Goal: Task Accomplishment & Management: Manage account settings

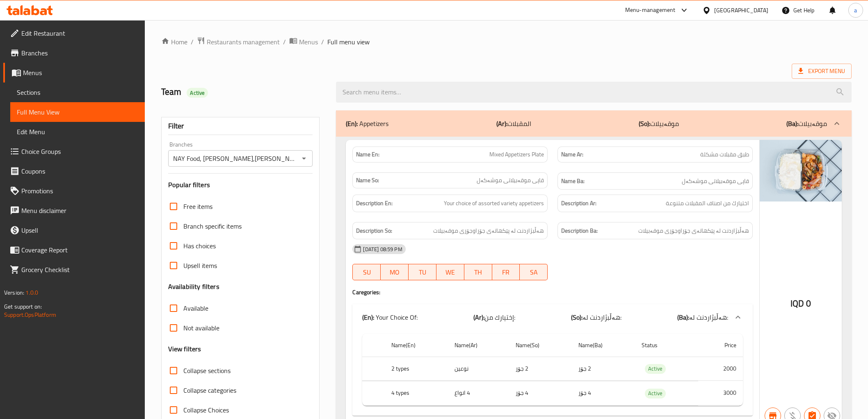
scroll to position [9207, 0]
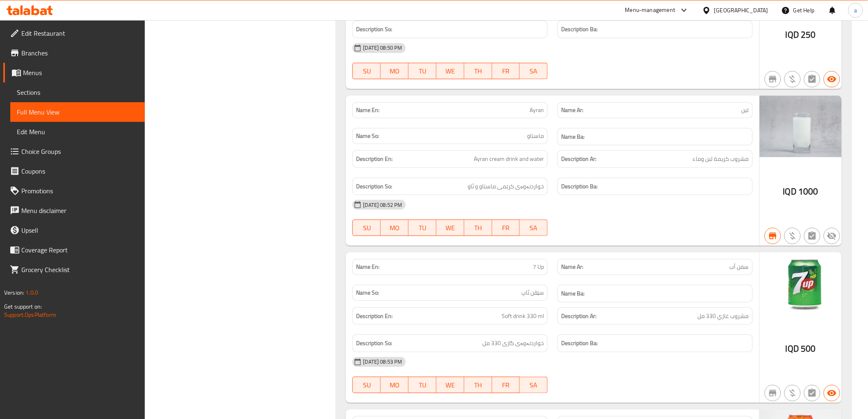
click at [54, 2] on div at bounding box center [29, 10] width 59 height 16
click at [50, 5] on div at bounding box center [29, 10] width 59 height 16
click at [40, 13] on icon at bounding box center [43, 11] width 7 height 7
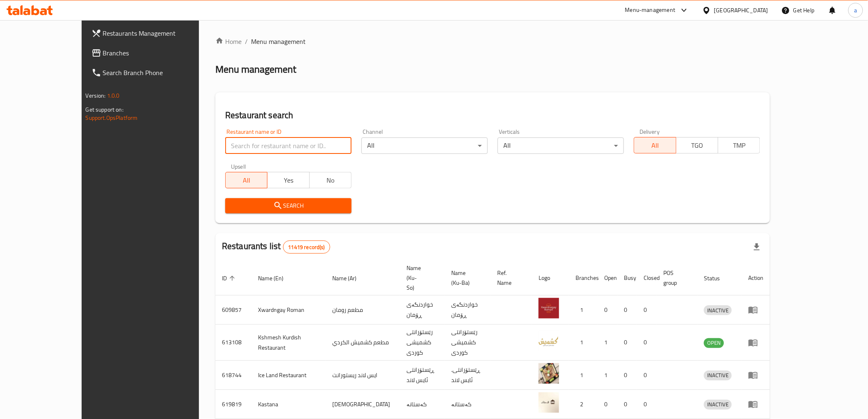
click at [225, 144] on input "search" at bounding box center [288, 145] width 126 height 16
paste input "747079"
type input "747079"
click at [301, 210] on span "Search" at bounding box center [288, 206] width 113 height 10
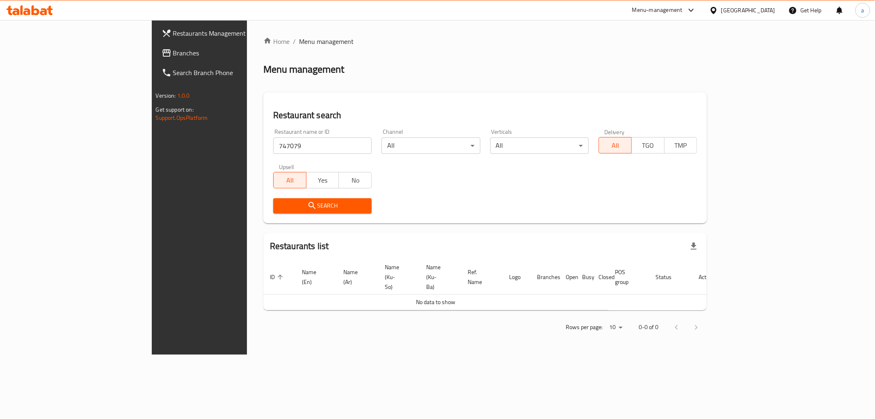
click at [173, 53] on span "Branches" at bounding box center [232, 53] width 118 height 10
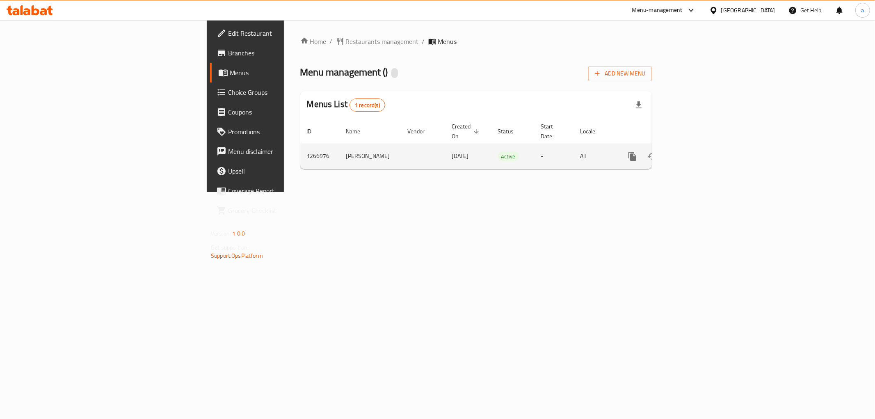
click at [697, 151] on icon "enhanced table" at bounding box center [692, 156] width 10 height 10
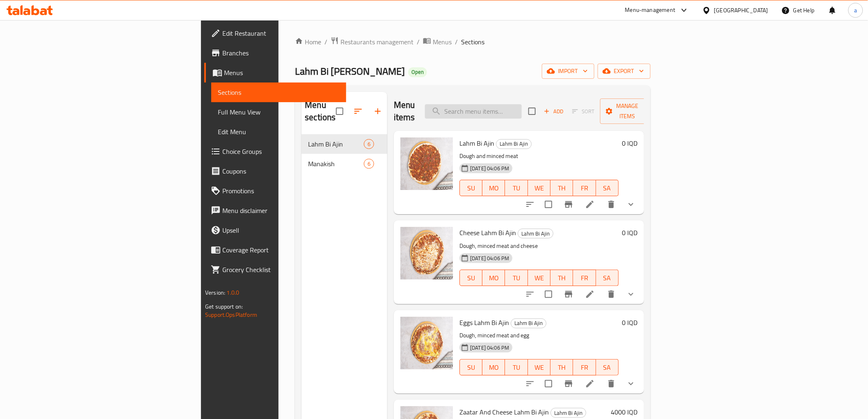
click at [522, 107] on input "search" at bounding box center [473, 111] width 97 height 14
type input "v"
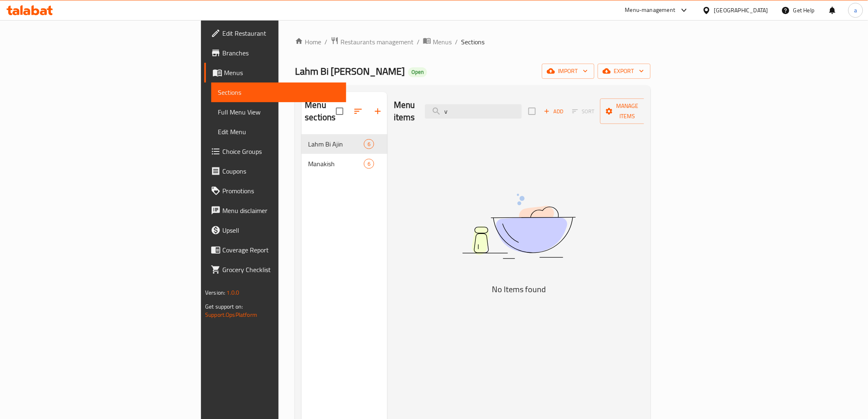
click at [522, 104] on input "v" at bounding box center [473, 111] width 97 height 14
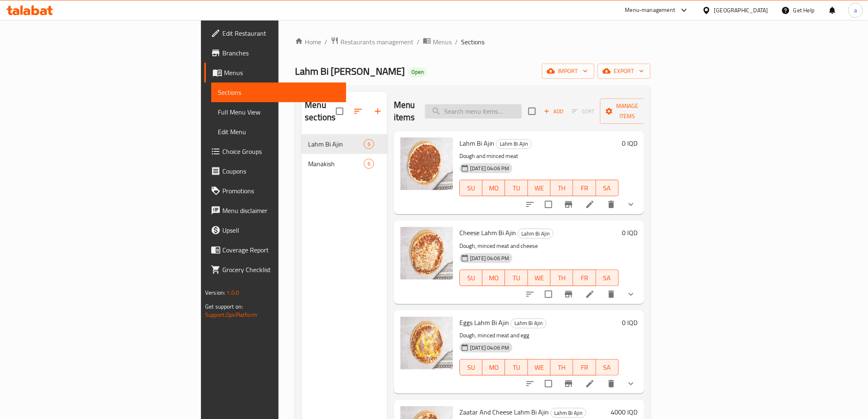
paste input "Lahm Bi [PERSON_NAME], [PERSON_NAME]"
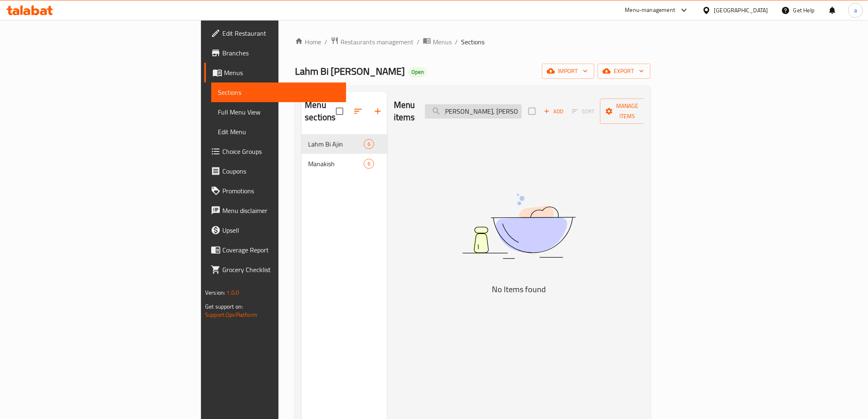
click at [522, 110] on input "Lahm Bi Ajeen Al Waleed, Al Mansur" at bounding box center [473, 111] width 97 height 14
paste input "Zaatar And Cheese Lahm Bi Ajin"
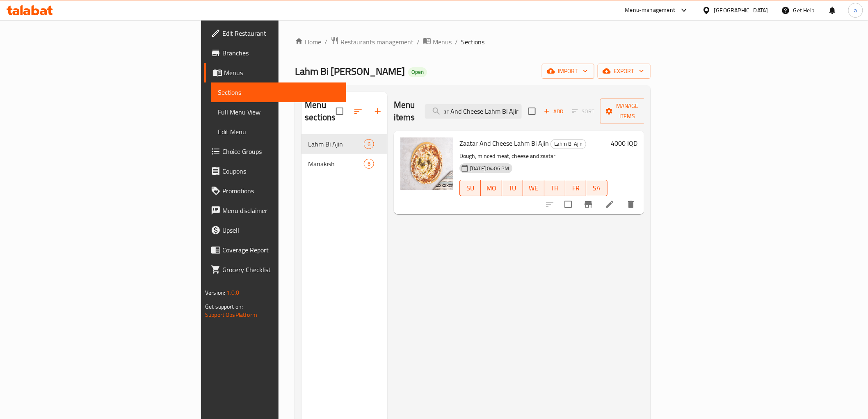
type input "Zaatar And Cheese Lahm Bi Ajin"
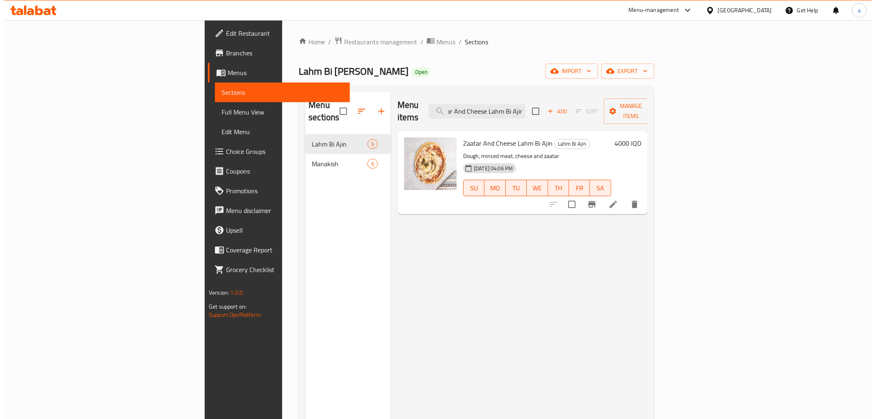
scroll to position [0, 0]
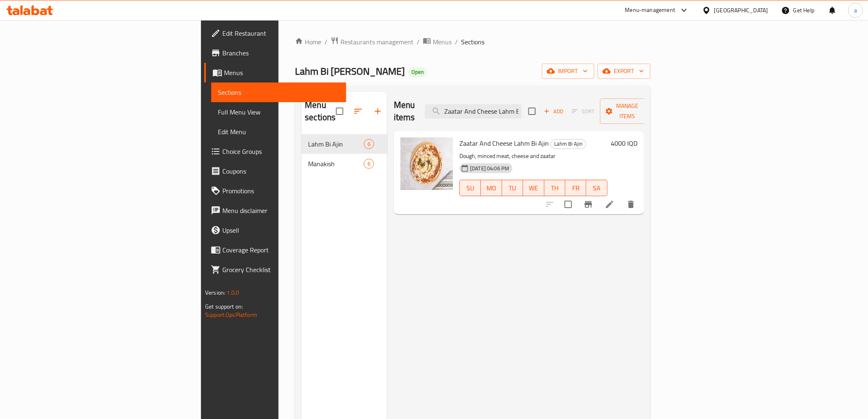
click at [637, 137] on h6 "4000 IQD" at bounding box center [624, 142] width 27 height 11
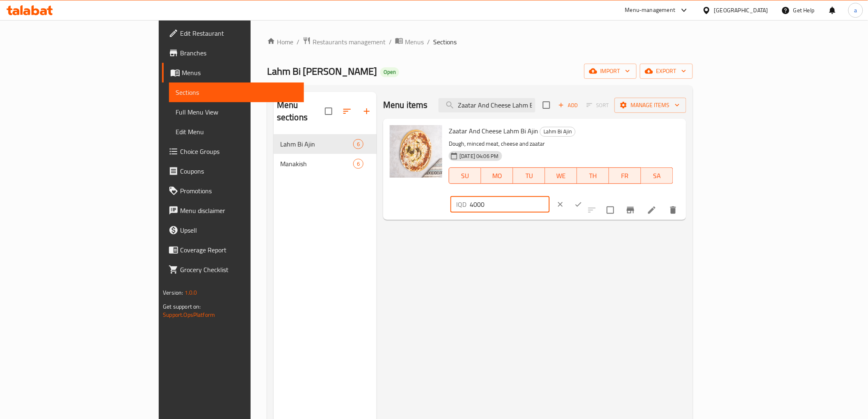
drag, startPoint x: 751, startPoint y: 137, endPoint x: 718, endPoint y: 135, distance: 33.2
click at [549, 196] on div "IQD 4000 ​" at bounding box center [499, 204] width 99 height 16
paste input "5"
type input "4500"
click at [581, 202] on icon "ok" at bounding box center [578, 204] width 6 height 5
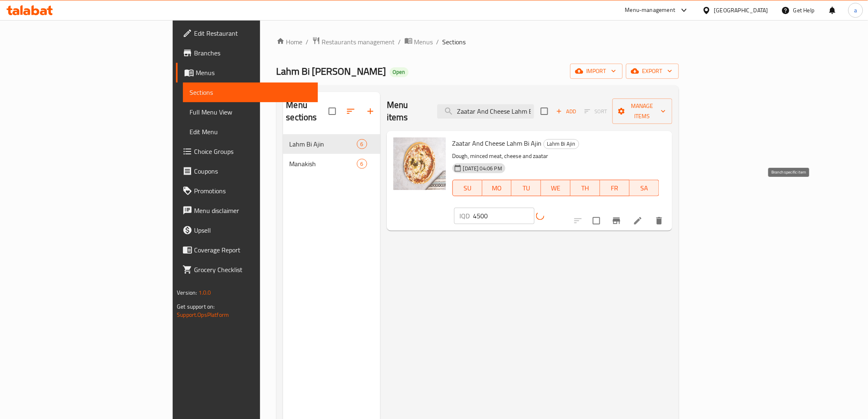
click at [626, 211] on button "Branch-specific-item" at bounding box center [617, 221] width 20 height 20
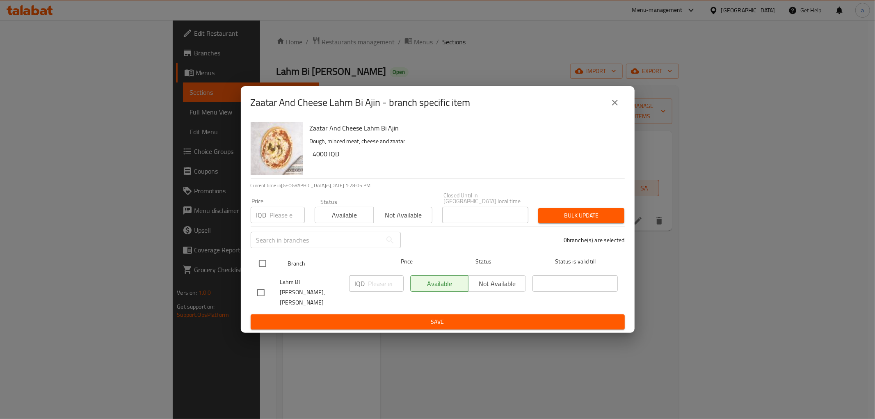
click at [261, 260] on input "checkbox" at bounding box center [262, 263] width 17 height 17
checkbox input "true"
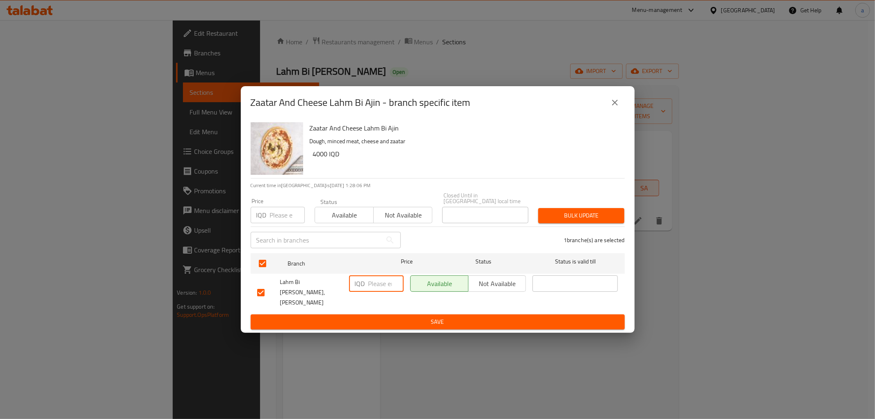
click at [377, 287] on input "number" at bounding box center [385, 283] width 35 height 16
paste input "4500"
type input "4500"
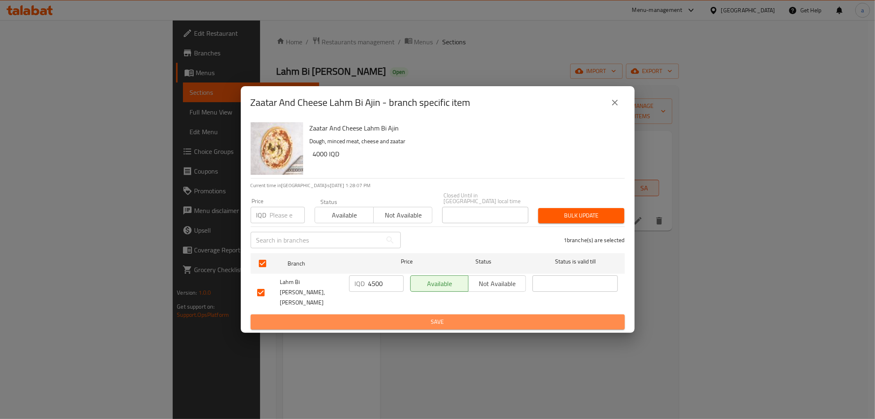
click at [416, 318] on span "Save" at bounding box center [437, 322] width 361 height 10
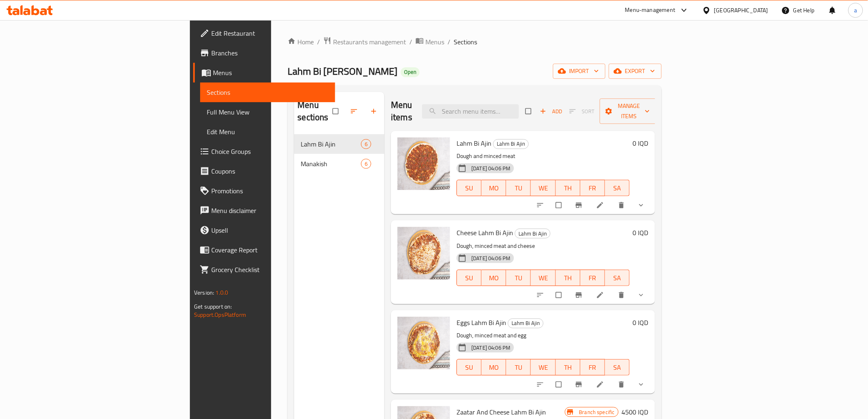
click at [207, 107] on span "Full Menu View" at bounding box center [267, 112] width 121 height 10
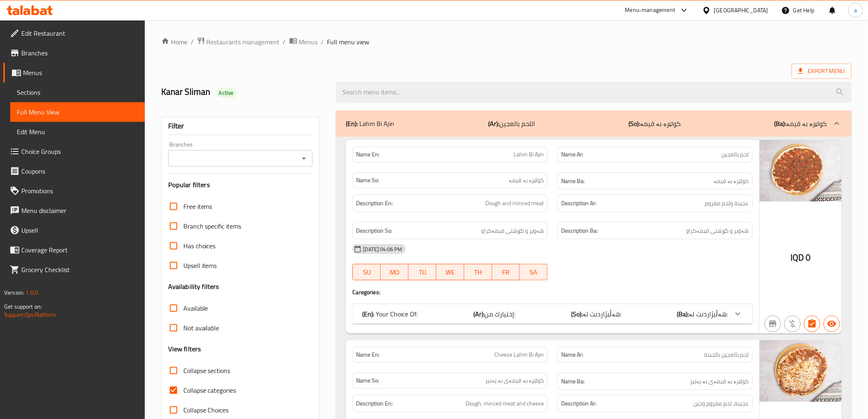
click at [302, 154] on icon "Open" at bounding box center [304, 158] width 10 height 10
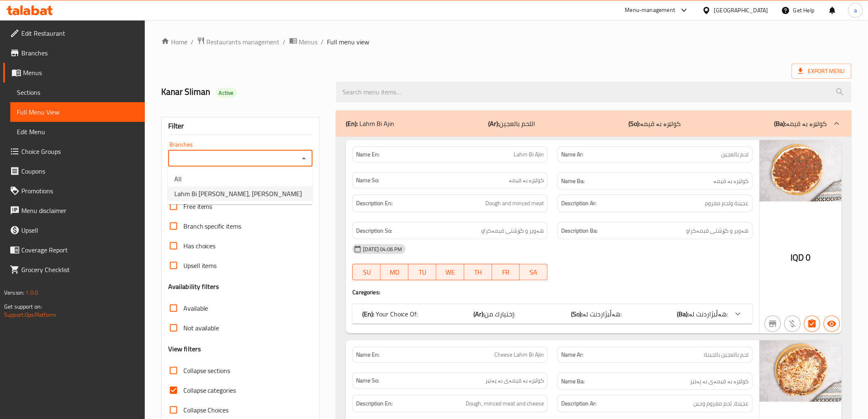
click at [292, 192] on li "Lahm Bi Ajeen Al Waleed, Al Mansur" at bounding box center [240, 193] width 145 height 15
type input "Lahm Bi Ajeen Al Waleed, Al Mansur"
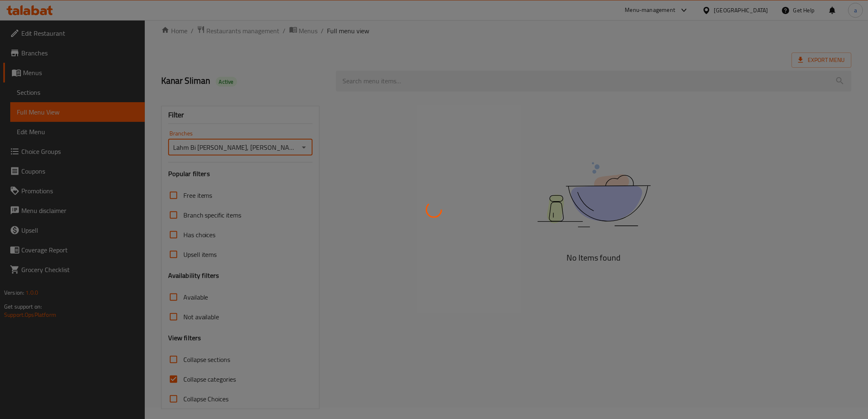
scroll to position [18, 0]
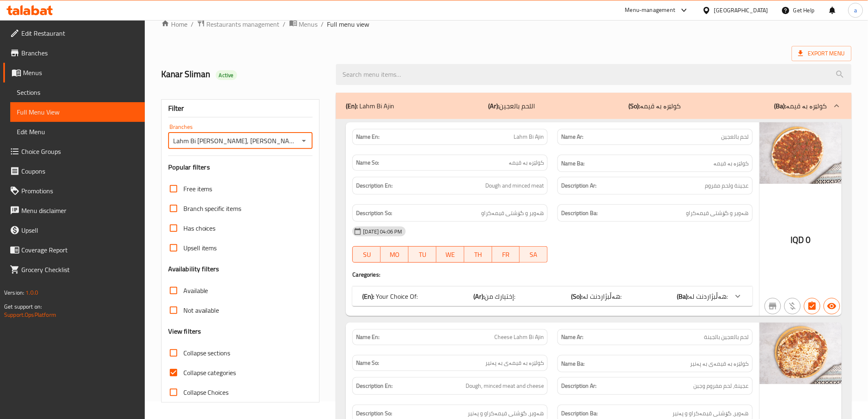
click at [216, 376] on span "Collapse categories" at bounding box center [209, 373] width 53 height 10
click at [183, 376] on input "Collapse categories" at bounding box center [174, 373] width 20 height 20
checkbox input "false"
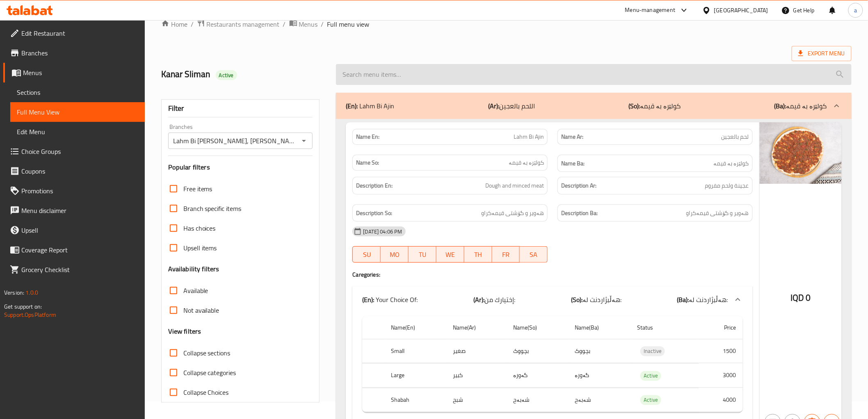
click at [445, 70] on input "search" at bounding box center [593, 74] width 515 height 21
paste input "Zaatar And Cheese Lahm Bi Ajin"
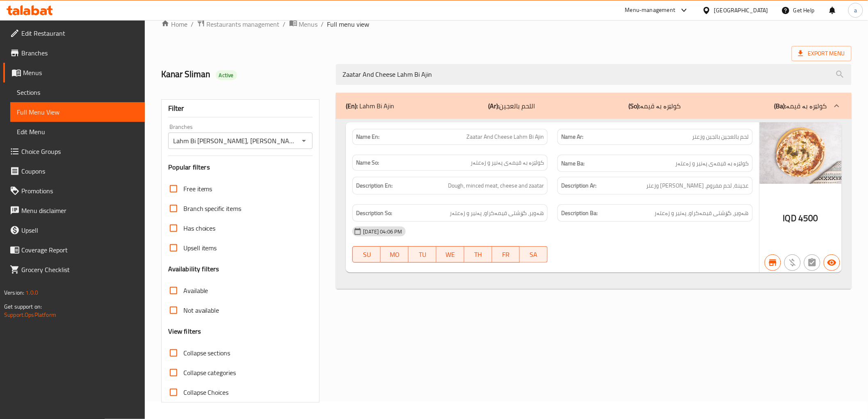
type input "Zaatar And Cheese Lahm Bi Ajin"
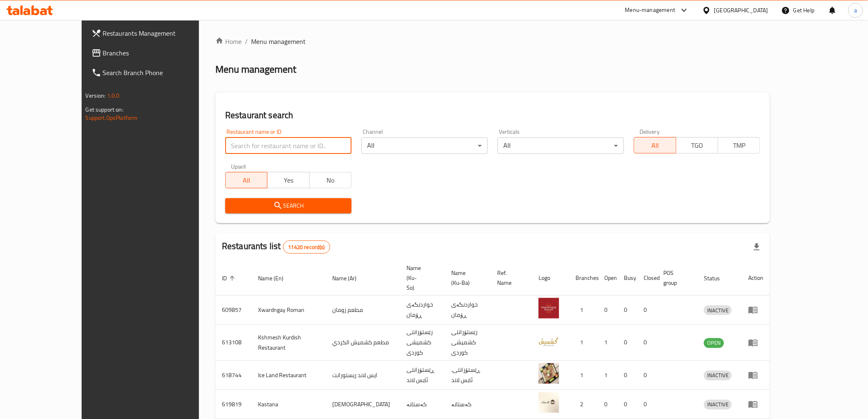
click at [235, 148] on input "search" at bounding box center [288, 145] width 126 height 16
paste input "691335"
type input "691335"
click at [316, 203] on span "Search" at bounding box center [288, 206] width 113 height 10
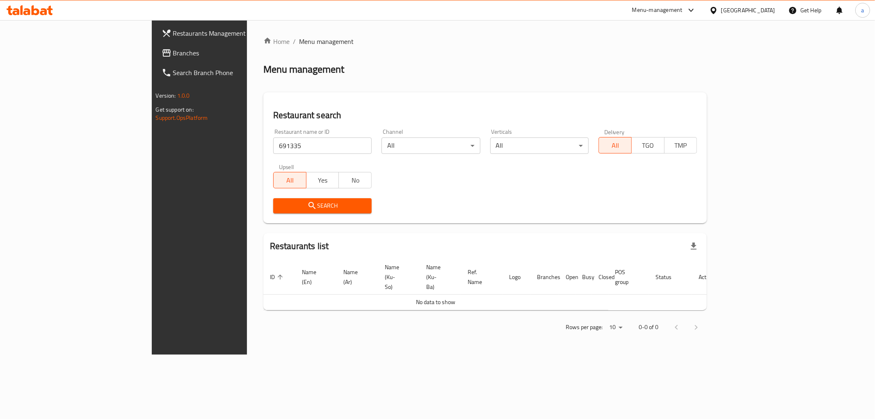
click at [173, 28] on span "Restaurants Management" at bounding box center [232, 33] width 118 height 10
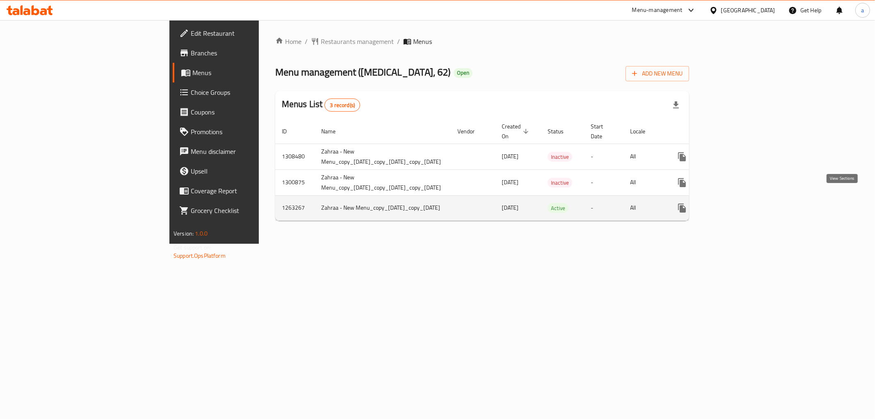
click at [746, 203] on icon "enhanced table" at bounding box center [741, 208] width 10 height 10
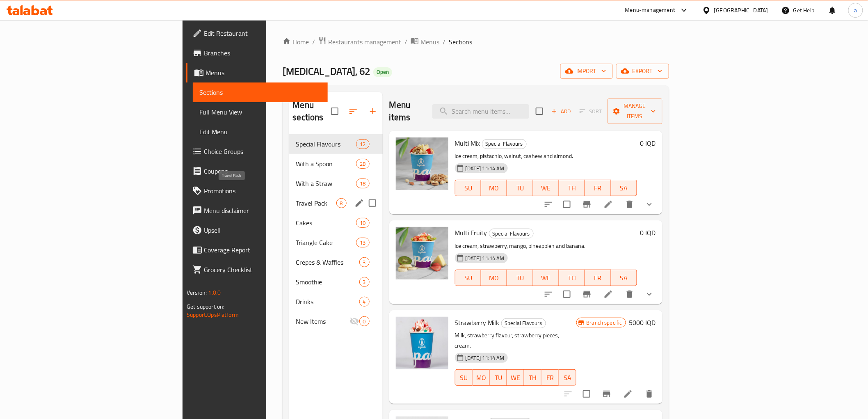
click at [296, 198] on span "Travel Pack" at bounding box center [316, 203] width 40 height 10
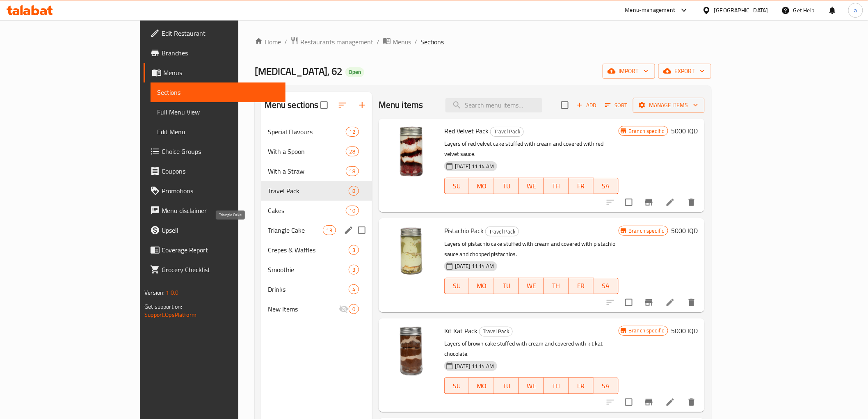
click at [268, 231] on span "Triangle Cake" at bounding box center [295, 230] width 55 height 10
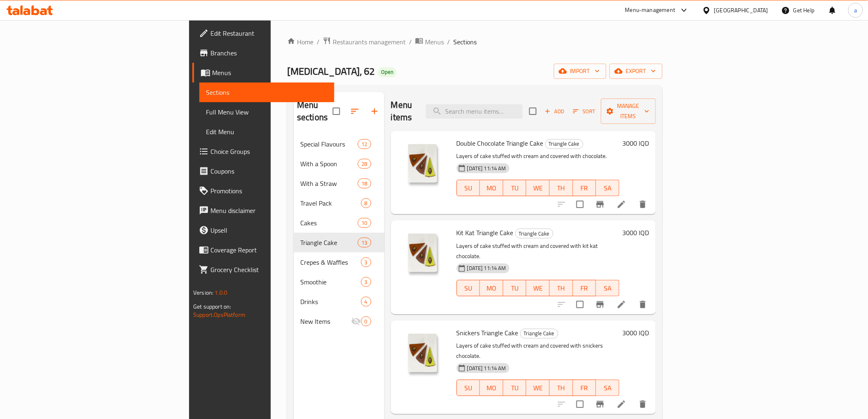
click at [206, 95] on span "Sections" at bounding box center [266, 92] width 121 height 10
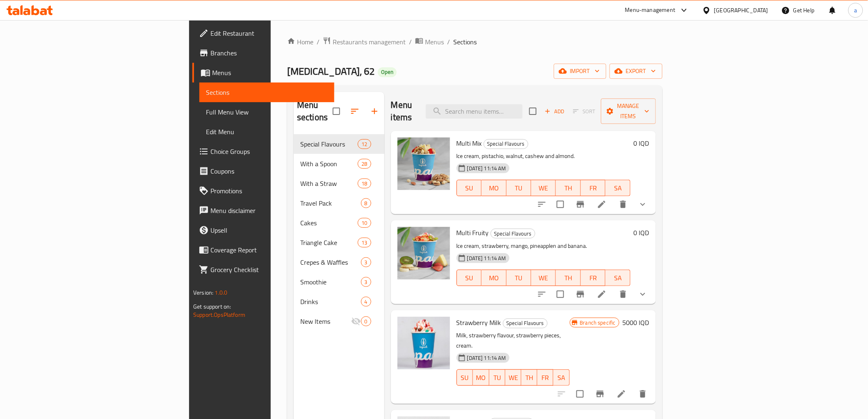
click at [212, 74] on span "Menus" at bounding box center [269, 73] width 115 height 10
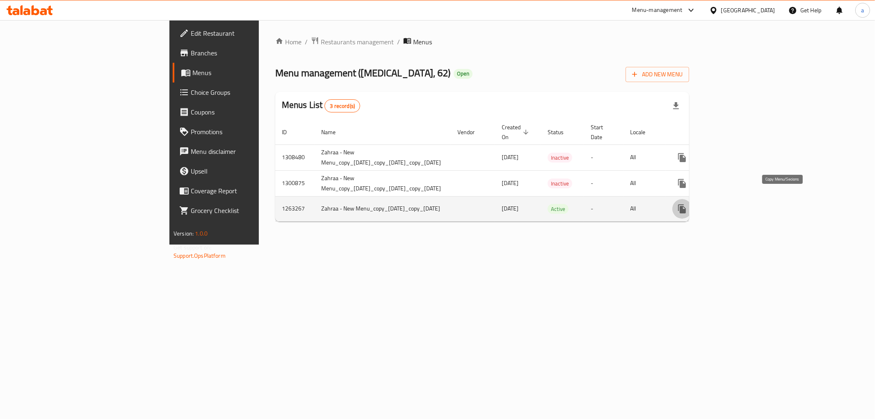
click at [686, 204] on icon "more" at bounding box center [682, 208] width 8 height 9
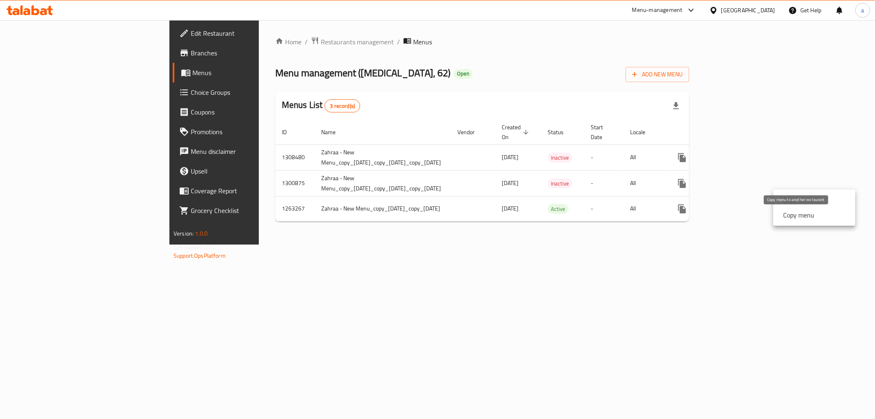
click at [792, 216] on strong "Copy menu" at bounding box center [798, 215] width 31 height 10
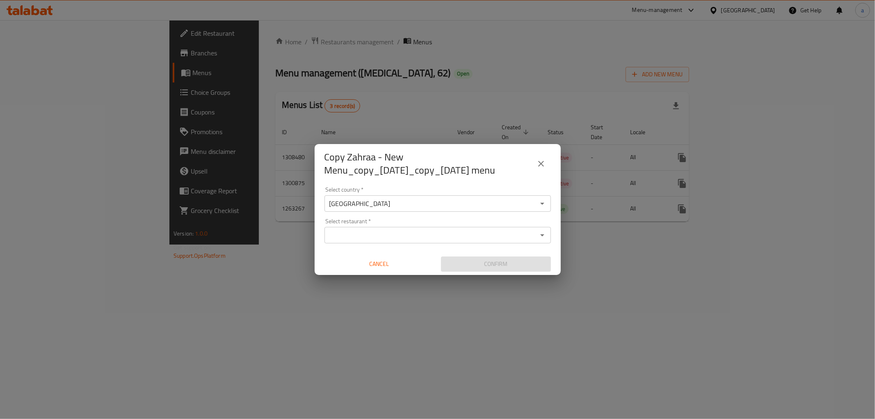
click at [542, 240] on icon "Open" at bounding box center [542, 235] width 10 height 10
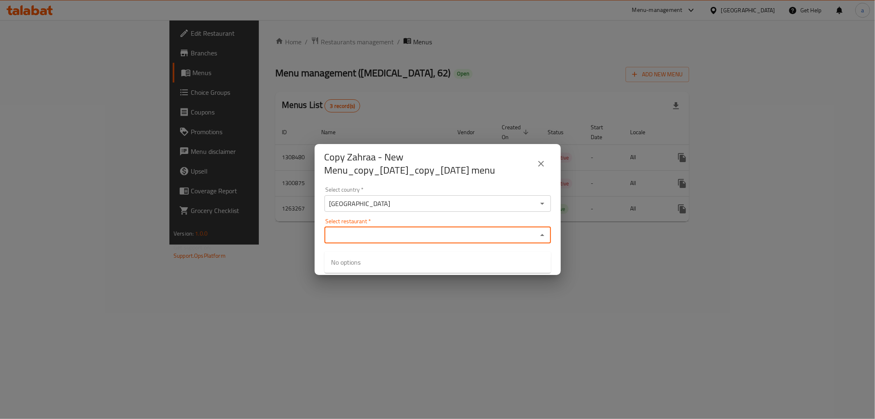
click at [520, 243] on div "Select restaurant *" at bounding box center [437, 235] width 226 height 16
click at [519, 241] on input "Select restaurant   *" at bounding box center [431, 234] width 208 height 11
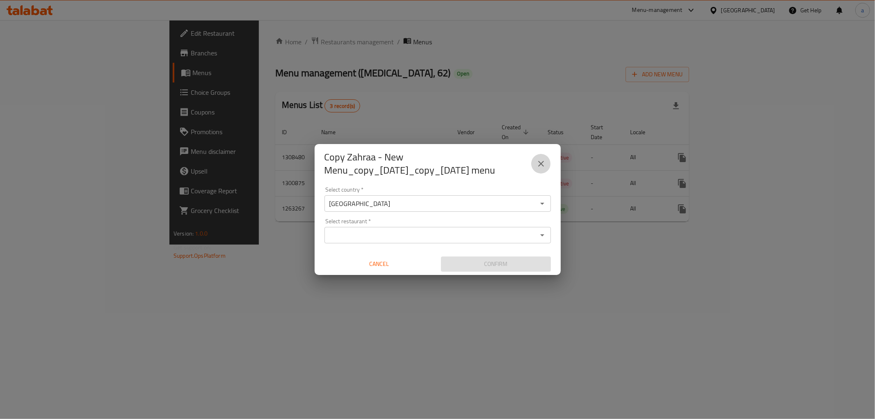
click at [540, 165] on icon "close" at bounding box center [541, 164] width 10 height 10
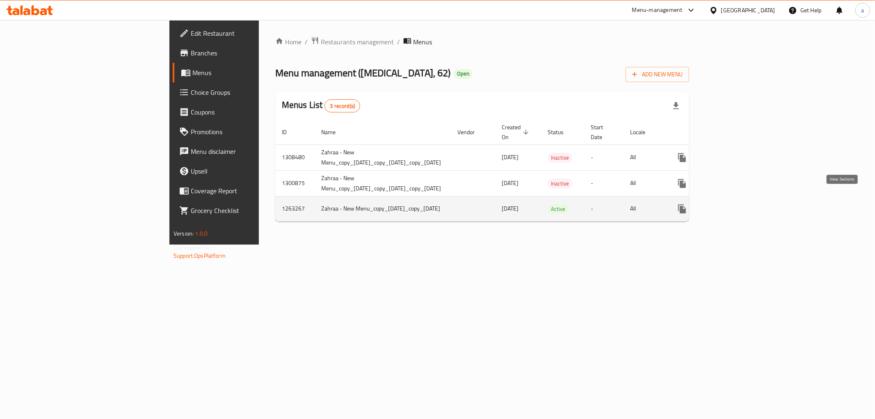
click at [745, 205] on icon "enhanced table" at bounding box center [741, 208] width 7 height 7
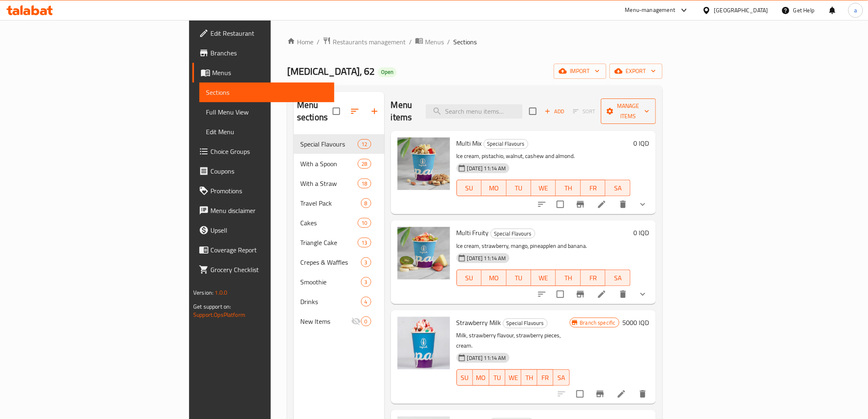
click at [649, 101] on span "Manage items" at bounding box center [628, 111] width 42 height 21
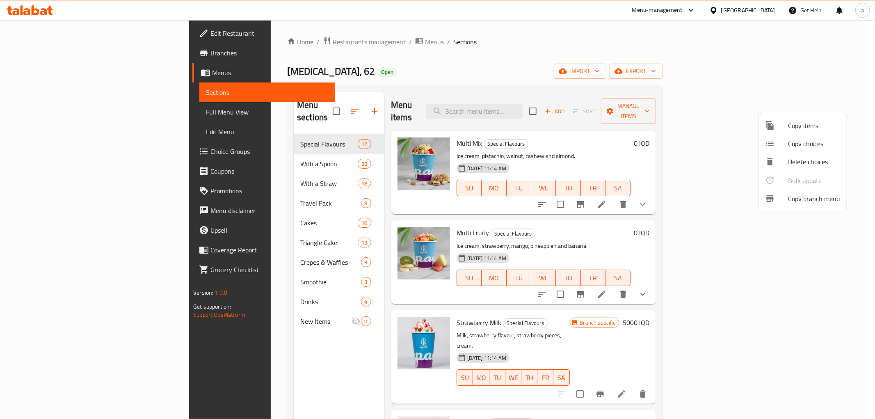
click at [642, 89] on div at bounding box center [437, 209] width 875 height 419
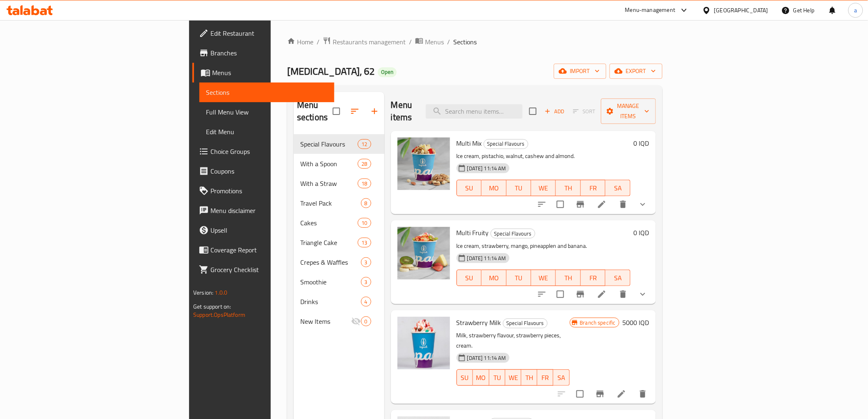
click at [212, 76] on span "Menus" at bounding box center [269, 73] width 115 height 10
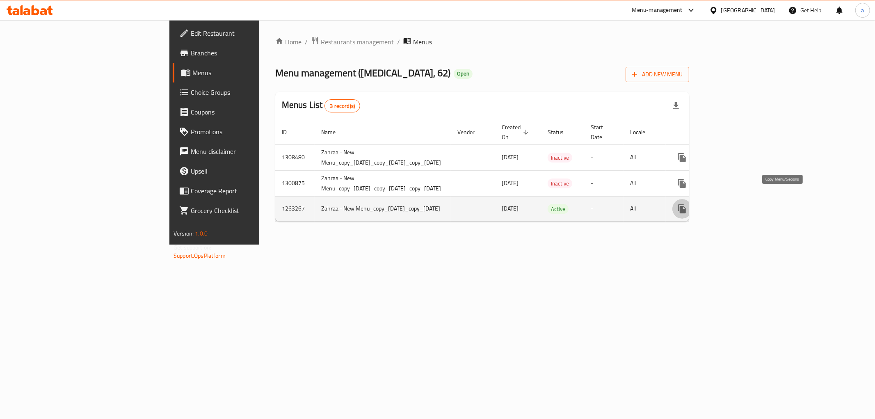
click at [686, 204] on icon "more" at bounding box center [682, 208] width 8 height 9
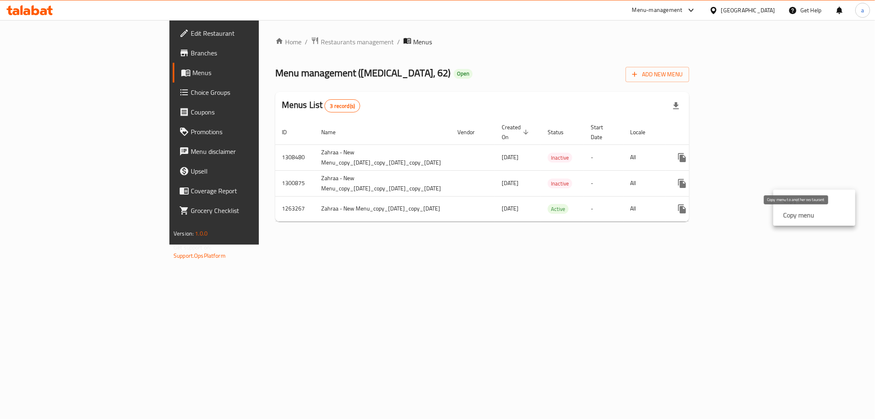
click at [796, 215] on strong "Copy menu" at bounding box center [798, 215] width 31 height 10
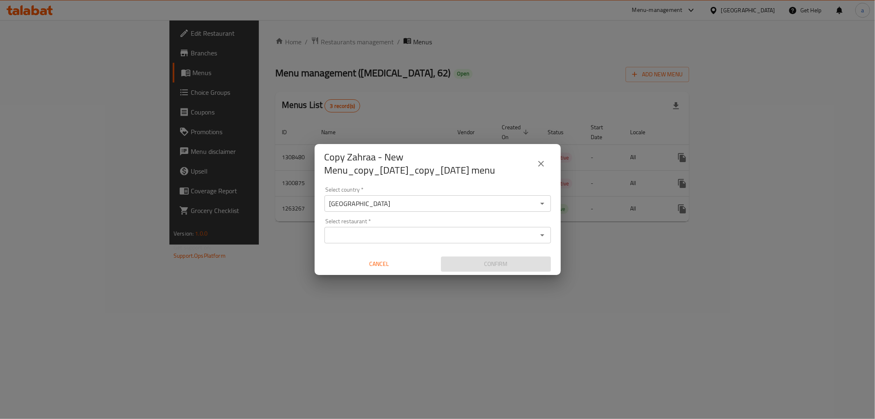
click at [544, 236] on icon "Open" at bounding box center [542, 235] width 4 height 2
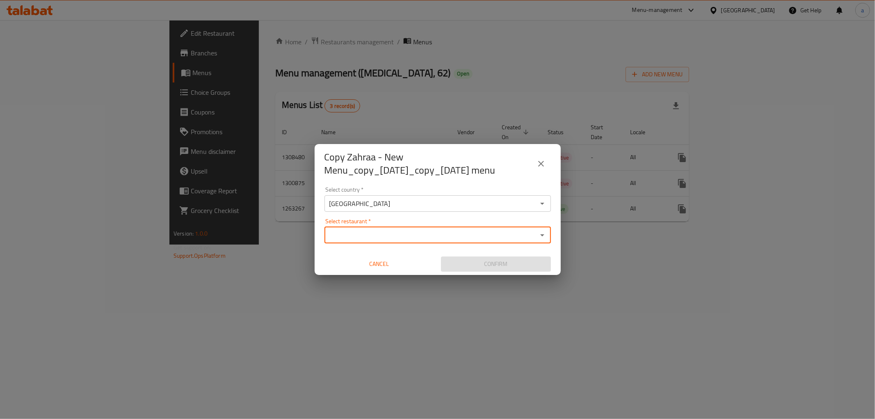
click at [485, 241] on input "Select restaurant   *" at bounding box center [431, 234] width 208 height 11
click at [478, 241] on input "Select restaurant   *" at bounding box center [431, 234] width 208 height 11
paste input "Ice Pack, 62, 62"
type input "[MEDICAL_DATA], 62"
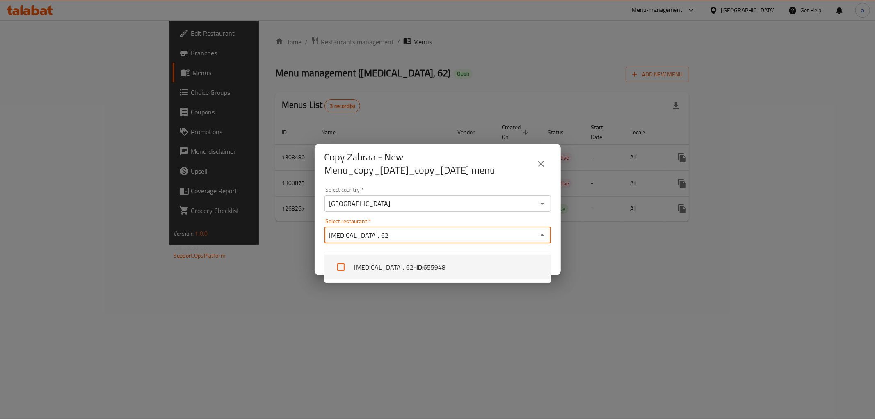
click at [342, 264] on input "checkbox" at bounding box center [341, 267] width 20 height 20
checkbox input "true"
click at [538, 309] on div "Copy Zahraa - New Menu_copy_21/07/2024_copy_28/10/2024 menu Select country   * …" at bounding box center [437, 209] width 875 height 419
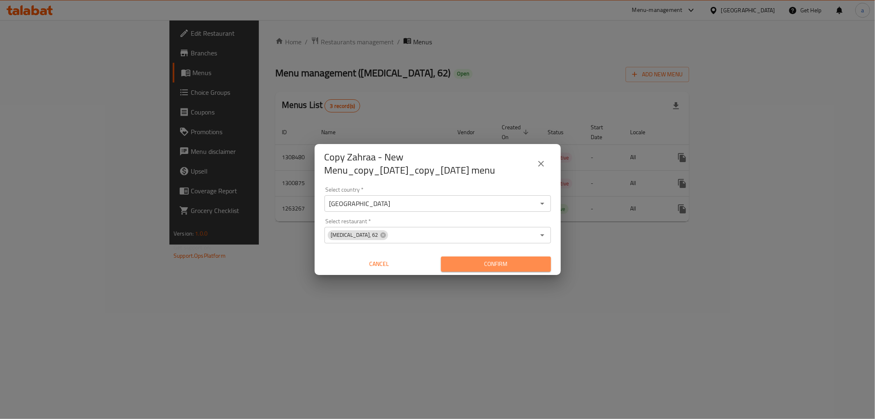
click at [530, 269] on span "Confirm" at bounding box center [496, 264] width 97 height 10
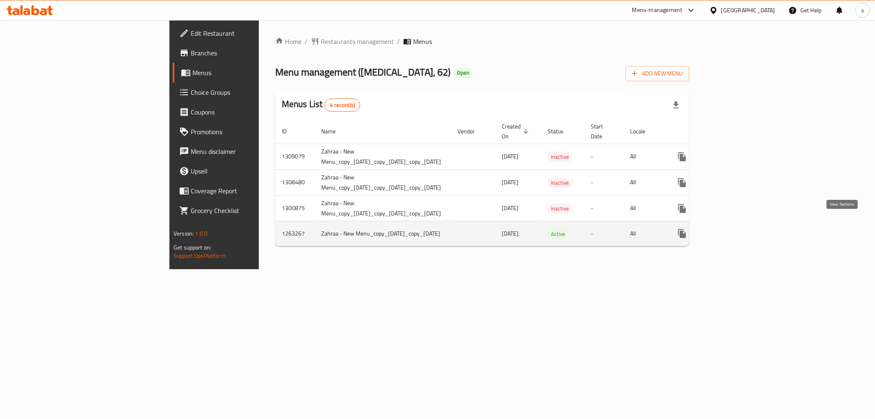
click at [751, 228] on link "enhanced table" at bounding box center [741, 234] width 20 height 20
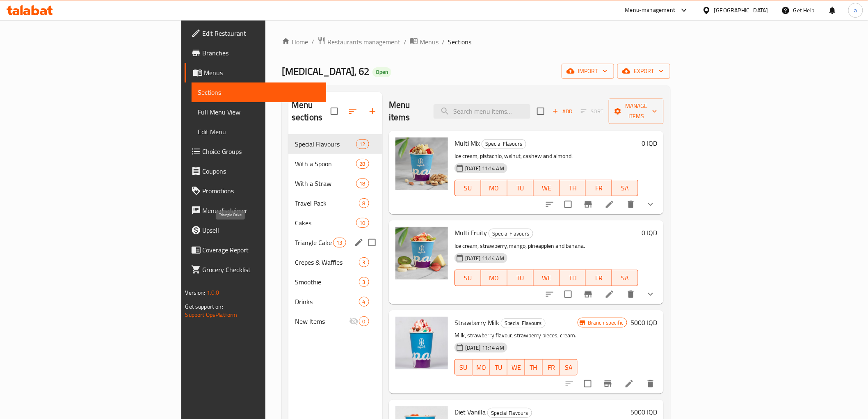
click at [295, 238] on span "Triangle Cake" at bounding box center [314, 243] width 38 height 10
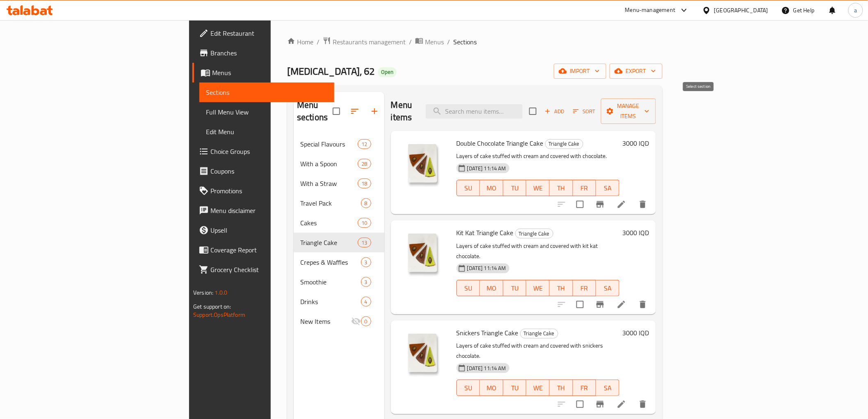
click at [541, 107] on input "checkbox" at bounding box center [532, 111] width 17 height 17
checkbox input "true"
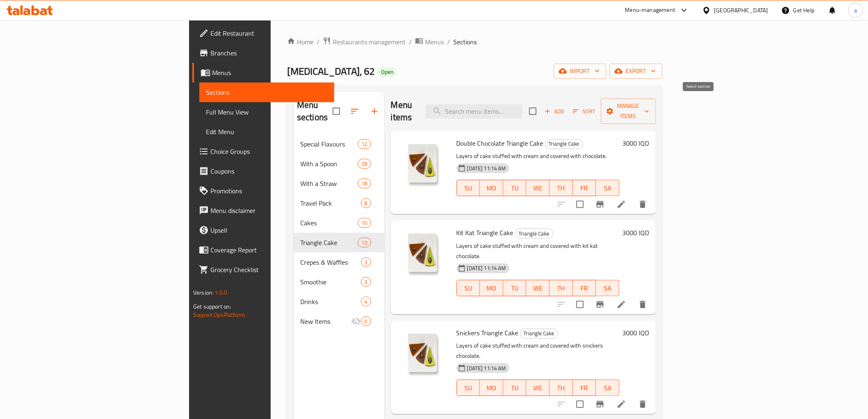
checkbox input "true"
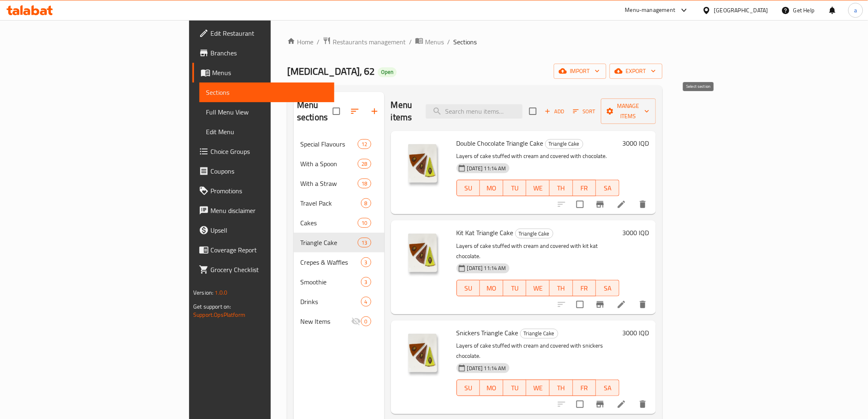
checkbox input "true"
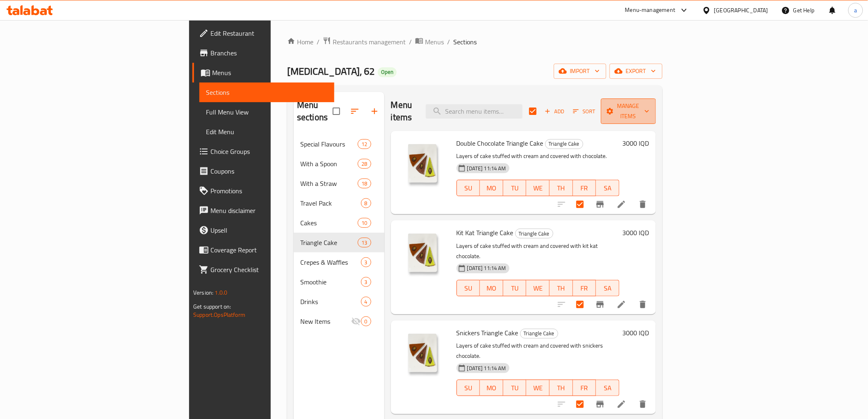
click at [614, 109] on icon "button" at bounding box center [610, 111] width 8 height 8
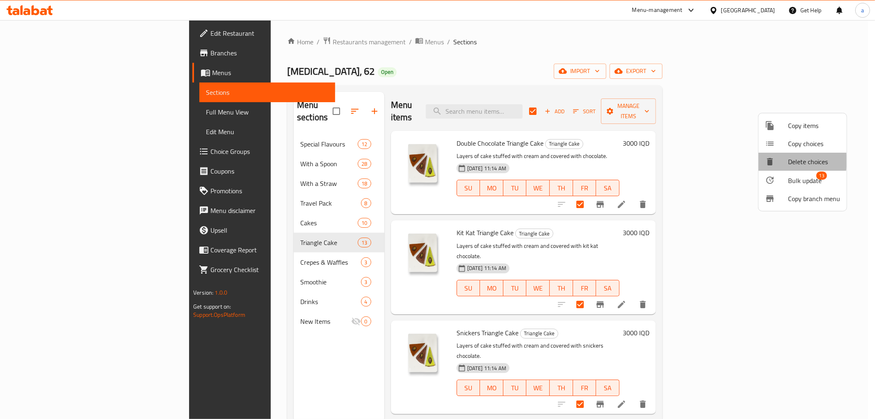
click at [790, 161] on span "Delete choices" at bounding box center [814, 162] width 52 height 10
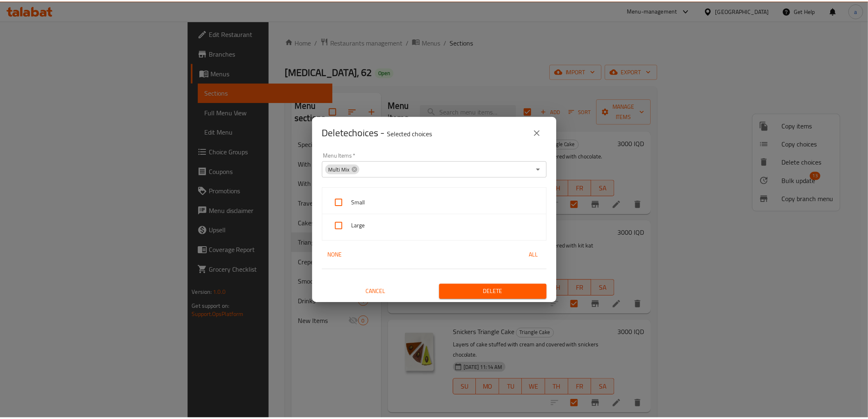
scroll to position [1, 0]
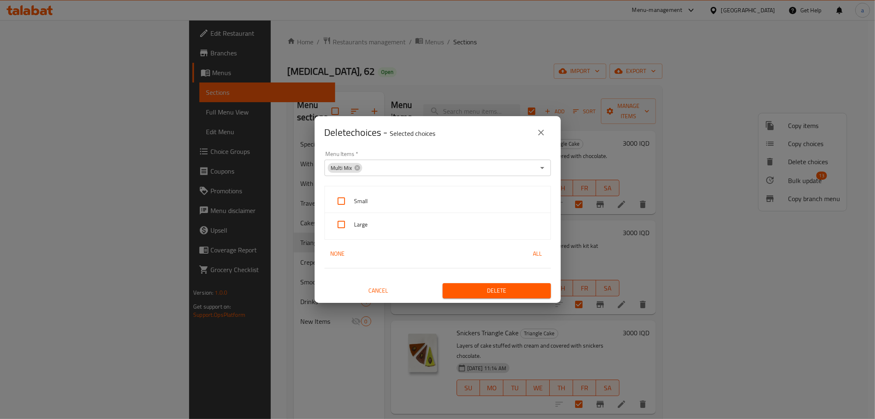
click at [550, 134] on button "close" at bounding box center [541, 133] width 20 height 20
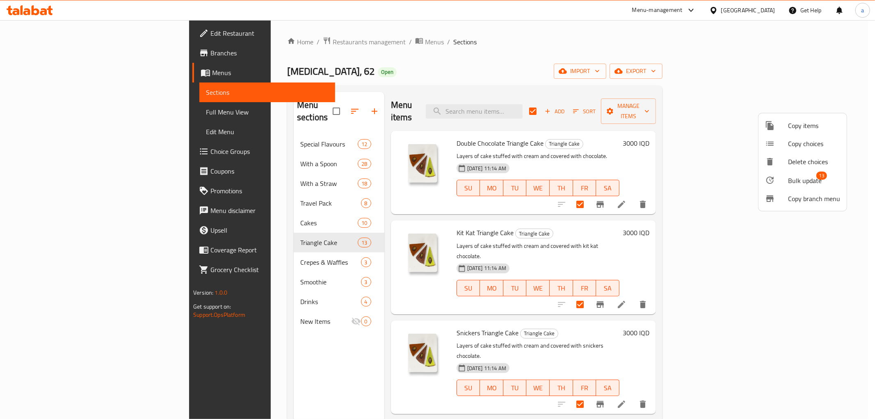
click at [804, 162] on span "Delete choices" at bounding box center [814, 162] width 52 height 10
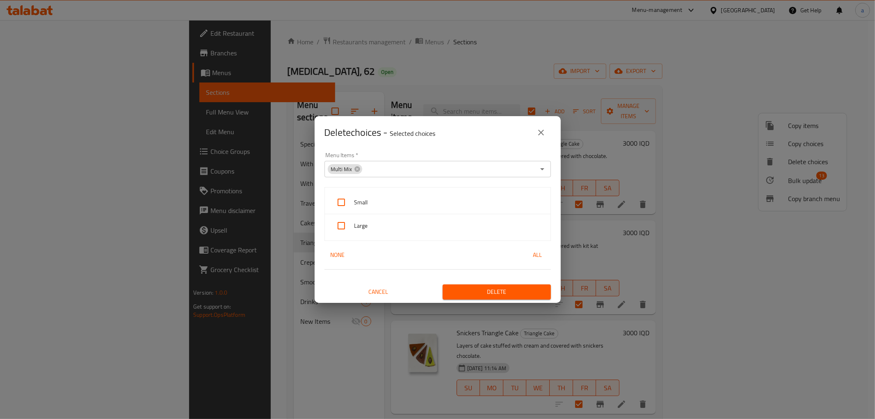
click at [699, 145] on div "Delete choices - Selected choices 0 Menu Items   * Multi Mix Menu Items * Small…" at bounding box center [437, 209] width 875 height 419
click at [544, 134] on icon "close" at bounding box center [541, 133] width 10 height 10
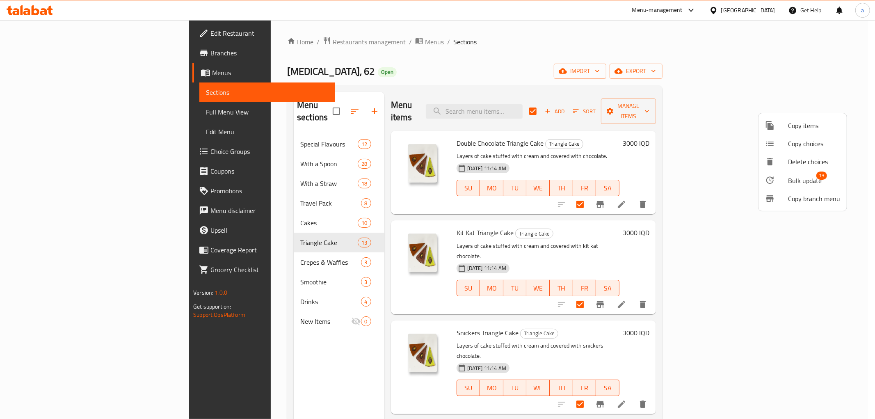
click at [824, 177] on span "13" at bounding box center [821, 175] width 11 height 8
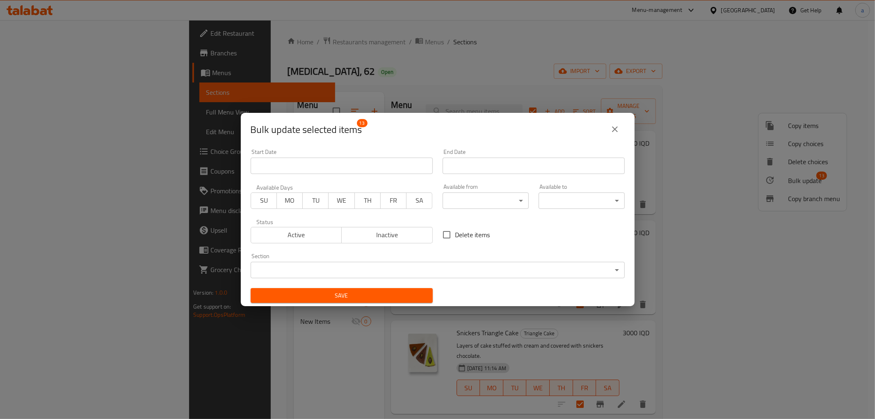
click at [455, 234] on span "Delete items" at bounding box center [472, 235] width 35 height 10
click at [454, 234] on input "Delete items" at bounding box center [446, 234] width 17 height 17
checkbox input "true"
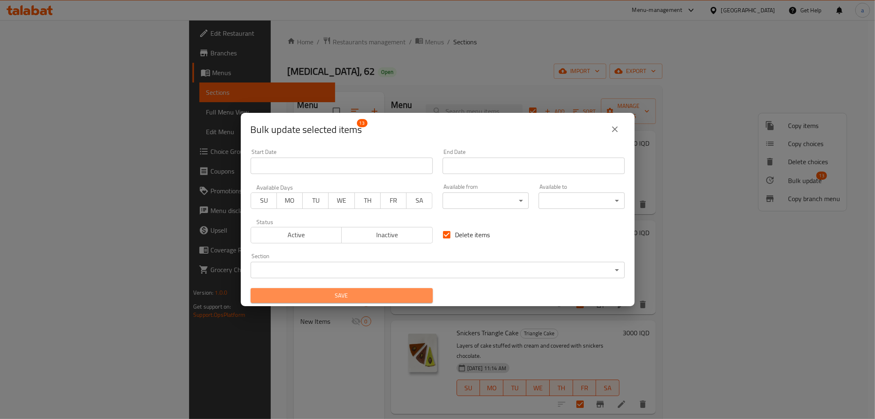
click at [398, 292] on span "Save" at bounding box center [341, 295] width 169 height 10
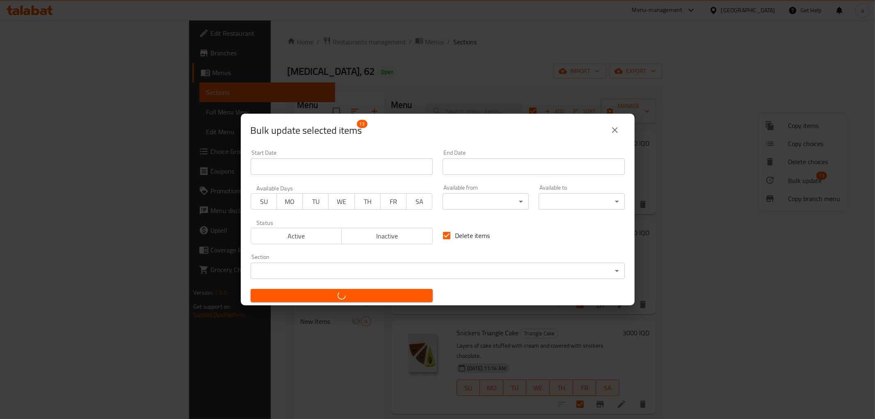
checkbox input "false"
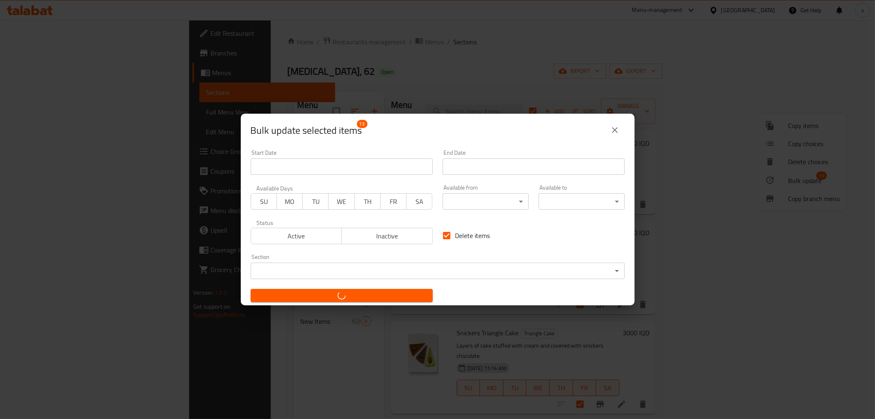
checkbox input "false"
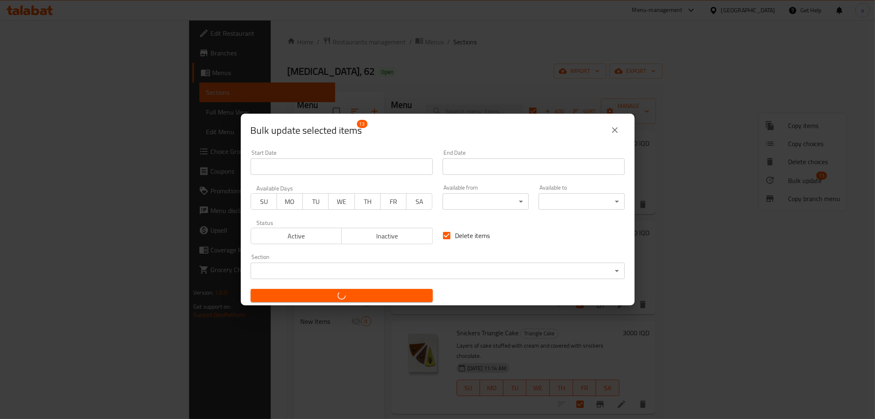
checkbox input "false"
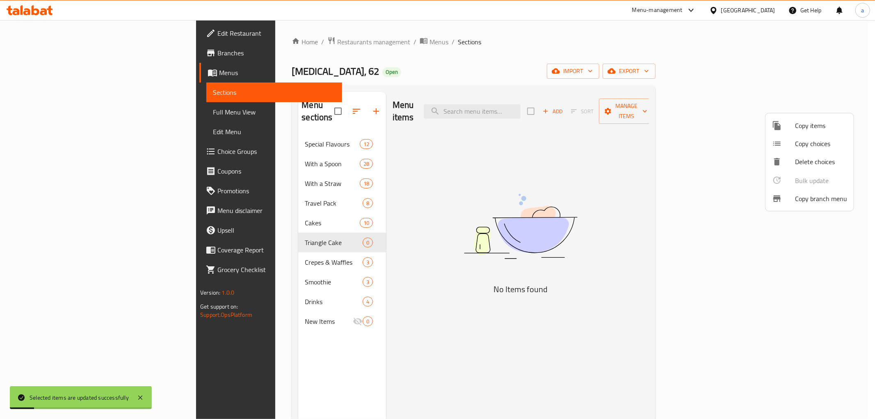
click at [248, 251] on div at bounding box center [437, 209] width 875 height 419
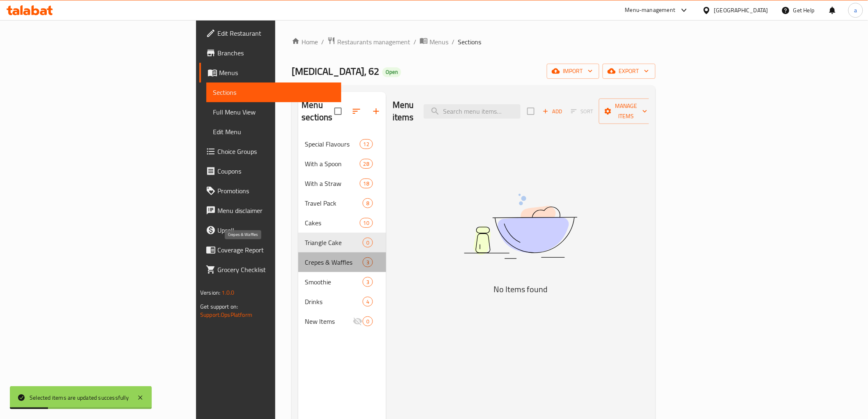
click at [305, 257] on span "Crepes & Waffles" at bounding box center [333, 262] width 57 height 10
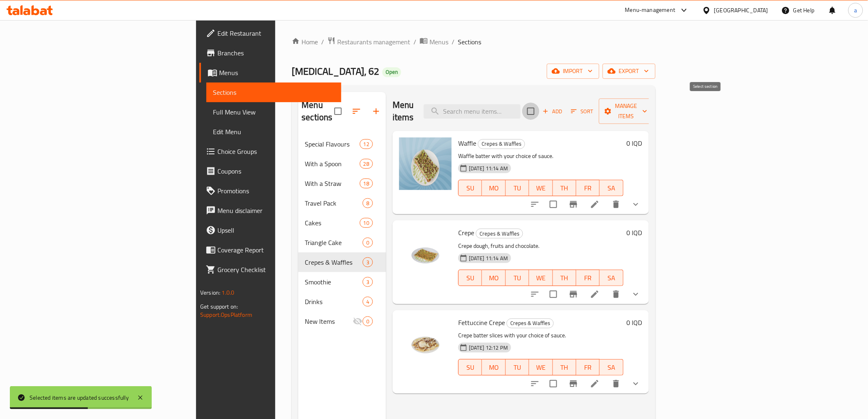
click at [539, 103] on input "checkbox" at bounding box center [530, 111] width 17 height 17
checkbox input "true"
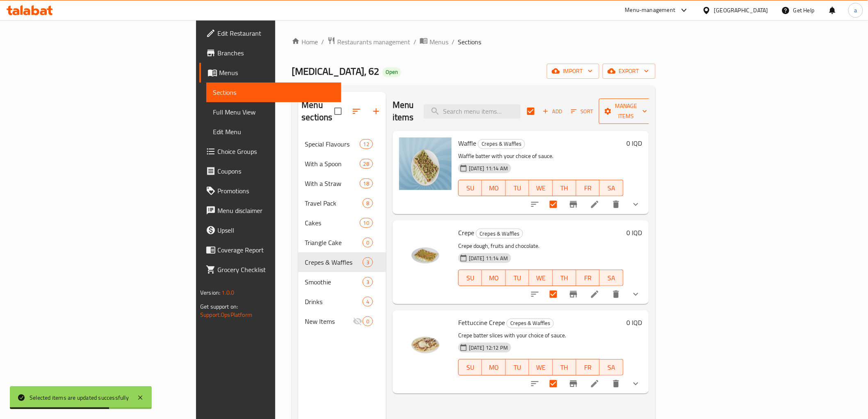
click at [612, 109] on icon "button" at bounding box center [608, 111] width 8 height 8
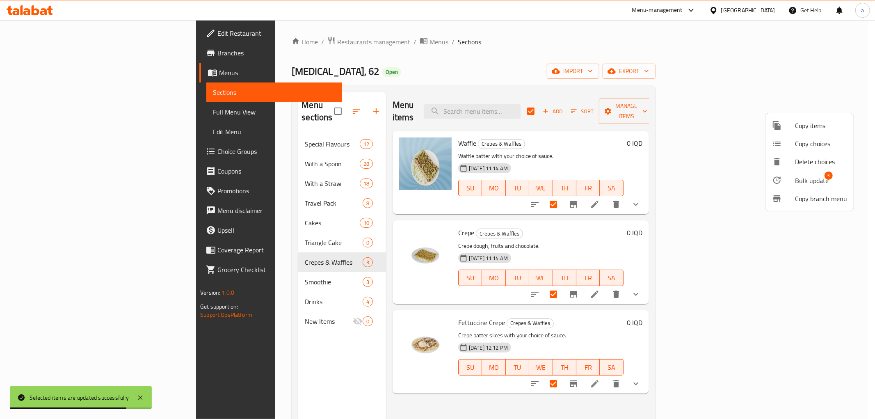
click at [806, 176] on span "Bulk update" at bounding box center [812, 181] width 34 height 10
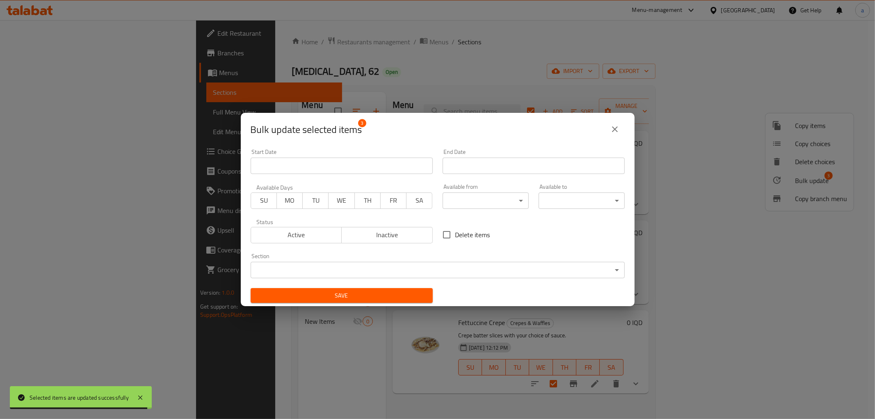
click at [464, 234] on span "Delete items" at bounding box center [472, 235] width 35 height 10
click at [455, 234] on input "Delete items" at bounding box center [446, 234] width 17 height 17
checkbox input "true"
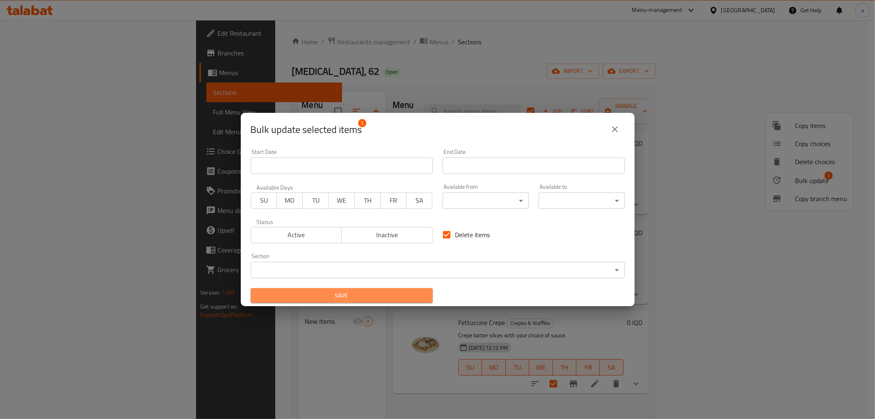
click at [397, 294] on span "Save" at bounding box center [341, 295] width 169 height 10
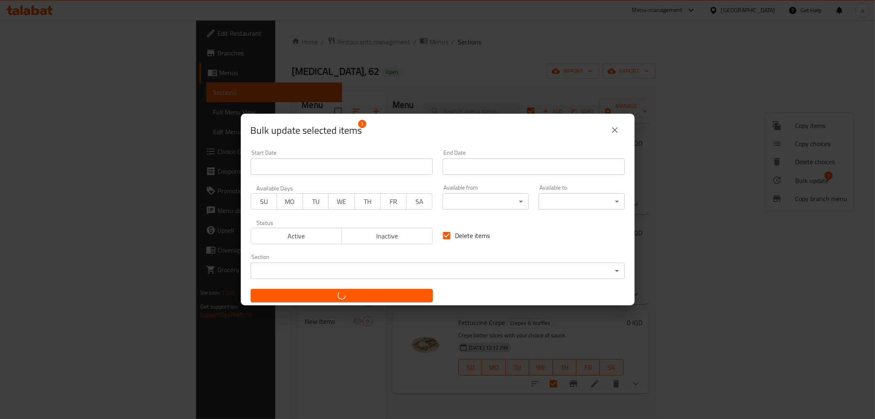
checkbox input "false"
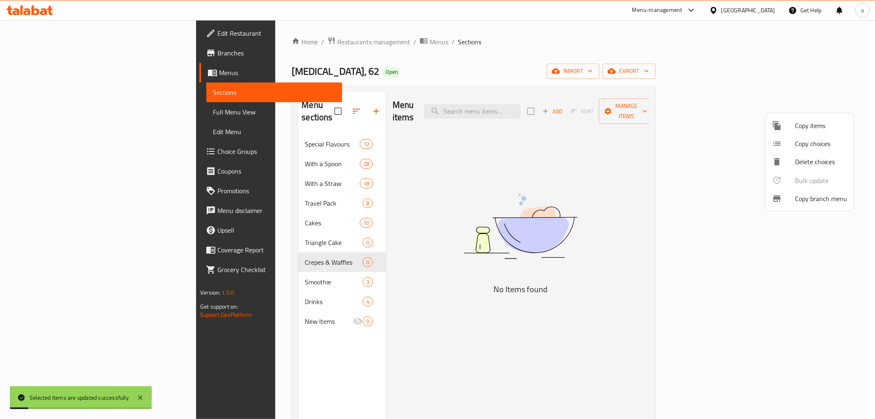
click at [263, 227] on div at bounding box center [437, 209] width 875 height 419
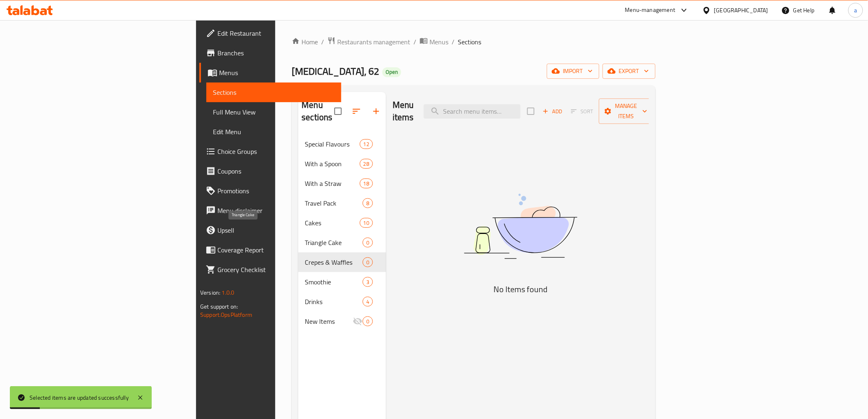
click at [305, 238] on span "Triangle Cake" at bounding box center [333, 243] width 57 height 10
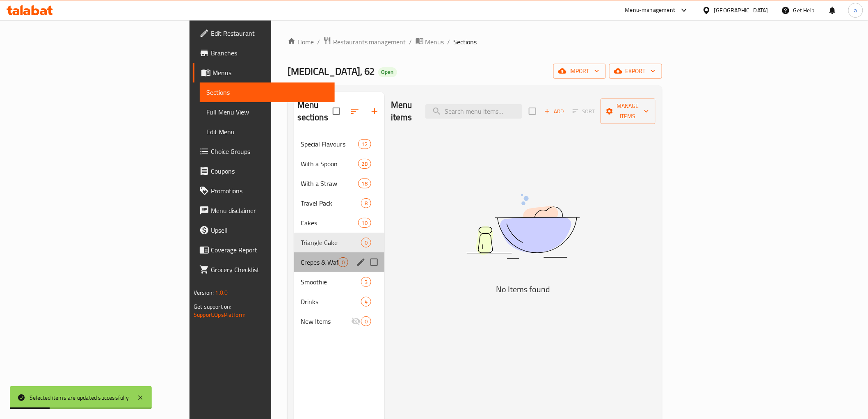
click at [294, 252] on div "Crepes & Waffles 0" at bounding box center [339, 262] width 90 height 20
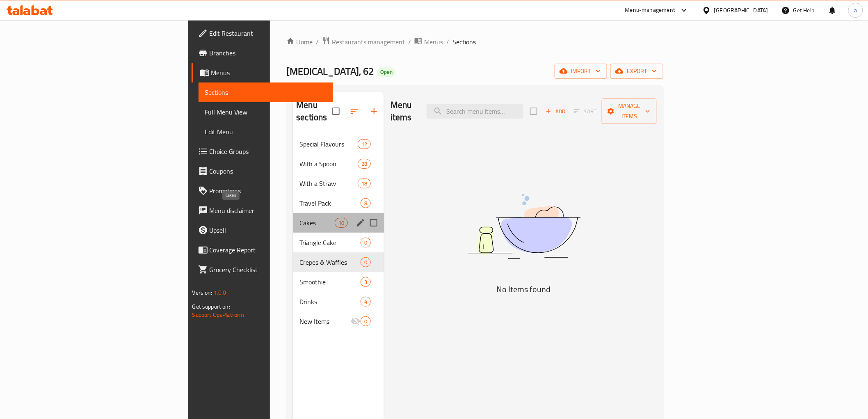
click at [299, 218] on span "Cakes" at bounding box center [316, 223] width 35 height 10
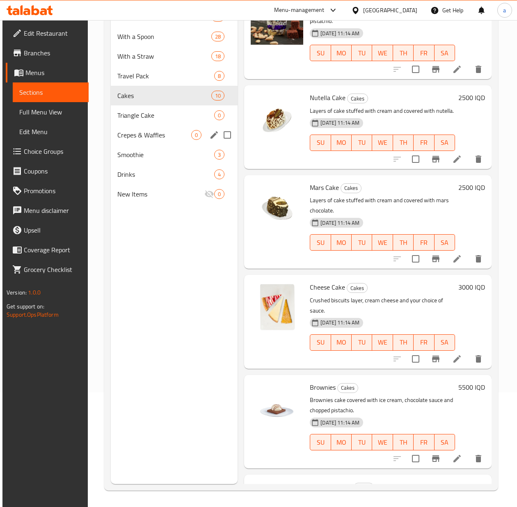
scroll to position [61, 0]
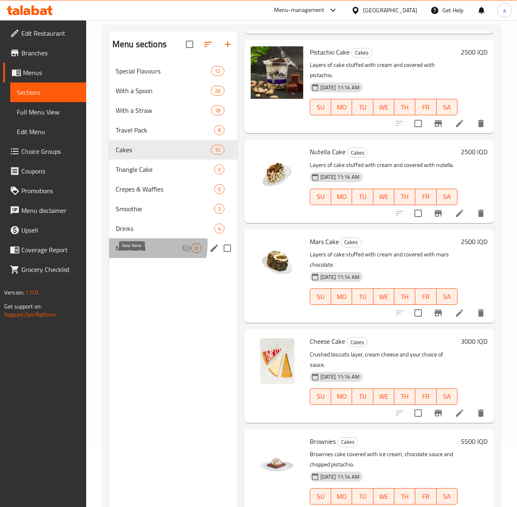
click at [137, 253] on span "New Items" at bounding box center [149, 248] width 66 height 10
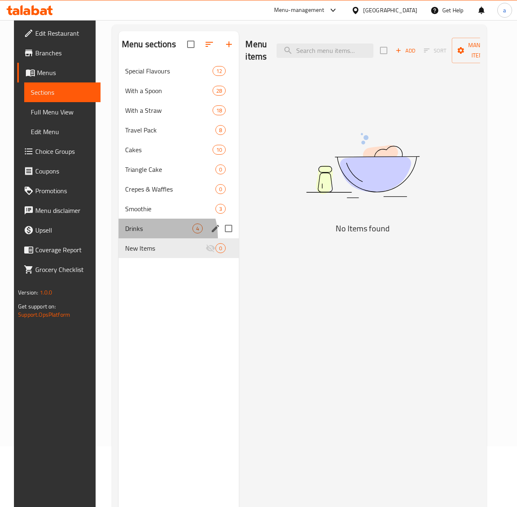
click at [137, 238] on div "Drinks 4" at bounding box center [179, 229] width 121 height 20
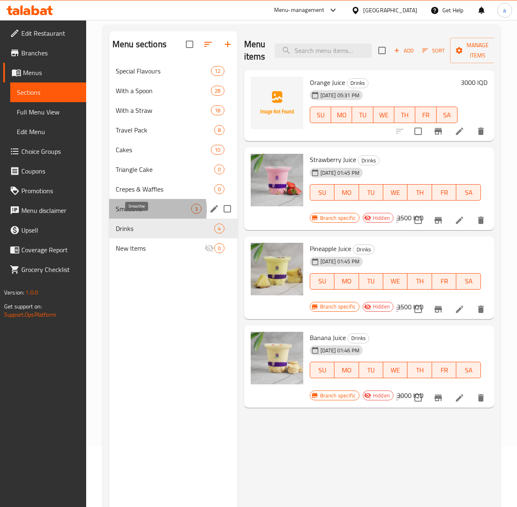
click at [145, 214] on span "Smoothie" at bounding box center [153, 209] width 75 height 10
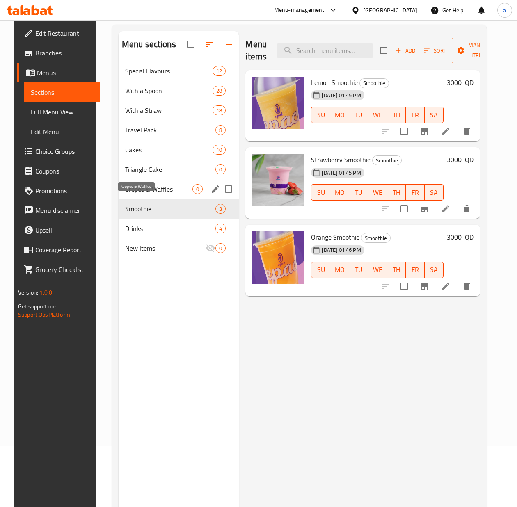
click at [149, 194] on span "Crepes & Waffles" at bounding box center [159, 189] width 68 height 10
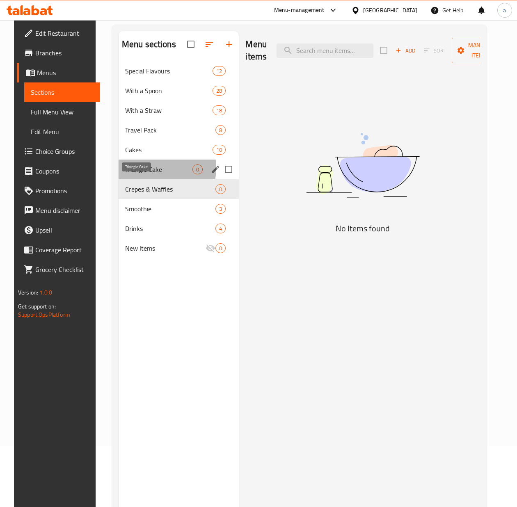
click at [146, 174] on span "Triangle Cake" at bounding box center [159, 169] width 68 height 10
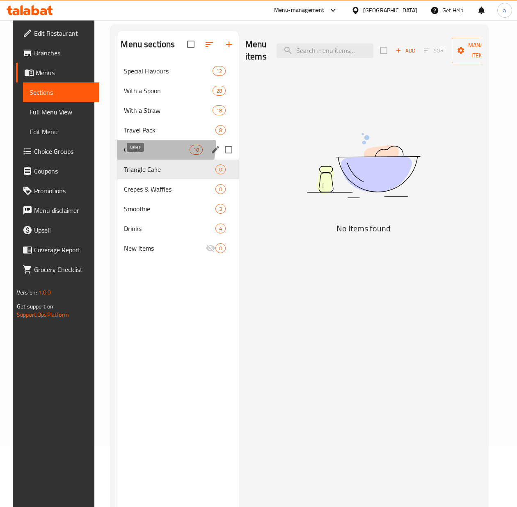
click at [138, 155] on span "Cakes" at bounding box center [156, 150] width 65 height 10
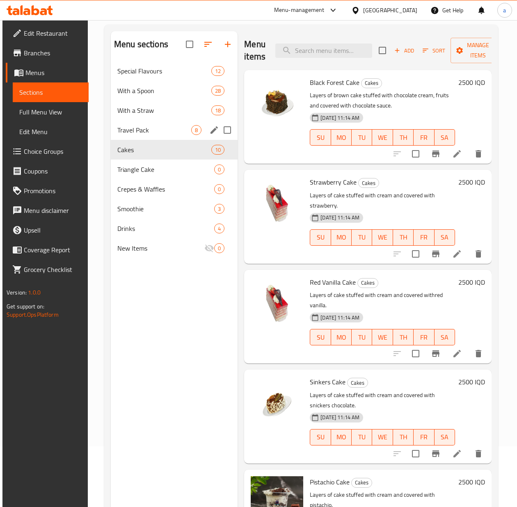
click at [145, 137] on div "Travel Pack 8" at bounding box center [174, 130] width 127 height 20
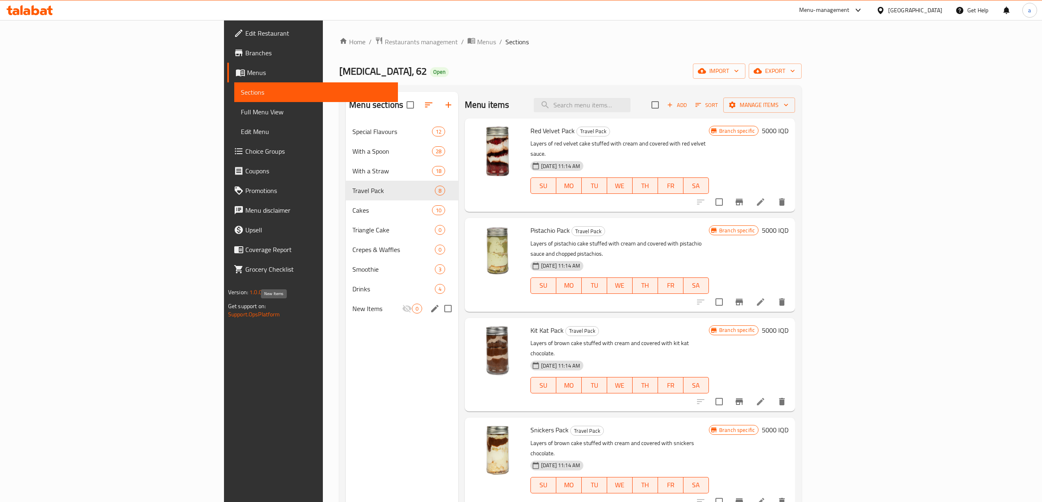
click at [352, 314] on span "New Items" at bounding box center [377, 309] width 50 height 10
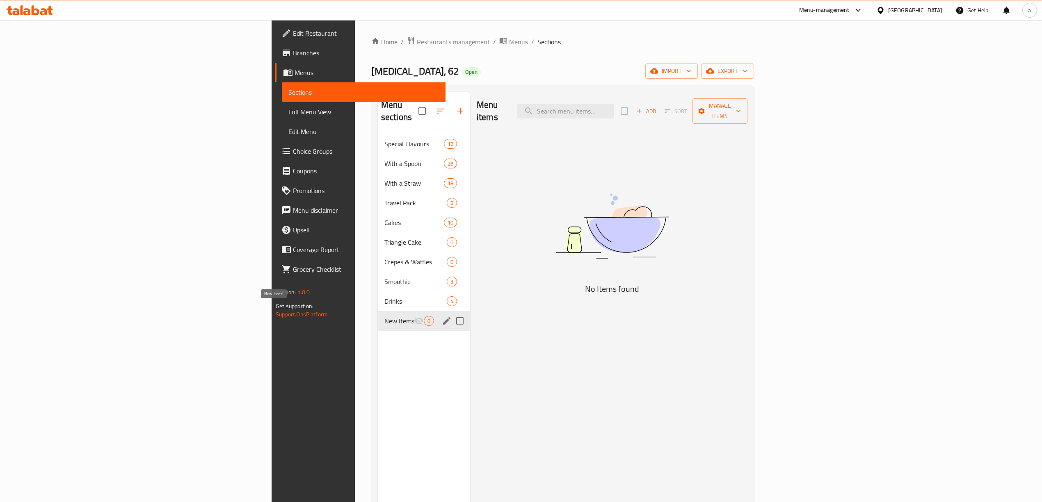
click at [384, 316] on span "New Items" at bounding box center [399, 321] width 30 height 10
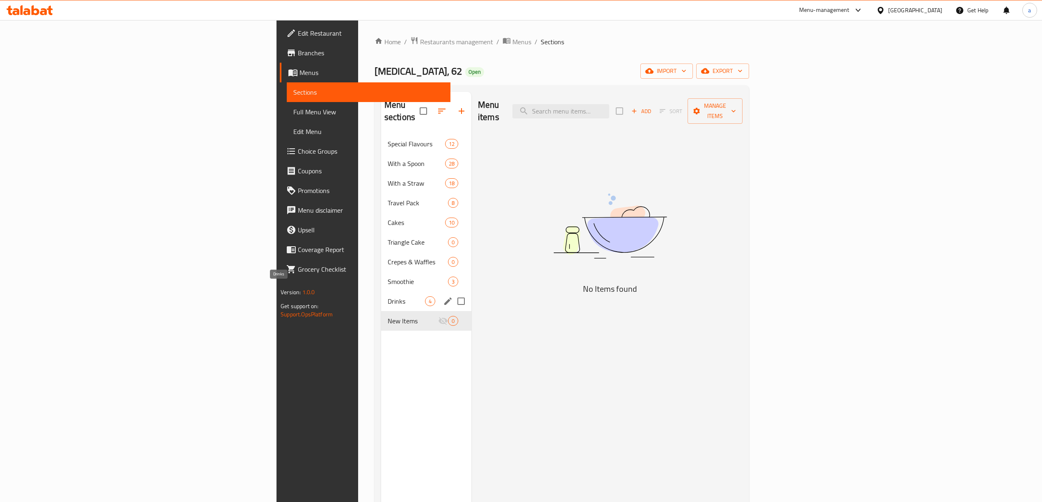
click at [388, 297] on span "Drinks" at bounding box center [406, 302] width 37 height 10
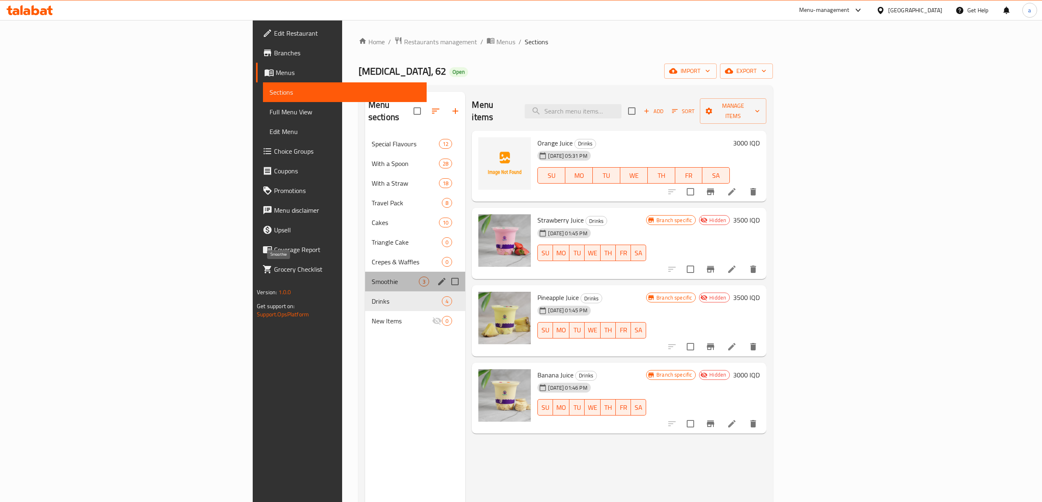
click at [372, 277] on span "Smoothie" at bounding box center [395, 282] width 47 height 10
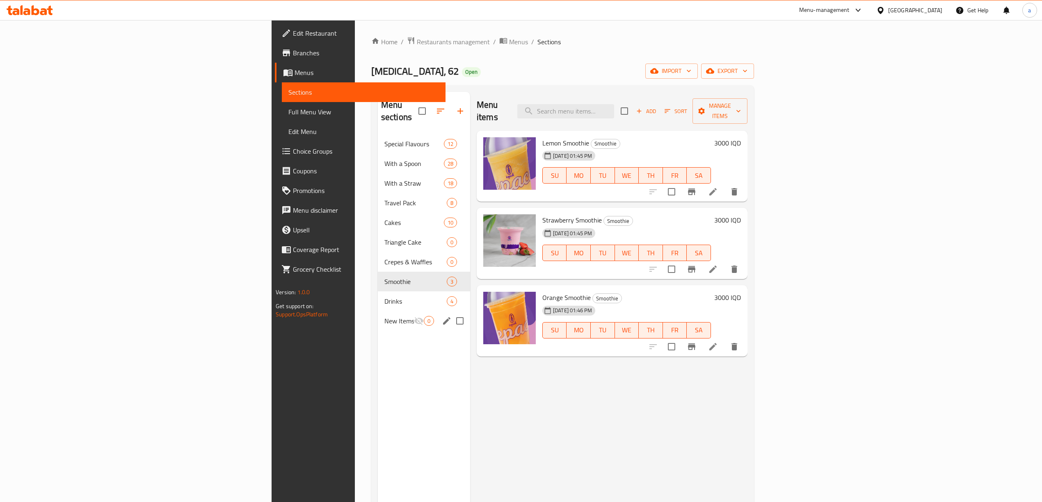
click at [378, 311] on div "New Items 0" at bounding box center [424, 321] width 92 height 20
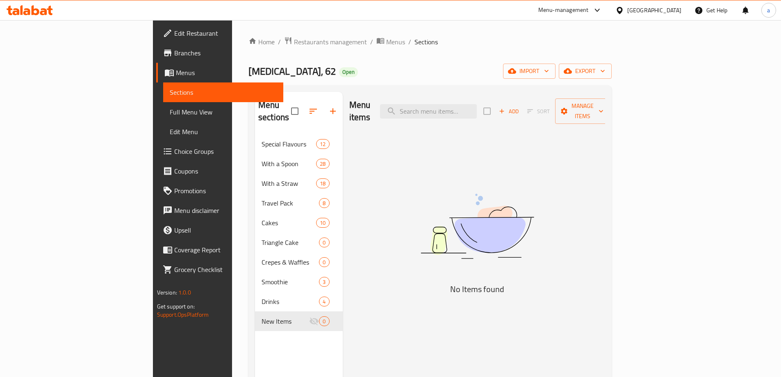
click at [371, 172] on div "Menu items Add Sort Manage items No Items found" at bounding box center [474, 280] width 263 height 377
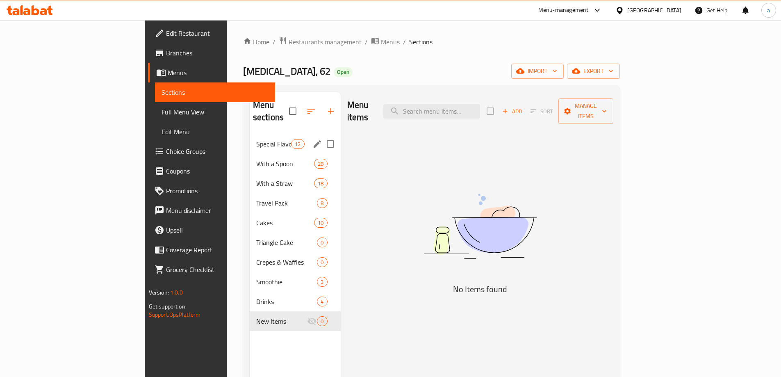
click at [256, 139] on span "Special Flavours" at bounding box center [273, 144] width 35 height 10
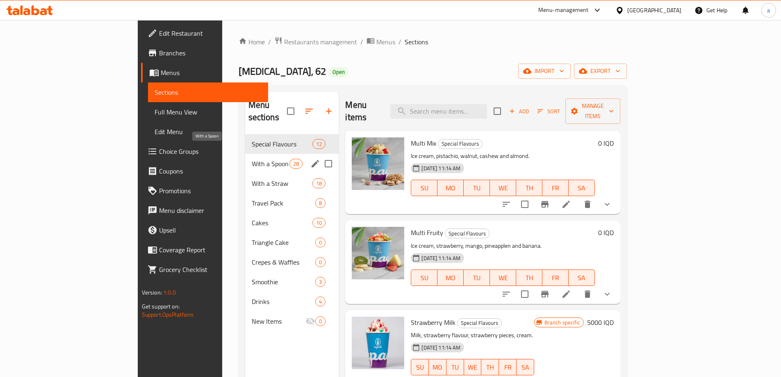
click at [245, 157] on div "With a Spoon 28" at bounding box center [292, 164] width 94 height 20
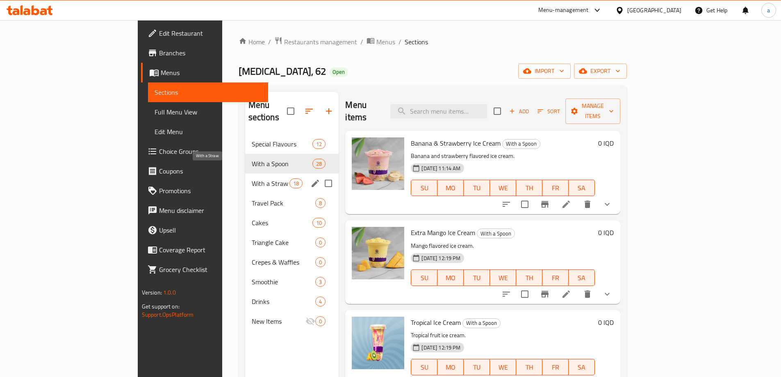
click at [252, 178] on span "With a Straw" at bounding box center [271, 183] width 38 height 10
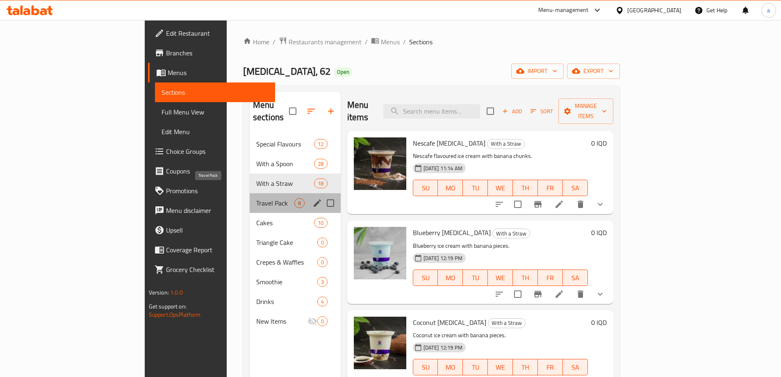
click at [256, 198] on span "Travel Pack" at bounding box center [275, 203] width 38 height 10
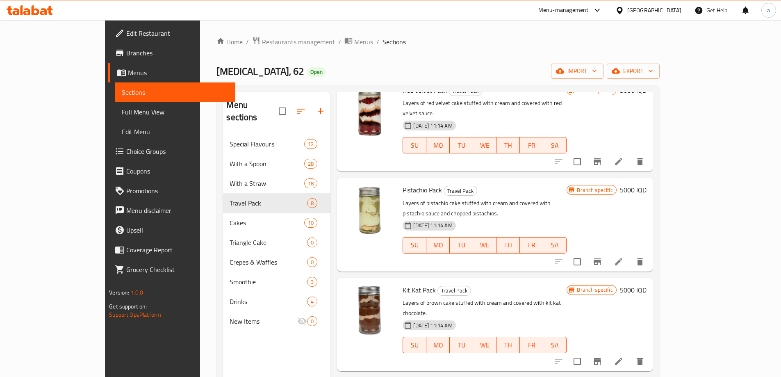
scroll to position [123, 0]
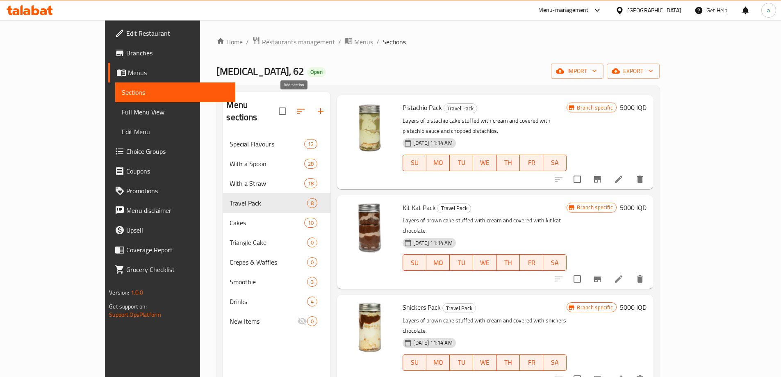
click at [316, 106] on icon "button" at bounding box center [321, 111] width 10 height 10
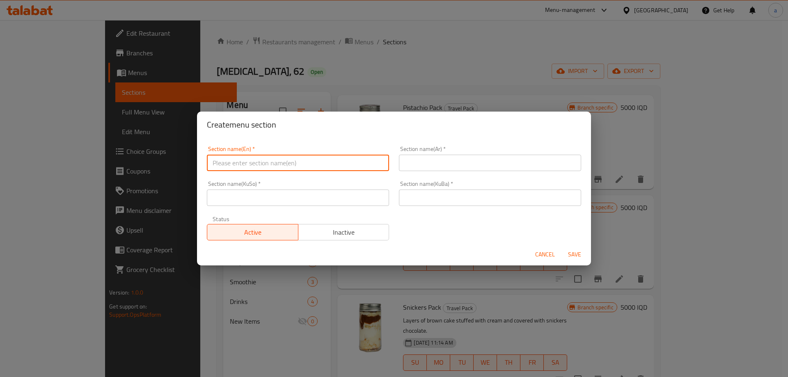
click at [266, 169] on input "text" at bounding box center [298, 163] width 182 height 16
paste input "Desserts"
type input "Desserts"
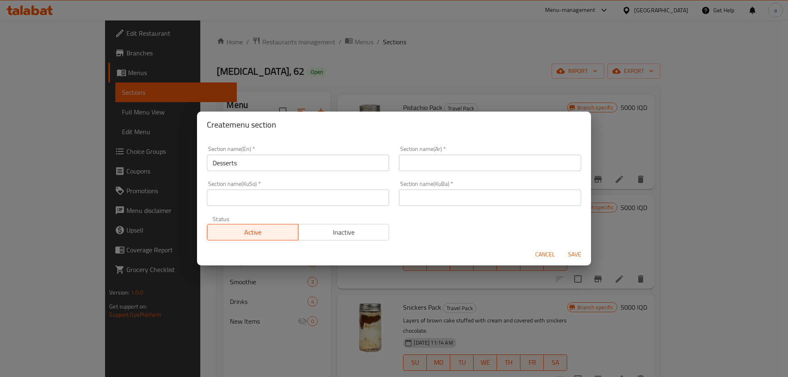
click at [467, 173] on div "Section name(Ar)   * Section name(Ar) *" at bounding box center [490, 158] width 192 height 35
drag, startPoint x: 469, startPoint y: 163, endPoint x: 461, endPoint y: 163, distance: 7.8
click at [469, 163] on input "text" at bounding box center [490, 163] width 182 height 16
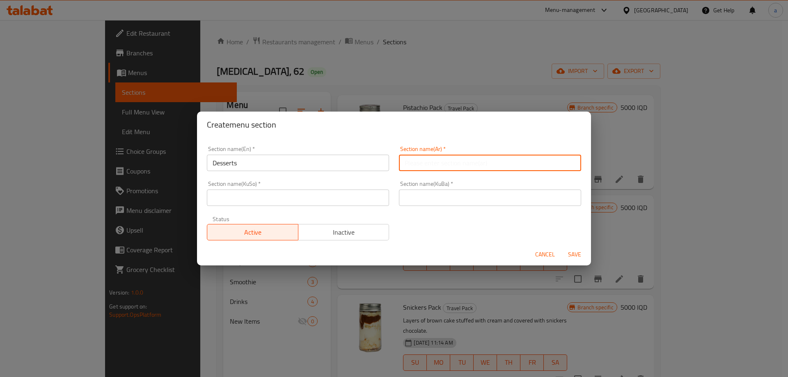
paste input "حلويات"
type input "حلويات"
click at [342, 199] on input "text" at bounding box center [298, 198] width 182 height 16
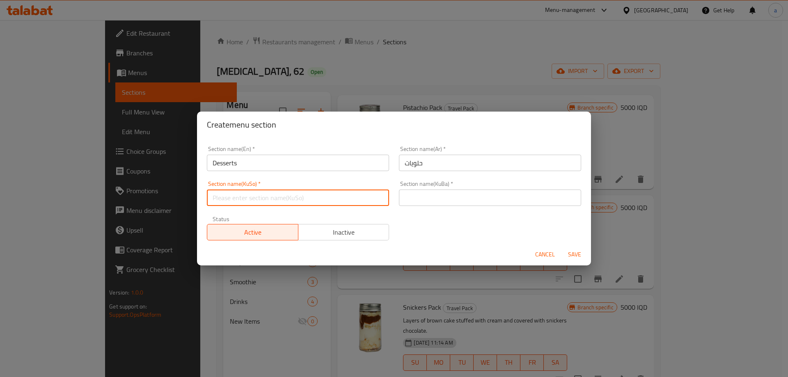
paste input "شیرینی"
type input "شیرینی"
click at [470, 199] on input "text" at bounding box center [490, 198] width 182 height 16
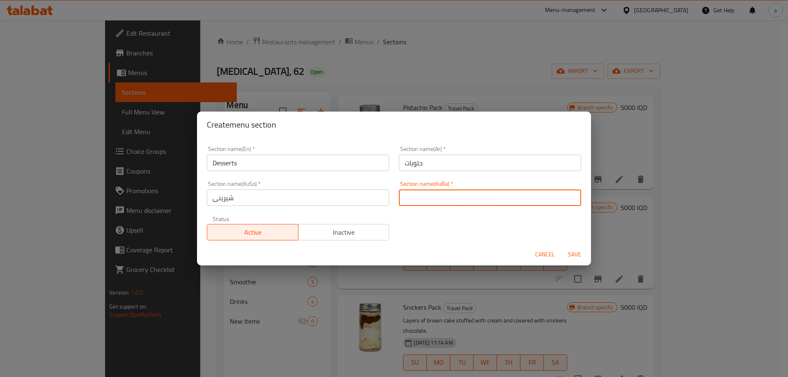
paste input "شیرینی"
type input "شیرینی"
click at [569, 257] on span "Save" at bounding box center [574, 254] width 20 height 10
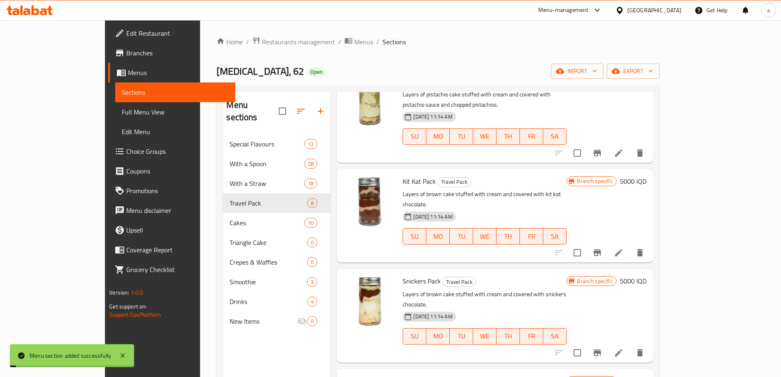
scroll to position [164, 0]
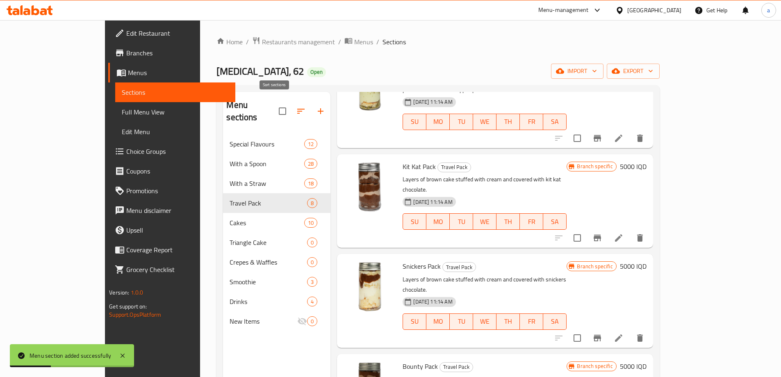
click at [296, 110] on icon "button" at bounding box center [301, 111] width 10 height 10
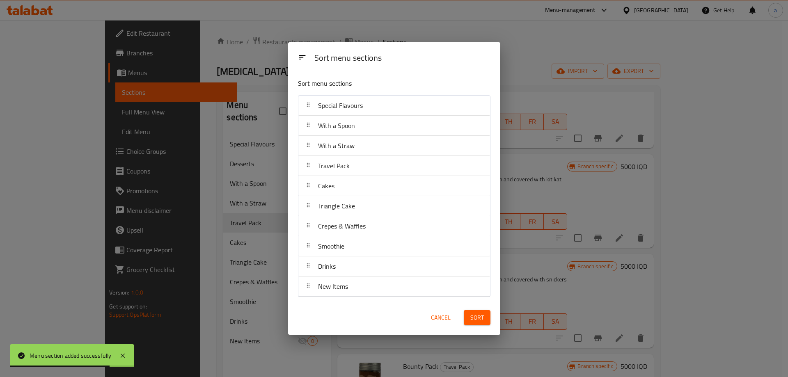
click at [437, 317] on span "Cancel" at bounding box center [441, 318] width 20 height 10
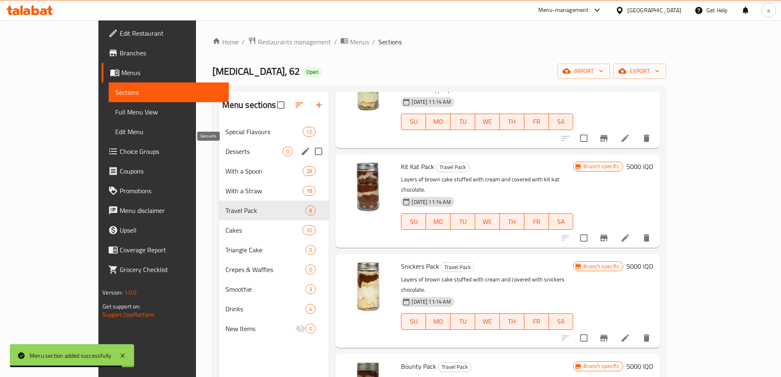
click at [232, 147] on span "Desserts" at bounding box center [254, 151] width 57 height 10
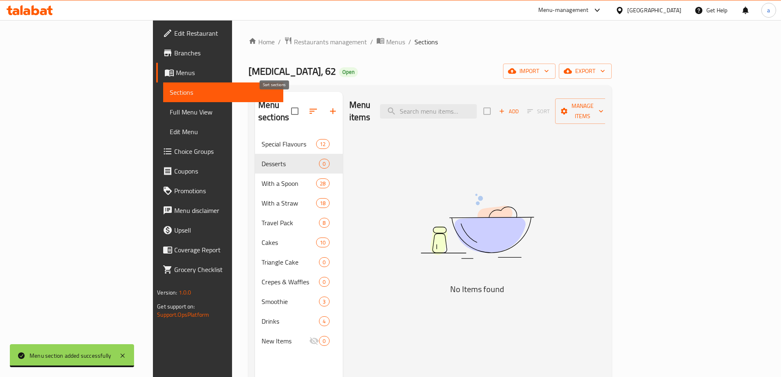
click at [304, 107] on button "button" at bounding box center [314, 111] width 20 height 20
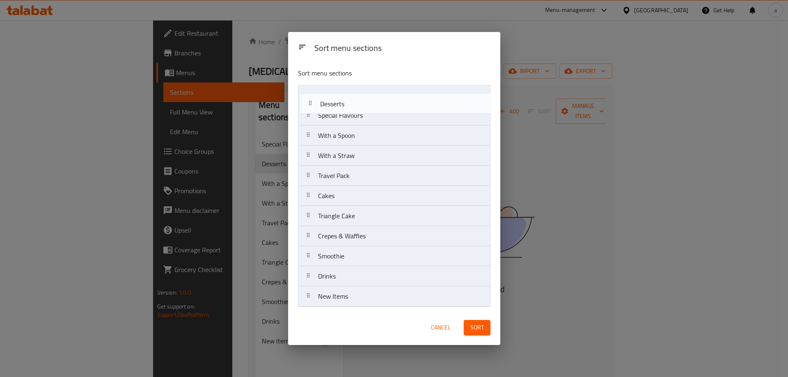
drag, startPoint x: 342, startPoint y: 114, endPoint x: 346, endPoint y: 100, distance: 15.4
click at [346, 100] on nav "Special Flavours Desserts With a Spoon With a Straw Travel Pack Cakes Triangle …" at bounding box center [394, 196] width 192 height 222
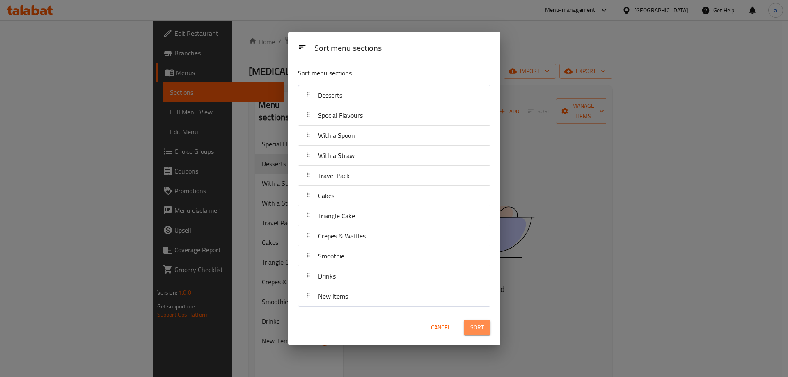
click at [474, 329] on span "Sort" at bounding box center [477, 327] width 14 height 10
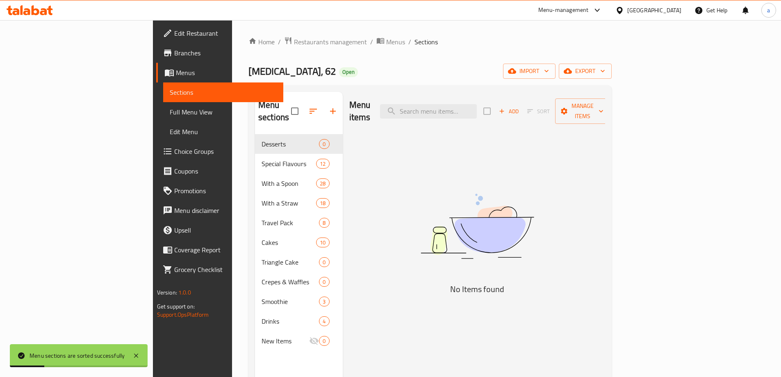
click at [506, 107] on icon "button" at bounding box center [501, 110] width 7 height 7
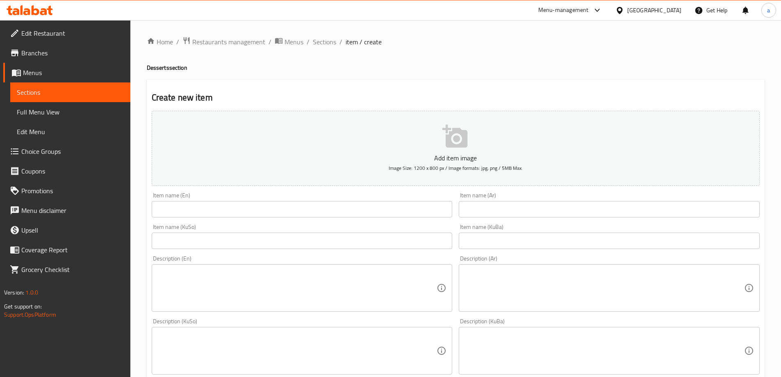
click at [267, 197] on div "Item name (En) Item name (En)" at bounding box center [302, 204] width 301 height 25
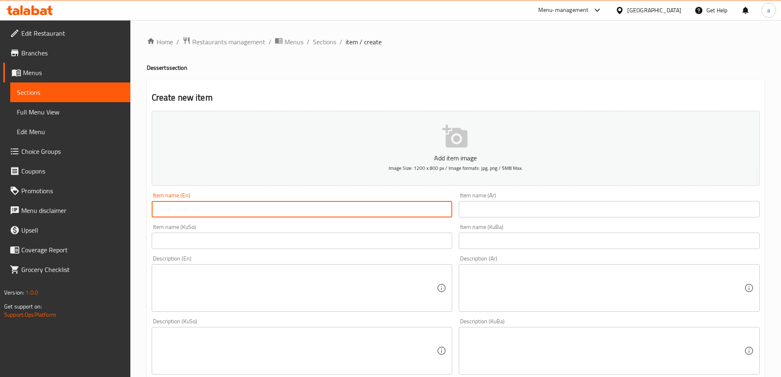
drag, startPoint x: 267, startPoint y: 205, endPoint x: 267, endPoint y: 214, distance: 8.6
click at [267, 205] on input "text" at bounding box center [302, 209] width 301 height 16
paste input "Lotus Crepe"
type input "Lotus Crepe"
click at [495, 210] on input "text" at bounding box center [609, 209] width 301 height 16
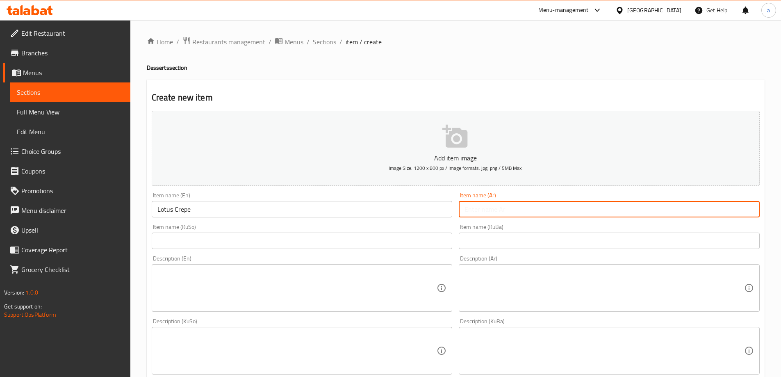
paste input "كريب لوتس"
type input "كريب لوتس"
click at [438, 239] on input "text" at bounding box center [302, 241] width 301 height 16
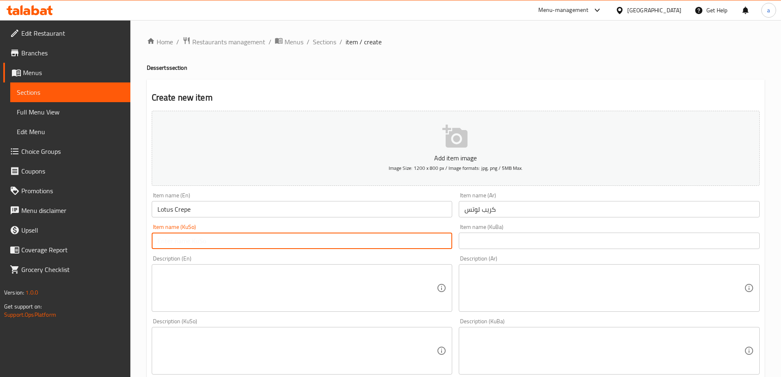
paste input "کرێپی لۆتس"
type input "کرێپی لۆتس"
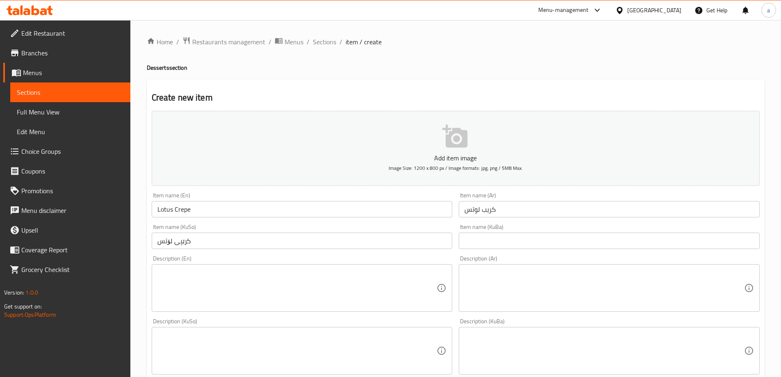
drag, startPoint x: 553, startPoint y: 250, endPoint x: 554, endPoint y: 239, distance: 10.7
click at [553, 249] on div "Item name (KuBa) Item name (KuBa)" at bounding box center [610, 237] width 308 height 32
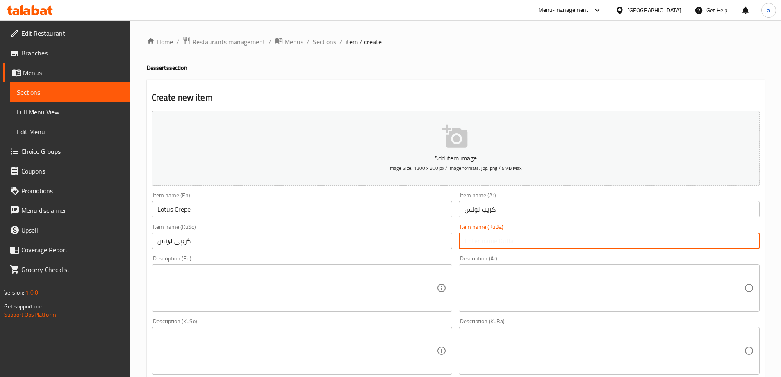
drag, startPoint x: 554, startPoint y: 239, endPoint x: 528, endPoint y: 235, distance: 26.2
click at [554, 239] on input "text" at bounding box center [609, 241] width 301 height 16
paste input "کرێپی لۆتس"
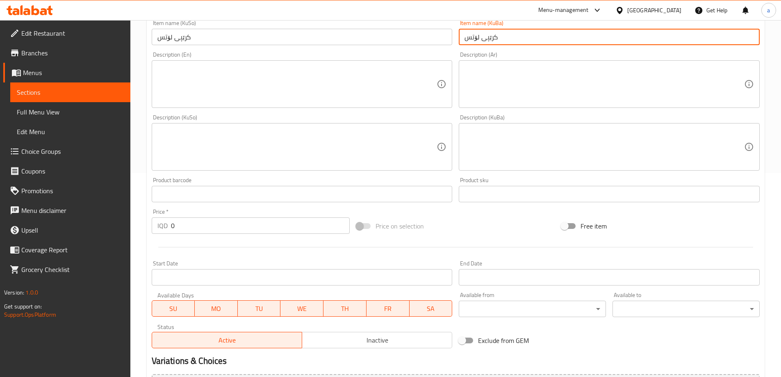
scroll to position [287, 0]
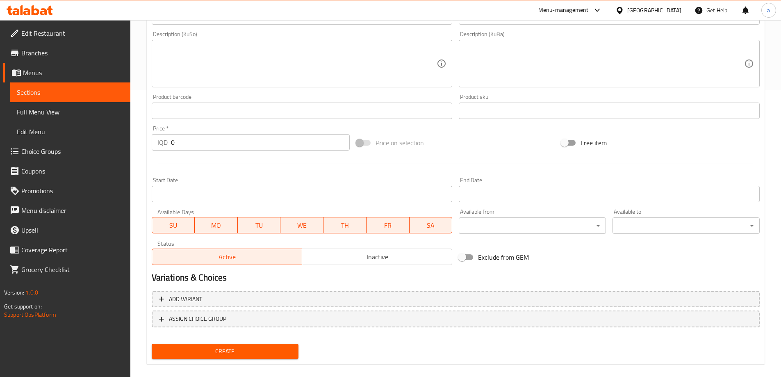
type input "کرێپی لۆتس"
drag, startPoint x: 190, startPoint y: 142, endPoint x: 171, endPoint y: 146, distance: 19.6
click at [171, 146] on input "0" at bounding box center [260, 142] width 179 height 16
paste input "500"
type input "5000"
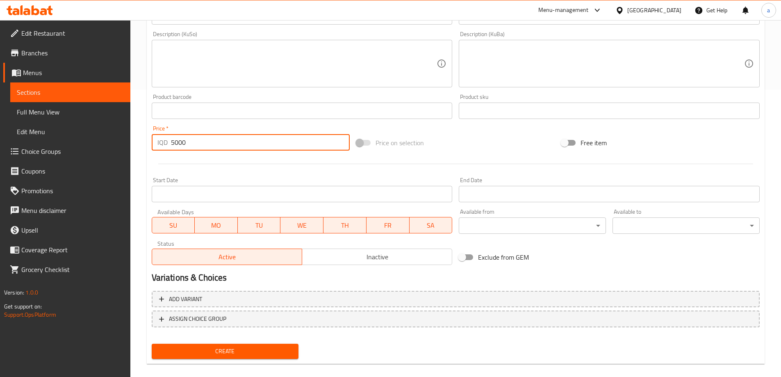
click at [216, 346] on button "Create" at bounding box center [225, 351] width 147 height 15
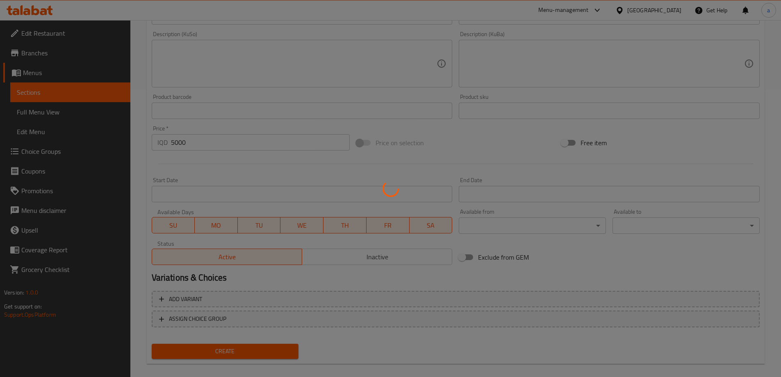
type input "0"
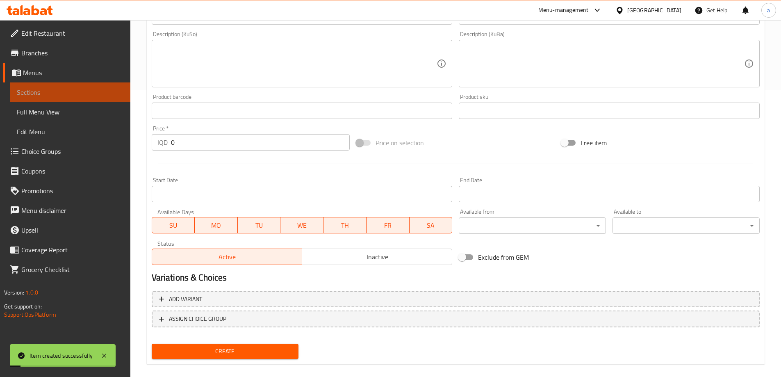
click at [98, 90] on span "Sections" at bounding box center [70, 92] width 107 height 10
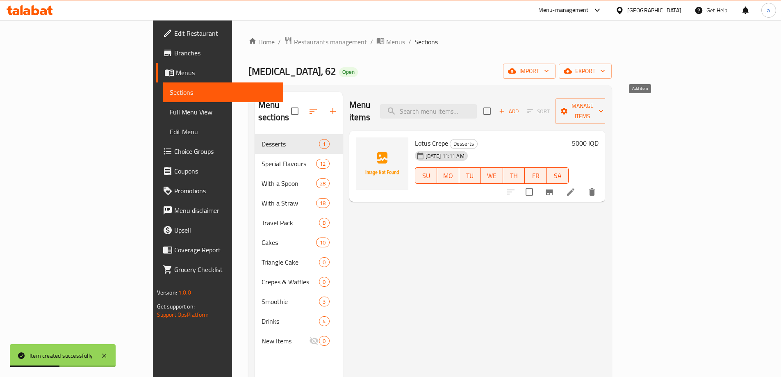
click at [520, 107] on span "Add" at bounding box center [509, 111] width 22 height 9
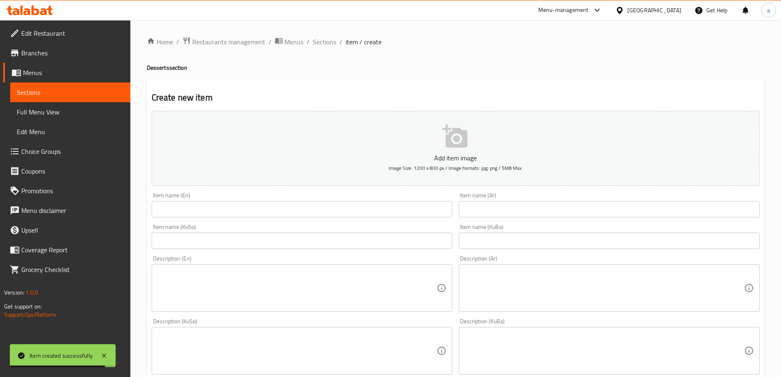
click at [315, 206] on input "text" at bounding box center [302, 209] width 301 height 16
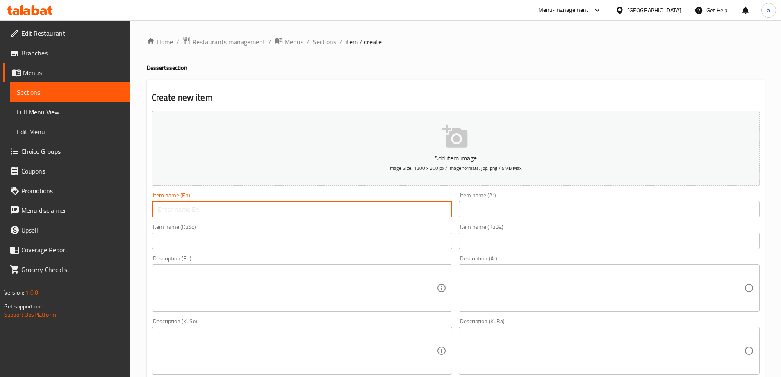
paste input "Nutella Crepe"
type input "Nutella Crepe"
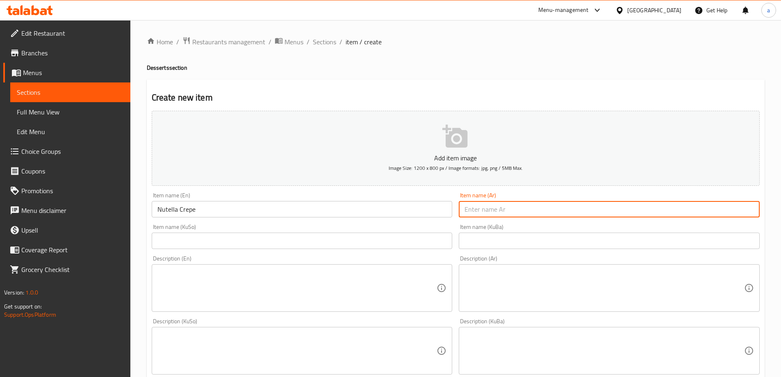
click at [561, 208] on input "text" at bounding box center [609, 209] width 301 height 16
paste input "كريب نوتيلا"
type input "كريب نوتيلا"
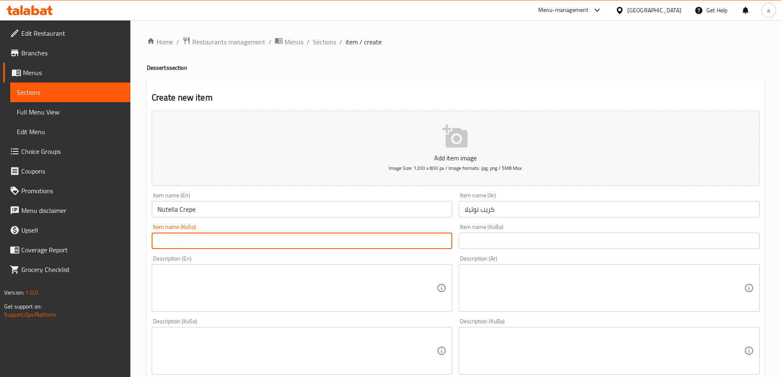
drag, startPoint x: 407, startPoint y: 235, endPoint x: 403, endPoint y: 240, distance: 5.9
click at [406, 235] on input "text" at bounding box center [302, 241] width 301 height 16
paste input "کرێپی نۆتێلا"
type input "کرێپی نۆتێلا"
click at [579, 247] on div "Item name (KuBa) Item name (KuBa)" at bounding box center [610, 237] width 308 height 32
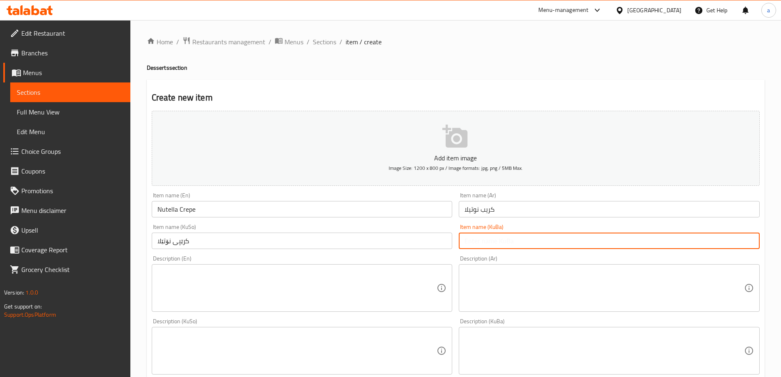
drag, startPoint x: 579, startPoint y: 243, endPoint x: 546, endPoint y: 238, distance: 33.2
click at [579, 243] on input "text" at bounding box center [609, 241] width 301 height 16
paste input "کرێپی نۆتێلا"
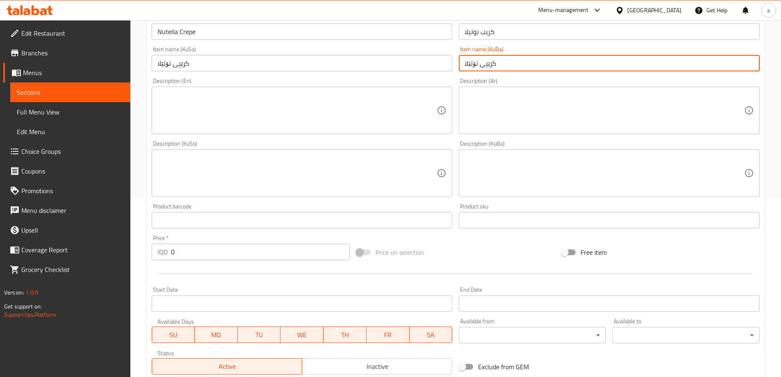
scroll to position [205, 0]
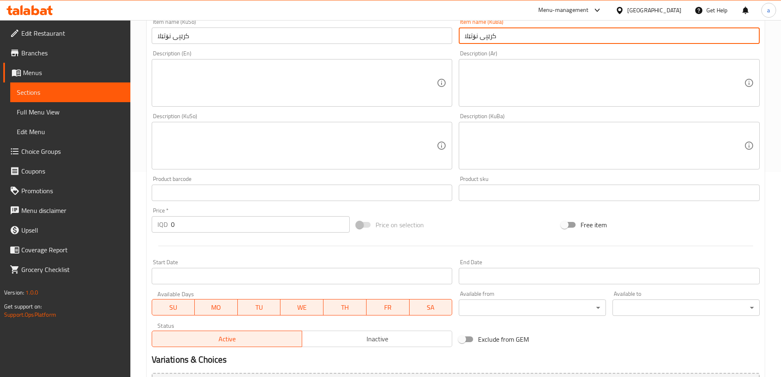
type input "کرێپی نۆتێلا"
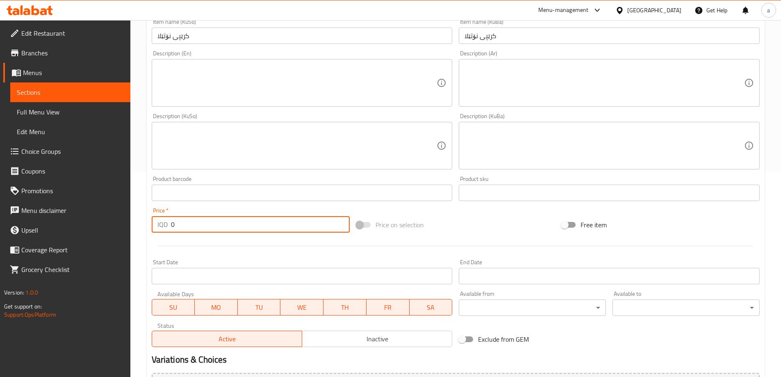
drag, startPoint x: 208, startPoint y: 226, endPoint x: 156, endPoint y: 232, distance: 52.5
click at [156, 232] on div "IQD 0 Price *" at bounding box center [251, 224] width 199 height 16
paste input "500"
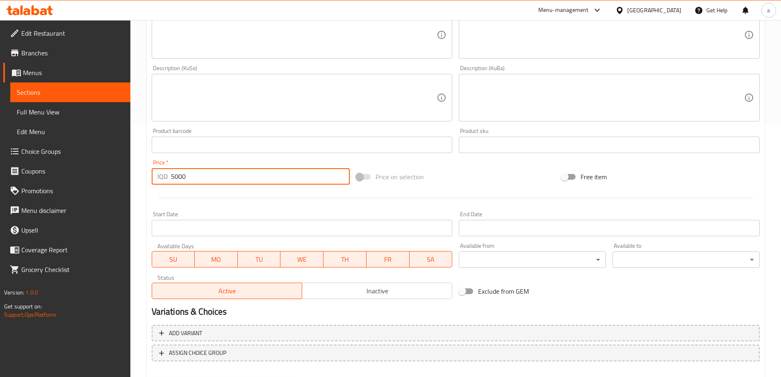
scroll to position [297, 0]
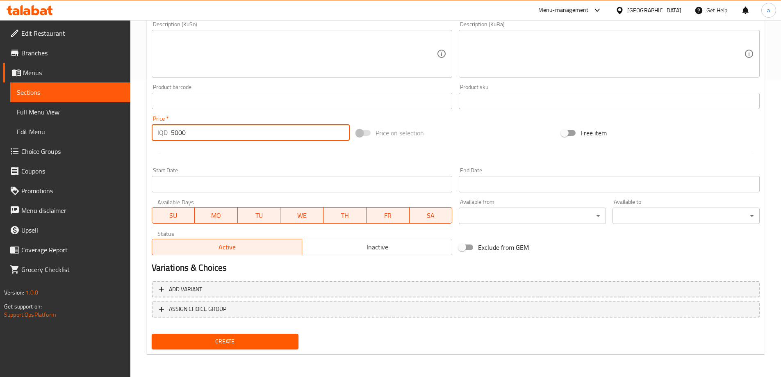
type input "5000"
click at [278, 336] on button "Create" at bounding box center [225, 341] width 147 height 15
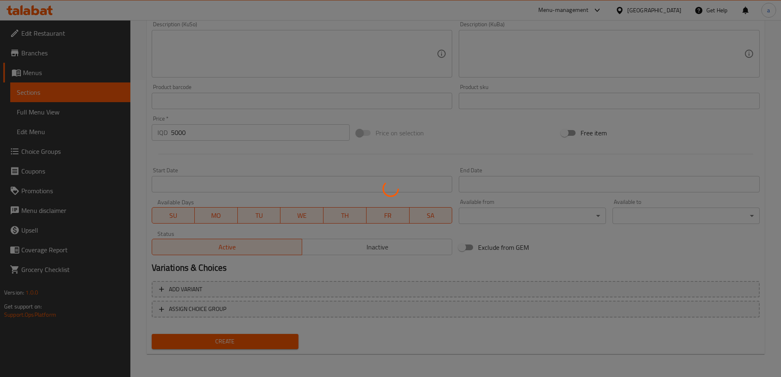
type input "0"
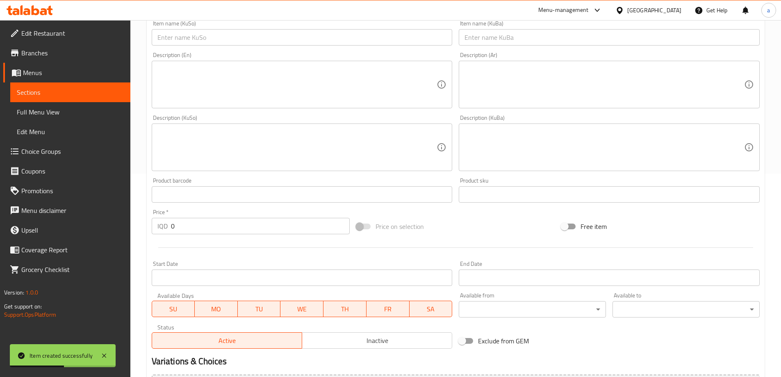
scroll to position [174, 0]
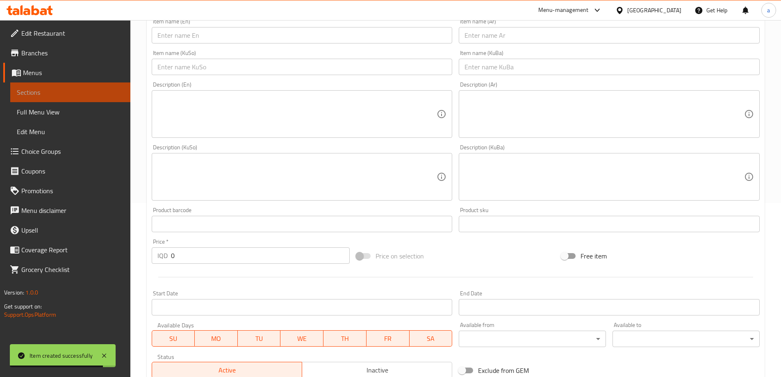
click at [94, 89] on span "Sections" at bounding box center [70, 92] width 107 height 10
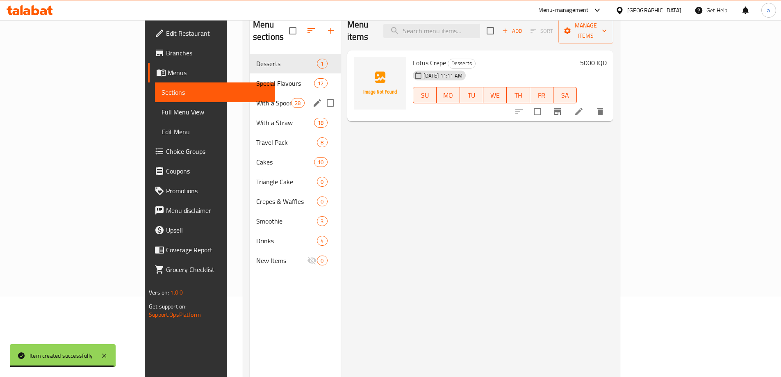
scroll to position [33, 0]
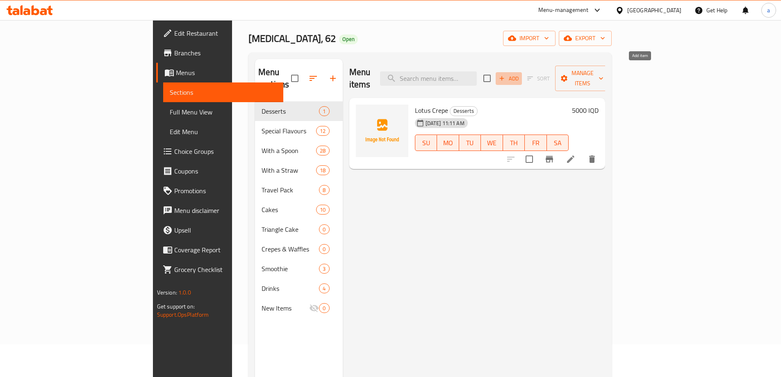
click at [520, 74] on span "Add" at bounding box center [509, 78] width 22 height 9
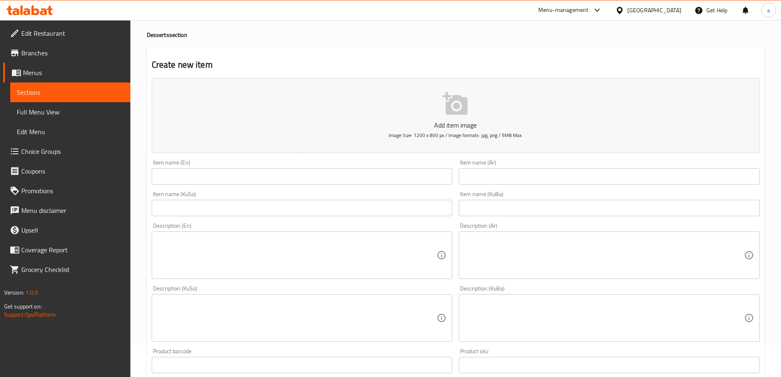
click at [387, 171] on input "text" at bounding box center [302, 176] width 301 height 16
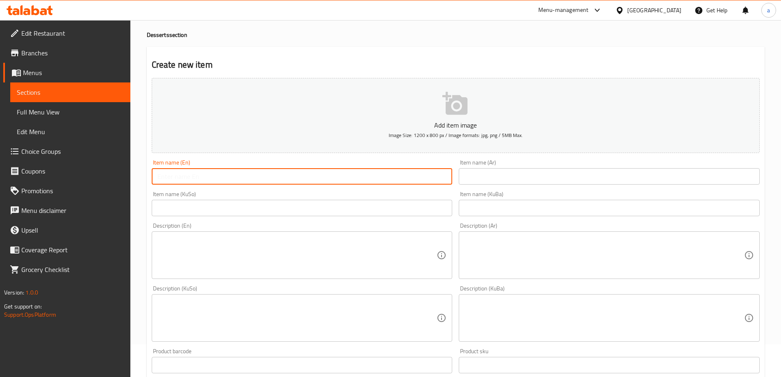
paste input "Pistachio Crepe"
type input "Pistachio Crepe"
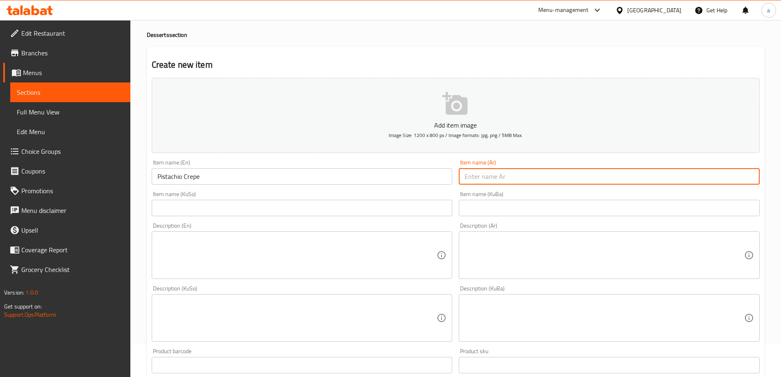
click at [515, 179] on input "text" at bounding box center [609, 176] width 301 height 16
paste input "كريب فستق"
type input "كريب فستق"
click at [372, 204] on input "text" at bounding box center [302, 208] width 301 height 16
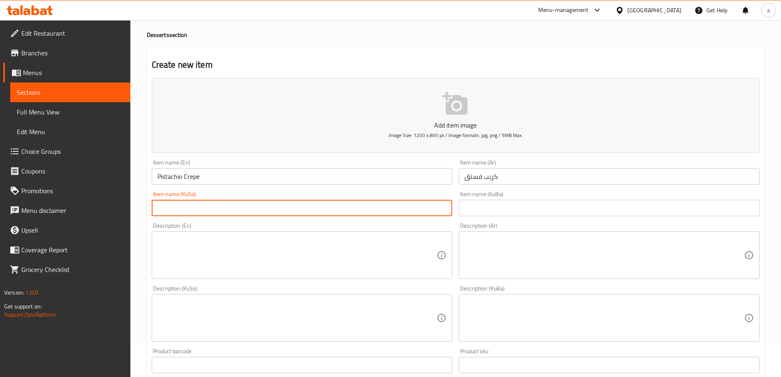
paste input "کرێپى فستەق"
type input "کرێپى فستەق"
click at [515, 213] on input "text" at bounding box center [609, 208] width 301 height 16
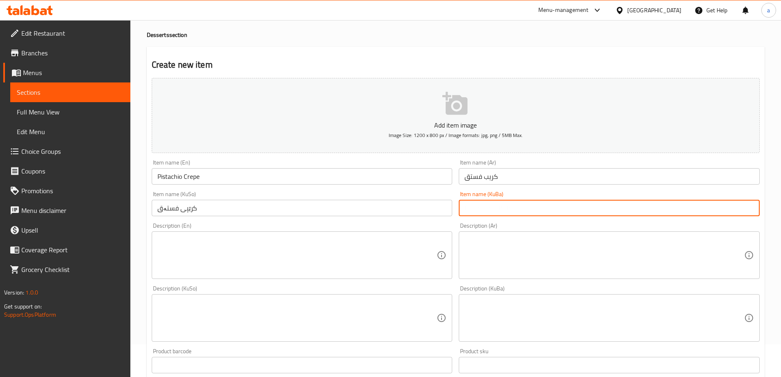
paste input "کرێپى فستەق"
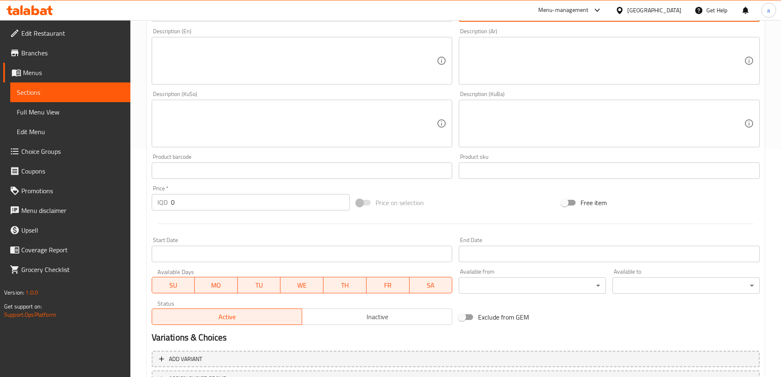
scroll to position [279, 0]
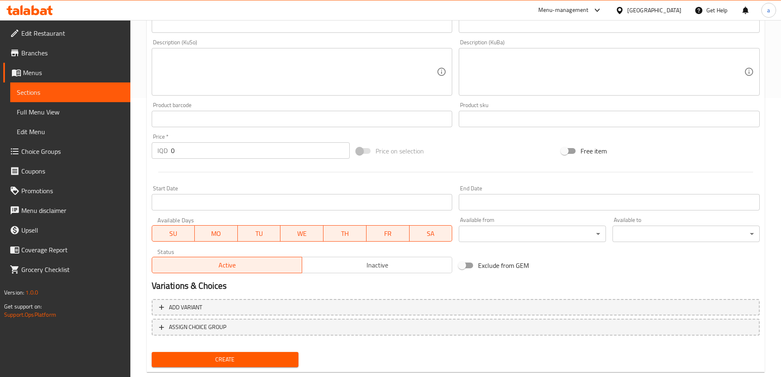
type input "کرێپى فستەق"
drag, startPoint x: 190, startPoint y: 146, endPoint x: 167, endPoint y: 149, distance: 24.0
click at [167, 149] on div "IQD 0 Price *" at bounding box center [251, 150] width 199 height 16
paste input "550"
type input "5500"
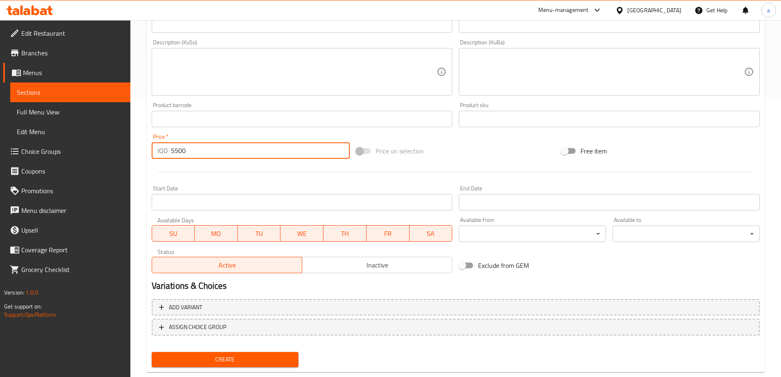
click at [197, 350] on div "Create" at bounding box center [225, 360] width 154 height 22
click at [197, 358] on span "Create" at bounding box center [225, 359] width 134 height 10
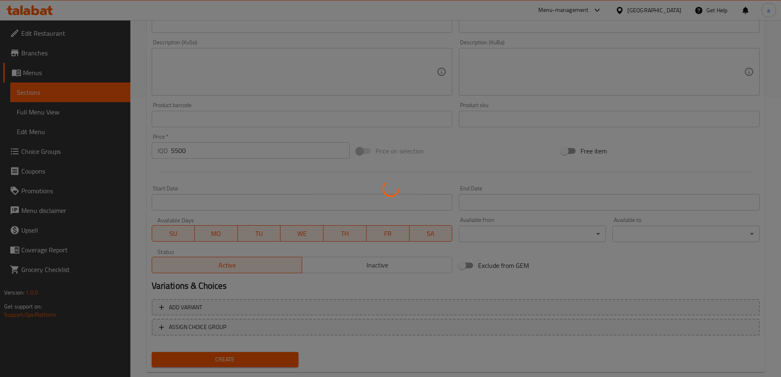
type input "0"
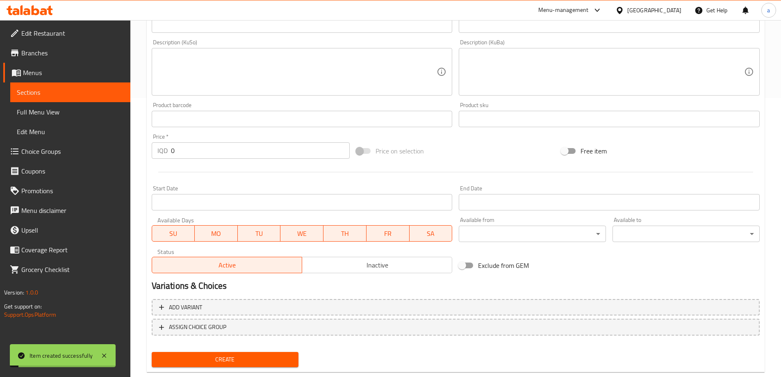
click at [96, 90] on span "Sections" at bounding box center [70, 92] width 107 height 10
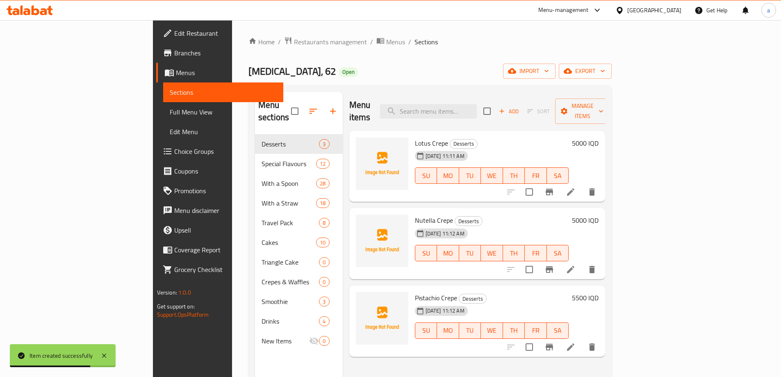
click at [520, 107] on span "Add" at bounding box center [509, 111] width 22 height 9
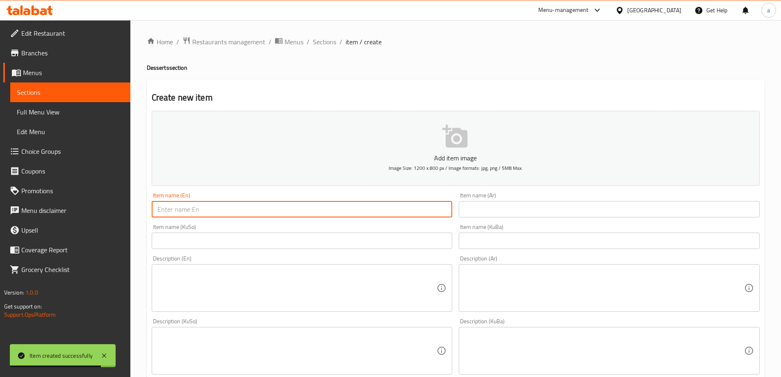
click at [402, 213] on input "text" at bounding box center [302, 209] width 301 height 16
paste input "Ice Cream Crepe"
type input "Ice Cream Crepe"
click at [523, 210] on input "text" at bounding box center [609, 209] width 301 height 16
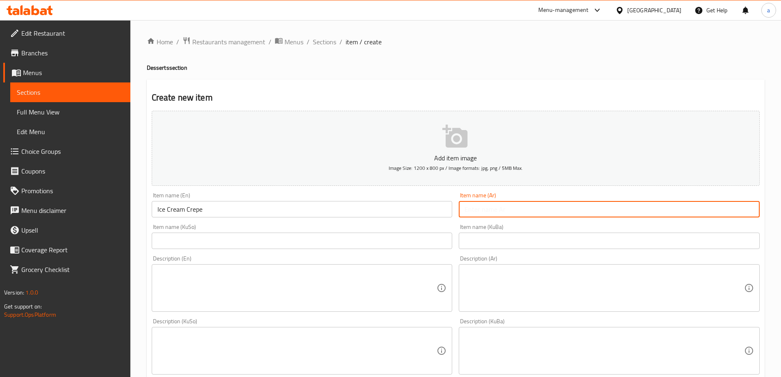
paste input "كريب آيس كريم"
type input "كريب آيس كريم"
click at [345, 238] on input "text" at bounding box center [302, 241] width 301 height 16
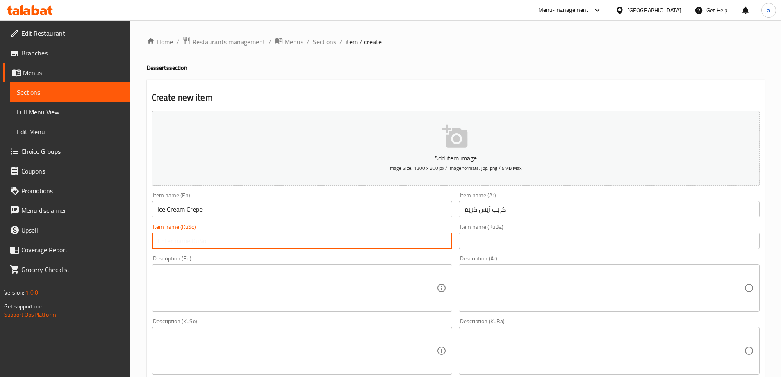
paste input "کرێپی ئایس کرێم"
type input "کرێپی ئایس کرێم"
click at [522, 242] on input "text" at bounding box center [609, 241] width 301 height 16
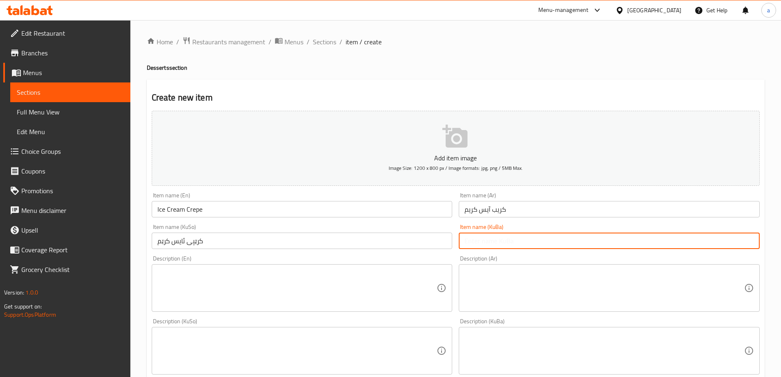
paste input "کرێپی ئایس کرێم"
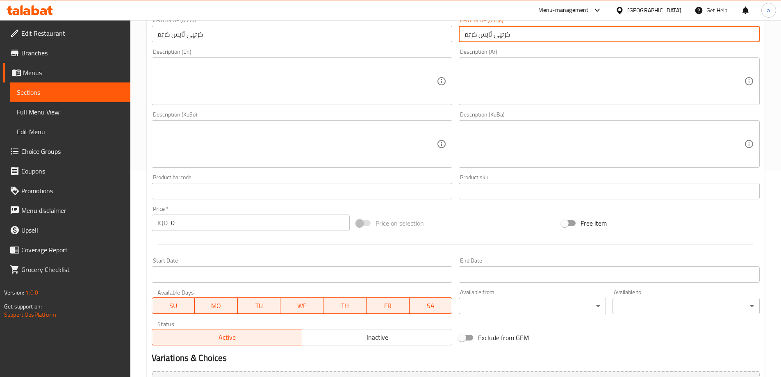
scroll to position [246, 0]
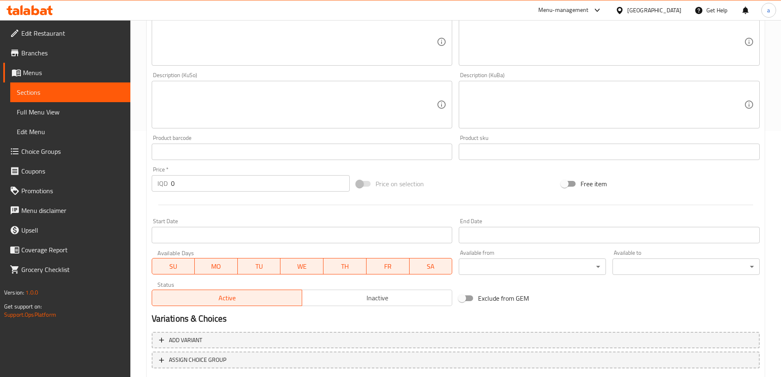
type input "کرێپی ئایس کرێم"
click at [285, 175] on input "0" at bounding box center [260, 183] width 179 height 16
click at [284, 178] on input "0" at bounding box center [260, 183] width 179 height 16
drag, startPoint x: 242, startPoint y: 185, endPoint x: 170, endPoint y: 184, distance: 71.8
click at [170, 183] on div "IQD 0 Price *" at bounding box center [251, 183] width 199 height 16
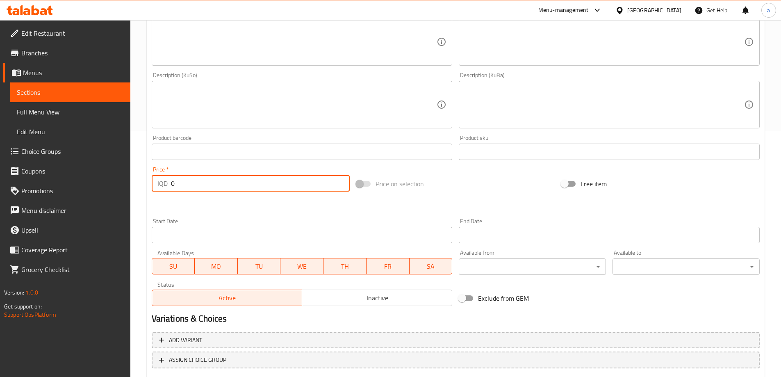
paste input "600"
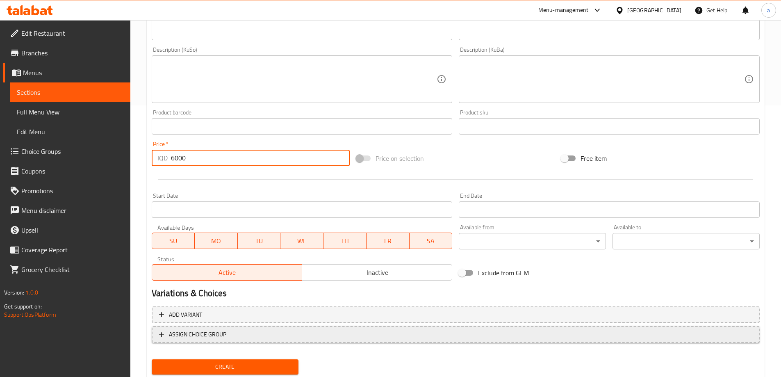
scroll to position [297, 0]
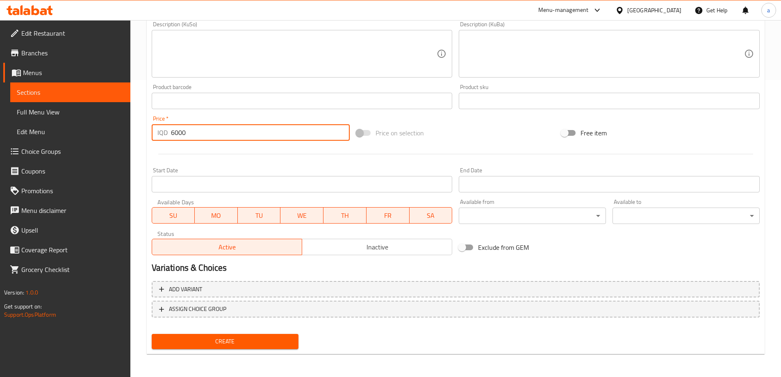
type input "6000"
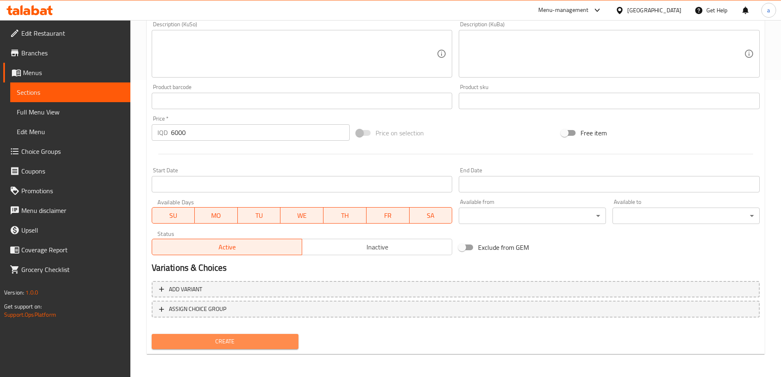
click at [253, 342] on span "Create" at bounding box center [225, 341] width 134 height 10
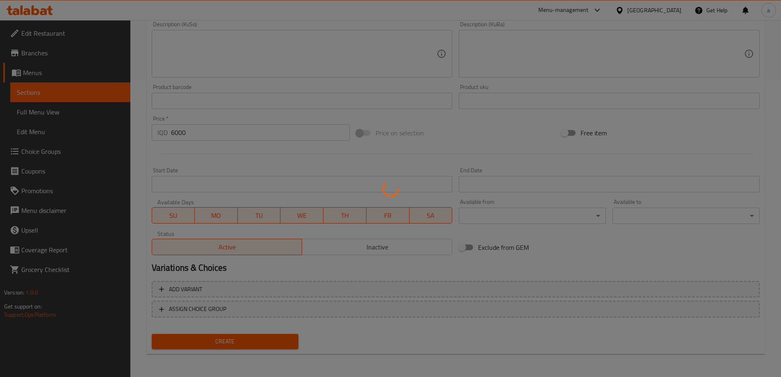
type input "0"
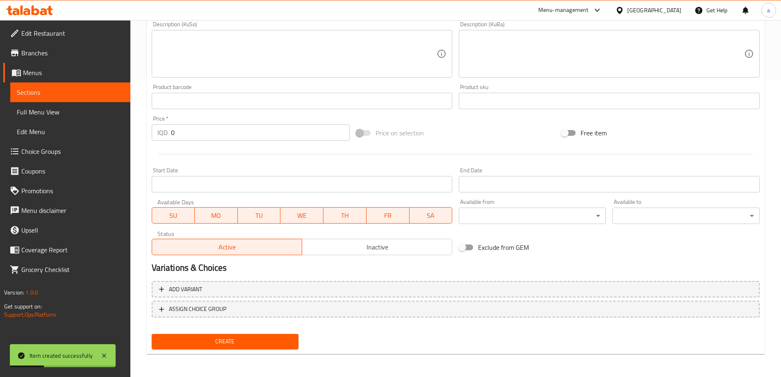
click at [88, 89] on span "Sections" at bounding box center [70, 92] width 107 height 10
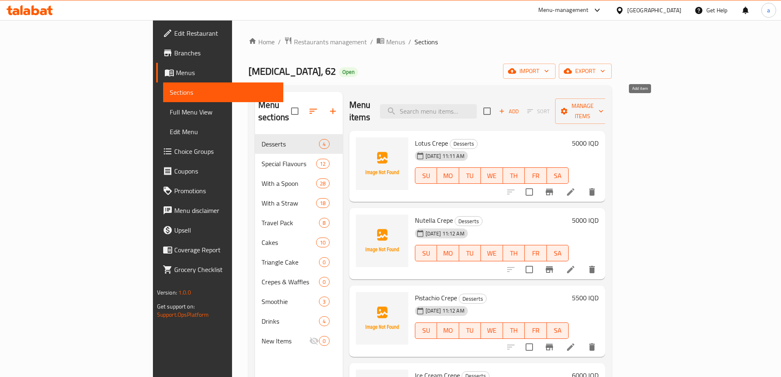
click at [520, 107] on span "Add" at bounding box center [509, 111] width 22 height 9
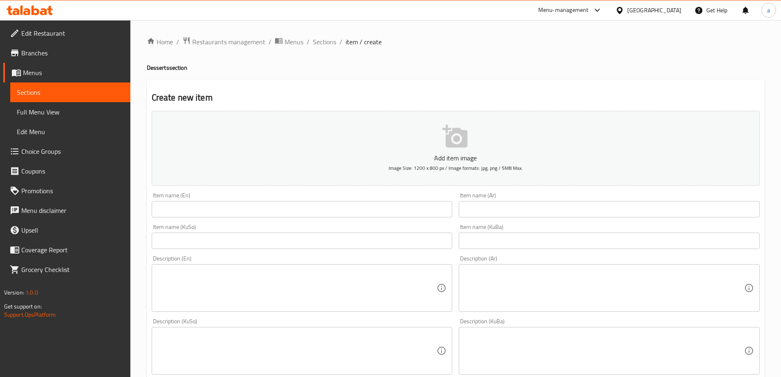
click at [391, 216] on input "text" at bounding box center [302, 209] width 301 height 16
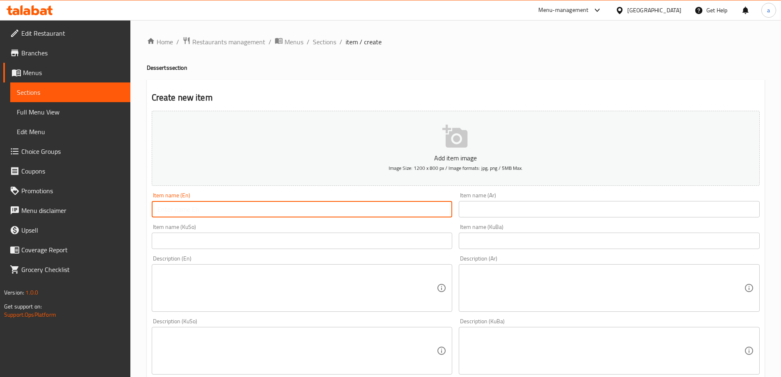
paste input "Fettuccine Crepe"
type input "Fettuccine Crepe"
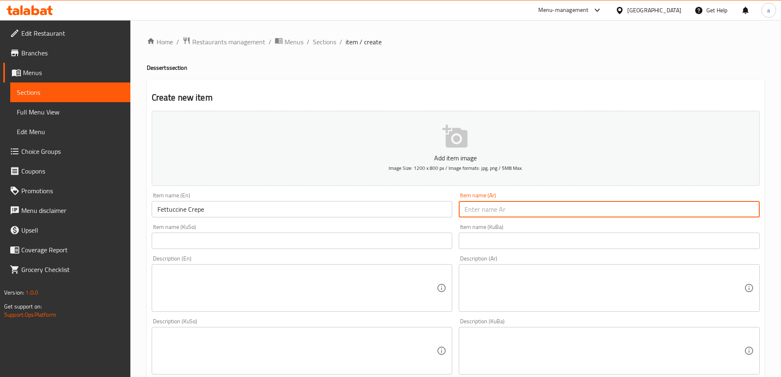
click at [525, 215] on input "text" at bounding box center [609, 209] width 301 height 16
paste input "كريب فيتوتشيني"
type input "كريب فيتوتشيني"
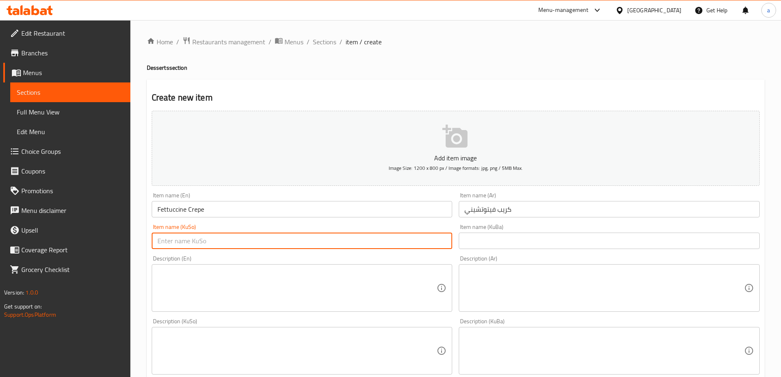
click at [406, 240] on input "text" at bounding box center [302, 241] width 301 height 16
paste input "کرێپی فێتۆچینی"
type input "کرێپی فێتۆچینی"
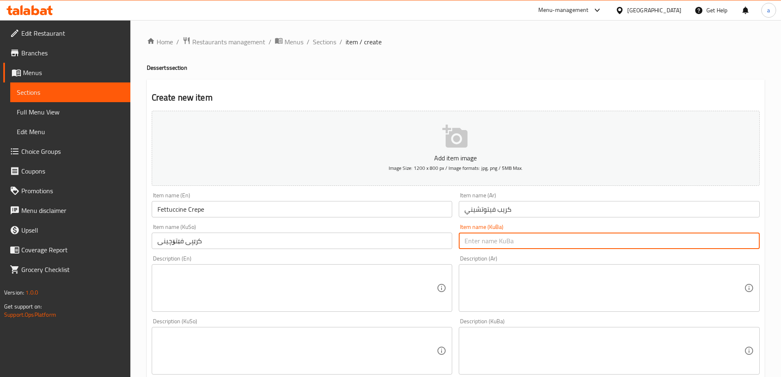
click at [494, 238] on input "text" at bounding box center [609, 241] width 301 height 16
paste input "کرێپی فێتۆچینی"
type input "کرێپی فێتۆچینی"
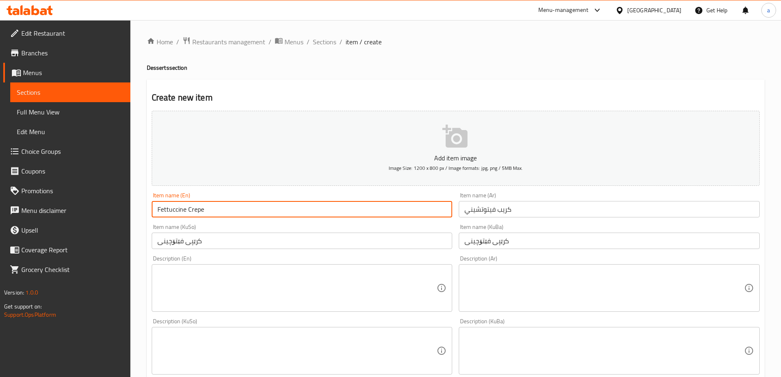
click at [253, 211] on input "Fettuccine Crepe" at bounding box center [302, 209] width 301 height 16
paste input "Lotus"
type input "Fettuccine Crepe Lotus"
click at [541, 213] on input "كريب فيتوتشيني" at bounding box center [609, 209] width 301 height 16
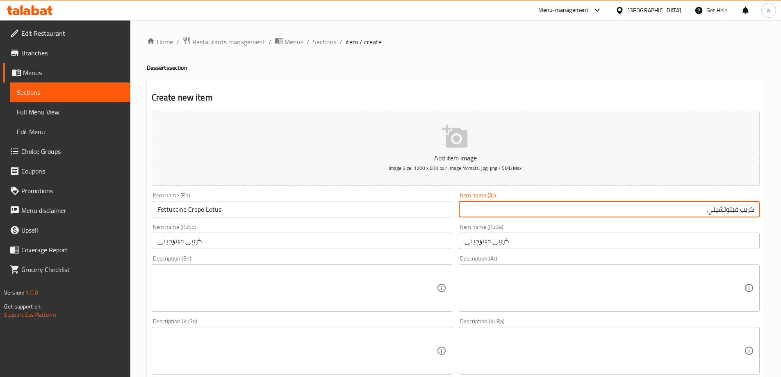
paste input "لوتس"
type input "كريب [PERSON_NAME]"
click at [358, 247] on input "کرێپی فێتۆچینی" at bounding box center [302, 241] width 301 height 16
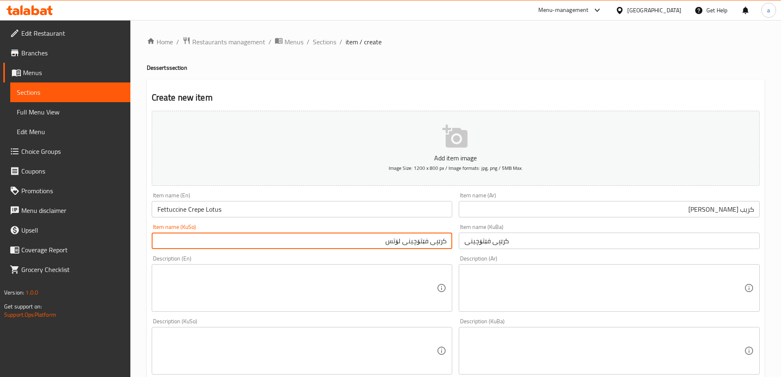
drag, startPoint x: 444, startPoint y: 241, endPoint x: 388, endPoint y: 238, distance: 56.3
click at [388, 238] on input "کرێپی فێتۆچینی لۆتس" at bounding box center [302, 241] width 301 height 16
type input "کرێپی فێتۆچینی لۆتس"
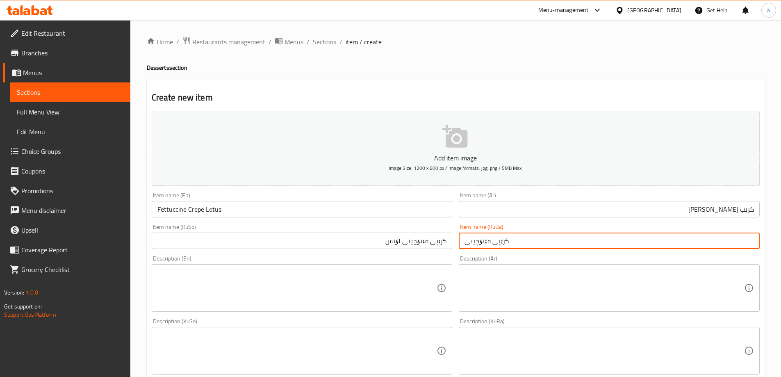
click at [489, 237] on input "کرێپی فێتۆچینی" at bounding box center [609, 241] width 301 height 16
paste input "لۆتس"
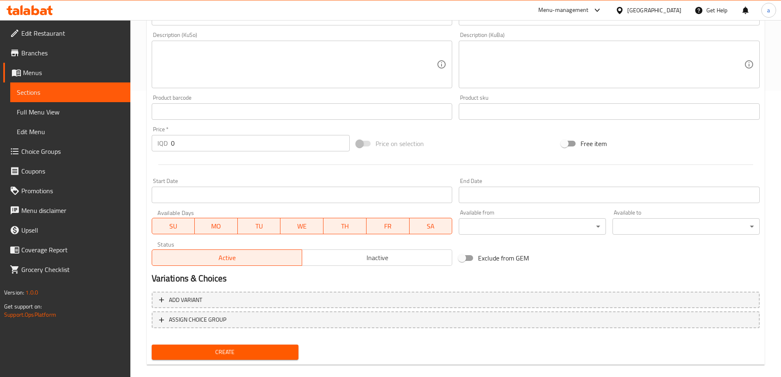
scroll to position [287, 0]
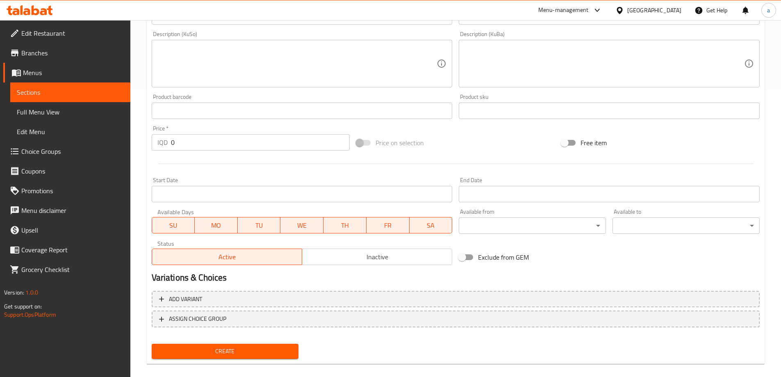
type input "کرێپی فێتۆچینی لۆتس"
click at [164, 142] on div "IQD 0 Price *" at bounding box center [251, 142] width 199 height 16
paste input "500"
type input "5000"
click at [245, 348] on span "Create" at bounding box center [225, 351] width 134 height 10
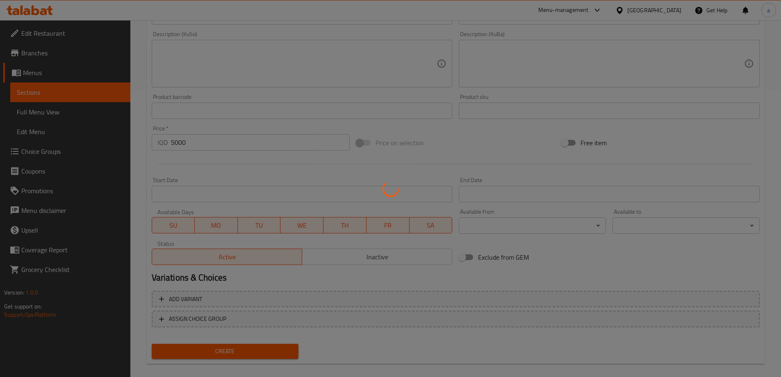
type input "0"
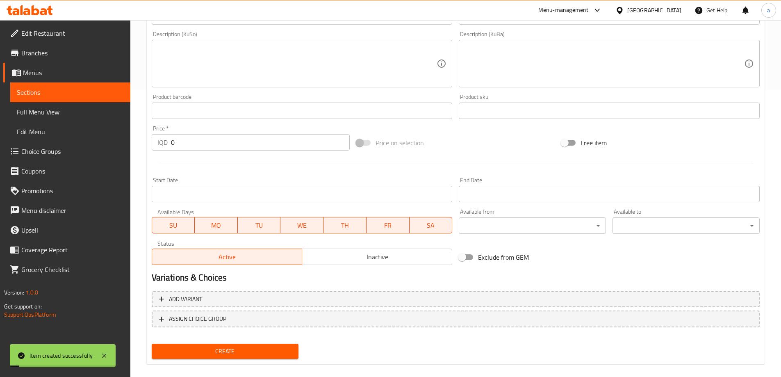
click at [102, 98] on link "Sections" at bounding box center [70, 92] width 120 height 20
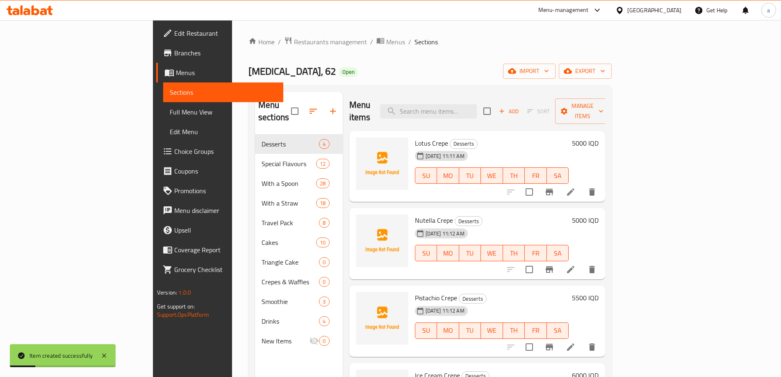
click at [520, 107] on span "Add" at bounding box center [509, 111] width 22 height 9
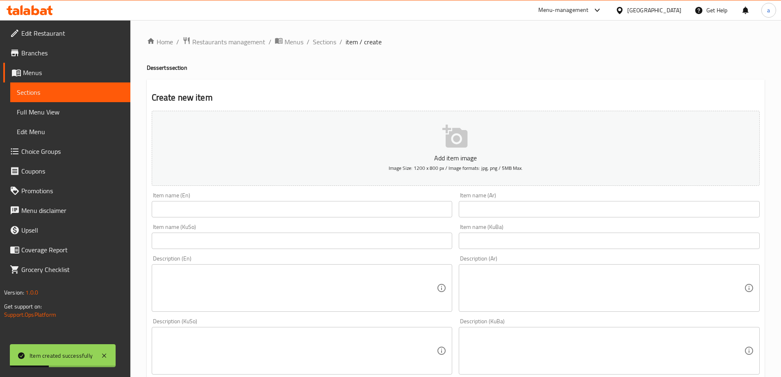
click at [355, 214] on input "text" at bounding box center [302, 209] width 301 height 16
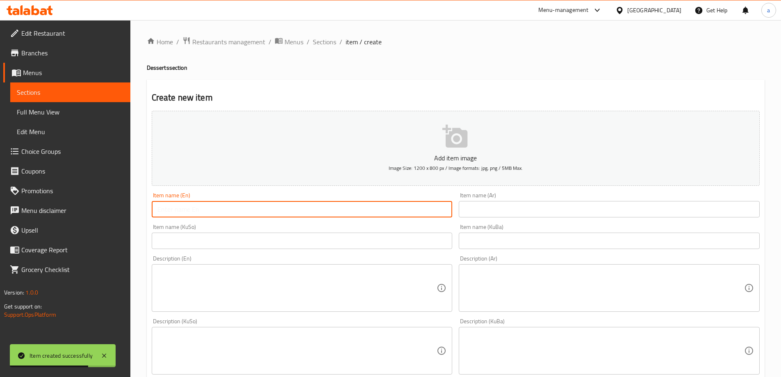
paste input "Fettuccine Crepe"
type input "Fettuccine Crepe"
click at [528, 208] on input "text" at bounding box center [609, 209] width 301 height 16
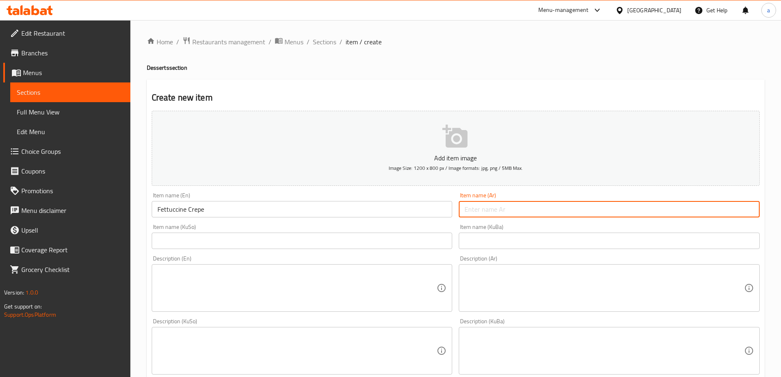
paste input "كريب فيتوتشيني"
type input "كريب فيتوتشيني"
click at [359, 243] on input "text" at bounding box center [302, 241] width 301 height 16
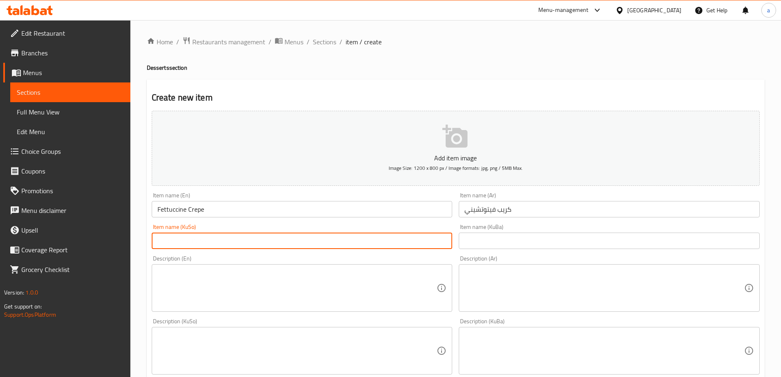
paste input "کرێپی فێتۆچینی لۆتس"
type input "کرێپی فێتۆچینی لۆتس"
click at [516, 247] on input "text" at bounding box center [609, 241] width 301 height 16
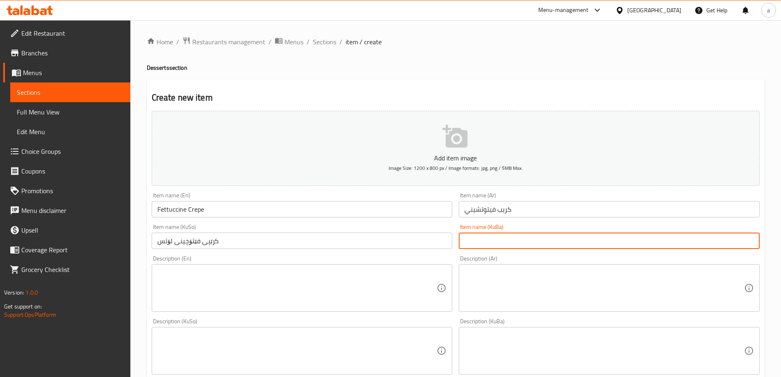
paste input "کرێپی فێتۆچینی لۆتس"
type input "کرێپی فێتۆچینی لۆتس"
click at [279, 205] on input "Fettuccine Crepe" at bounding box center [302, 209] width 301 height 16
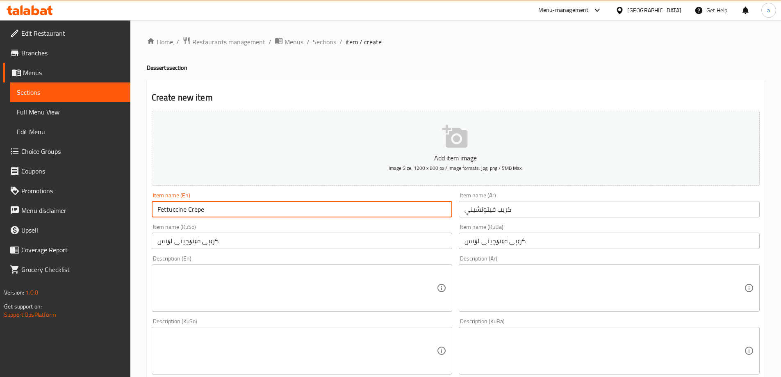
paste input "Nutella"
type input "Fettuccine Crepe Nutella"
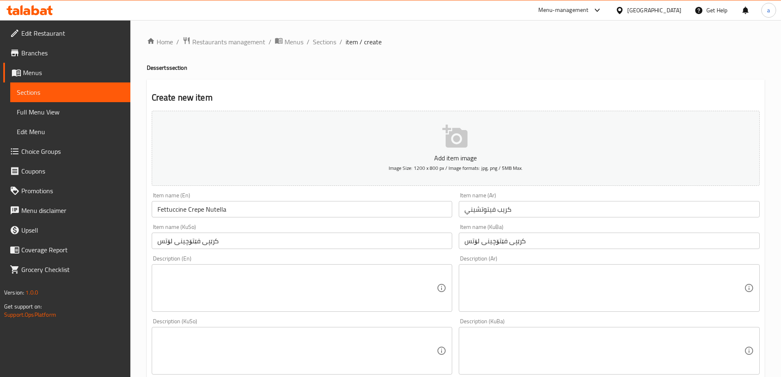
click at [527, 221] on div "Item name (KuBa) کرێپی فێتۆچینی لۆتس Item name (KuBa)" at bounding box center [610, 237] width 308 height 32
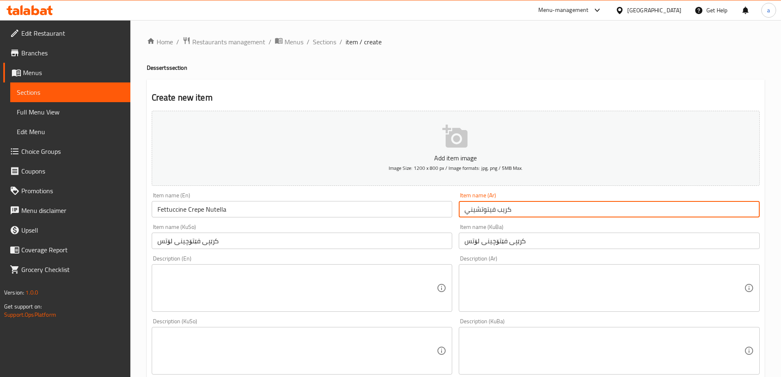
click at [537, 210] on input "كريب فيتوتشيني" at bounding box center [609, 209] width 301 height 16
paste input "نوتيلا"
type input "كريب فيتوتشيني نوتيلا"
click at [413, 241] on input "کرێپی فێتۆچینی لۆتس" at bounding box center [302, 241] width 301 height 16
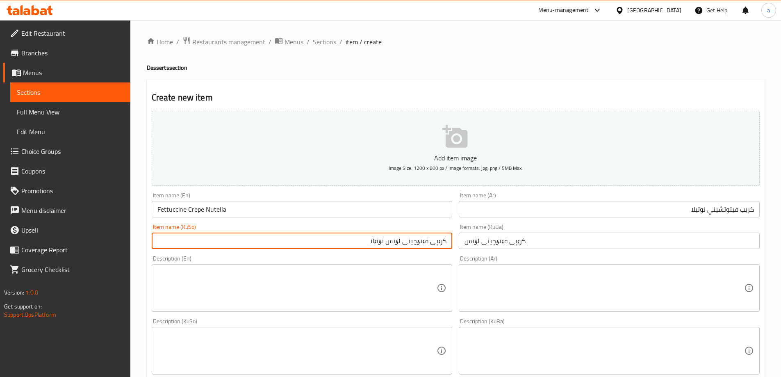
type input "کرێپی فێتۆچینی لۆتس نۆتێلا"
click at [549, 239] on input "کرێپی فێتۆچینی لۆتس" at bounding box center [609, 241] width 301 height 16
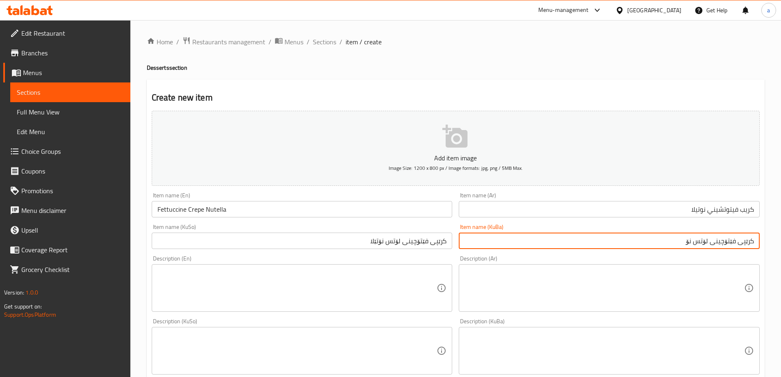
click at [424, 238] on input "کرێپی فێتۆچینی لۆتس نۆتێلا" at bounding box center [302, 241] width 301 height 16
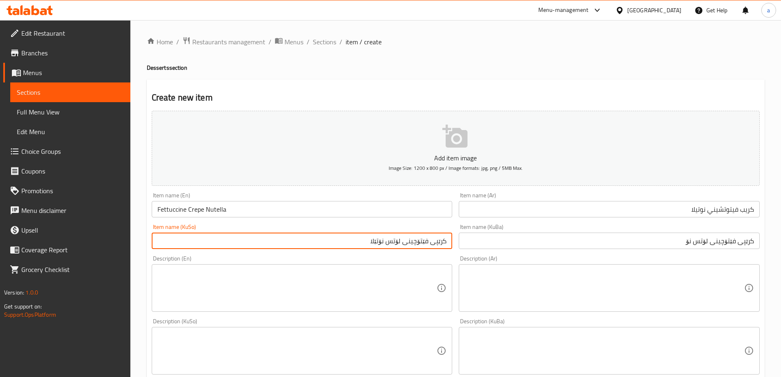
click at [424, 238] on input "کرێپی فێتۆچینی لۆتس نۆتێلا" at bounding box center [302, 241] width 301 height 16
click at [710, 246] on input "کرێپی فێتۆچینی لۆتس نۆ" at bounding box center [609, 241] width 301 height 16
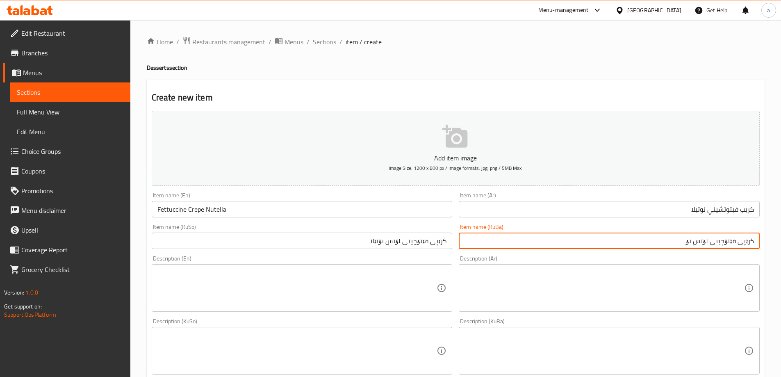
click at [710, 246] on input "کرێپی فێتۆچینی لۆتس نۆ" at bounding box center [609, 241] width 301 height 16
paste input "تێلا"
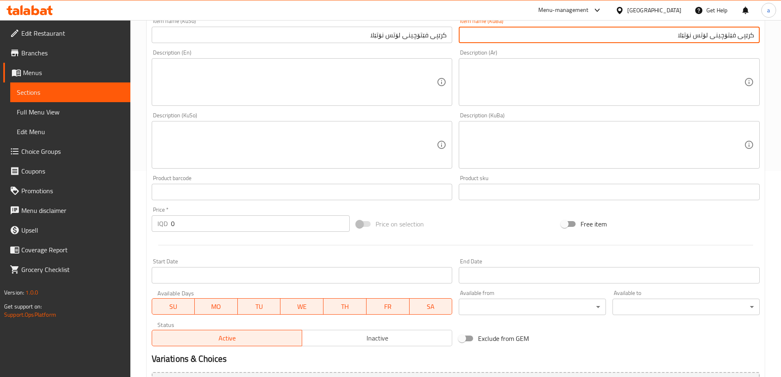
scroll to position [246, 0]
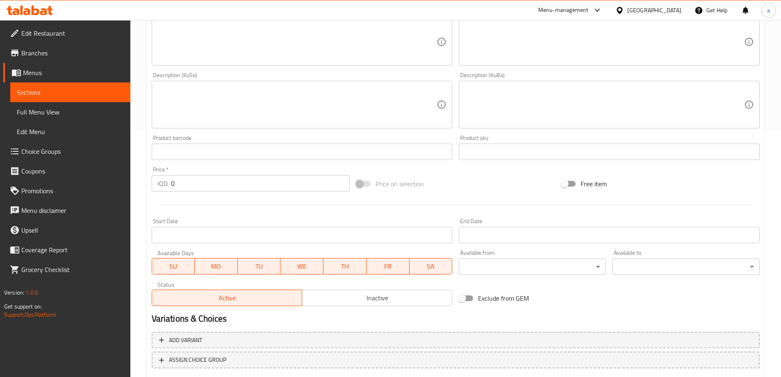
type input "کرێپی فێتۆچینی لۆتس نۆتێلا"
drag, startPoint x: 174, startPoint y: 185, endPoint x: 164, endPoint y: 185, distance: 9.8
click at [164, 185] on div "IQD 0 Price *" at bounding box center [251, 183] width 199 height 16
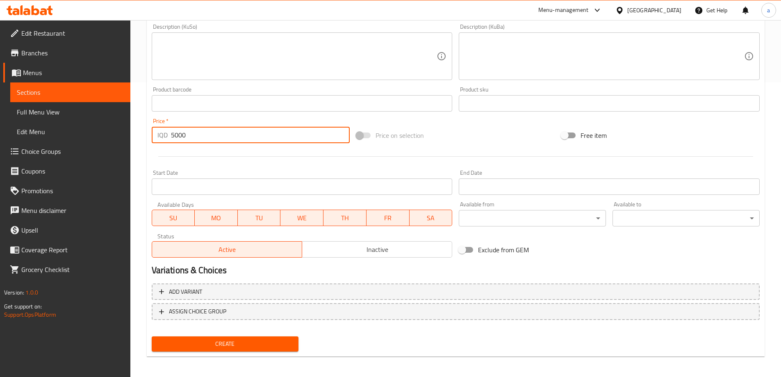
scroll to position [297, 0]
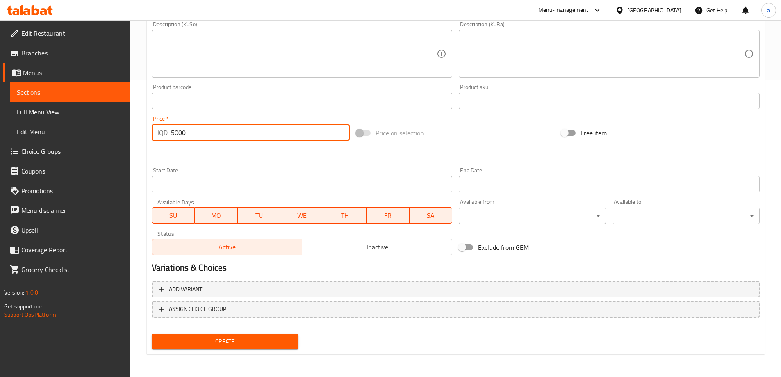
type input "5000"
click at [250, 341] on span "Create" at bounding box center [225, 341] width 134 height 10
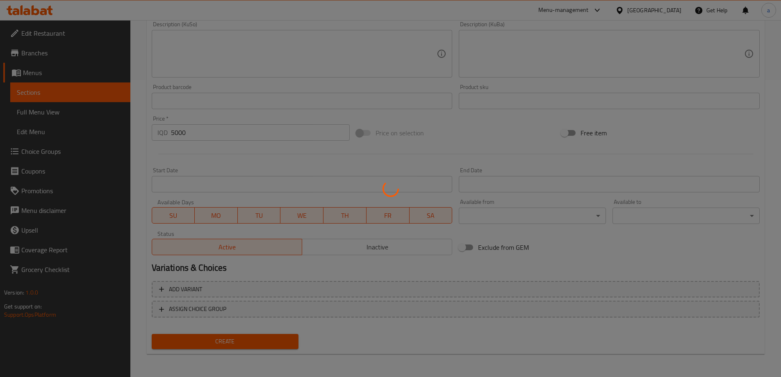
type input "0"
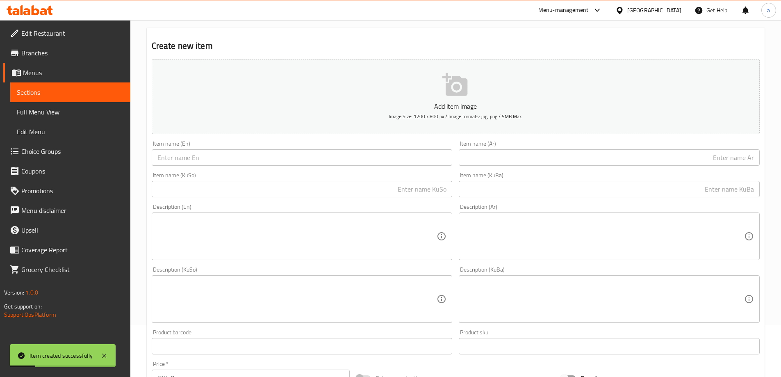
scroll to position [51, 0]
click at [169, 153] on input "text" at bounding box center [302, 158] width 301 height 16
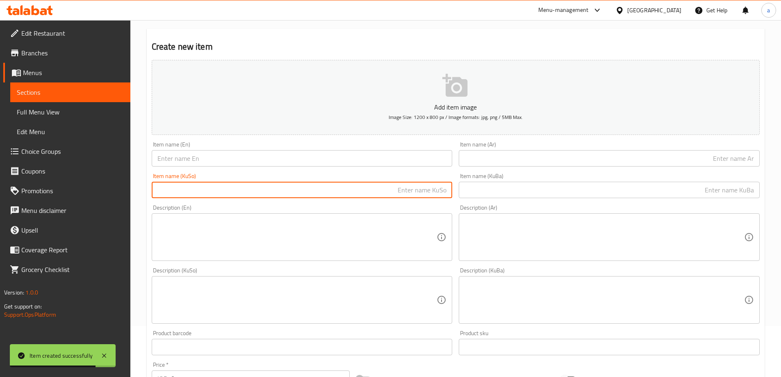
click at [321, 192] on input "text" at bounding box center [302, 190] width 301 height 16
paste input "کرێپی فێتۆچینی لۆتس"
type input "کرێپی فێتۆچینی لۆتس"
click at [489, 194] on input "text" at bounding box center [609, 190] width 301 height 16
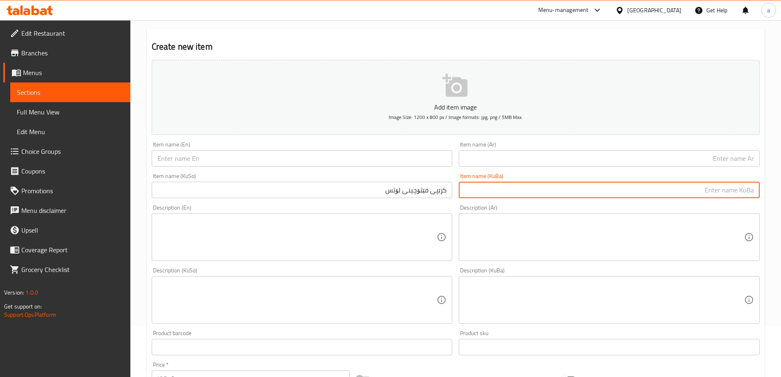
click at [413, 161] on input "text" at bounding box center [302, 158] width 301 height 16
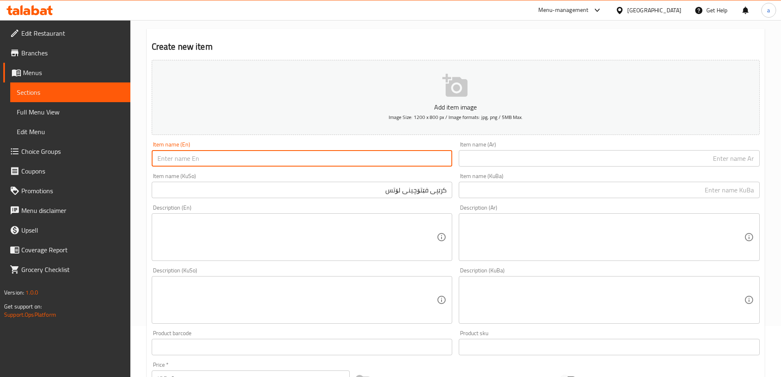
paste input "Fettuccine Crepe"
type input "Fettuccine Crepe"
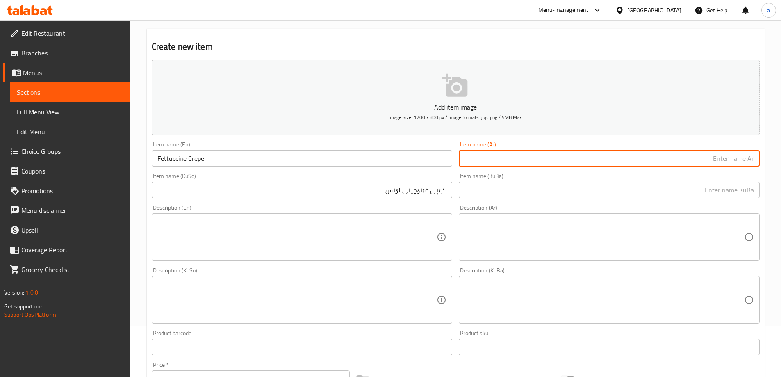
click at [485, 153] on input "text" at bounding box center [609, 158] width 301 height 16
paste input "كريب فيتوتشيني"
type input "كريب فيتوتشيني"
click at [251, 155] on input "Fettuccine Crepe" at bounding box center [302, 158] width 301 height 16
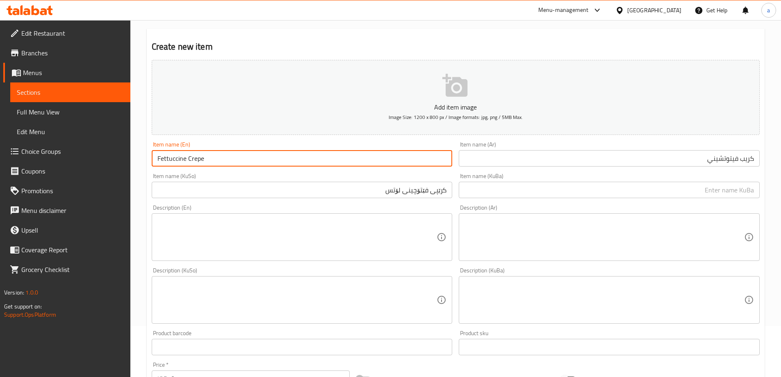
paste input "Pistachio"
type input "Fettuccine Crepe Pistachio"
click at [612, 168] on div "Item name (Ar) كريب فيتوتشيني Item name (Ar)" at bounding box center [610, 154] width 308 height 32
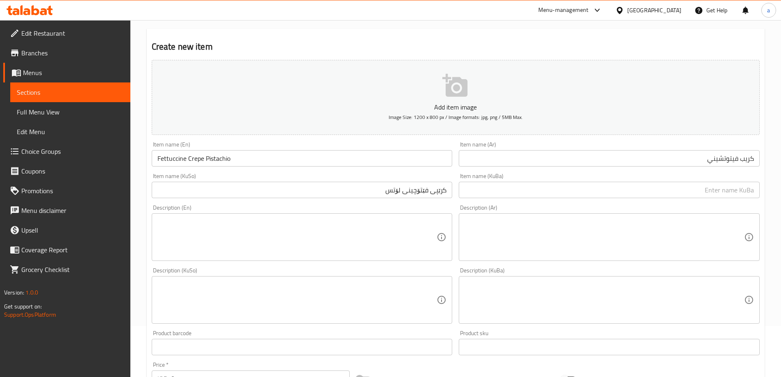
click at [619, 165] on input "كريب فيتوتشيني" at bounding box center [609, 158] width 301 height 16
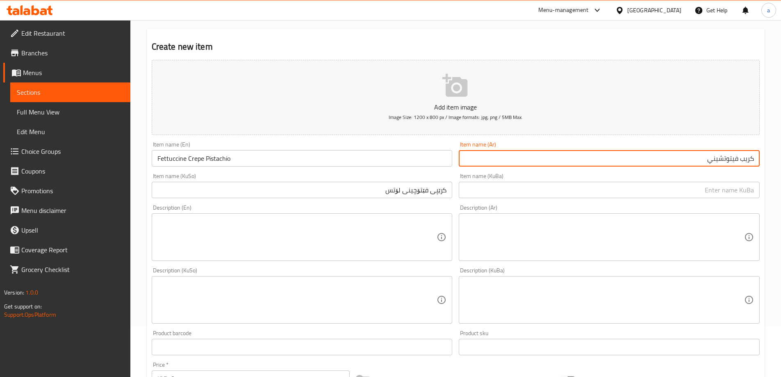
paste input "فستق"
type input "كريب فيتوتشيني فستق"
click at [365, 190] on input "کرێپی فێتۆچینی لۆتس" at bounding box center [302, 190] width 301 height 16
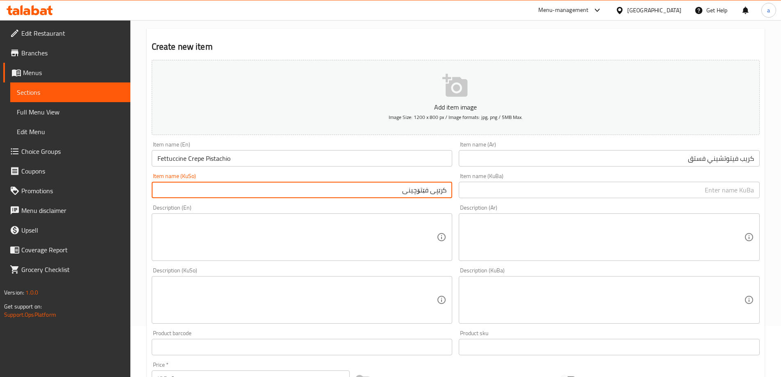
paste input "فستەق"
drag, startPoint x: 377, startPoint y: 187, endPoint x: 477, endPoint y: 190, distance: 100.5
click at [477, 190] on div "Add item image Image Size: 1200 x 800 px / Image formats: jpg, png / 5MB Max. I…" at bounding box center [455, 281] width 615 height 448
type input "کرێپی فێتۆچینی فستەق"
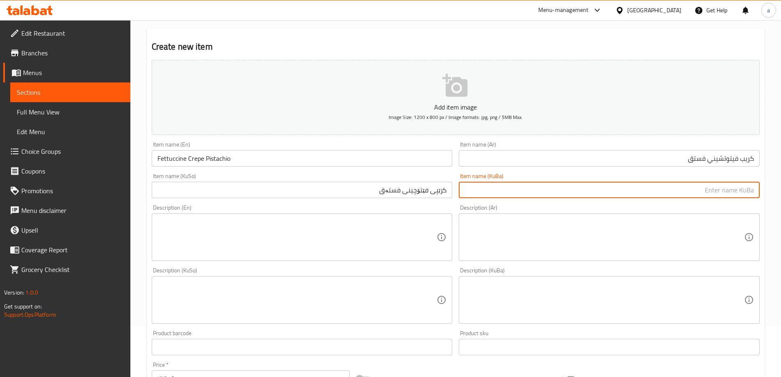
click at [505, 193] on input "text" at bounding box center [609, 190] width 301 height 16
paste input "کرێپی فێتۆچینی فستەق"
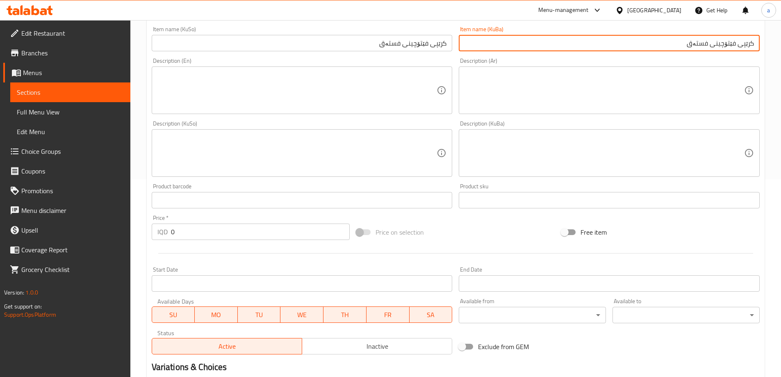
scroll to position [297, 0]
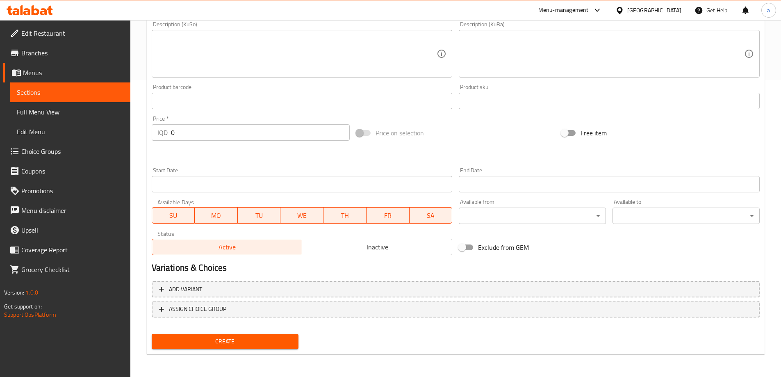
type input "کرێپی فێتۆچینی فستەق"
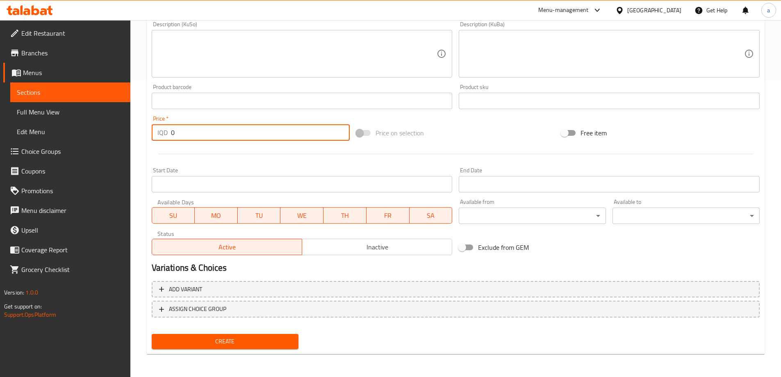
drag, startPoint x: 180, startPoint y: 133, endPoint x: 151, endPoint y: 130, distance: 29.7
click at [151, 130] on div "Price   * IQD 0 Price *" at bounding box center [250, 128] width 205 height 32
paste input "550"
type input "5500"
click at [239, 338] on span "Create" at bounding box center [225, 341] width 134 height 10
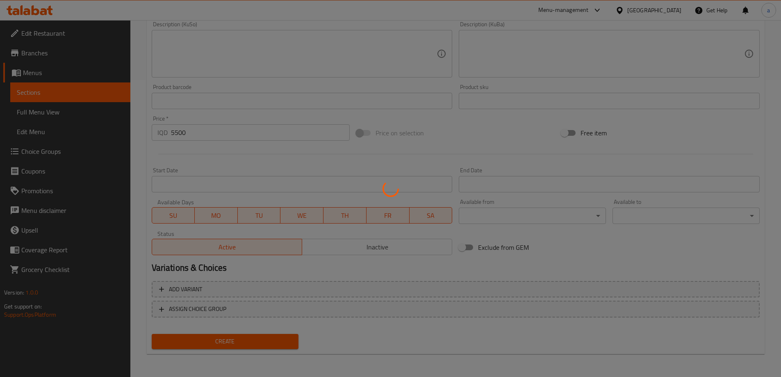
type input "0"
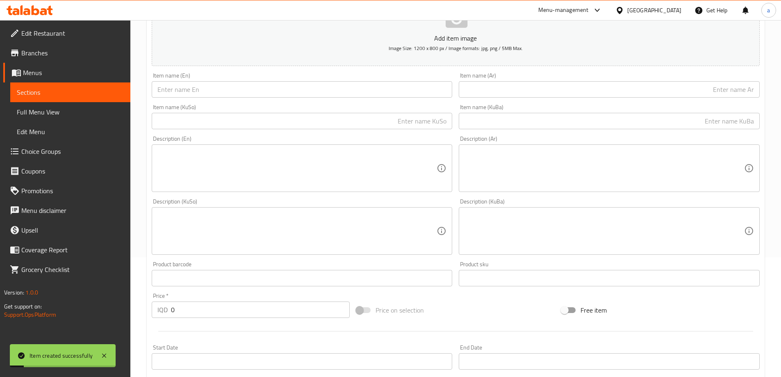
scroll to position [92, 0]
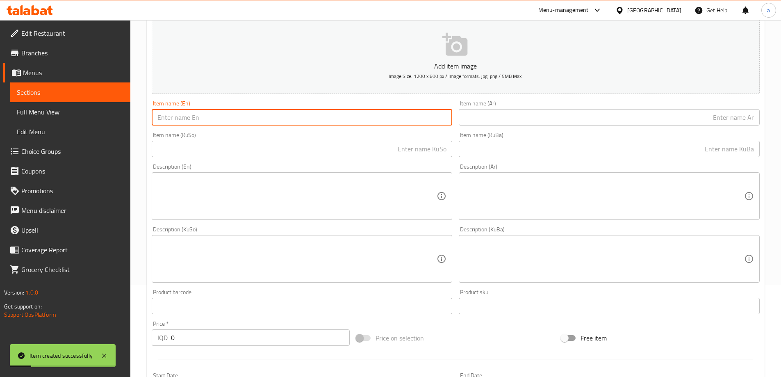
click at [273, 119] on input "text" at bounding box center [302, 117] width 301 height 16
paste input "Fettuccine Crepe"
type input "Fettuccine Crepe"
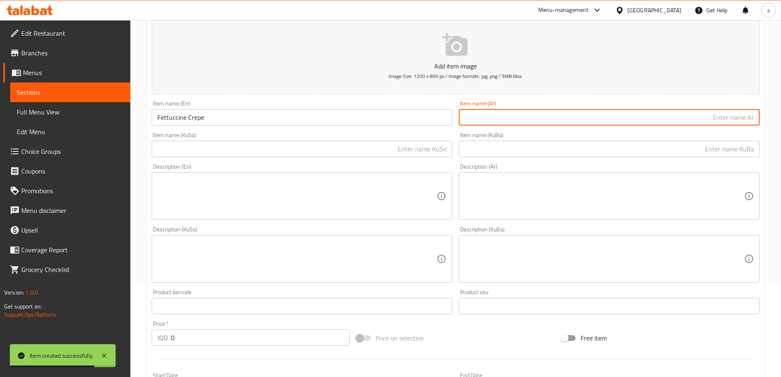
click at [485, 126] on input "text" at bounding box center [609, 117] width 301 height 16
paste input "كريب فيتوتشيني"
type input "كريب فيتوتشيني"
click at [390, 159] on div "Item name (KuSo) Item name (KuSo)" at bounding box center [302, 145] width 308 height 32
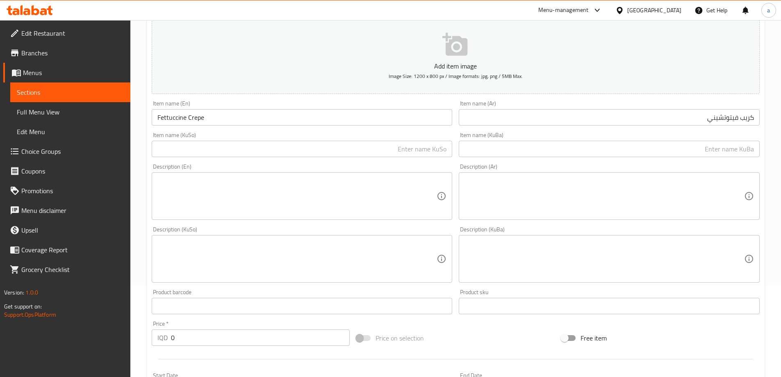
click at [393, 154] on input "text" at bounding box center [302, 149] width 301 height 16
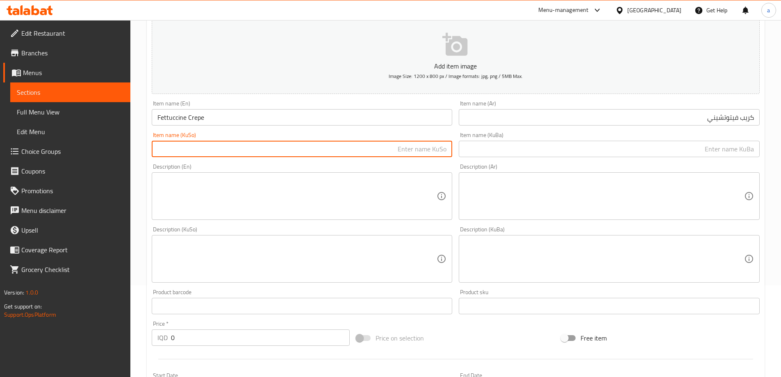
paste input "کرێپی فێتۆچینی"
drag, startPoint x: 400, startPoint y: 150, endPoint x: 459, endPoint y: 150, distance: 58.2
click at [459, 150] on div "Add item image Image Size: 1200 x 800 px / Image formats: jpg, png / 5MB Max. I…" at bounding box center [455, 240] width 615 height 448
type input "کرێپی فێتۆچینی"
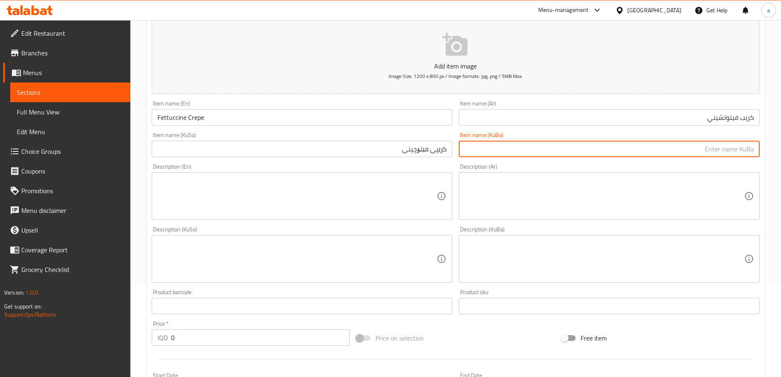
click at [496, 148] on input "text" at bounding box center [609, 149] width 301 height 16
paste input "کرێپی فێتۆچینی"
type input "کرێپی فێتۆچینی"
click at [259, 123] on input "Fettuccine Crepe" at bounding box center [302, 117] width 301 height 16
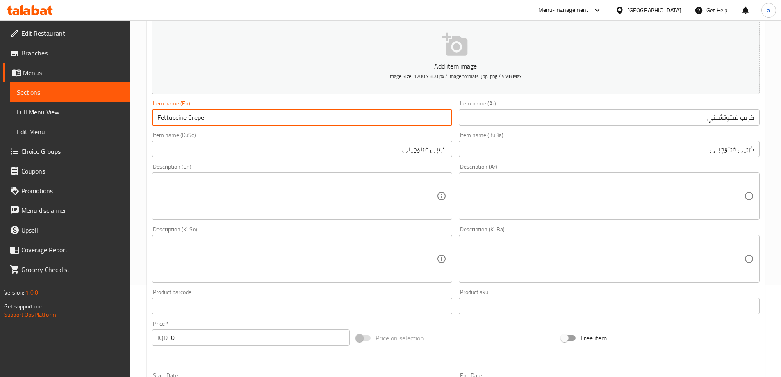
click at [158, 115] on input "Fettuccine Crepe" at bounding box center [302, 117] width 301 height 16
click at [209, 116] on input "Fettuccine Crepe" at bounding box center [302, 117] width 301 height 16
paste input "Ice cream"
type input "Fettuccine Crepe Ice cream"
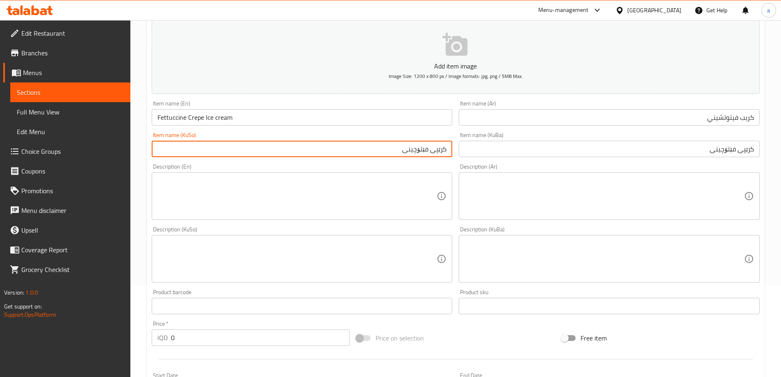
drag, startPoint x: 403, startPoint y: 149, endPoint x: 398, endPoint y: 149, distance: 4.9
click at [401, 149] on input "کرێپی فێتۆچینی" at bounding box center [302, 149] width 301 height 16
paste input "ايس كريم"
click at [387, 151] on input "کرێپی فێتۆچینی ايس كريم" at bounding box center [302, 149] width 301 height 16
click at [387, 150] on input "کرێپی فێتۆچینی ايس كريم" at bounding box center [302, 149] width 301 height 16
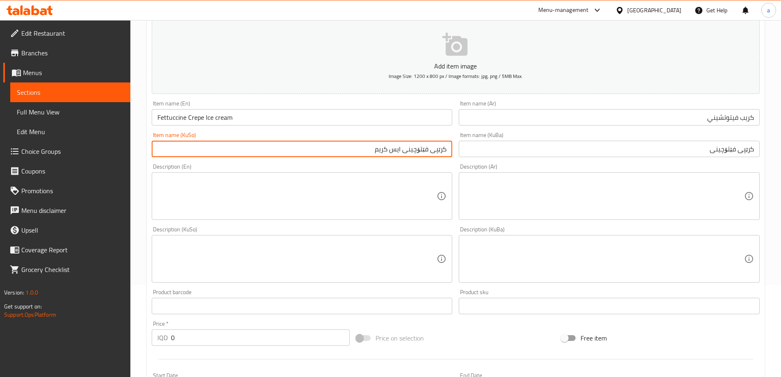
type input "کرێپی فێتۆچینی"
click at [541, 119] on input "كريب فيتوتشيني" at bounding box center [609, 117] width 301 height 16
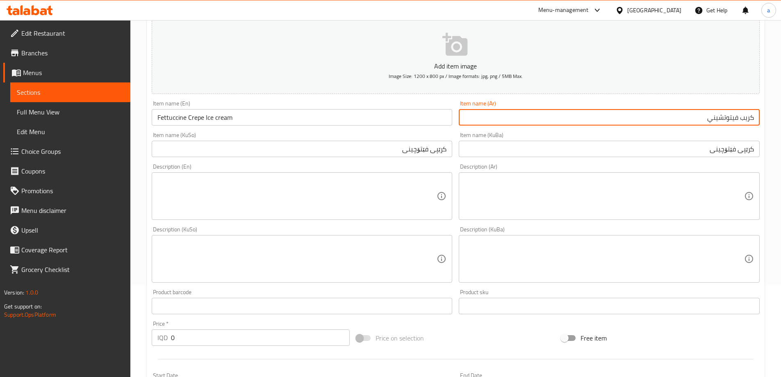
paste input "ايس كريم"
click at [705, 119] on input "كريب فيتوتشيني ايس كريم" at bounding box center [609, 117] width 301 height 16
type input "كريب فيتوتشيني [PERSON_NAME]"
click at [694, 149] on input "کرێپی فێتۆچینی" at bounding box center [609, 149] width 301 height 16
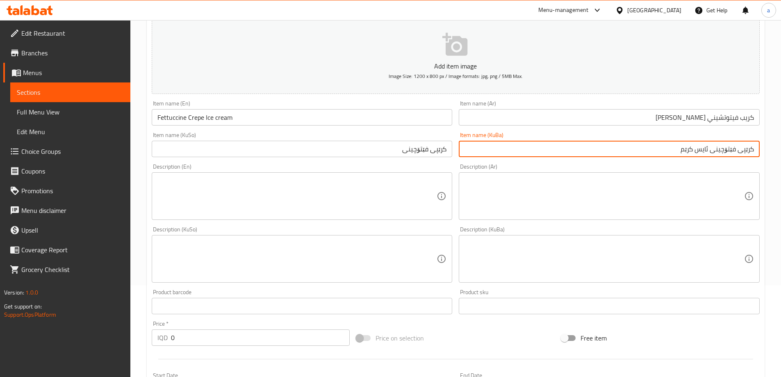
drag, startPoint x: 718, startPoint y: 153, endPoint x: 754, endPoint y: 154, distance: 35.7
click at [754, 154] on input "کرێپی فێتۆچینی ئایس کرێم" at bounding box center [609, 149] width 301 height 16
type input "کرێپی فێتۆچینی ئایس کرێم"
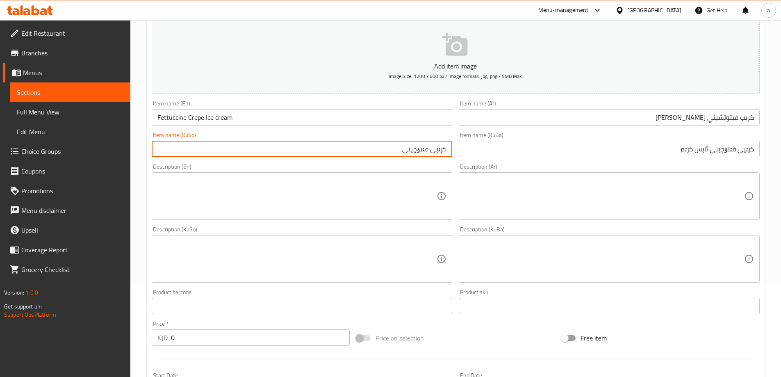
drag, startPoint x: 451, startPoint y: 154, endPoint x: 470, endPoint y: 155, distance: 18.5
click at [469, 155] on div "Add item image Image Size: 1200 x 800 px / Image formats: jpg, png / 5MB Max. I…" at bounding box center [455, 240] width 615 height 448
paste input "ئایس کرێم"
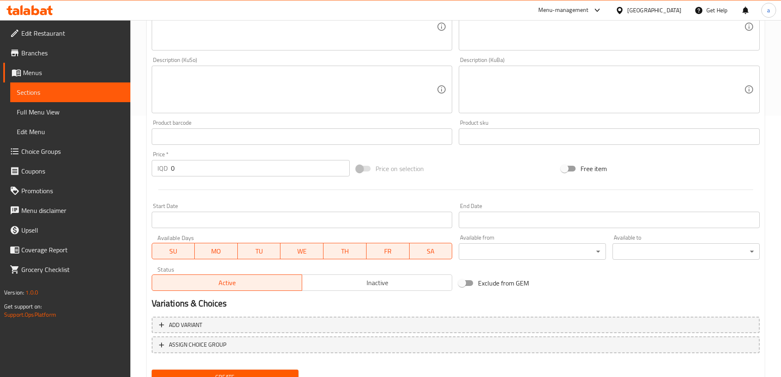
scroll to position [297, 0]
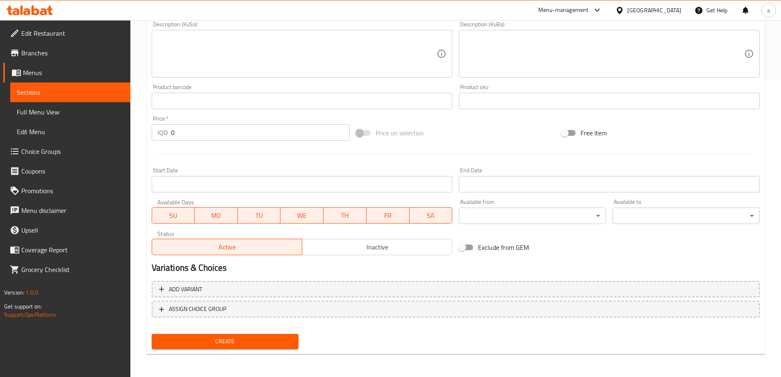
type input "کرێپی فێتۆچینی ئایس کرێم"
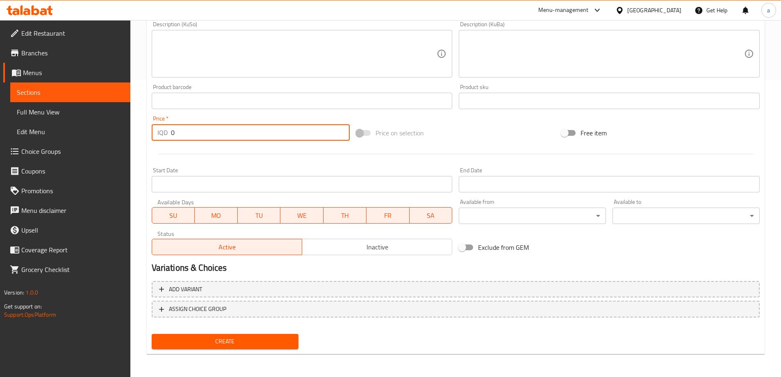
drag, startPoint x: 173, startPoint y: 136, endPoint x: 176, endPoint y: 149, distance: 13.9
click at [169, 141] on div "IQD 0 Price *" at bounding box center [251, 132] width 199 height 16
paste input "600"
type input "6000"
click at [253, 341] on span "Create" at bounding box center [225, 341] width 134 height 10
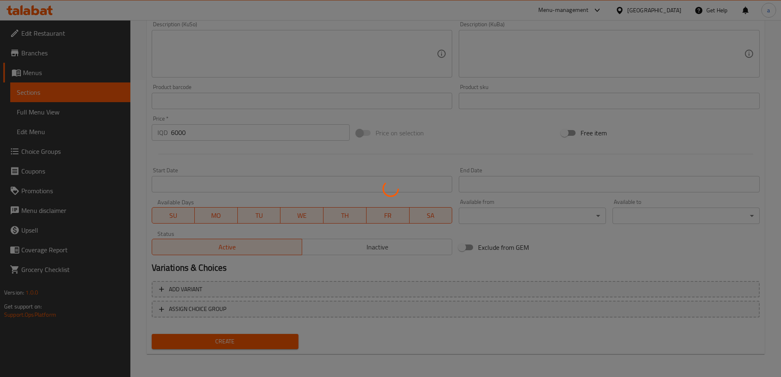
type input "0"
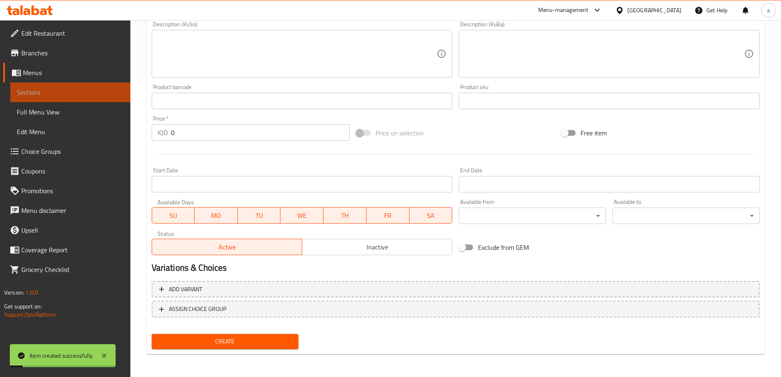
click at [106, 93] on span "Sections" at bounding box center [70, 92] width 107 height 10
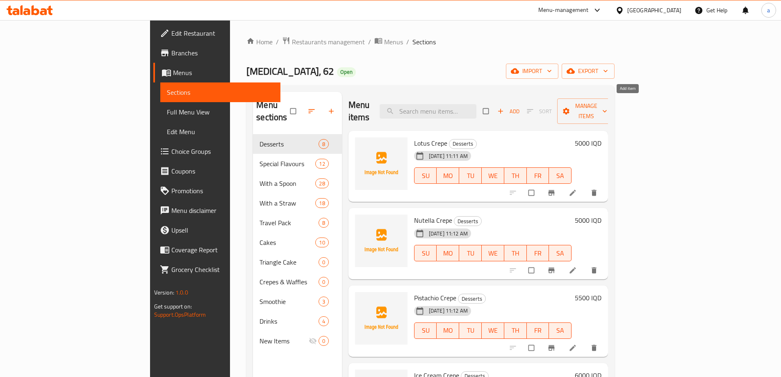
click at [505, 107] on icon "button" at bounding box center [501, 111] width 8 height 8
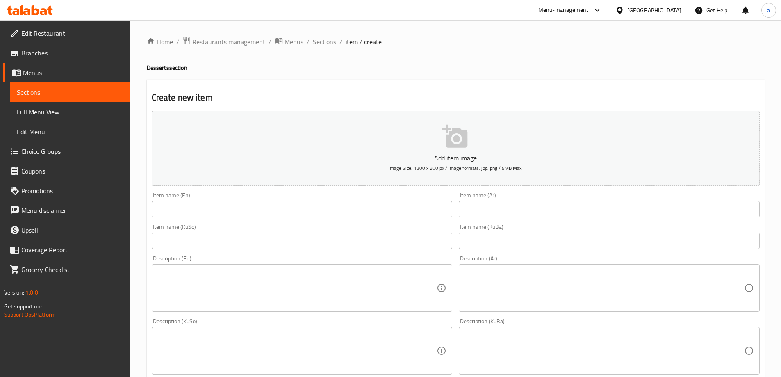
click at [320, 210] on input "text" at bounding box center [302, 209] width 301 height 16
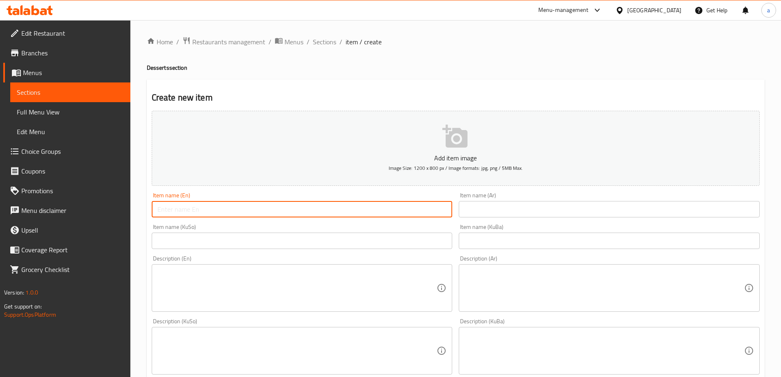
paste input "Lotus Waffle"
type input "Lotus Waffle"
click at [488, 207] on input "text" at bounding box center [609, 209] width 301 height 16
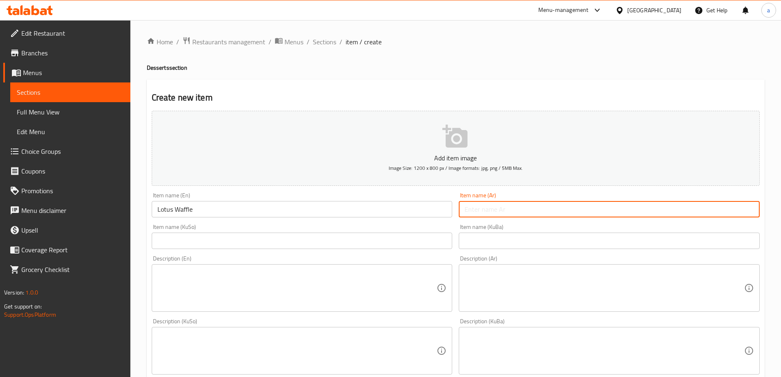
paste input "وافل لوتس"
type input "وافل لوتس"
click at [405, 242] on input "text" at bounding box center [302, 241] width 301 height 16
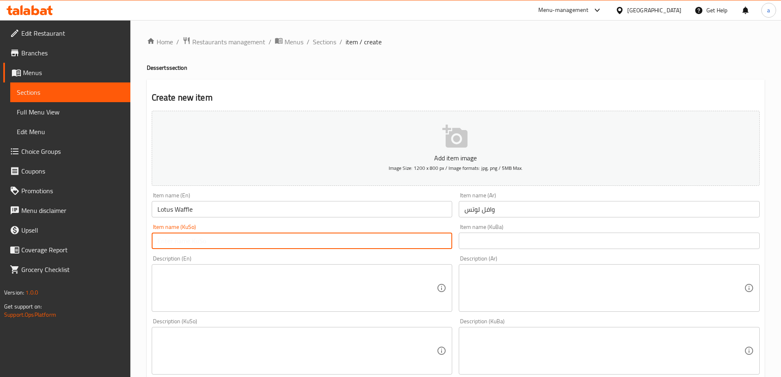
paste input "وافڵی لۆتس"
type input "وافڵی لۆتس"
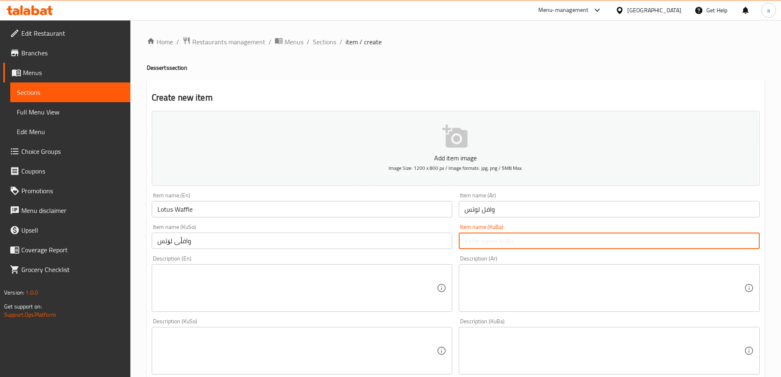
drag, startPoint x: 544, startPoint y: 246, endPoint x: 530, endPoint y: 243, distance: 14.6
click at [544, 246] on input "text" at bounding box center [609, 241] width 301 height 16
paste input "وافڵی لۆتس"
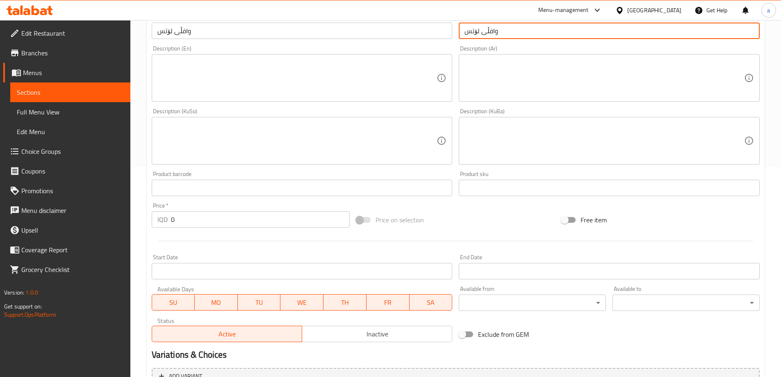
scroll to position [246, 0]
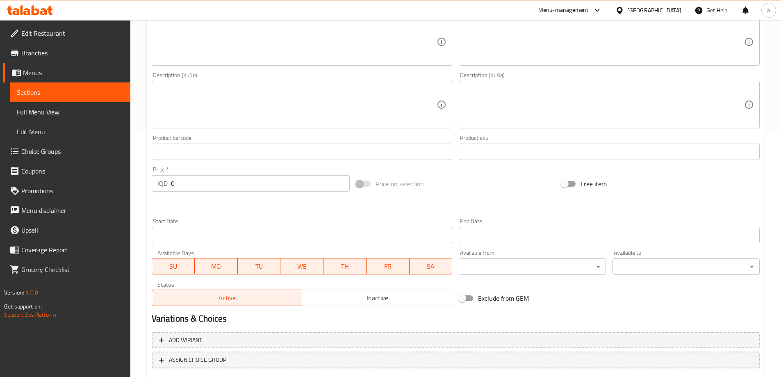
type input "وافڵی لۆتس"
drag, startPoint x: 180, startPoint y: 180, endPoint x: 148, endPoint y: 180, distance: 32.4
click at [148, 180] on div "Create new item Add item image Image Size: 1200 x 800 px / Image formats: jpg, …" at bounding box center [456, 119] width 618 height 572
paste input "500"
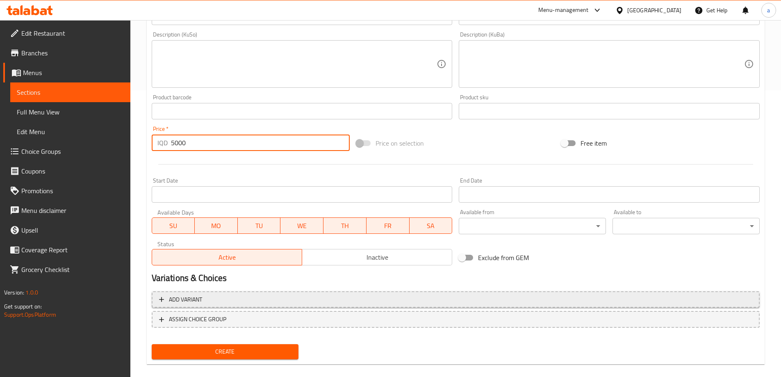
scroll to position [297, 0]
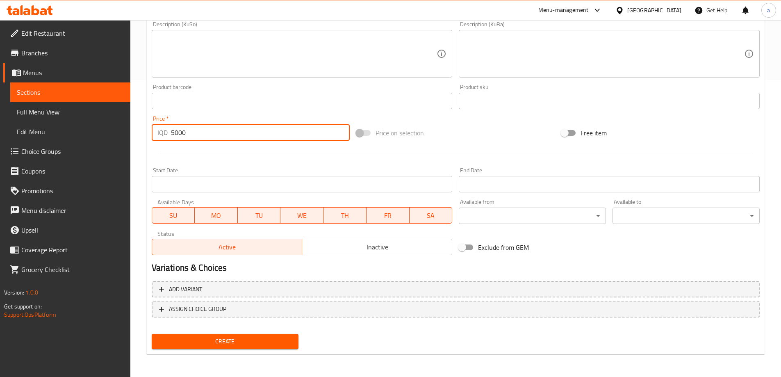
type input "5000"
click at [233, 341] on span "Create" at bounding box center [225, 341] width 134 height 10
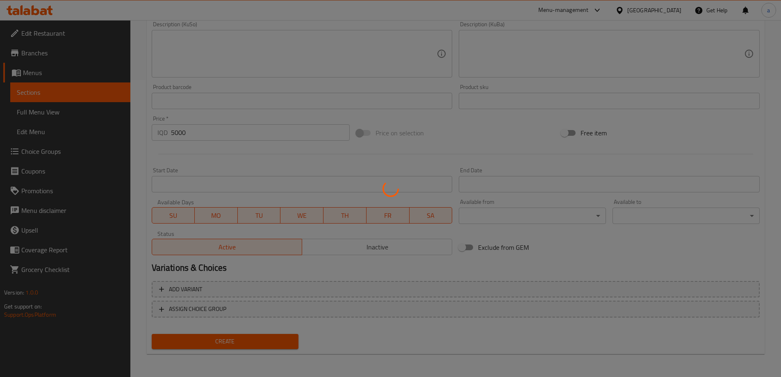
type input "0"
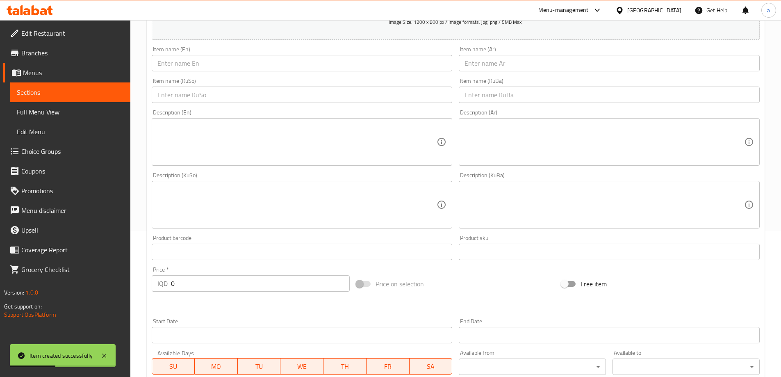
scroll to position [51, 0]
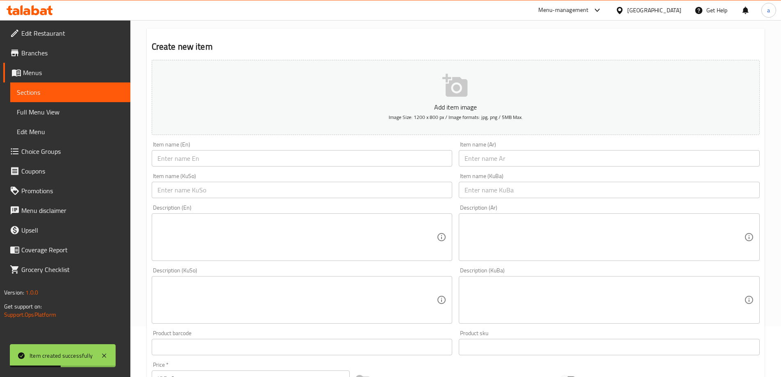
click at [231, 157] on input "text" at bounding box center [302, 158] width 301 height 16
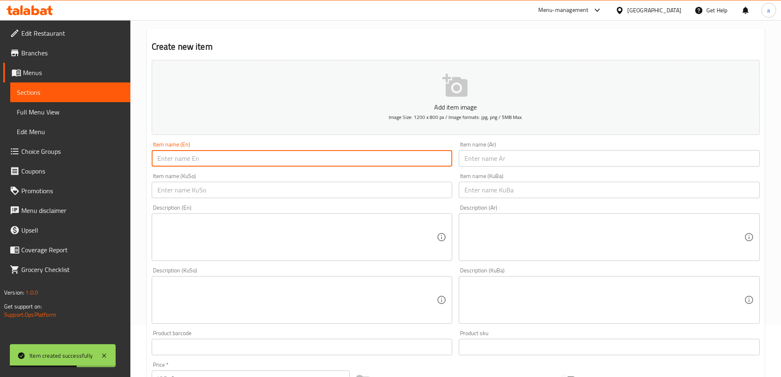
paste input "Nutella waffle"
type input "Nutella waffle"
click at [480, 162] on input "text" at bounding box center [609, 158] width 301 height 16
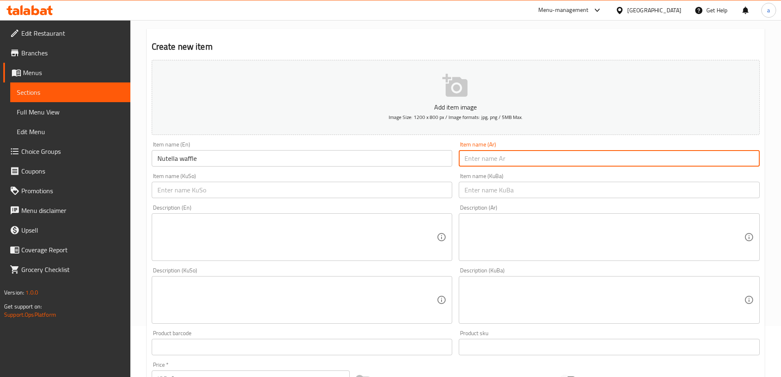
paste input "وافل نوتيلا"
type input "وافل نوتيلا"
click at [384, 189] on input "text" at bounding box center [302, 190] width 301 height 16
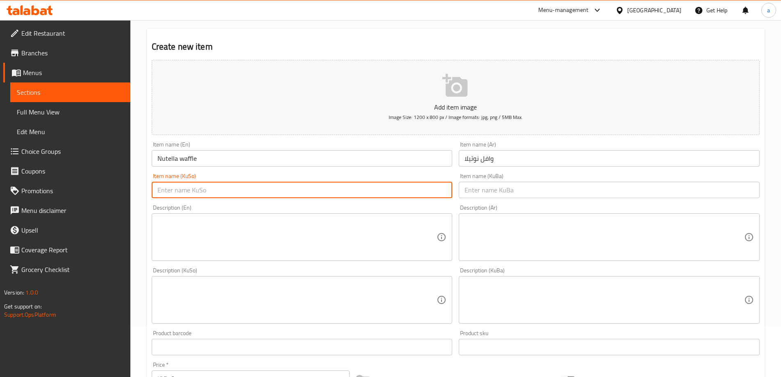
paste input "وافڵی نۆتێلا"
type input "وافڵی نۆتێلا"
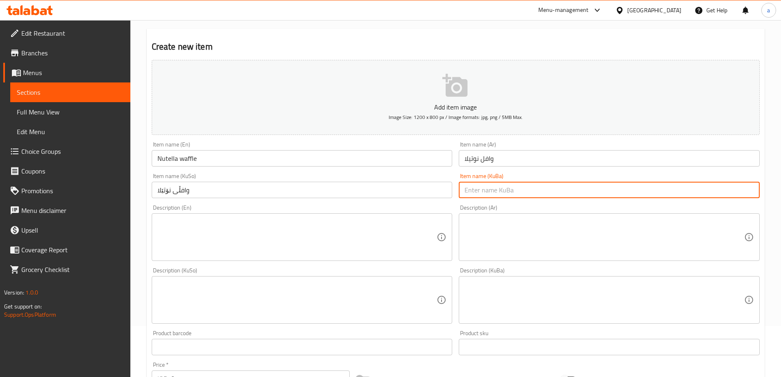
click at [489, 192] on input "text" at bounding box center [609, 190] width 301 height 16
paste input "وافڵی نۆتێلا"
type input "وافڵی نۆتێلا"
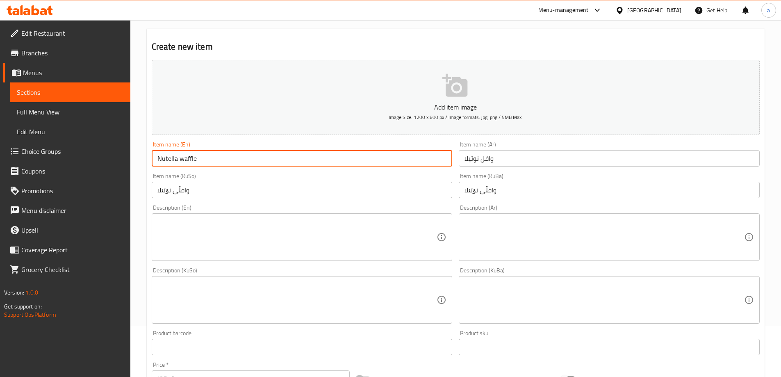
drag, startPoint x: 183, startPoint y: 160, endPoint x: 176, endPoint y: 178, distance: 19.3
click at [183, 162] on input "Nutella waffle" at bounding box center [302, 158] width 301 height 16
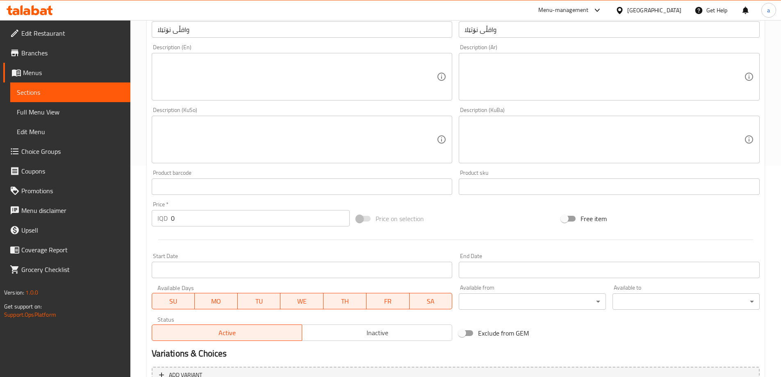
scroll to position [256, 0]
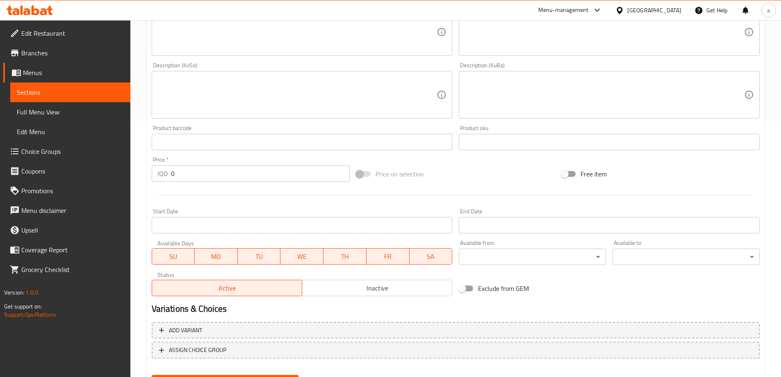
type input "Nutella Waffle"
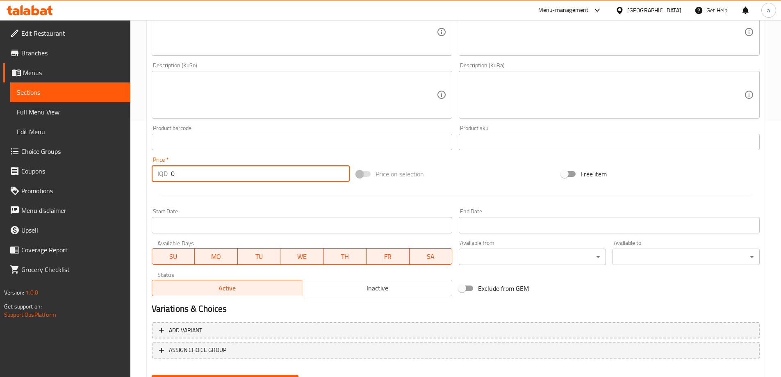
drag, startPoint x: 194, startPoint y: 171, endPoint x: 162, endPoint y: 190, distance: 37.1
click at [162, 188] on div "Add item image Image Size: 1200 x 800 px / Image formats: jpg, png / 5MB Max. I…" at bounding box center [455, 76] width 615 height 448
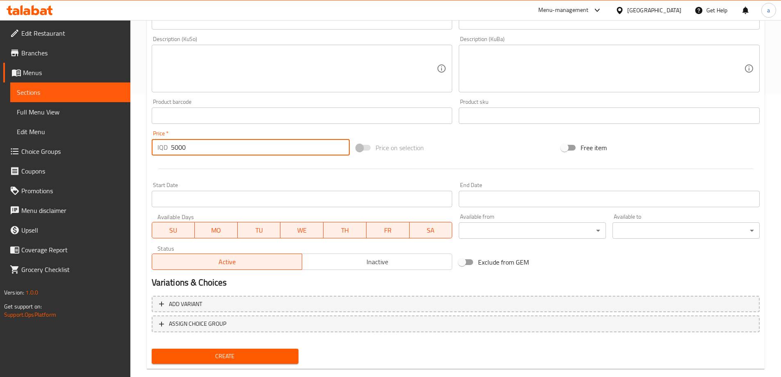
scroll to position [297, 0]
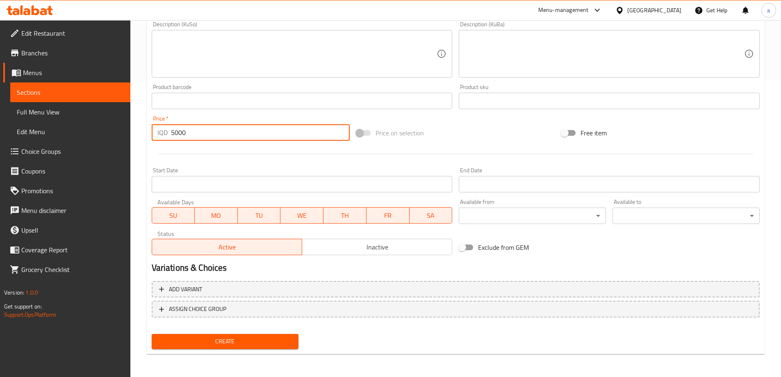
type input "5000"
click at [242, 345] on span "Create" at bounding box center [225, 341] width 134 height 10
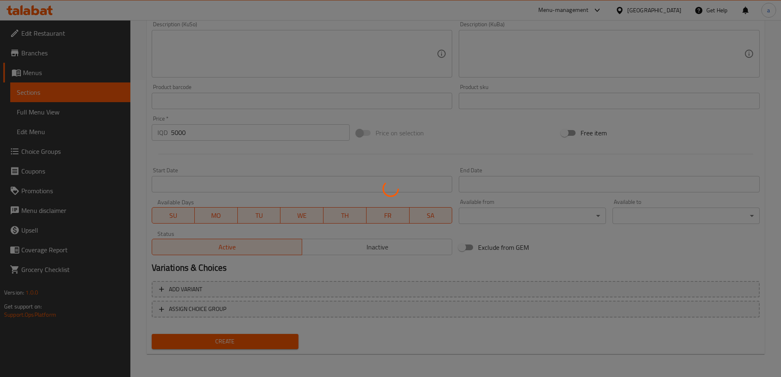
type input "0"
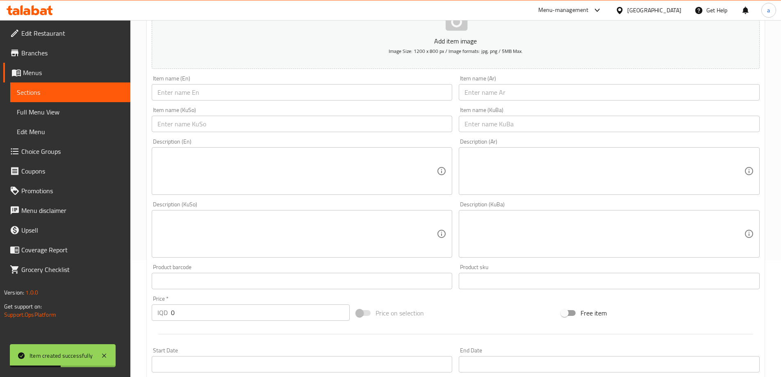
scroll to position [10, 0]
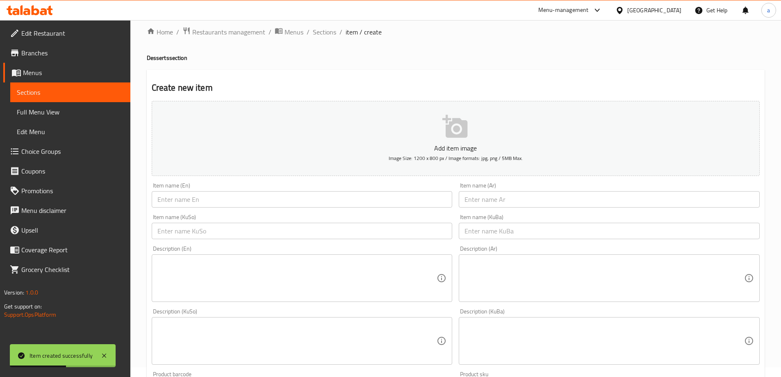
click at [237, 206] on input "text" at bounding box center [302, 199] width 301 height 16
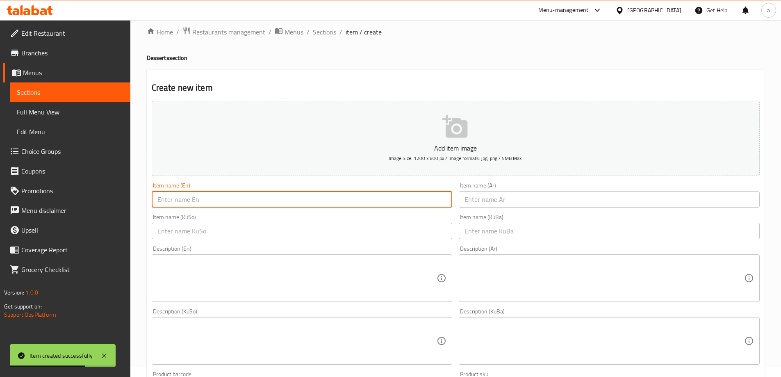
paste input "Pistachio Waffle"
type input "Pistachio Waffle"
click at [499, 201] on input "text" at bounding box center [609, 199] width 301 height 16
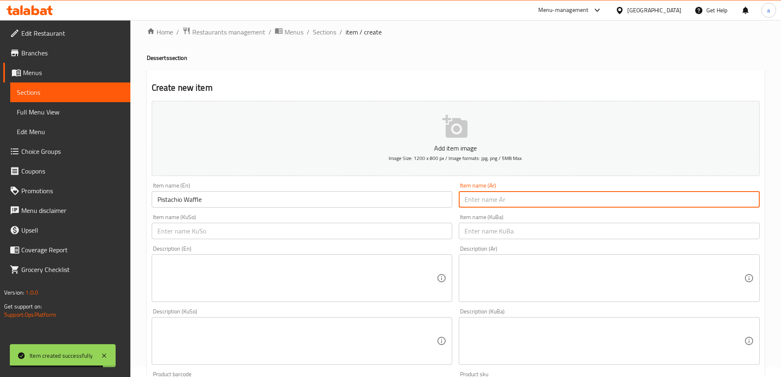
paste input "وافل بستاشيو"
type input "وافل بستاشيو"
click at [425, 233] on input "text" at bounding box center [302, 231] width 301 height 16
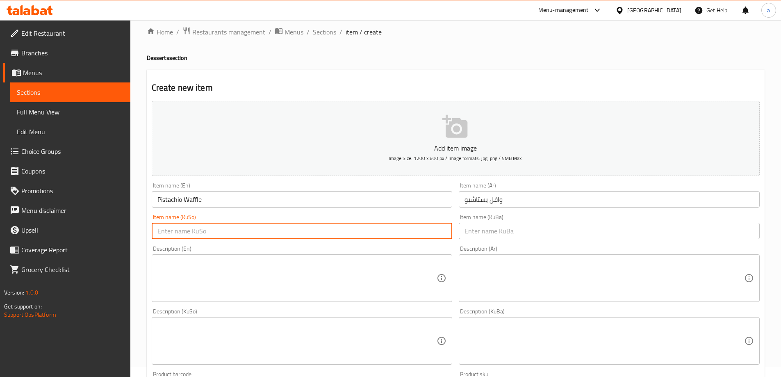
paste input "وافڵی پیستاچیۆ"
type input "وافڵی پیستاچیۆ"
drag, startPoint x: 539, startPoint y: 236, endPoint x: 531, endPoint y: 235, distance: 7.8
click at [539, 236] on input "text" at bounding box center [609, 231] width 301 height 16
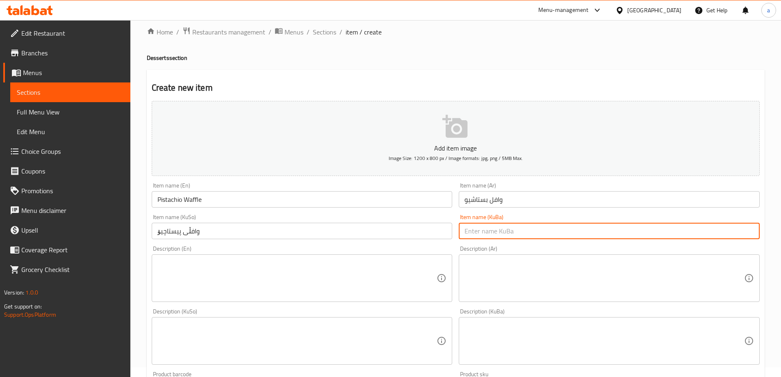
paste input "وافڵی پیستاچیۆ"
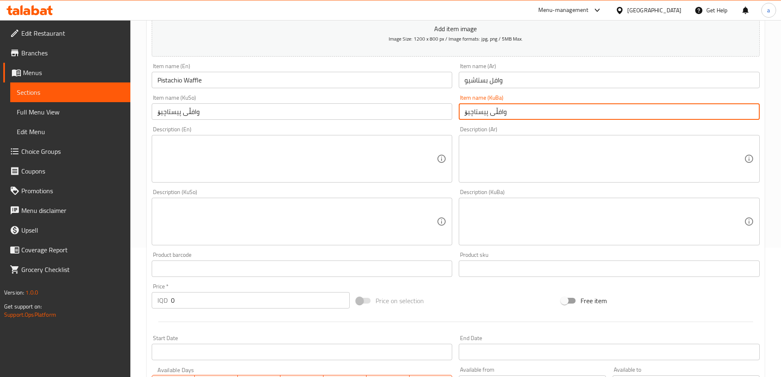
scroll to position [133, 0]
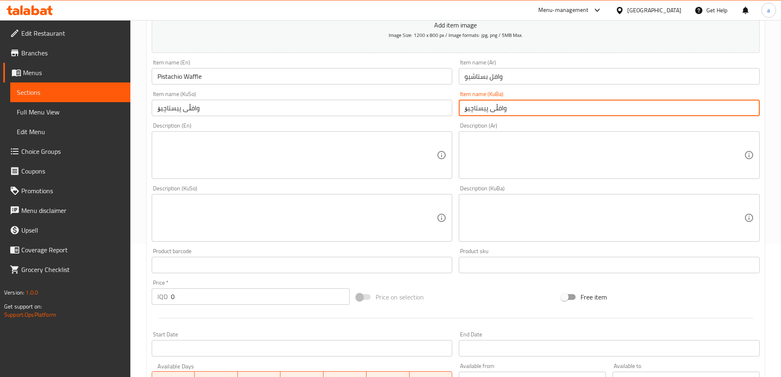
type input "وافڵی پیستاچیۆ"
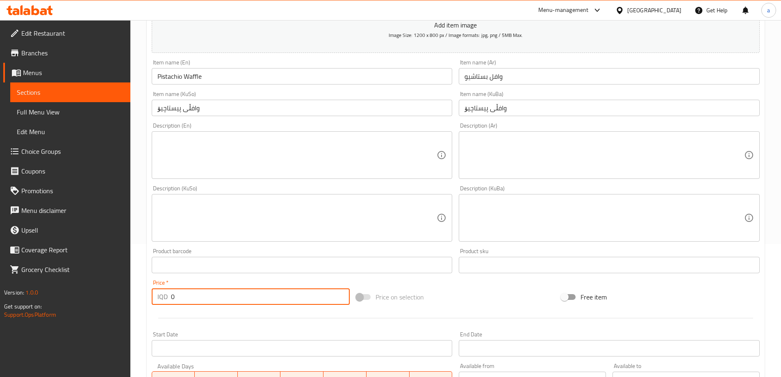
drag, startPoint x: 176, startPoint y: 301, endPoint x: 169, endPoint y: 306, distance: 8.2
click at [169, 306] on div "Price   * IQD 0 Price *" at bounding box center [250, 292] width 205 height 32
paste input "550"
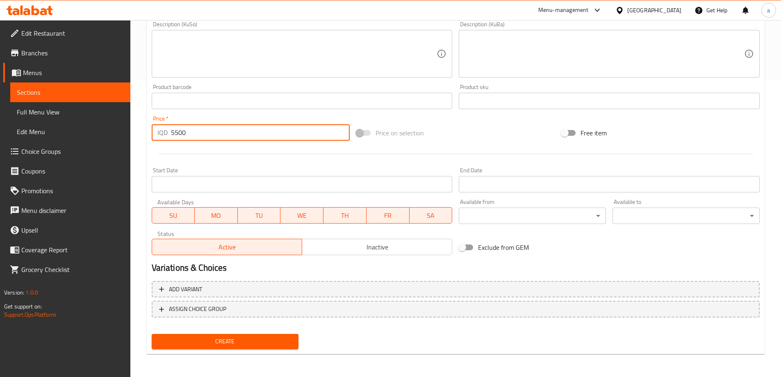
type input "5500"
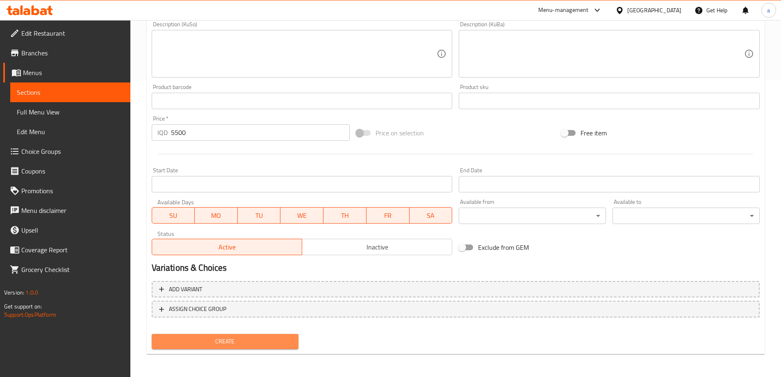
click at [261, 343] on span "Create" at bounding box center [225, 341] width 134 height 10
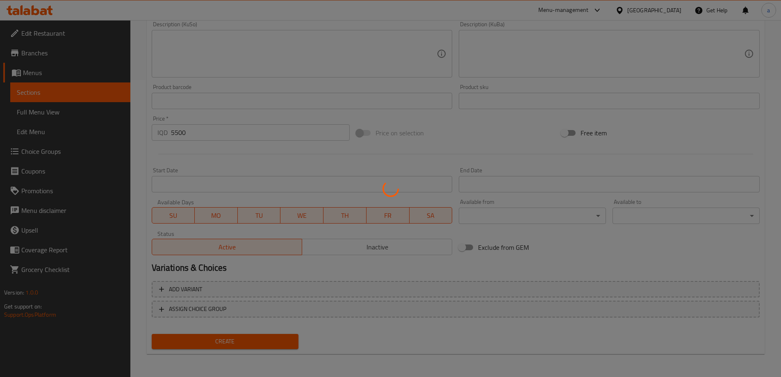
type input "0"
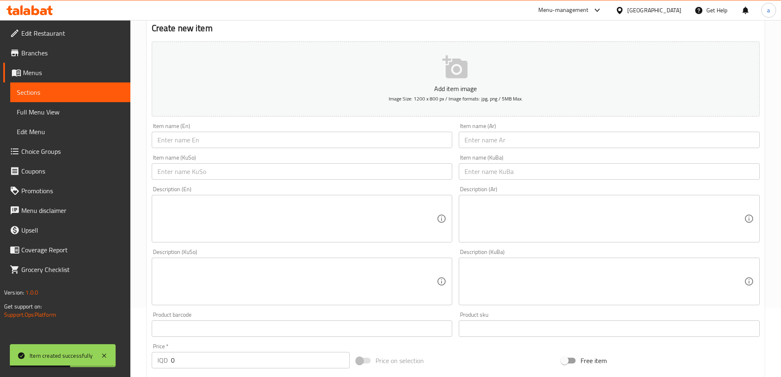
scroll to position [10, 0]
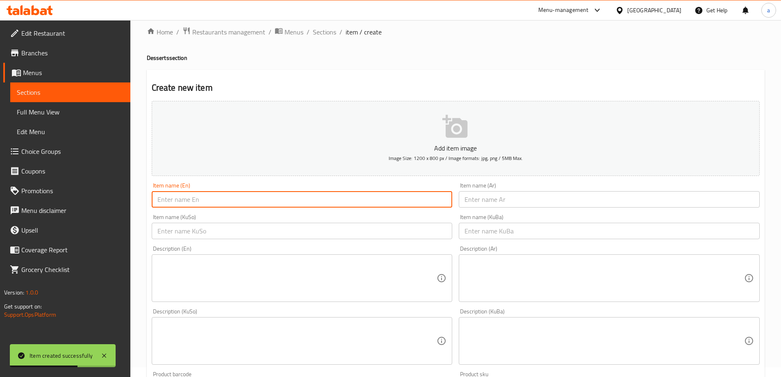
click at [226, 206] on input "text" at bounding box center [302, 199] width 301 height 16
paste input "Ice Cream Waffle"
type input "Ice Cream Waffle"
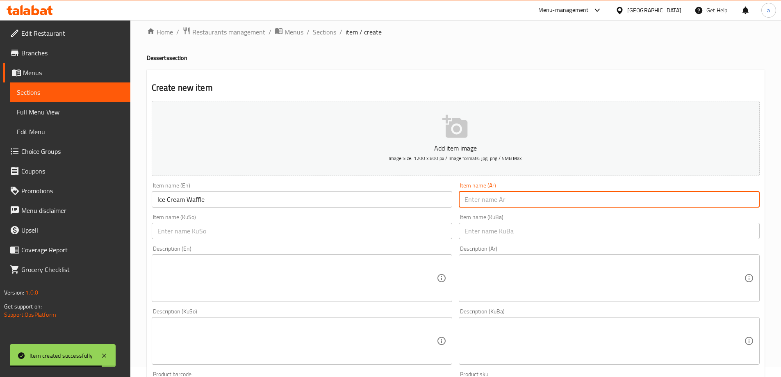
click at [514, 201] on input "text" at bounding box center [609, 199] width 301 height 16
paste input "وافل آيس كريم"
type input "وافل آيس كريم"
click at [411, 229] on input "text" at bounding box center [302, 231] width 301 height 16
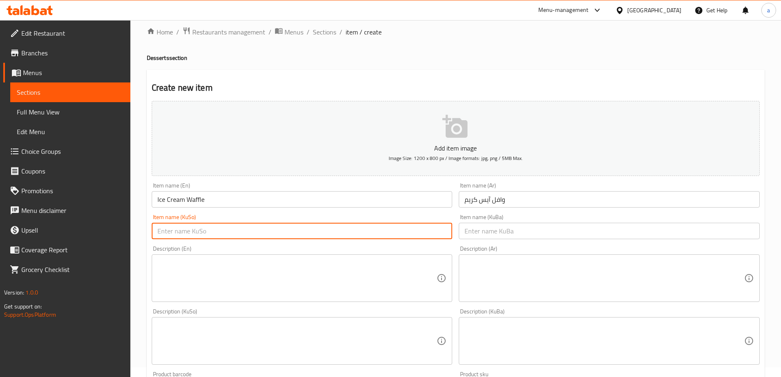
paste input "وافڵی ئایس کرێمی"
type input "وافڵی ئایس کرێمی"
click at [500, 236] on input "text" at bounding box center [609, 231] width 301 height 16
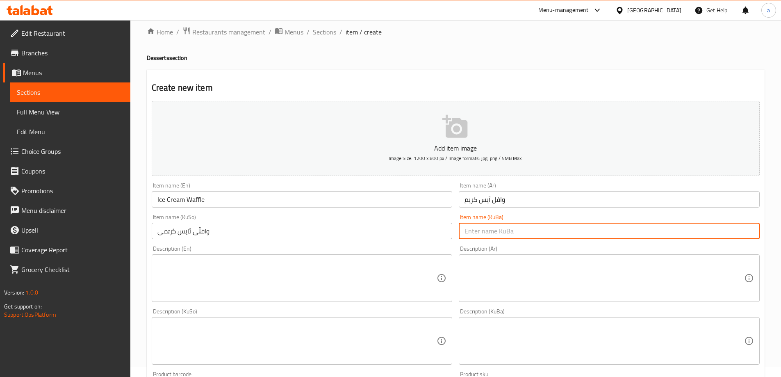
paste input "وافڵی ئایس کرێمی"
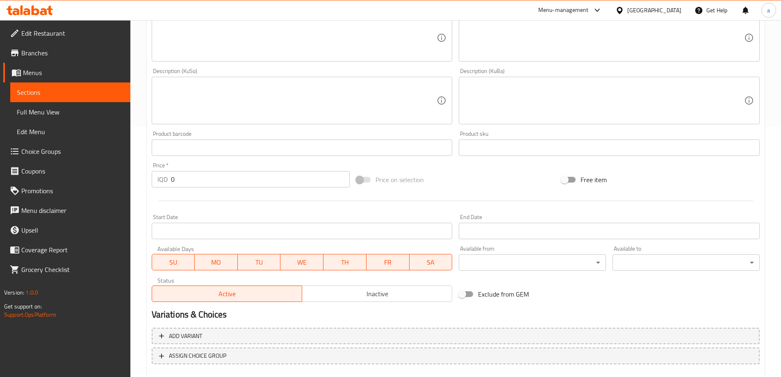
scroll to position [297, 0]
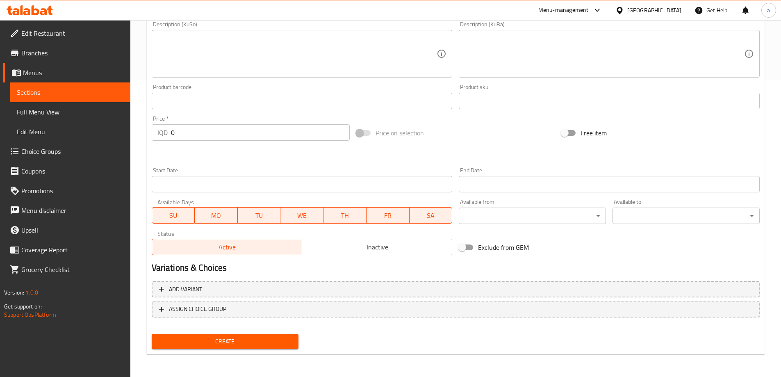
type input "وافڵی ئایس کرێمی"
click at [162, 131] on div "IQD 0 Price *" at bounding box center [251, 132] width 199 height 16
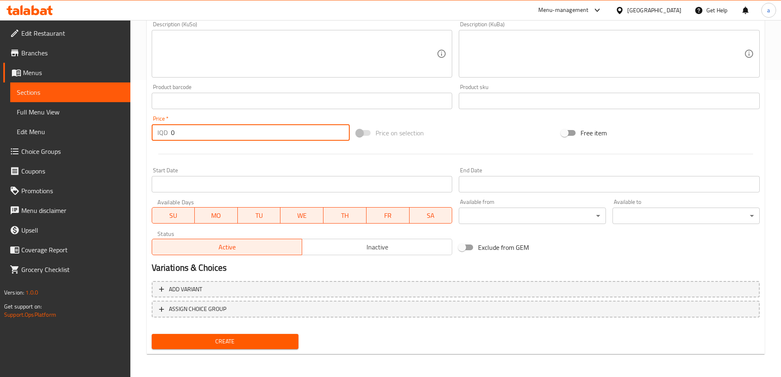
paste input "600"
type input "6000"
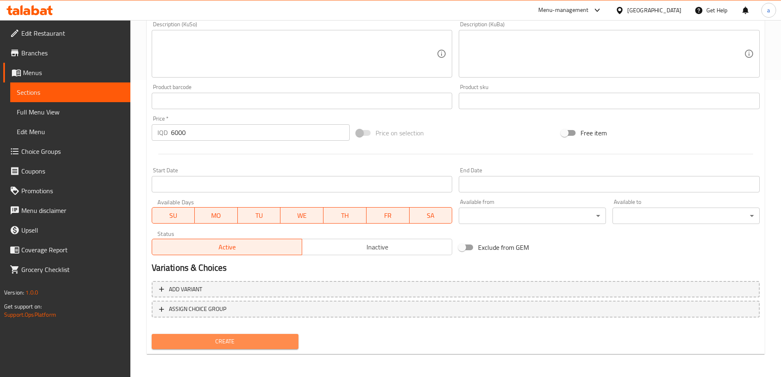
click at [231, 337] on span "Create" at bounding box center [225, 341] width 134 height 10
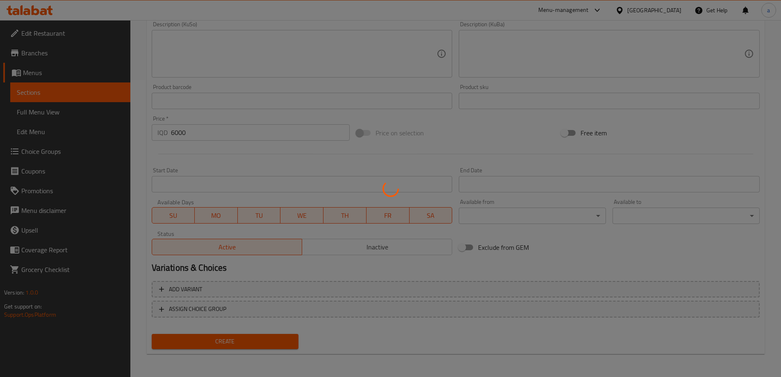
type input "0"
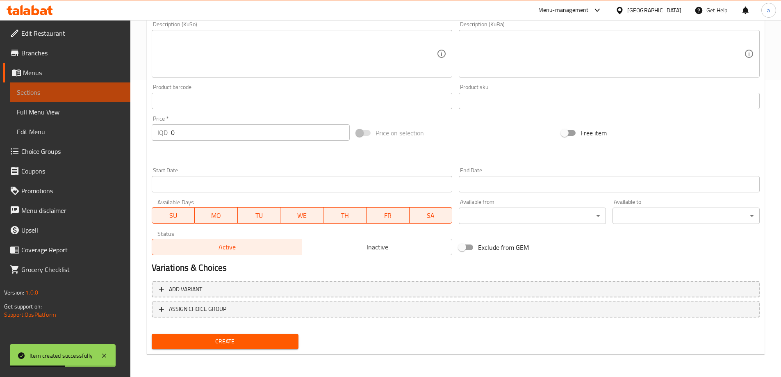
click at [89, 93] on span "Sections" at bounding box center [70, 92] width 107 height 10
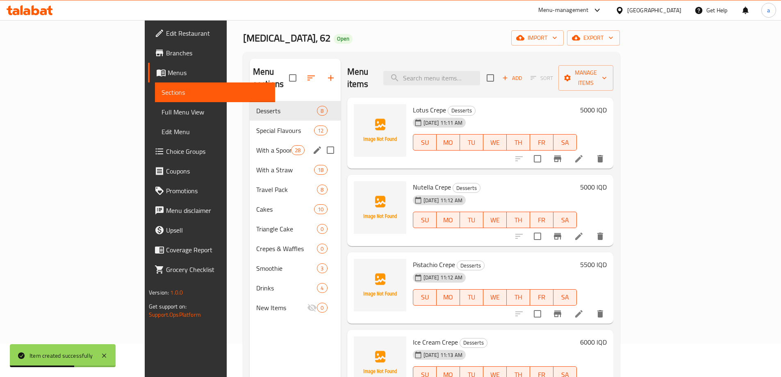
scroll to position [33, 0]
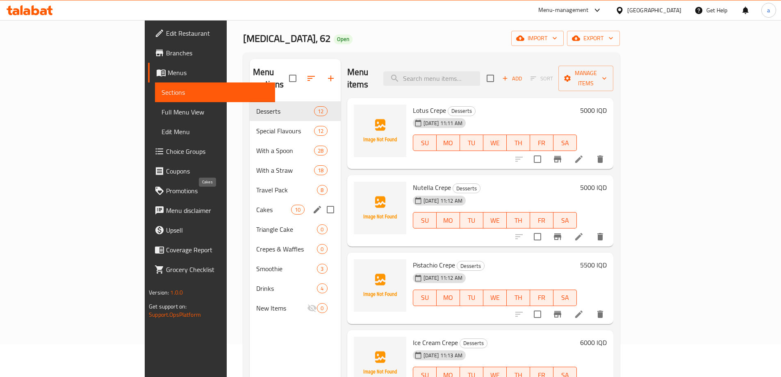
drag, startPoint x: 201, startPoint y: 196, endPoint x: 207, endPoint y: 200, distance: 7.2
click at [256, 205] on span "Cakes" at bounding box center [273, 210] width 35 height 10
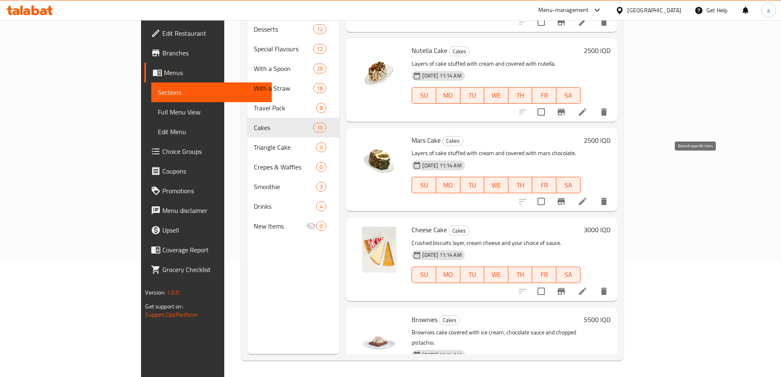
scroll to position [445, 0]
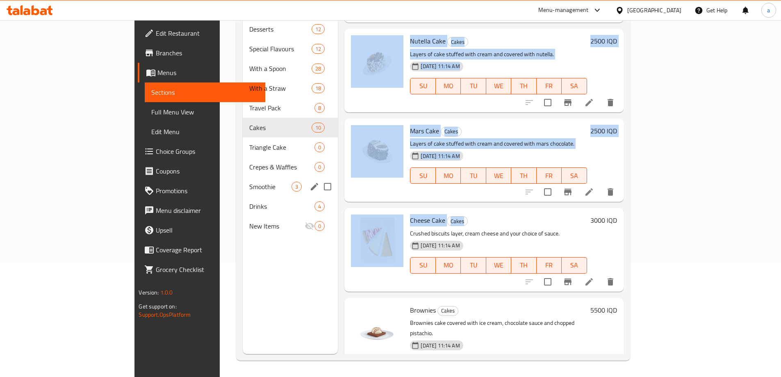
drag, startPoint x: 436, startPoint y: 200, endPoint x: 299, endPoint y: 176, distance: 139.1
click at [298, 175] on div "Menu sections Desserts 12 Special Flavours 12 With a Spoon 28 With a Straw 18 T…" at bounding box center [433, 165] width 381 height 377
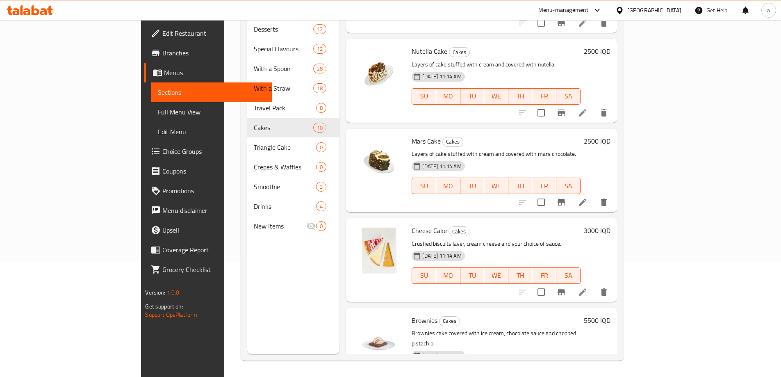
click at [512, 184] on div "Menu items Add Sort Manage items Black Forest Cake Cakes Layers of brown cake s…" at bounding box center [478, 165] width 277 height 377
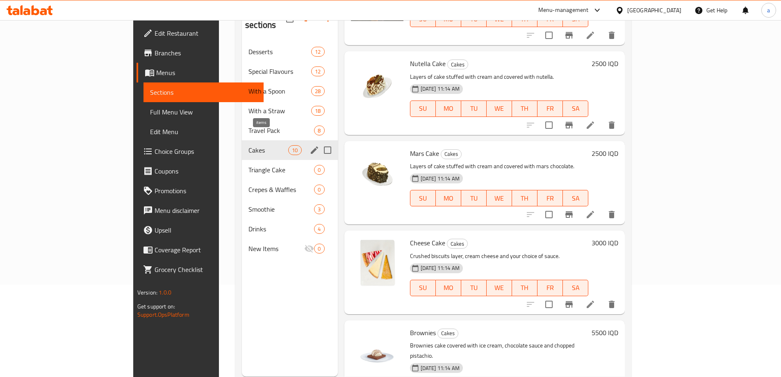
scroll to position [74, 0]
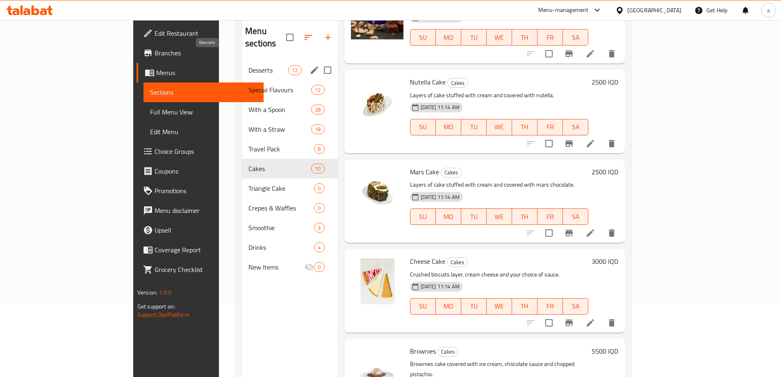
click at [249, 65] on span "Desserts" at bounding box center [269, 70] width 40 height 10
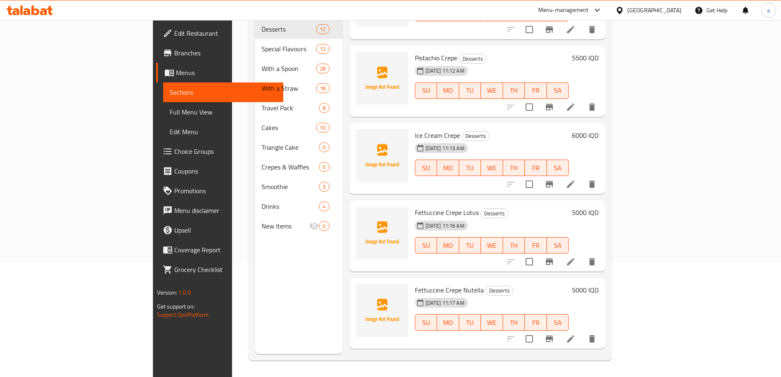
scroll to position [39, 0]
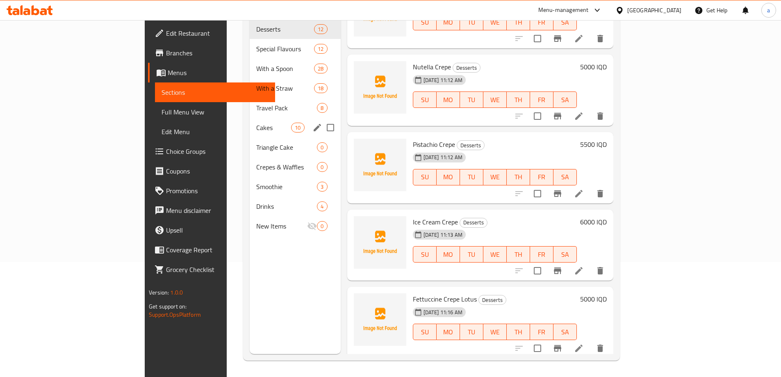
click at [256, 123] on span "Cakes" at bounding box center [273, 128] width 35 height 10
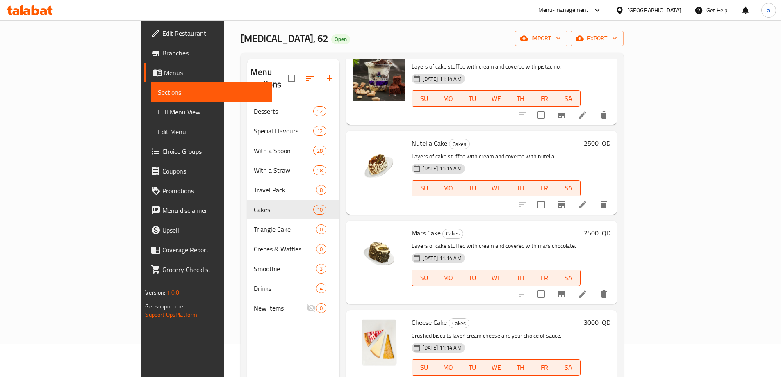
scroll to position [451, 0]
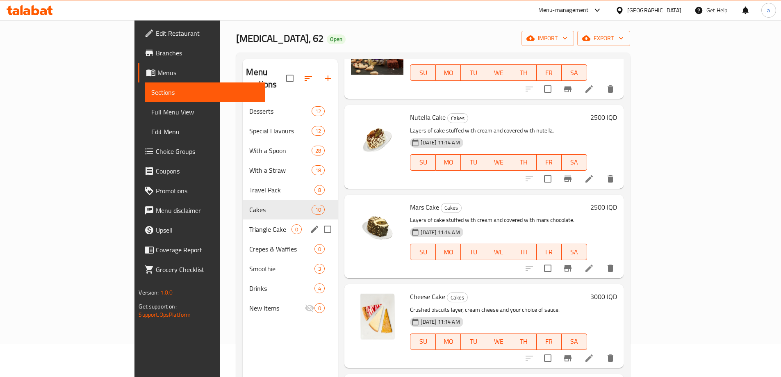
click at [243, 219] on div "Triangle Cake 0" at bounding box center [290, 229] width 95 height 20
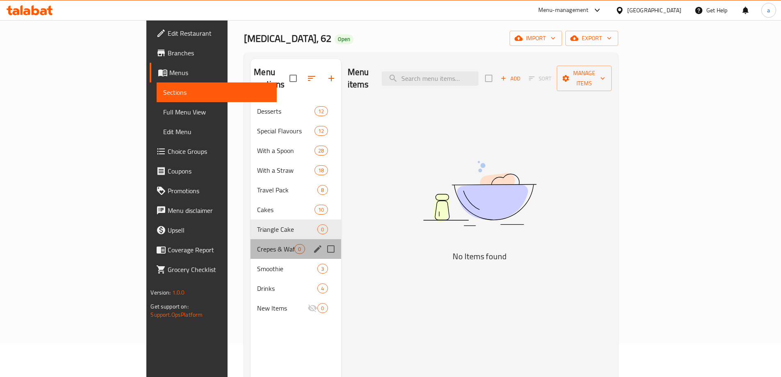
click at [251, 239] on div "Crepes & Waffles 0" at bounding box center [296, 249] width 90 height 20
click at [257, 224] on span "Triangle Cake" at bounding box center [275, 229] width 37 height 10
click at [257, 244] on span "Crepes & Waffles" at bounding box center [275, 249] width 37 height 10
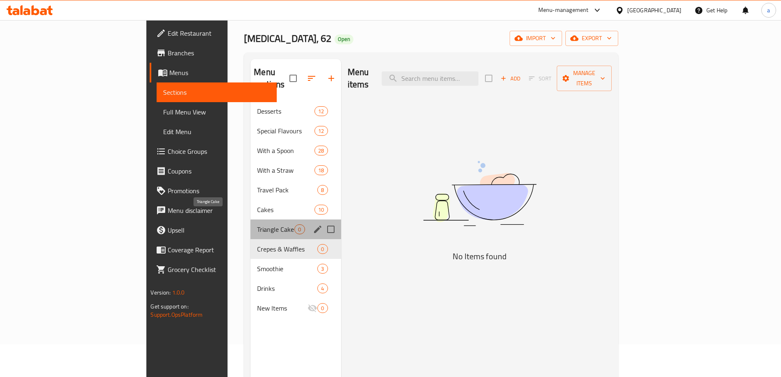
click at [257, 224] on span "Triangle Cake" at bounding box center [275, 229] width 37 height 10
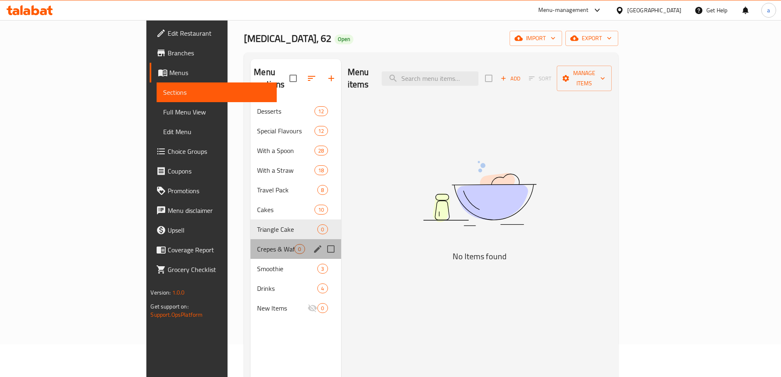
drag, startPoint x: 223, startPoint y: 231, endPoint x: 224, endPoint y: 219, distance: 11.6
click at [251, 239] on div "Crepes & Waffles 0" at bounding box center [296, 249] width 90 height 20
click at [257, 224] on span "Triangle Cake" at bounding box center [275, 229] width 37 height 10
drag, startPoint x: 221, startPoint y: 230, endPoint x: 221, endPoint y: 224, distance: 5.3
click at [251, 226] on div "Desserts 12 Special Flavours 12 With a Spoon 28 With a Straw 18 Travel Pack 8 C…" at bounding box center [296, 209] width 90 height 217
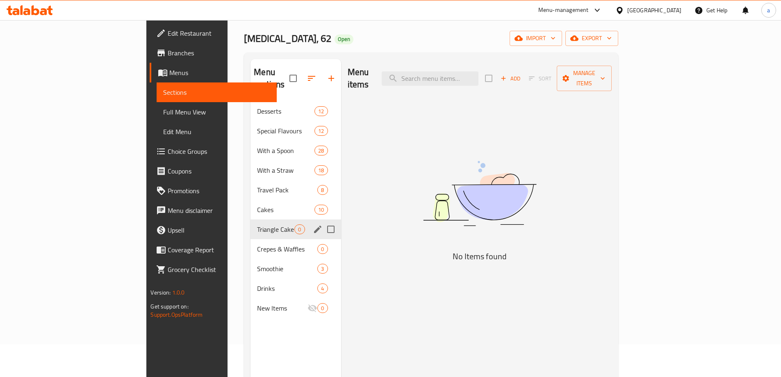
click at [257, 224] on span "Triangle Cake" at bounding box center [275, 229] width 37 height 10
drag, startPoint x: 217, startPoint y: 234, endPoint x: 217, endPoint y: 229, distance: 4.9
click at [257, 244] on span "Crepes & Waffles" at bounding box center [287, 249] width 60 height 10
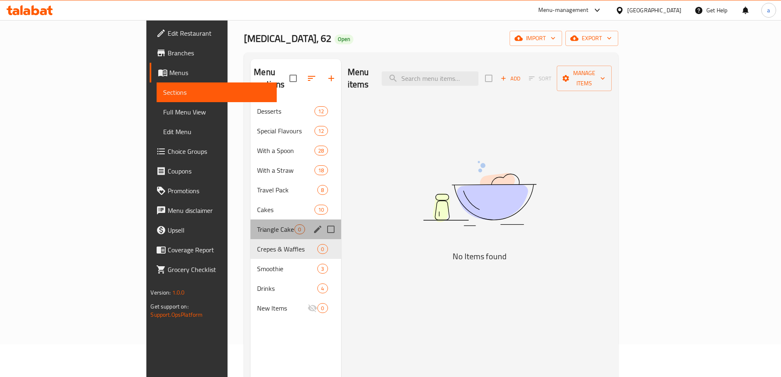
click at [251, 222] on div "Triangle Cake 0" at bounding box center [296, 229] width 90 height 20
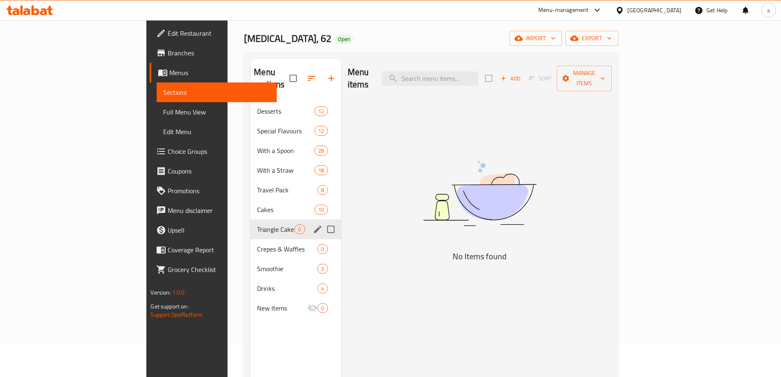
click at [251, 239] on div "Crepes & Waffles 0" at bounding box center [296, 249] width 90 height 20
drag, startPoint x: 222, startPoint y: 233, endPoint x: 222, endPoint y: 224, distance: 9.0
click at [251, 239] on div "Crepes & Waffles 0" at bounding box center [296, 249] width 90 height 20
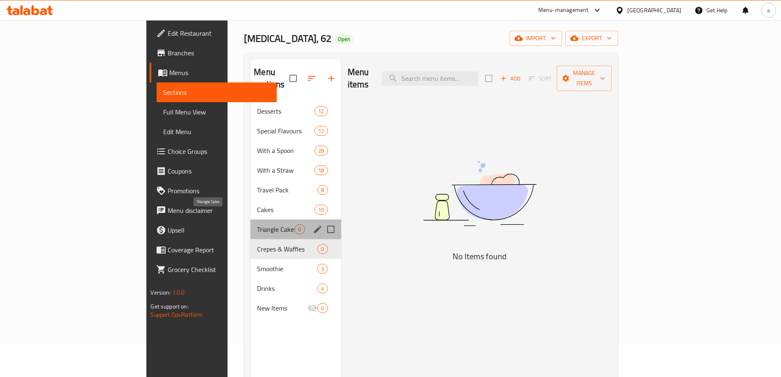
drag, startPoint x: 222, startPoint y: 217, endPoint x: 221, endPoint y: 230, distance: 12.3
click at [251, 230] on div "Desserts 12 Special Flavours 12 With a Spoon 28 With a Straw 18 Travel Pack 8 C…" at bounding box center [296, 209] width 90 height 217
drag, startPoint x: 221, startPoint y: 230, endPoint x: 221, endPoint y: 217, distance: 12.3
click at [251, 239] on div "Crepes & Waffles 0" at bounding box center [296, 249] width 90 height 20
drag, startPoint x: 222, startPoint y: 217, endPoint x: 222, endPoint y: 223, distance: 6.2
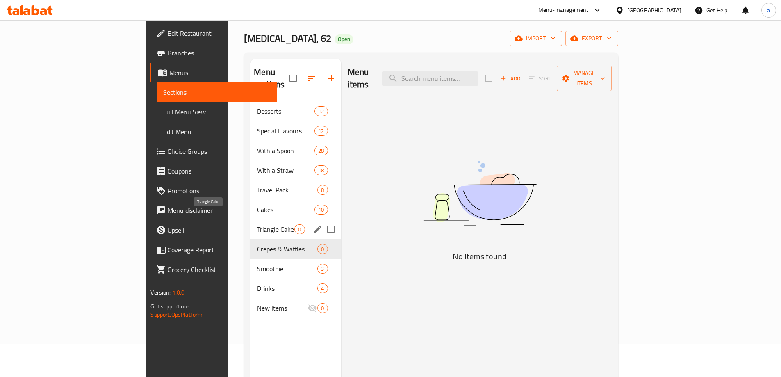
click at [257, 224] on span "Triangle Cake" at bounding box center [275, 229] width 37 height 10
drag, startPoint x: 219, startPoint y: 231, endPoint x: 220, endPoint y: 221, distance: 9.9
click at [251, 239] on div "Crepes & Waffles 0" at bounding box center [296, 249] width 90 height 20
click at [251, 223] on div "Triangle Cake 0" at bounding box center [296, 229] width 90 height 20
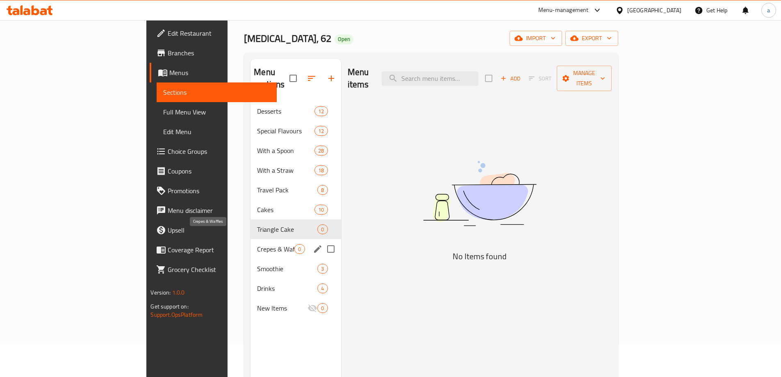
drag, startPoint x: 221, startPoint y: 234, endPoint x: 222, endPoint y: 219, distance: 14.8
click at [251, 239] on div "Crepes & Waffles 0" at bounding box center [296, 249] width 90 height 20
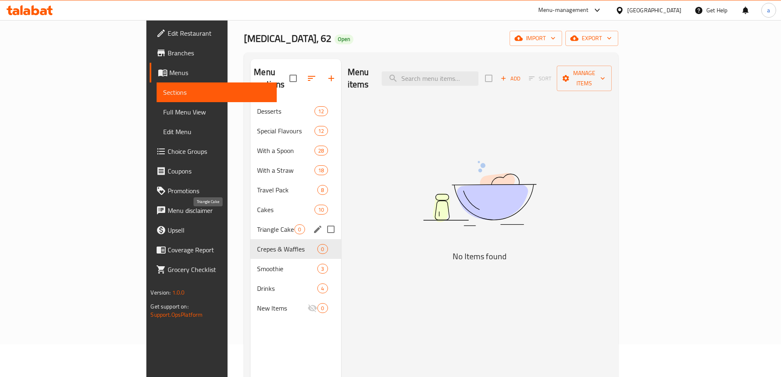
click at [257, 224] on span "Triangle Cake" at bounding box center [275, 229] width 37 height 10
click at [257, 244] on span "Crepes & Waffles" at bounding box center [287, 249] width 60 height 10
click at [251, 226] on div "Triangle Cake 0" at bounding box center [296, 229] width 90 height 20
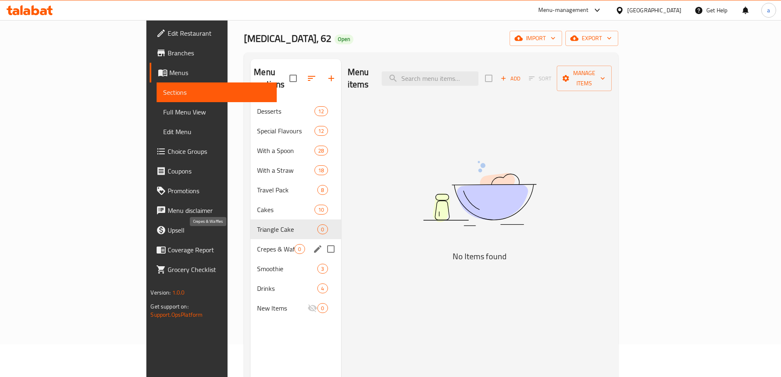
click at [251, 239] on div "Crepes & Waffles 0" at bounding box center [296, 249] width 90 height 20
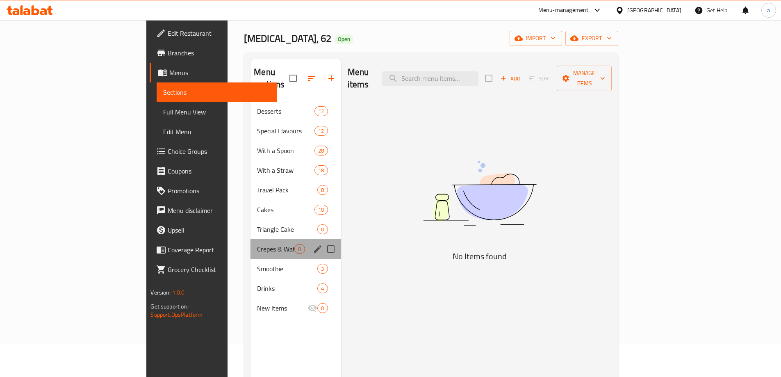
click at [251, 239] on div "Crepes & Waffles 0" at bounding box center [296, 249] width 90 height 20
click at [257, 224] on span "Triangle Cake" at bounding box center [287, 229] width 60 height 10
click at [251, 226] on div "Triangle Cake 0" at bounding box center [296, 229] width 90 height 20
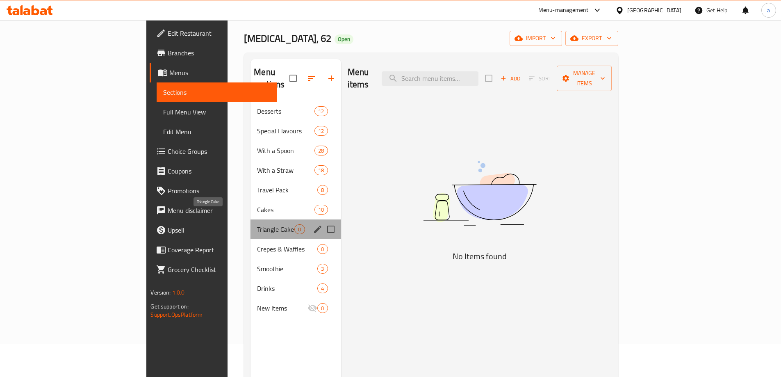
click at [257, 224] on span "Triangle Cake" at bounding box center [275, 229] width 37 height 10
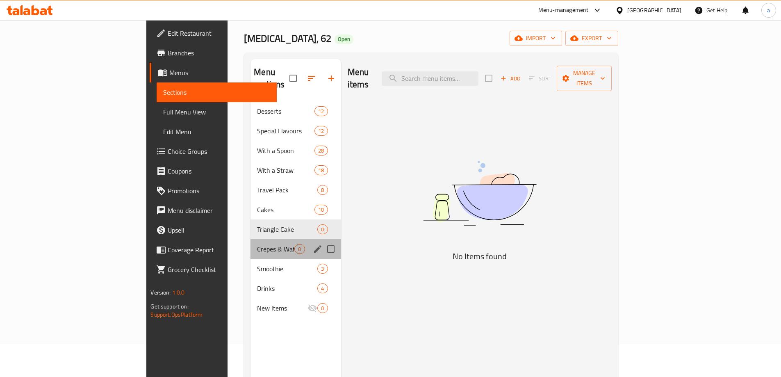
click at [251, 239] on div "Crepes & Waffles 0" at bounding box center [296, 249] width 90 height 20
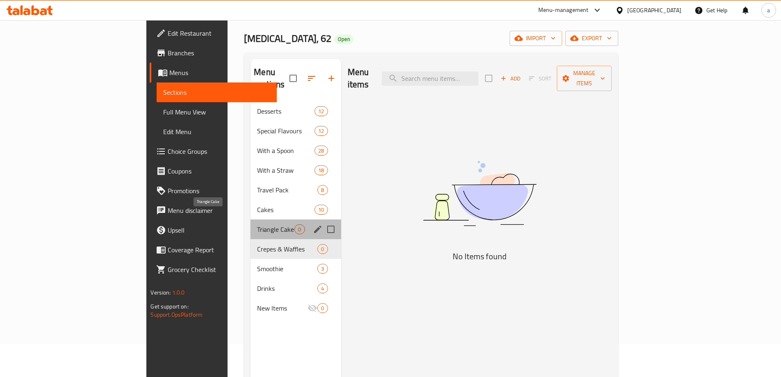
drag, startPoint x: 213, startPoint y: 220, endPoint x: 214, endPoint y: 225, distance: 5.0
click at [251, 222] on div "Triangle Cake 0" at bounding box center [296, 229] width 90 height 20
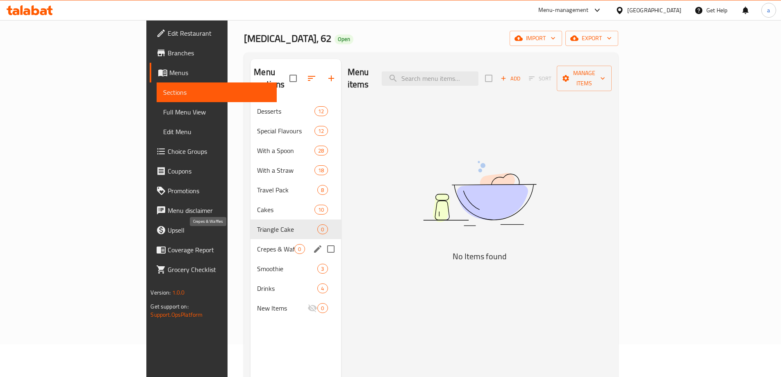
click at [251, 239] on div "Crepes & Waffles 0" at bounding box center [296, 249] width 90 height 20
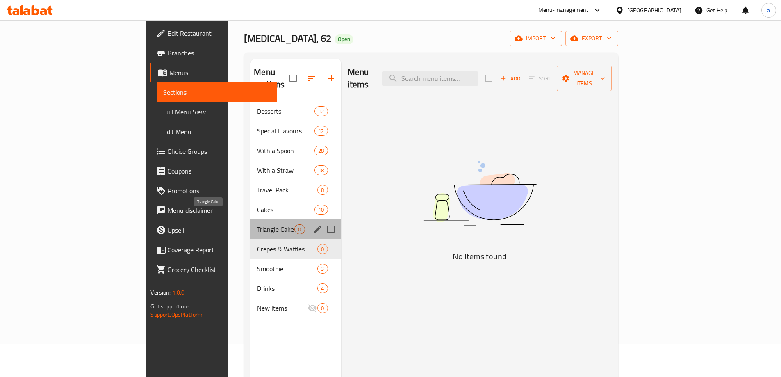
click at [251, 222] on div "Triangle Cake 0" at bounding box center [296, 229] width 90 height 20
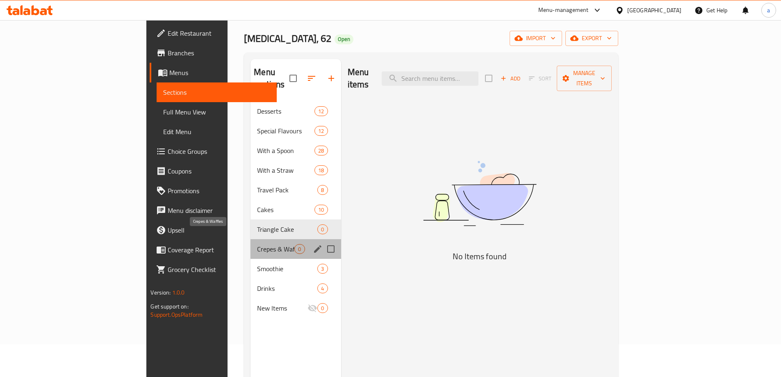
drag, startPoint x: 215, startPoint y: 231, endPoint x: 217, endPoint y: 221, distance: 10.7
click at [251, 239] on div "Crepes & Waffles 0" at bounding box center [296, 249] width 90 height 20
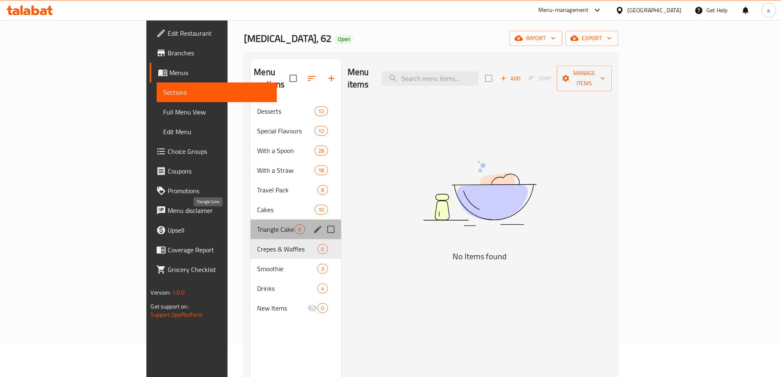
click at [251, 225] on div "Triangle Cake 0" at bounding box center [296, 229] width 90 height 20
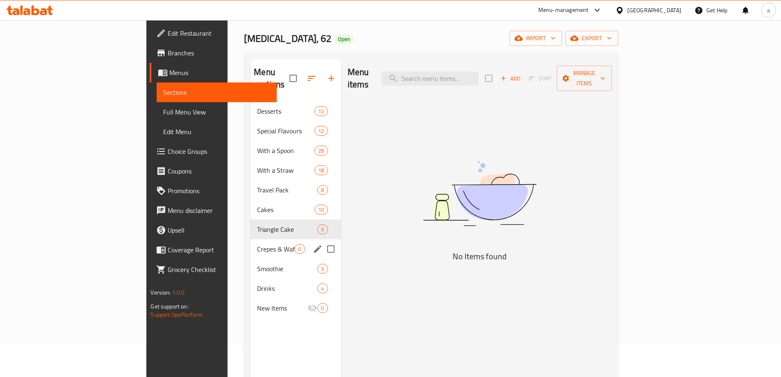
click at [251, 239] on div "Crepes & Waffles 0" at bounding box center [296, 249] width 90 height 20
click at [251, 226] on div "Triangle Cake 0" at bounding box center [296, 229] width 90 height 20
drag, startPoint x: 215, startPoint y: 231, endPoint x: 215, endPoint y: 223, distance: 7.4
click at [251, 239] on div "Crepes & Waffles 0" at bounding box center [296, 249] width 90 height 20
click at [257, 224] on span "Triangle Cake" at bounding box center [275, 229] width 37 height 10
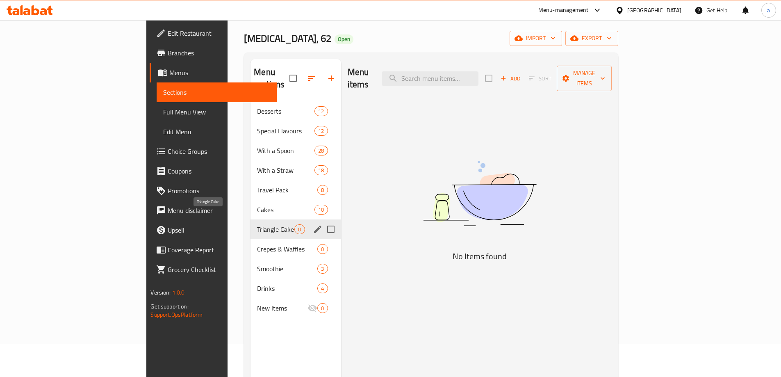
click at [257, 244] on span "Crepes & Waffles" at bounding box center [287, 249] width 60 height 10
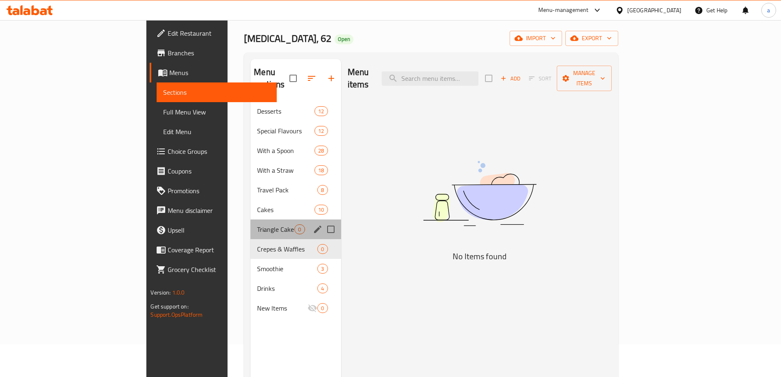
click at [251, 223] on div "Triangle Cake 0" at bounding box center [296, 229] width 90 height 20
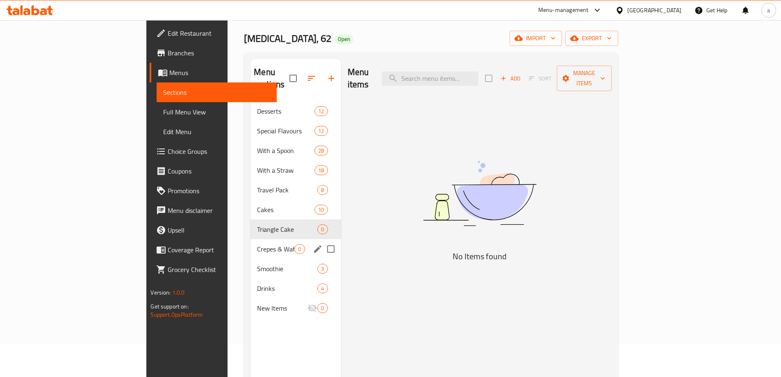
click at [257, 244] on span "Crepes & Waffles" at bounding box center [275, 249] width 37 height 10
click at [251, 222] on div "Triangle Cake 0" at bounding box center [296, 229] width 90 height 20
click at [257, 244] on span "Crepes & Waffles" at bounding box center [275, 249] width 37 height 10
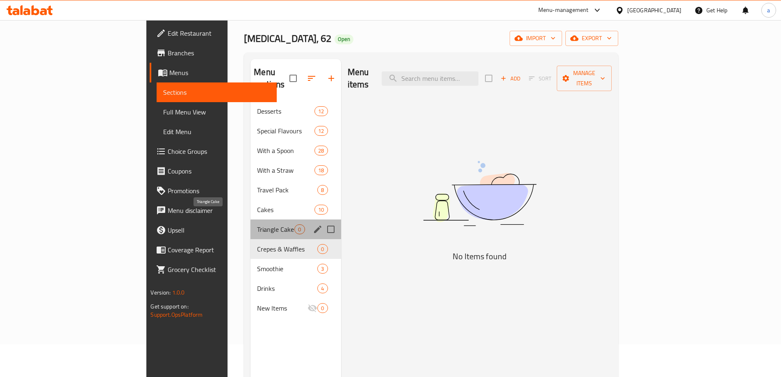
click at [257, 224] on span "Triangle Cake" at bounding box center [275, 229] width 37 height 10
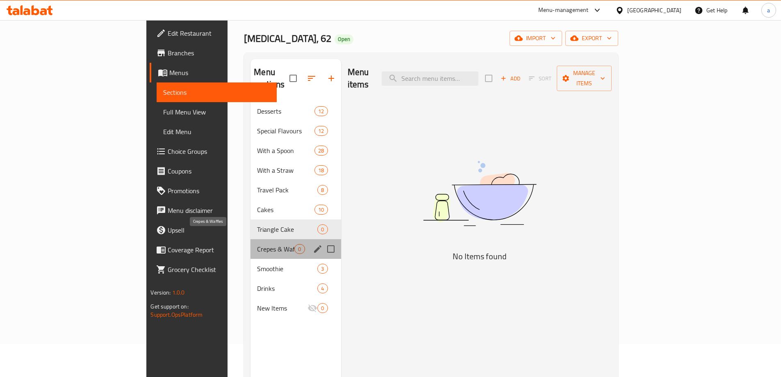
click at [257, 244] on span "Crepes & Waffles" at bounding box center [275, 249] width 37 height 10
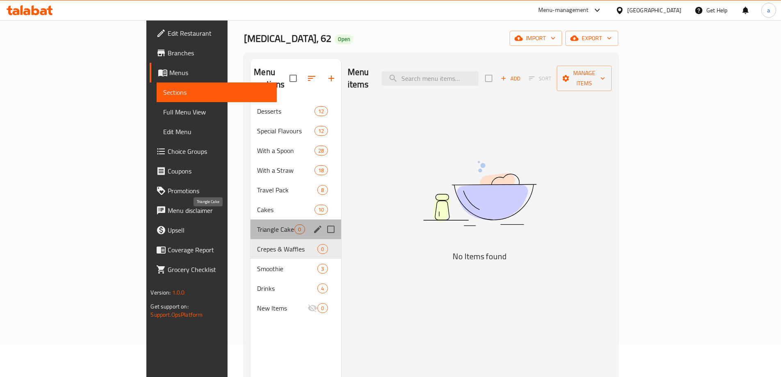
click at [257, 224] on span "Triangle Cake" at bounding box center [275, 229] width 37 height 10
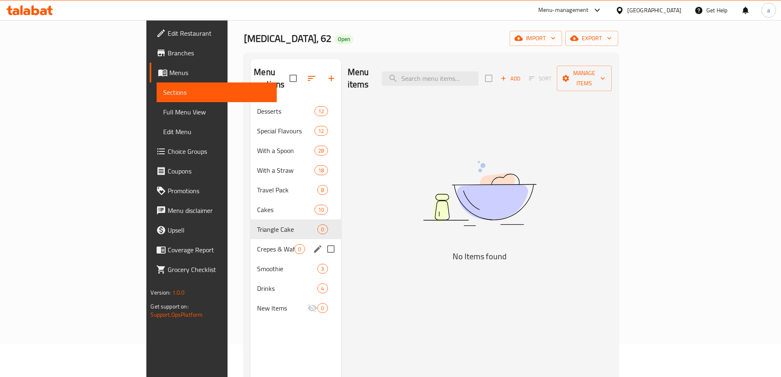
drag, startPoint x: 212, startPoint y: 229, endPoint x: 213, endPoint y: 224, distance: 5.4
click at [251, 239] on div "Crepes & Waffles 0" at bounding box center [296, 249] width 90 height 20
click at [251, 223] on div "Triangle Cake 0" at bounding box center [296, 229] width 90 height 20
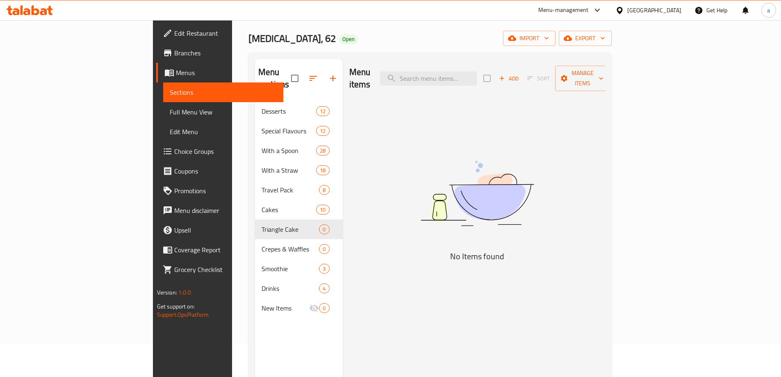
click at [170, 97] on span "Sections" at bounding box center [223, 92] width 107 height 10
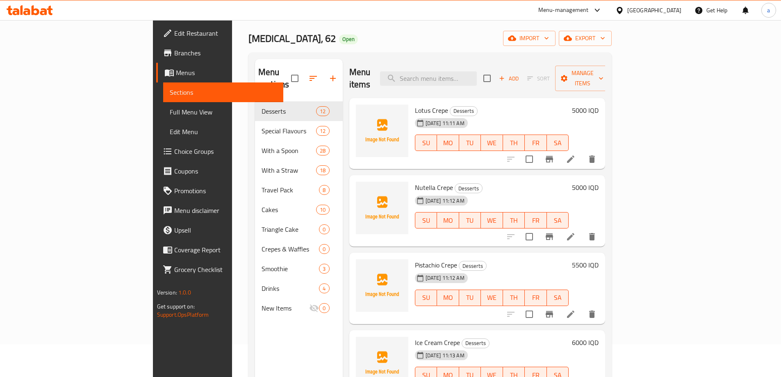
click at [156, 81] on link "Menus" at bounding box center [219, 73] width 127 height 20
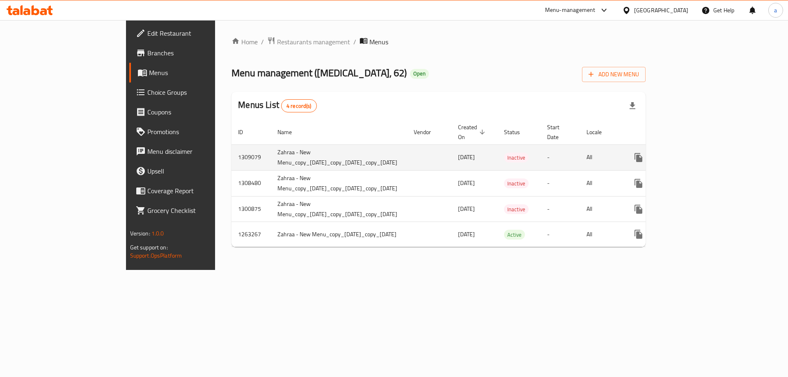
click at [707, 148] on link "enhanced table" at bounding box center [697, 158] width 20 height 20
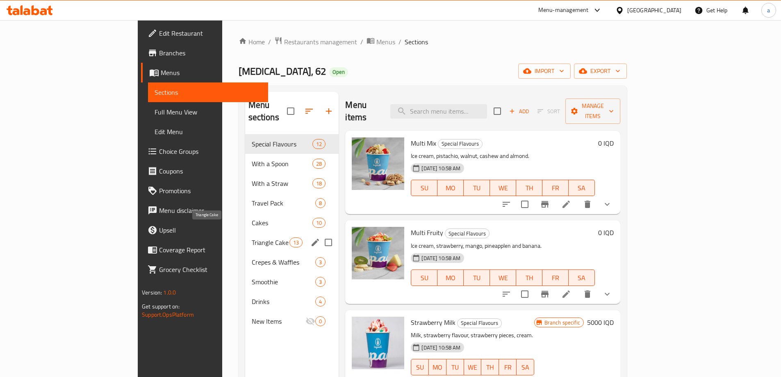
click at [252, 238] on span "Triangle Cake" at bounding box center [271, 243] width 38 height 10
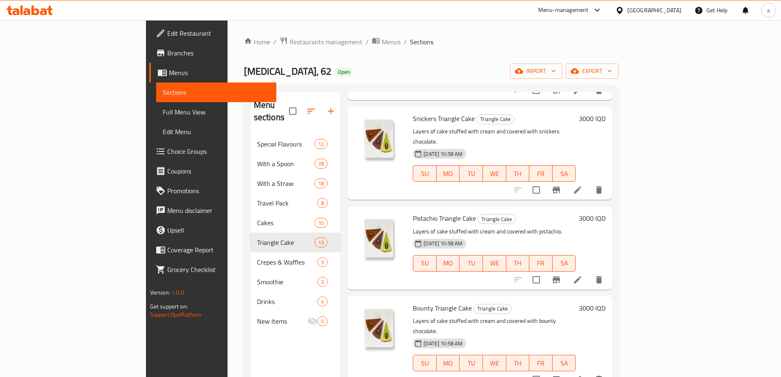
scroll to position [246, 0]
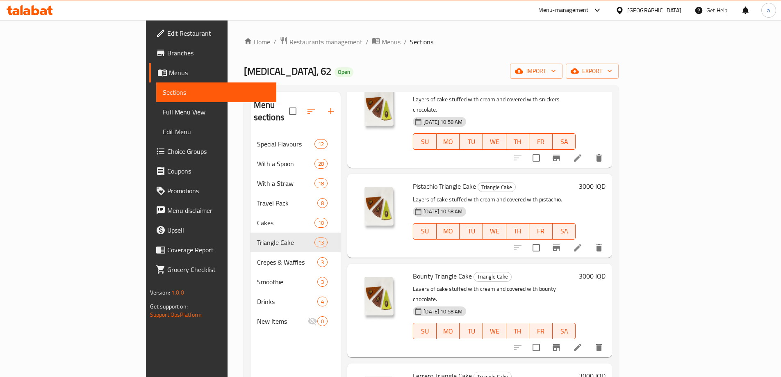
click at [169, 70] on span "Menus" at bounding box center [219, 73] width 101 height 10
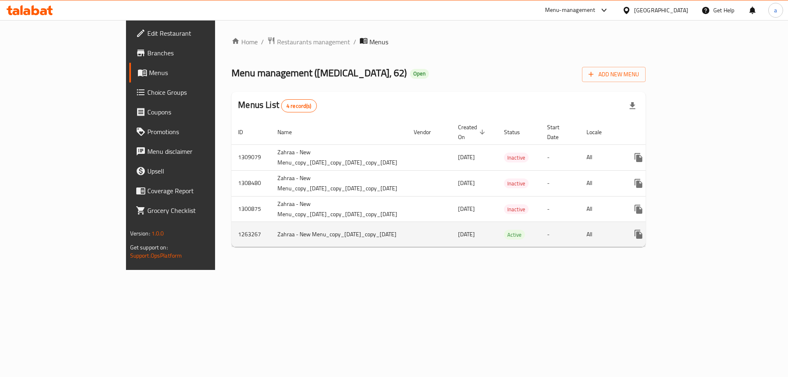
click at [702, 229] on icon "enhanced table" at bounding box center [697, 234] width 10 height 10
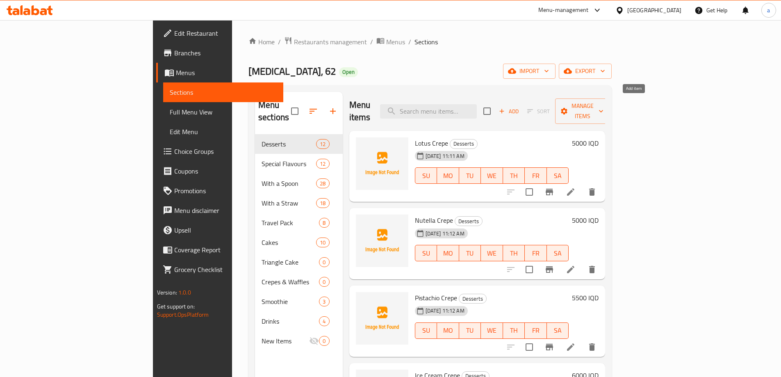
click at [506, 107] on icon "button" at bounding box center [501, 110] width 7 height 7
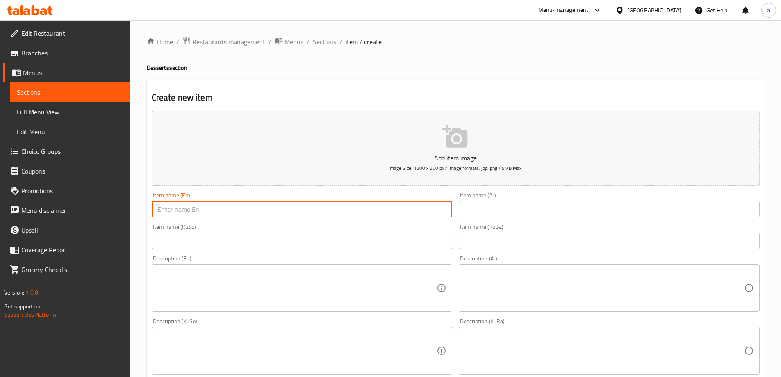
click at [302, 212] on input "text" at bounding box center [302, 209] width 301 height 16
paste input "Fudge Triangle Cake"
type input "Fudge Triangle Cake"
click at [491, 209] on input "text" at bounding box center [609, 209] width 301 height 16
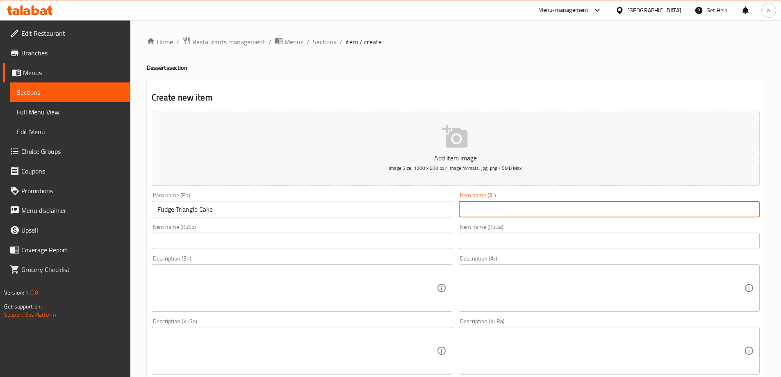
paste input "كيك فودج مثلث"
type input "كيك فودج مثلث"
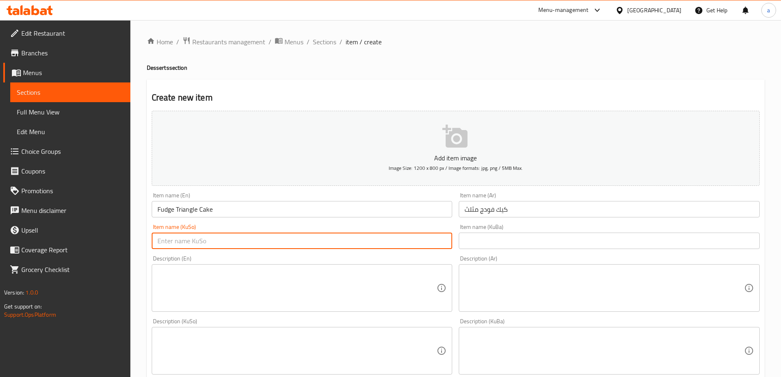
click at [416, 239] on input "text" at bounding box center [302, 241] width 301 height 16
paste input "کێکی فۆدج سیگۆشە"
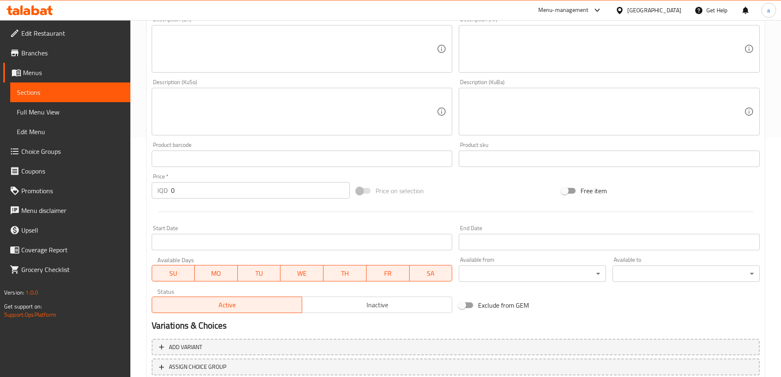
scroll to position [246, 0]
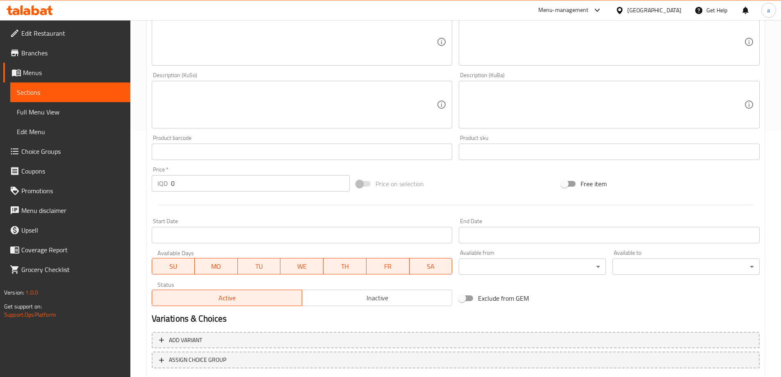
type input "کێکی فۆدج سیگۆشە"
drag, startPoint x: 233, startPoint y: 183, endPoint x: 158, endPoint y: 186, distance: 76.0
click at [158, 186] on div "IQD 0 Price *" at bounding box center [251, 183] width 199 height 16
paste input "300"
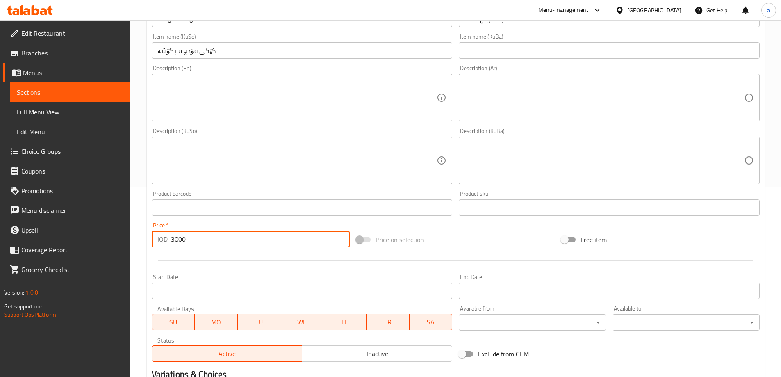
scroll to position [297, 0]
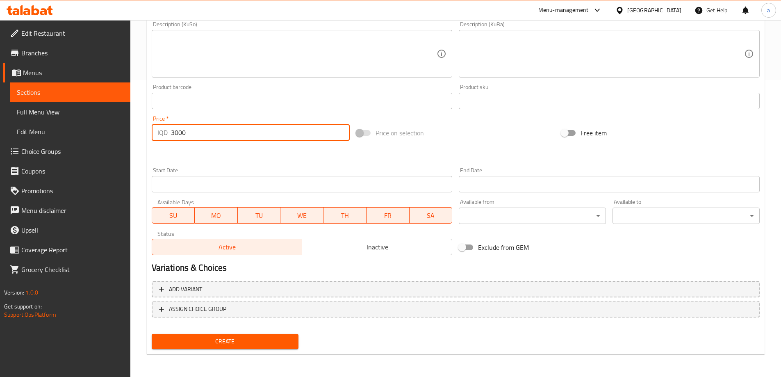
type input "3000"
click at [265, 340] on span "Create" at bounding box center [225, 341] width 134 height 10
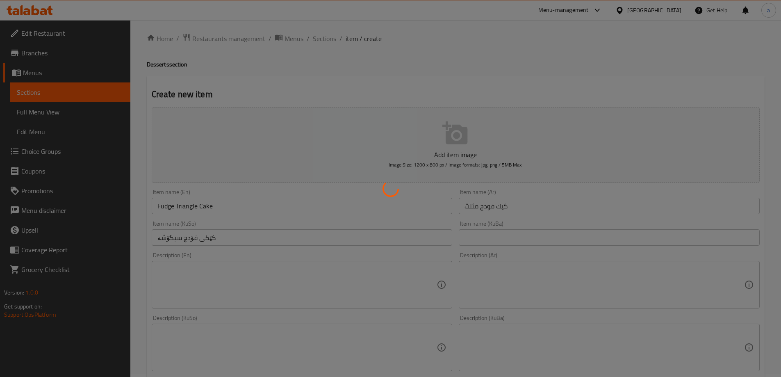
scroll to position [0, 0]
type input "0"
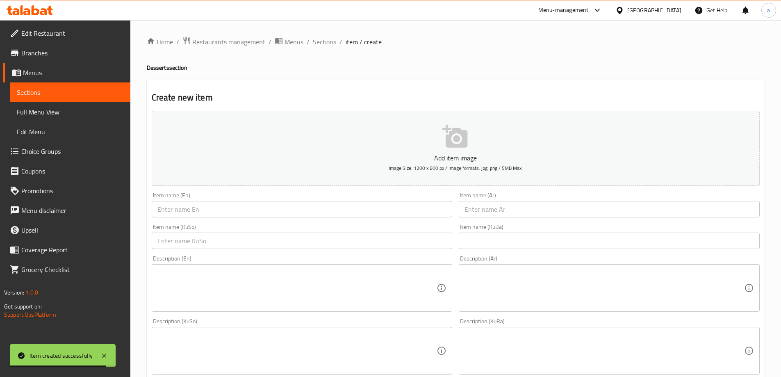
click at [247, 218] on div "Item name (En) Item name (En)" at bounding box center [302, 205] width 308 height 32
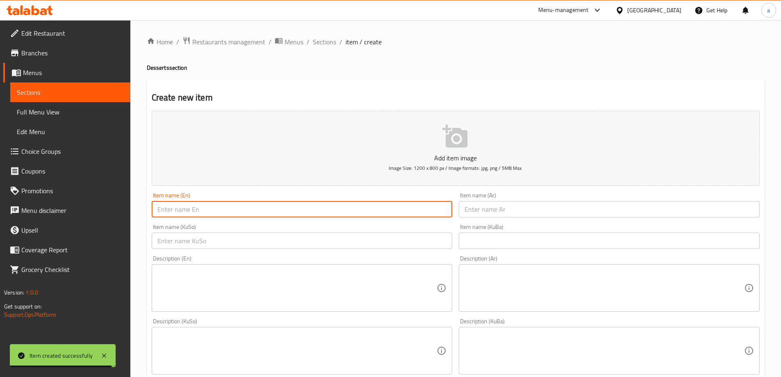
click at [249, 213] on input "text" at bounding box center [302, 209] width 301 height 16
paste input "Double Chocolate Triangle Cake"
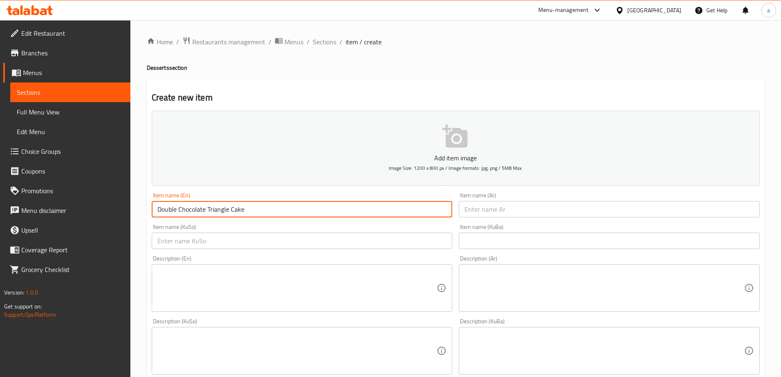
type input "Double Chocolate Triangle Cake"
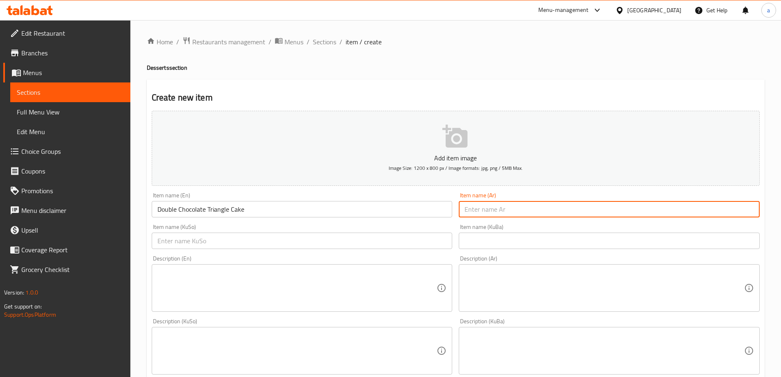
click at [469, 207] on input "text" at bounding box center [609, 209] width 301 height 16
paste input "دبل تشوكليت كيك مثلث"
type input "دبل تشوكليت كيك مثلث"
click at [397, 243] on input "text" at bounding box center [302, 241] width 301 height 16
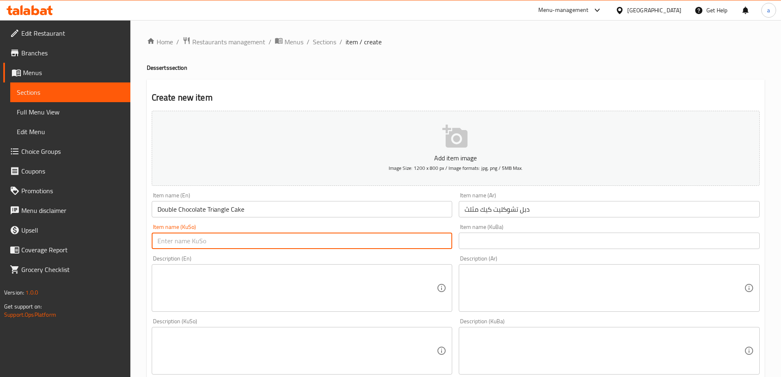
paste input "کێکی چوکولاتەی سێگۆشەی دەبڵ"
type input "کێکی چوکولاتەی سێگۆشەی دەبڵ"
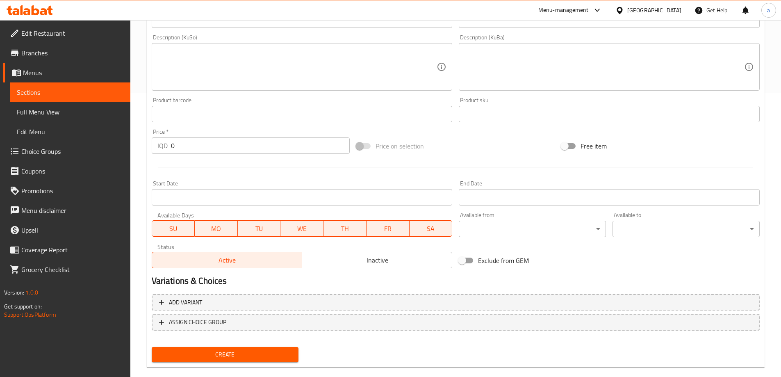
scroll to position [287, 0]
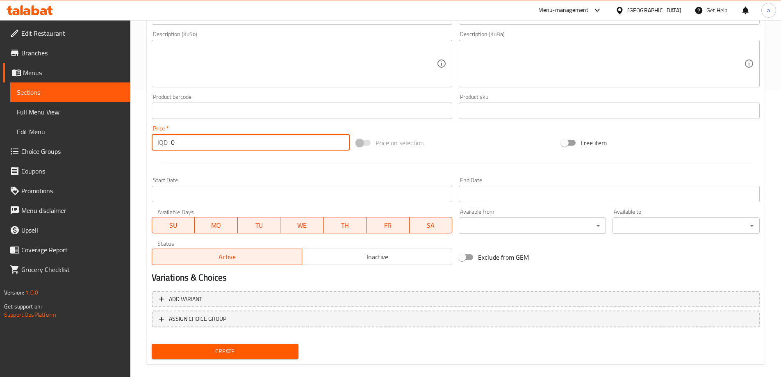
drag, startPoint x: 196, startPoint y: 140, endPoint x: 167, endPoint y: 158, distance: 33.9
click at [166, 152] on div "Price   * IQD 0 Price *" at bounding box center [250, 138] width 205 height 32
type input "3000"
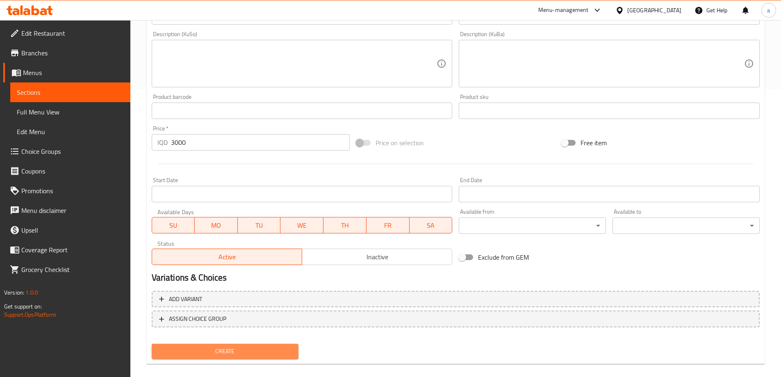
click at [219, 350] on span "Create" at bounding box center [225, 351] width 134 height 10
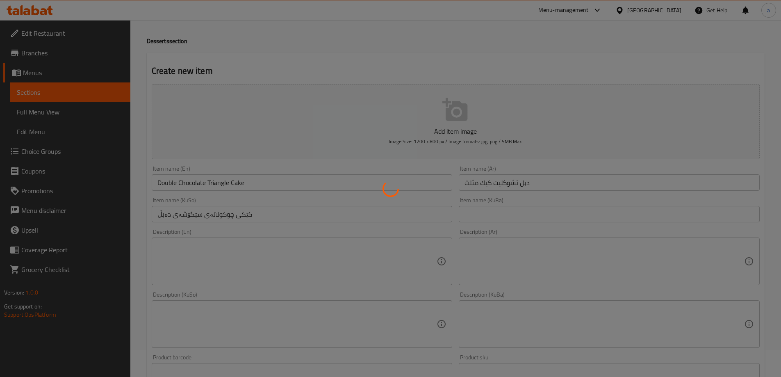
scroll to position [41, 0]
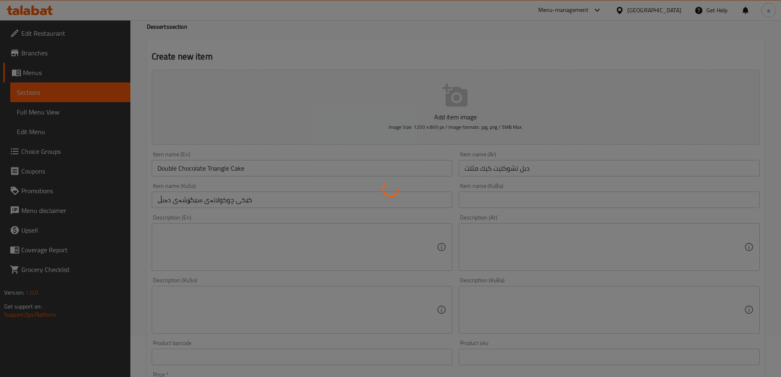
type input "0"
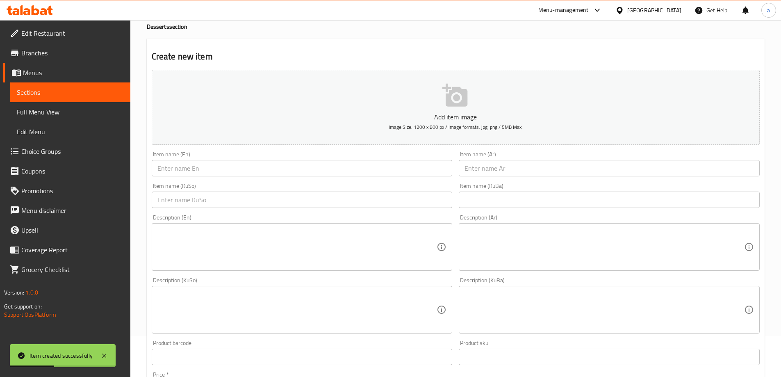
click at [223, 169] on input "text" at bounding box center [302, 168] width 301 height 16
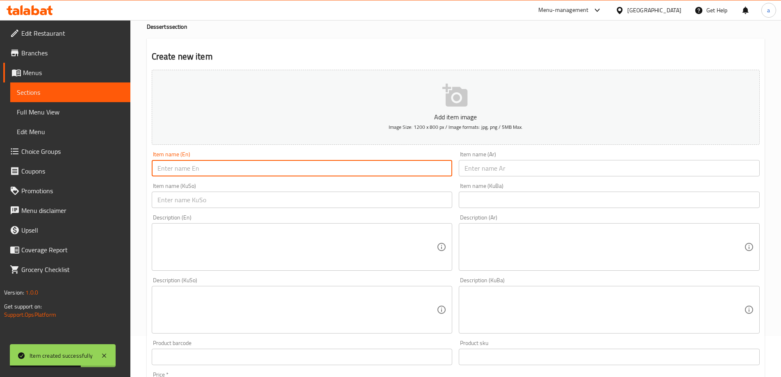
paste input "Bounty Triangle Cake"
type input "Bounty Triangle Cake"
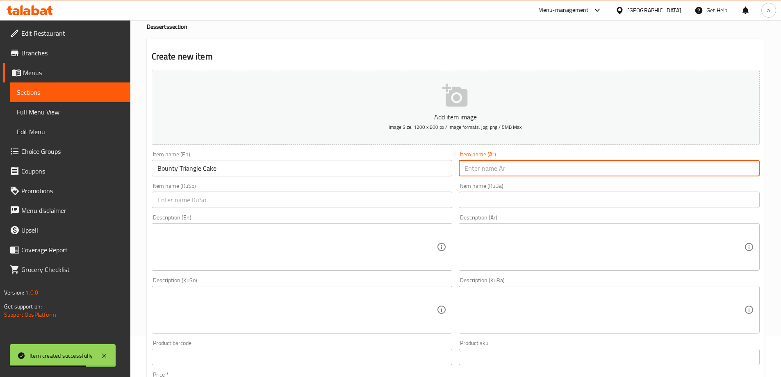
drag, startPoint x: 490, startPoint y: 172, endPoint x: 451, endPoint y: 183, distance: 40.4
click at [490, 172] on input "text" at bounding box center [609, 168] width 301 height 16
paste input "[PERSON_NAME] مثلث"
type input "[PERSON_NAME] مثلث"
click at [393, 201] on input "text" at bounding box center [302, 200] width 301 height 16
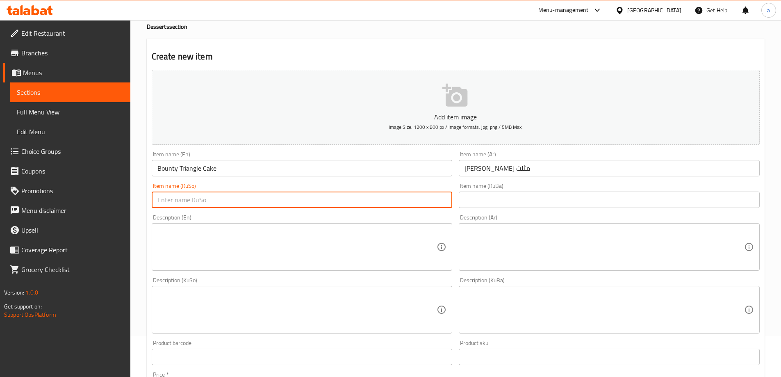
paste input "کێکی باونتی سیگۆشە"
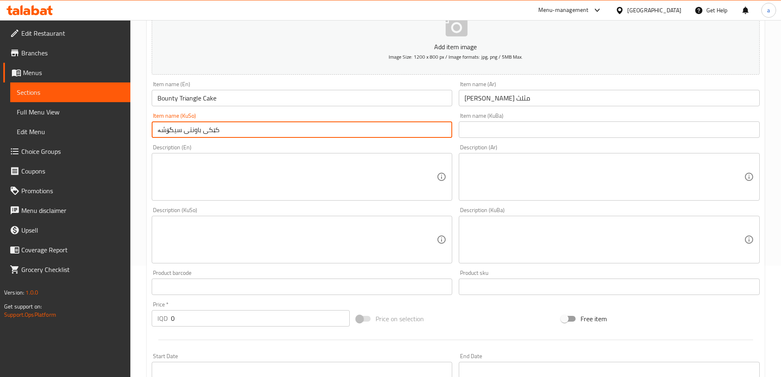
scroll to position [205, 0]
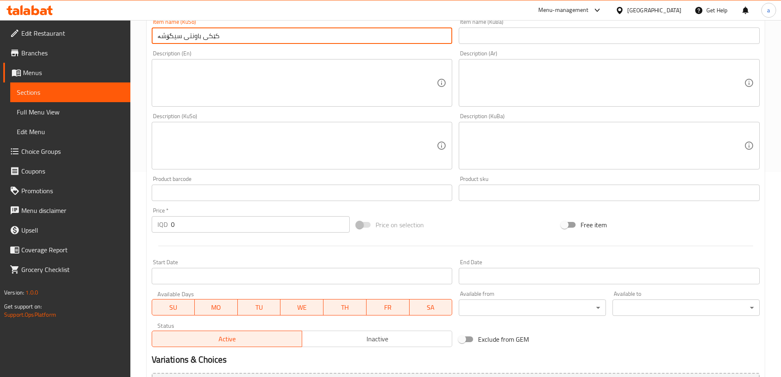
type input "کێکی باونتی سیگۆشە"
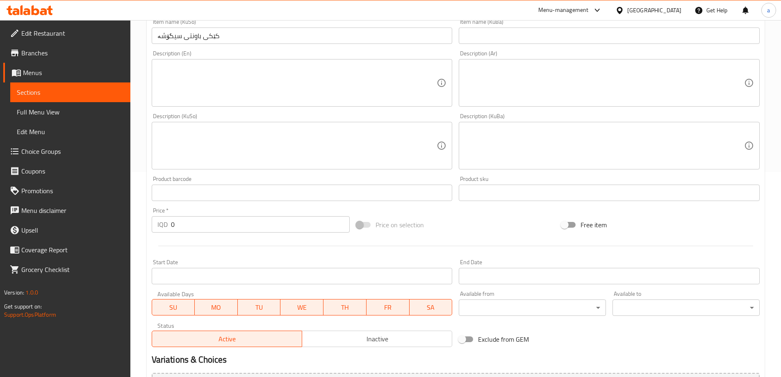
drag, startPoint x: 238, startPoint y: 238, endPoint x: 166, endPoint y: 245, distance: 72.5
click at [166, 245] on div at bounding box center [455, 246] width 615 height 20
drag, startPoint x: 166, startPoint y: 229, endPoint x: 161, endPoint y: 230, distance: 5.5
click at [161, 230] on div "IQD 0 Price *" at bounding box center [251, 224] width 199 height 16
paste input "number"
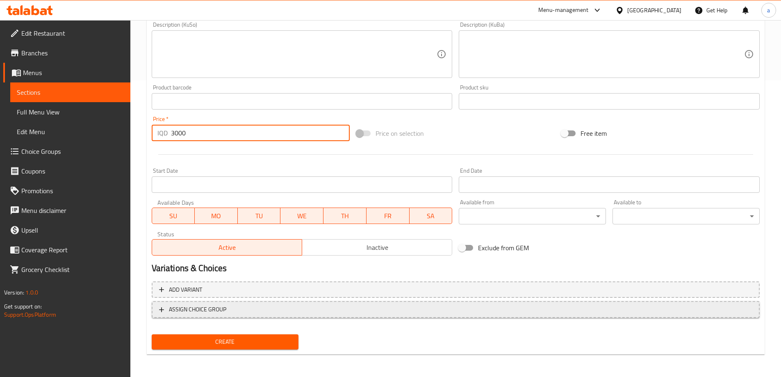
scroll to position [297, 0]
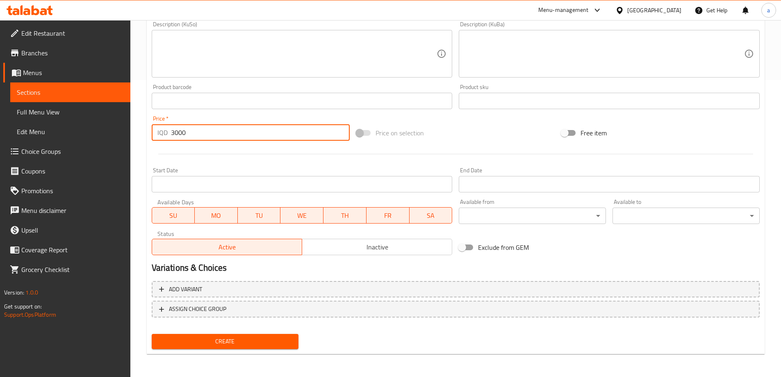
type input "3000"
click at [242, 340] on span "Create" at bounding box center [225, 341] width 134 height 10
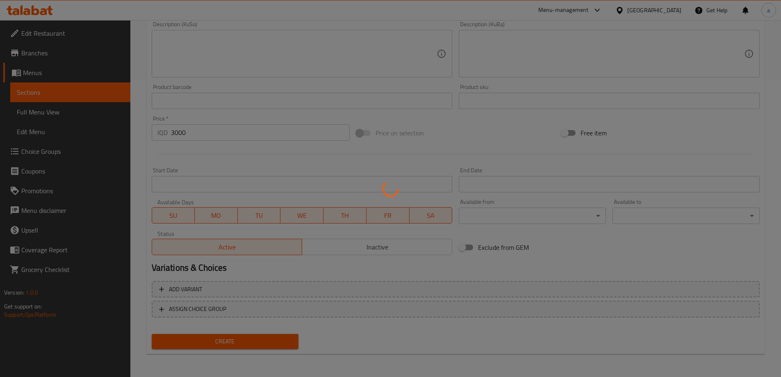
type input "0"
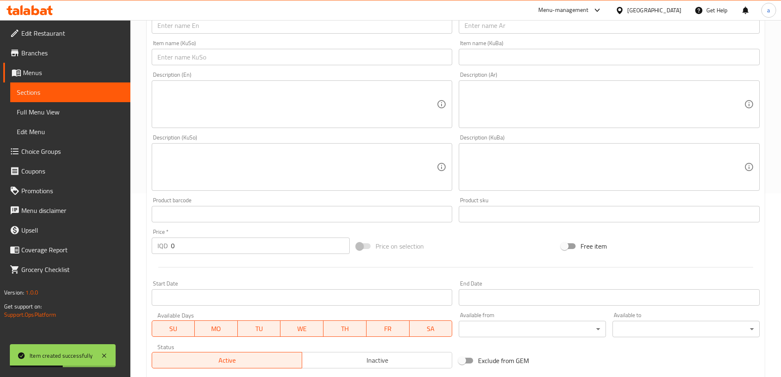
scroll to position [174, 0]
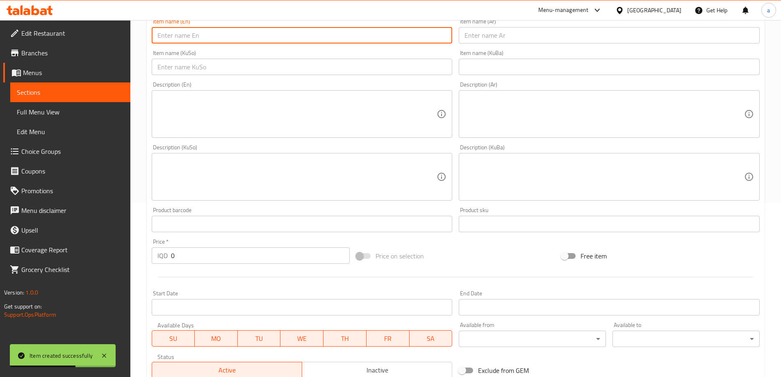
click at [293, 40] on input "text" at bounding box center [302, 35] width 301 height 16
paste input "Ferrero Triangle Cake"
type input "Ferrero Triangle Cake"
click at [464, 43] on input "text" at bounding box center [609, 35] width 301 height 16
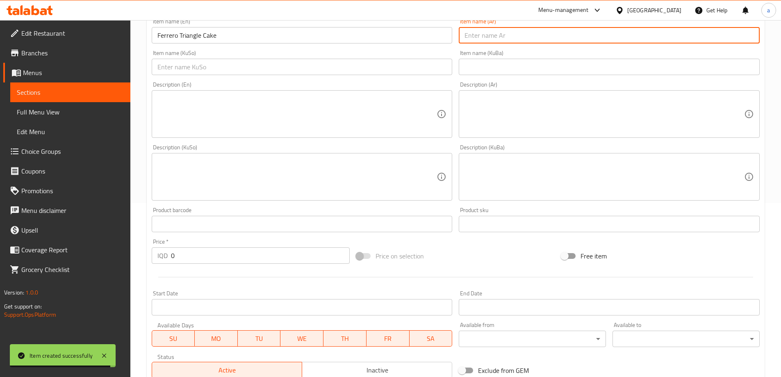
paste input "[PERSON_NAME] مثلث"
type input "[PERSON_NAME] مثلث"
click at [402, 65] on input "text" at bounding box center [302, 67] width 301 height 16
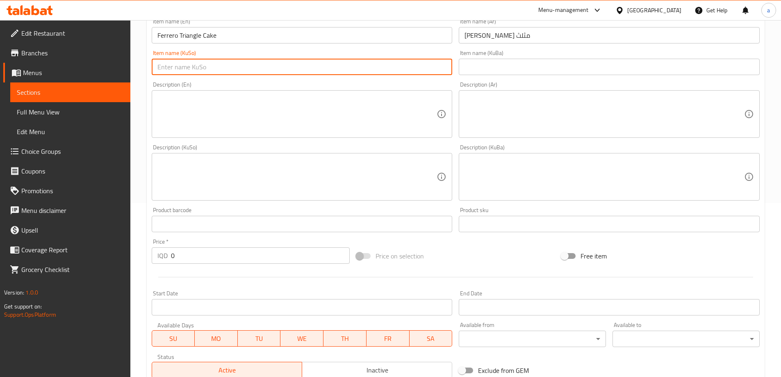
paste input "کێکی فیرۆر سیگۆشە"
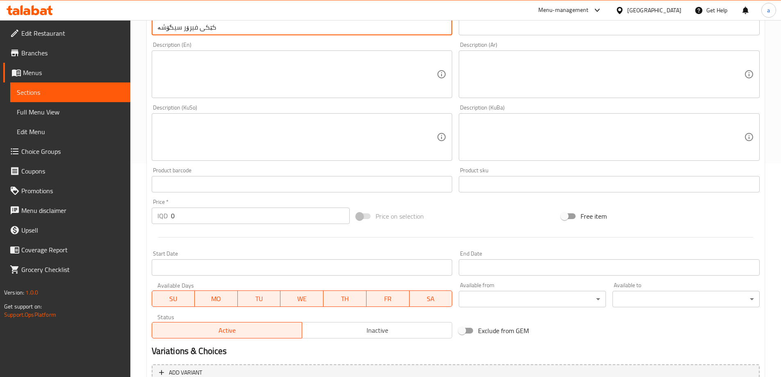
scroll to position [297, 0]
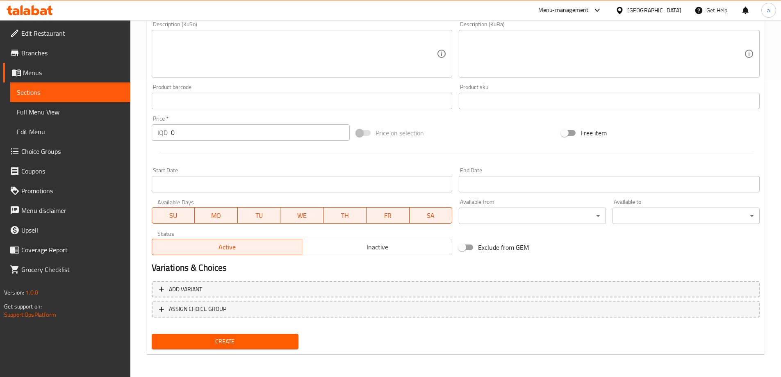
type input "کێکی فیرۆر سیگۆشە"
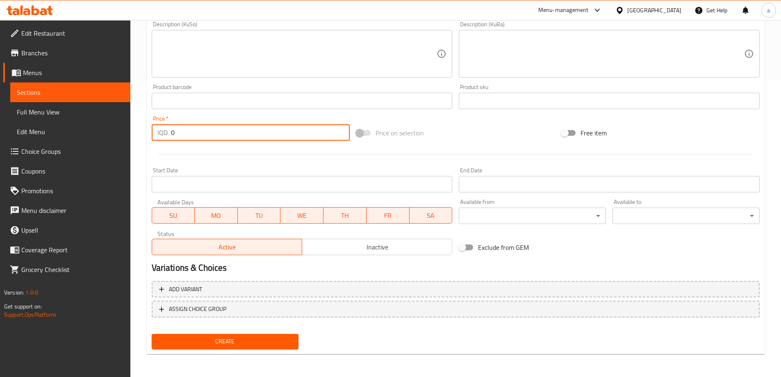
drag, startPoint x: 159, startPoint y: 140, endPoint x: 157, endPoint y: 147, distance: 7.4
click at [158, 144] on div "Price   * IQD 0 Price *" at bounding box center [250, 128] width 205 height 32
type input "3000"
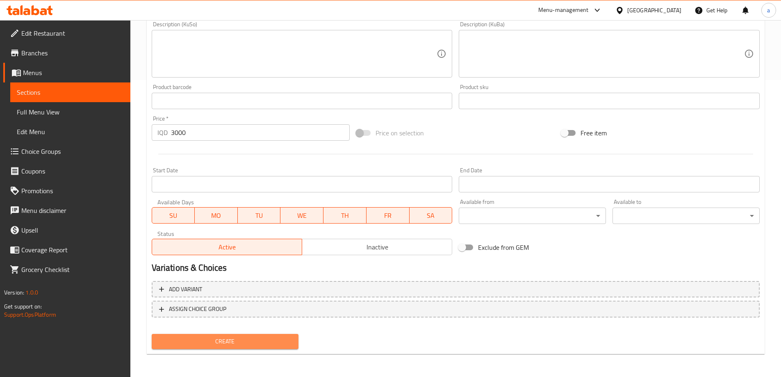
click at [215, 338] on span "Create" at bounding box center [225, 341] width 134 height 10
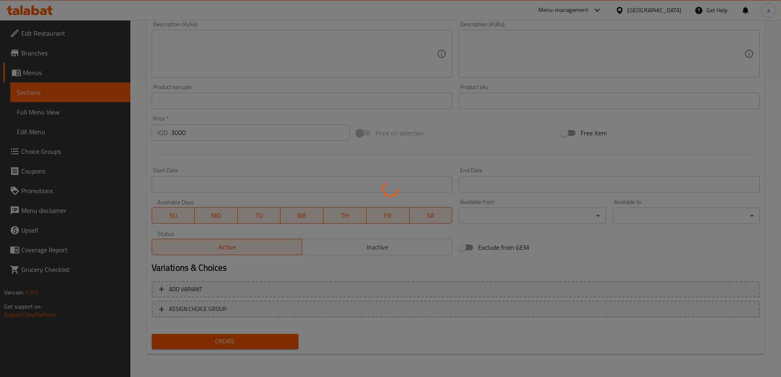
type input "0"
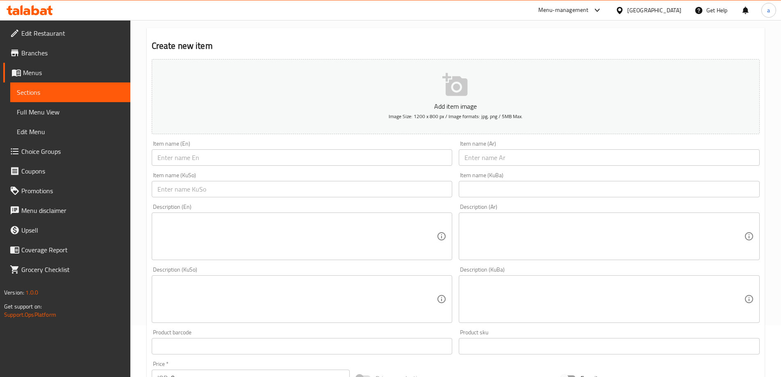
scroll to position [51, 0]
click at [242, 167] on input "text" at bounding box center [302, 158] width 301 height 16
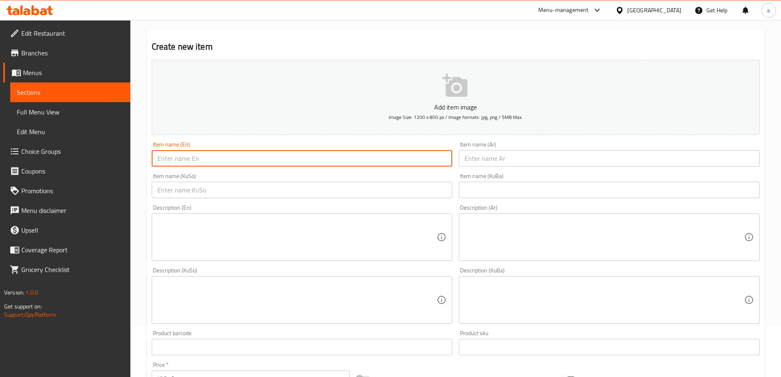
paste input "Red Velvet"
type input "Red Velvet"
click at [549, 159] on input "text" at bounding box center [609, 158] width 301 height 16
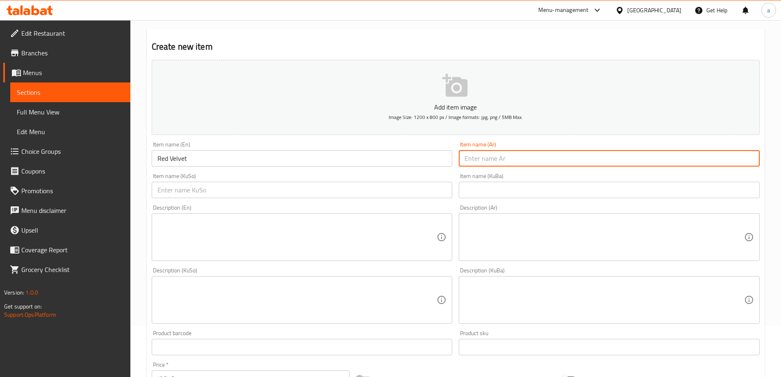
paste input "ريد فيلفت"
type input "ريد فيلفت"
click at [405, 194] on input "text" at bounding box center [302, 190] width 301 height 16
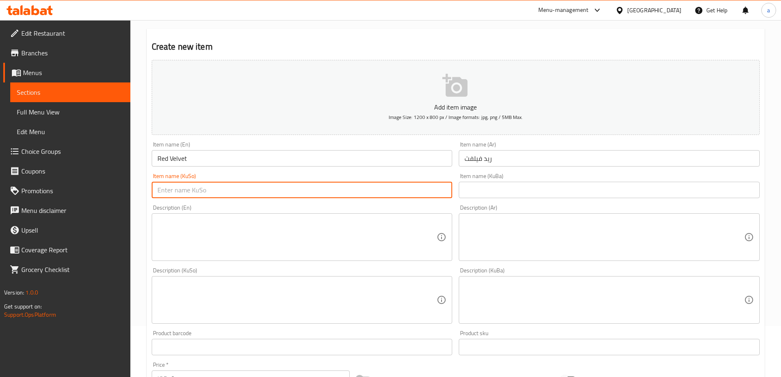
paste input "رێد ڤیلڤێت"
type input "رێد ڤیلڤێت"
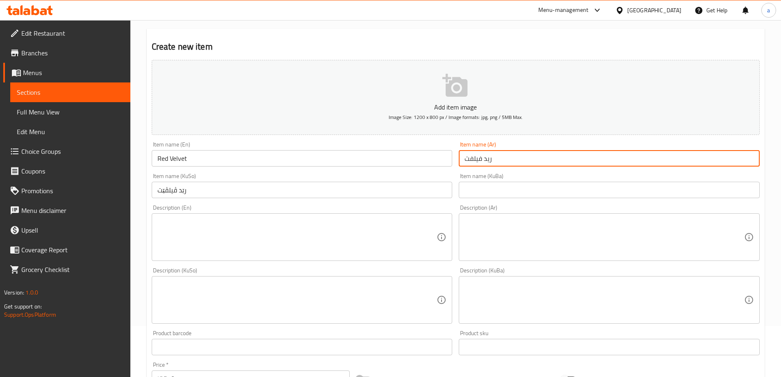
drag, startPoint x: 507, startPoint y: 159, endPoint x: 458, endPoint y: 156, distance: 48.9
click at [458, 156] on div "Item name (Ar) ريد فيلفت Item name (Ar)" at bounding box center [610, 154] width 308 height 32
paste input "کێکی باونتی سیگۆشە"
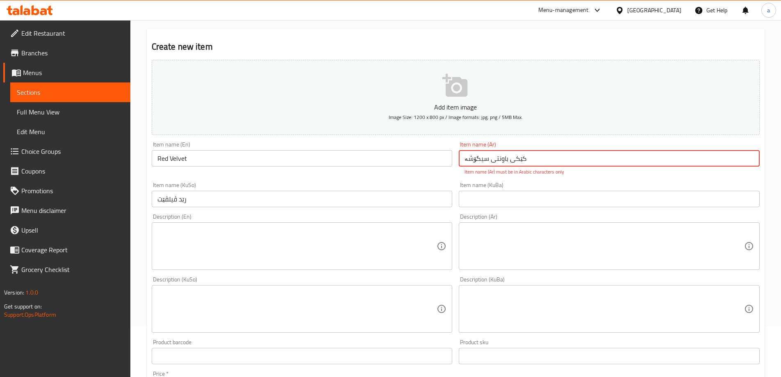
drag, startPoint x: 532, startPoint y: 159, endPoint x: 429, endPoint y: 159, distance: 102.5
click at [429, 159] on div "Add item image Image Size: 1200 x 800 px / Image formats: jpg, png / 5MB Max. I…" at bounding box center [455, 285] width 615 height 457
type input "کێکی باونتی سیگۆشە"
drag, startPoint x: 305, startPoint y: 191, endPoint x: 174, endPoint y: 194, distance: 131.3
click at [174, 194] on div "Item name (KuSo) رێد ڤیلڤێت Item name (KuSo)" at bounding box center [302, 194] width 301 height 25
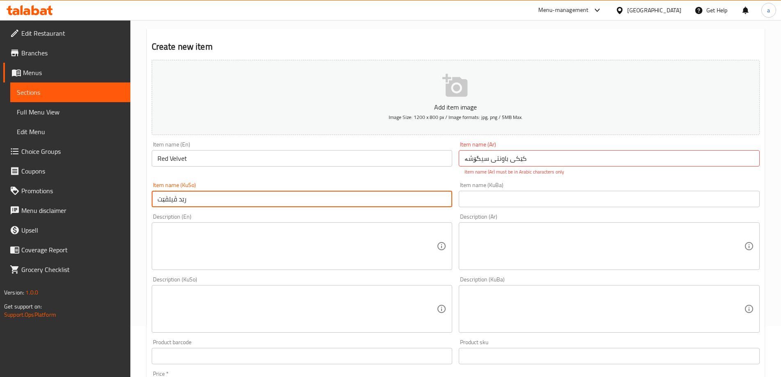
drag, startPoint x: 153, startPoint y: 206, endPoint x: 147, endPoint y: 206, distance: 5.7
click at [147, 206] on div "Create new item Add item image Image Size: 1200 x 800 px / Image formats: jpg, …" at bounding box center [456, 319] width 618 height 581
paste input "کێکی باونتی سیگۆشە"
drag, startPoint x: 200, startPoint y: 201, endPoint x: 182, endPoint y: 202, distance: 18.1
click at [182, 202] on input "کێکی باونتی سیگۆشە" at bounding box center [302, 199] width 301 height 16
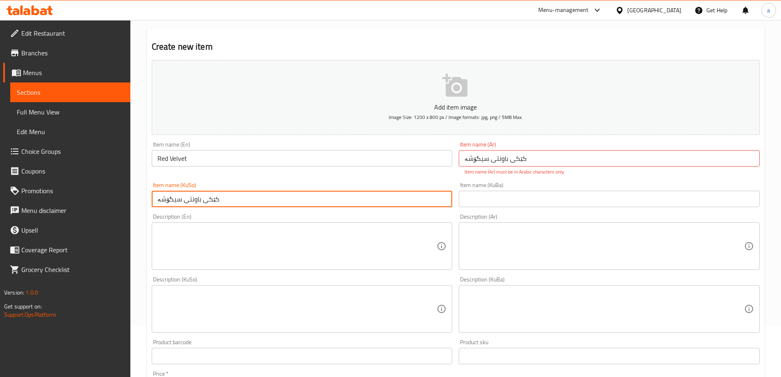
paste input "رێد ڤیلڤێت"
click at [246, 158] on input "Red Velvet" at bounding box center [302, 158] width 301 height 16
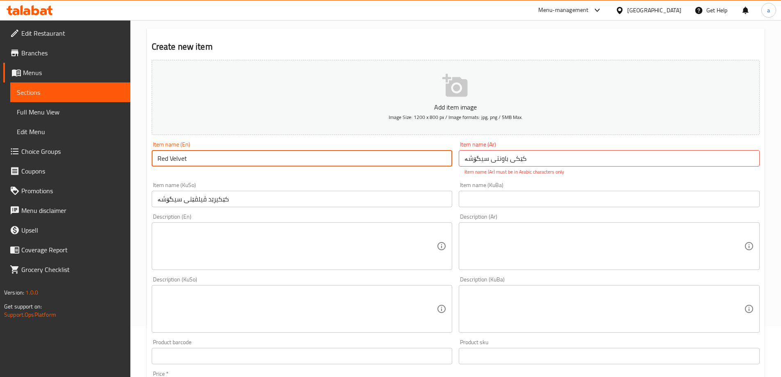
click at [213, 201] on input "کێکیرێد ڤیلڤێتی سیگۆشە" at bounding box center [302, 199] width 301 height 16
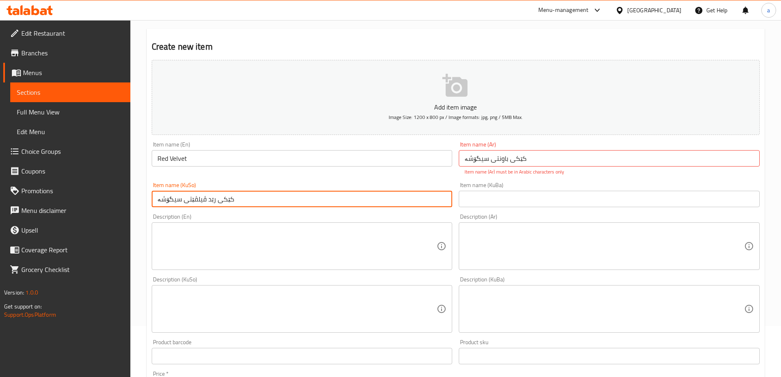
type input "کێکی رێد ڤیلڤێتی سیگۆشە"
click at [225, 153] on input "Red Velvet" at bounding box center [302, 158] width 301 height 16
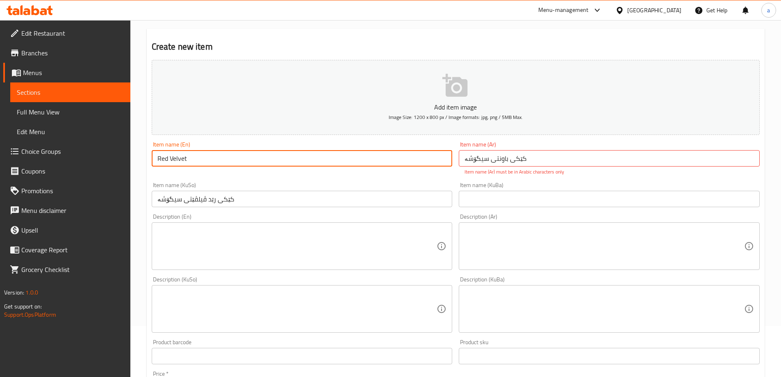
paste input "Triangle Cake"
type input "Red Velvet Triangle Cake"
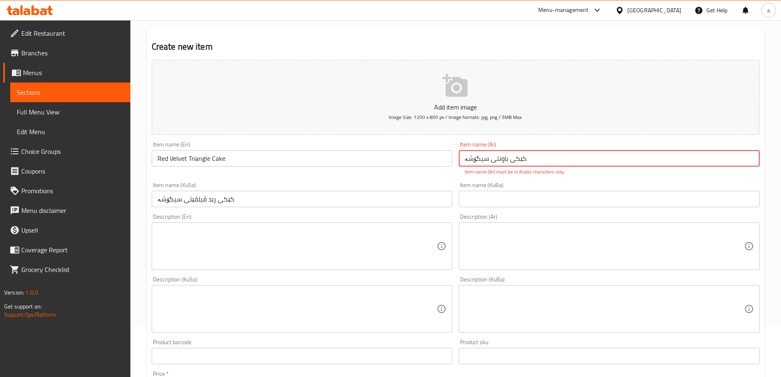
click at [532, 163] on input "کێکی باونتی سیگۆشە" at bounding box center [609, 158] width 301 height 16
drag, startPoint x: 507, startPoint y: 160, endPoint x: 488, endPoint y: 164, distance: 18.9
click at [488, 164] on input "کێکی باونتی سیگۆشە" at bounding box center [609, 158] width 301 height 16
drag, startPoint x: 530, startPoint y: 160, endPoint x: 443, endPoint y: 160, distance: 87.8
click at [443, 160] on div "Add item image Image Size: 1200 x 800 px / Image formats: jpg, png / 5MB Max. I…" at bounding box center [455, 285] width 615 height 457
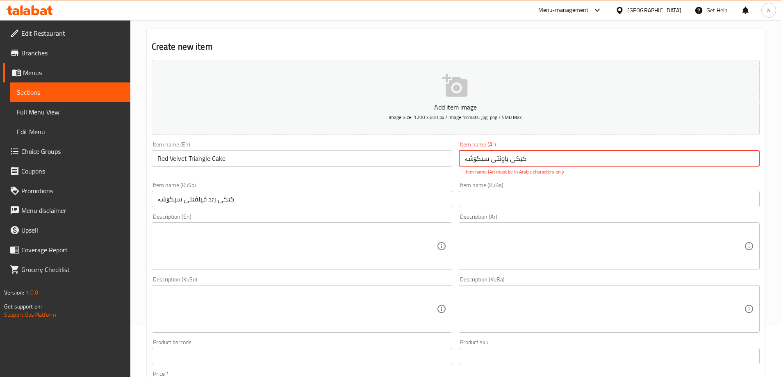
paste input "[PERSON_NAME] مثلث"
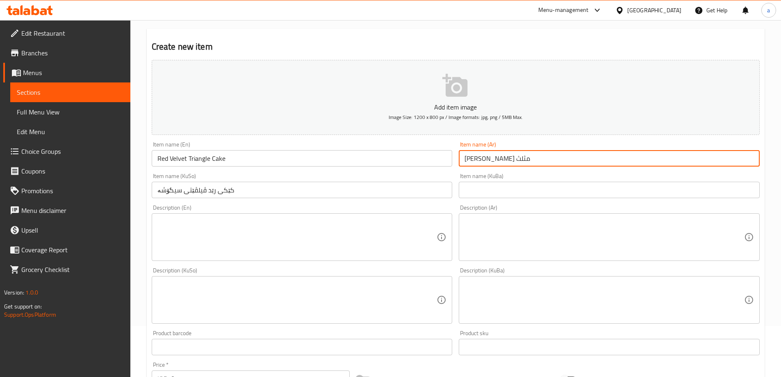
drag, startPoint x: 498, startPoint y: 160, endPoint x: 482, endPoint y: 163, distance: 15.9
click at [482, 163] on input "[PERSON_NAME] مثلث" at bounding box center [609, 158] width 301 height 16
paste input "يد فيلفت"
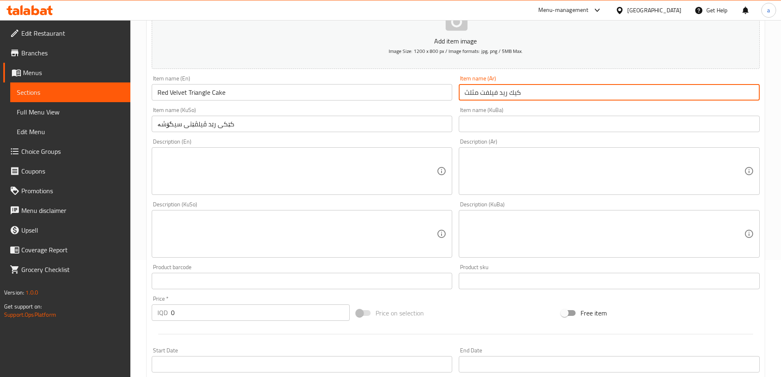
scroll to position [174, 0]
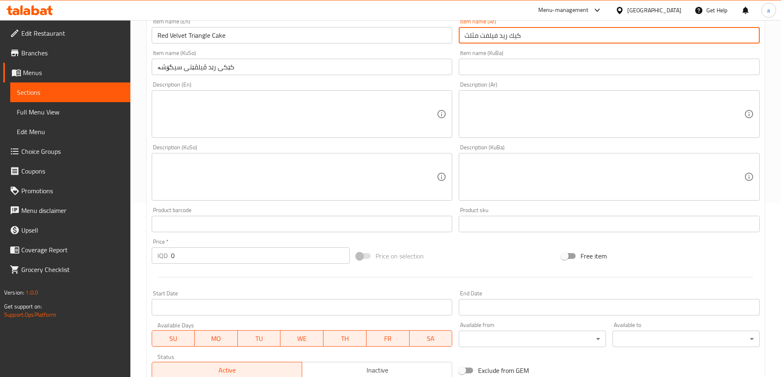
type input "كيك ريد فيلفت مثلث"
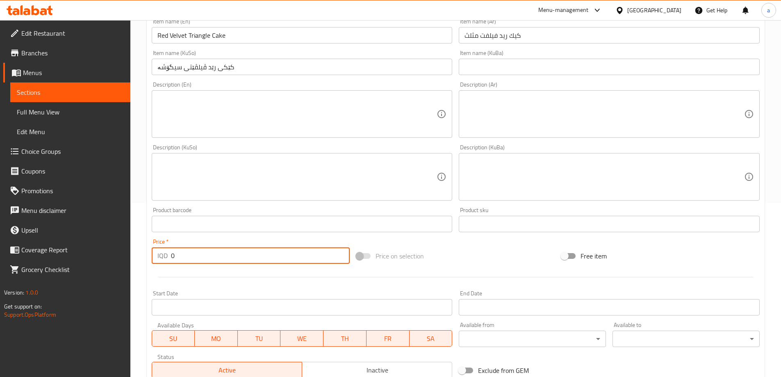
drag, startPoint x: 227, startPoint y: 255, endPoint x: 163, endPoint y: 256, distance: 64.0
click at [163, 256] on div "IQD 0 Price *" at bounding box center [251, 255] width 199 height 16
paste input "300"
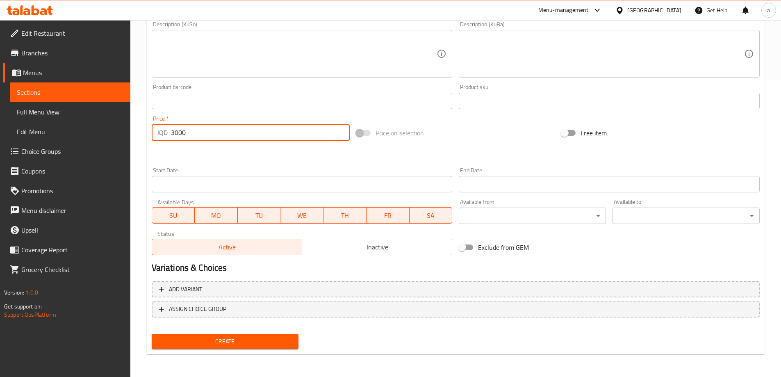
type input "3000"
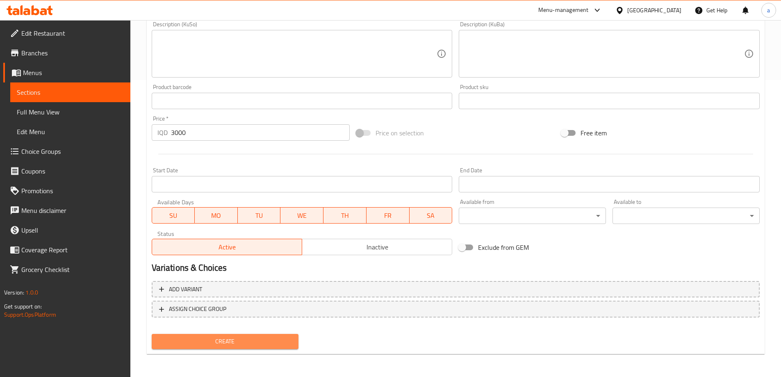
click at [279, 340] on span "Create" at bounding box center [225, 341] width 134 height 10
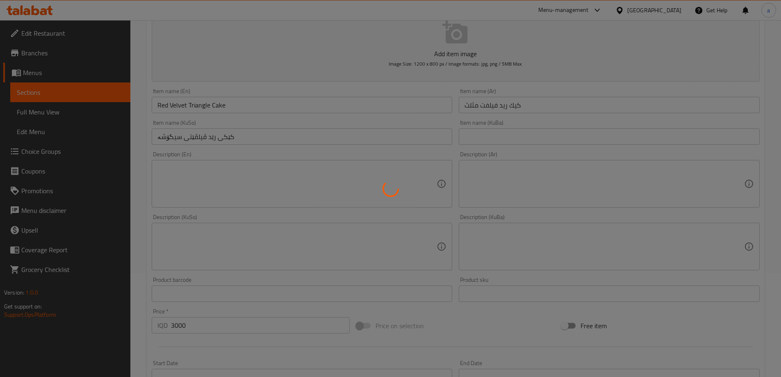
scroll to position [10, 0]
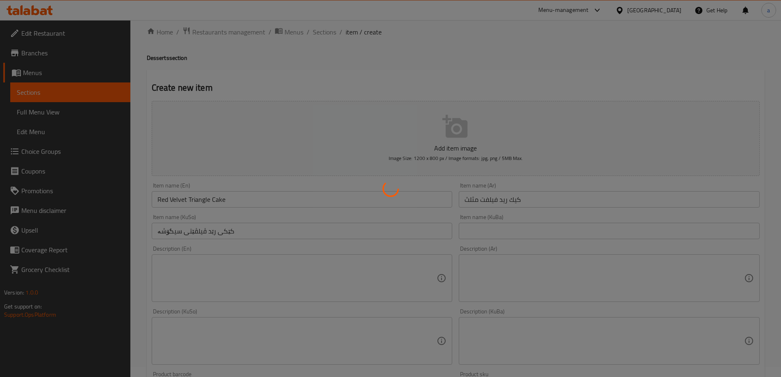
type input "0"
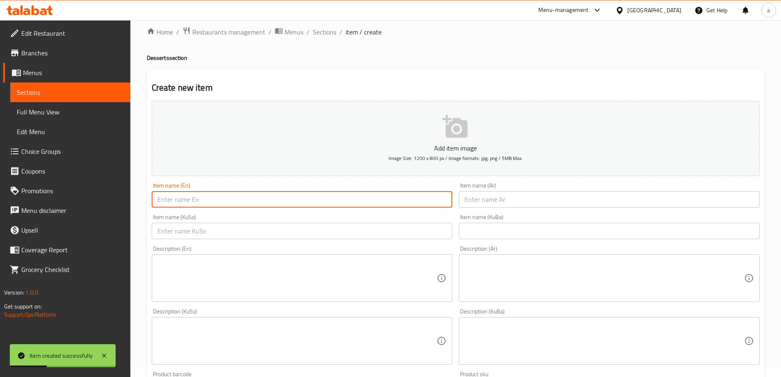
click at [249, 198] on input "text" at bounding box center [302, 199] width 301 height 16
paste input "Kit Kat Triangle Cake"
type input "Kit Kat Triangle Cake"
click at [477, 207] on input "text" at bounding box center [609, 199] width 301 height 16
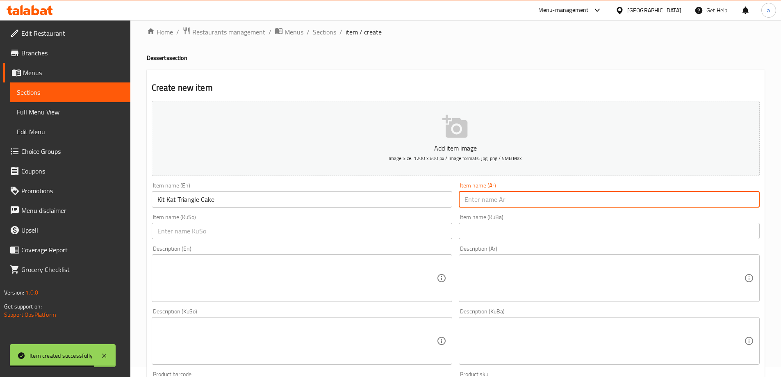
paste input "كيك كيت كات مثلث"
type input "كيك كيت كات مثلث"
click at [427, 227] on input "text" at bounding box center [302, 231] width 301 height 16
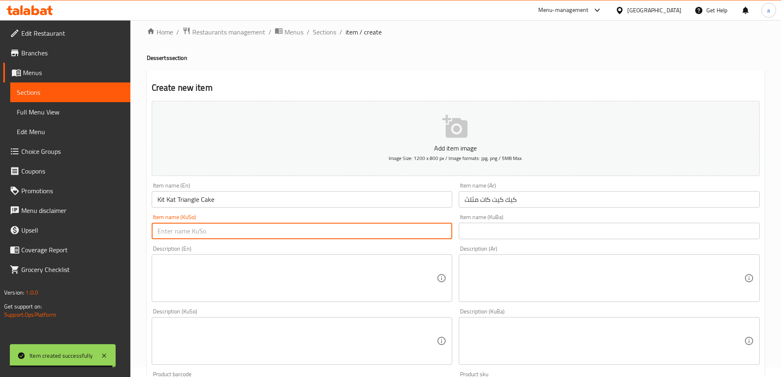
paste input "کێکی کیت کاتی سیگۆشە"
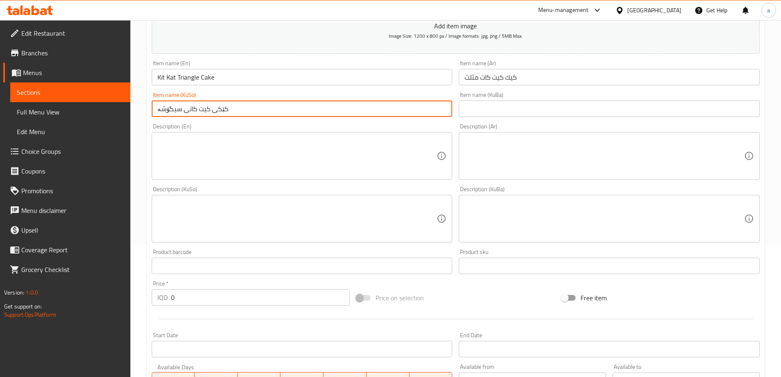
scroll to position [133, 0]
type input "کێکی کیت کاتی سیگۆشە"
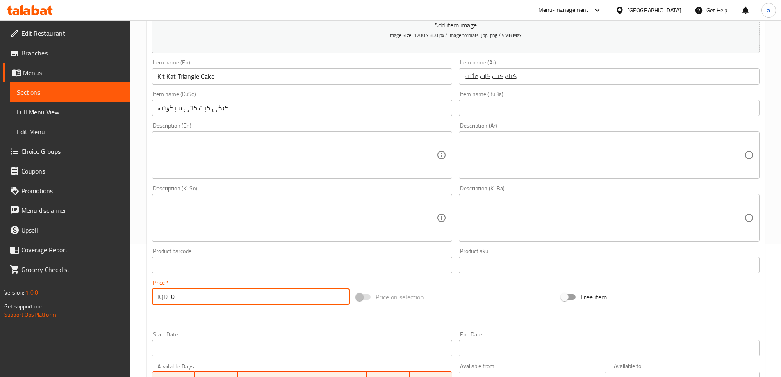
drag, startPoint x: 190, startPoint y: 300, endPoint x: 164, endPoint y: 308, distance: 27.2
click at [164, 308] on div "Add item image Image Size: 1200 x 800 px / Image formats: jpg, png / 5MB Max. I…" at bounding box center [455, 199] width 615 height 448
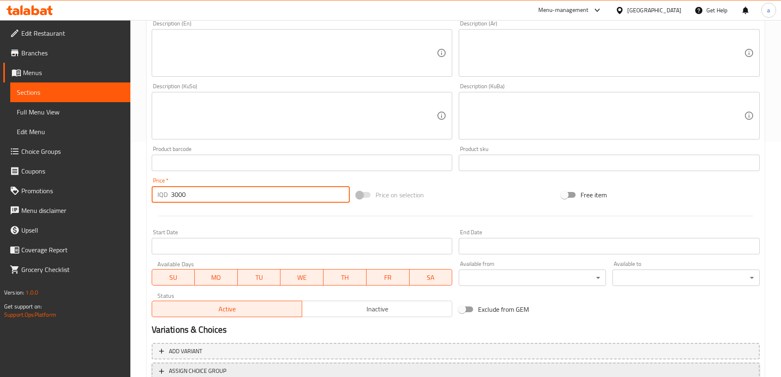
scroll to position [297, 0]
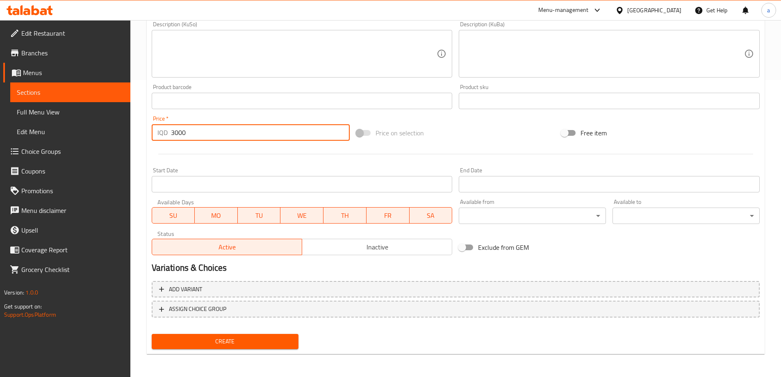
type input "3000"
click at [228, 341] on span "Create" at bounding box center [225, 341] width 134 height 10
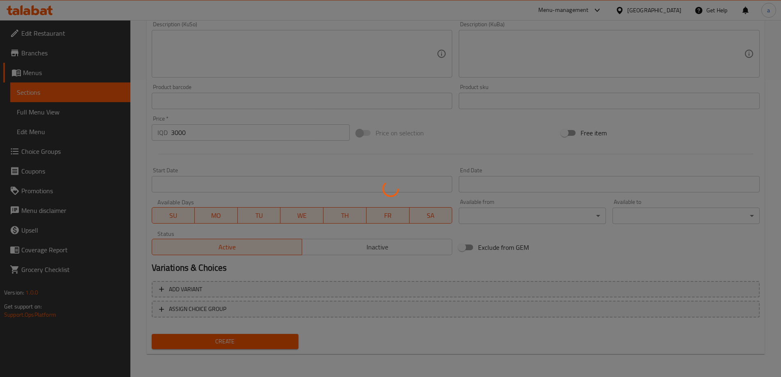
type input "0"
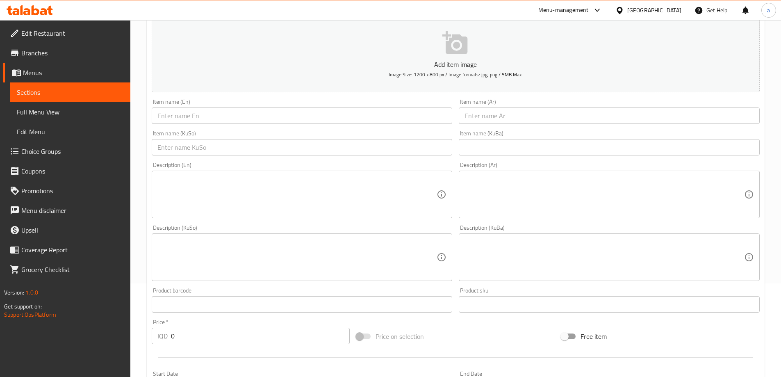
scroll to position [92, 0]
click at [216, 125] on input "text" at bounding box center [302, 117] width 301 height 16
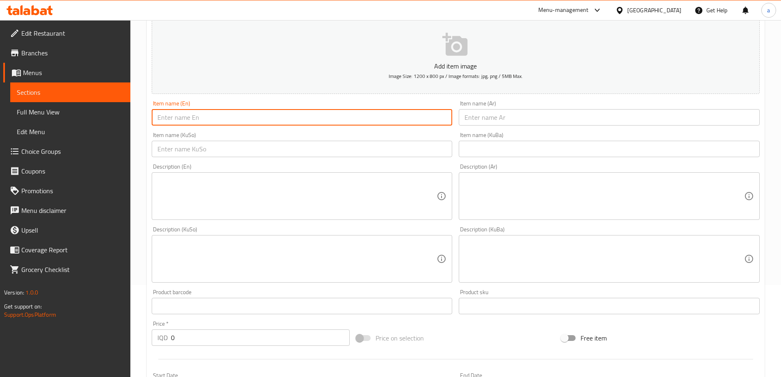
paste input "Nutella Triangle Cake"
type input "Nutella Triangle Cake"
click at [513, 117] on input "text" at bounding box center [609, 117] width 301 height 16
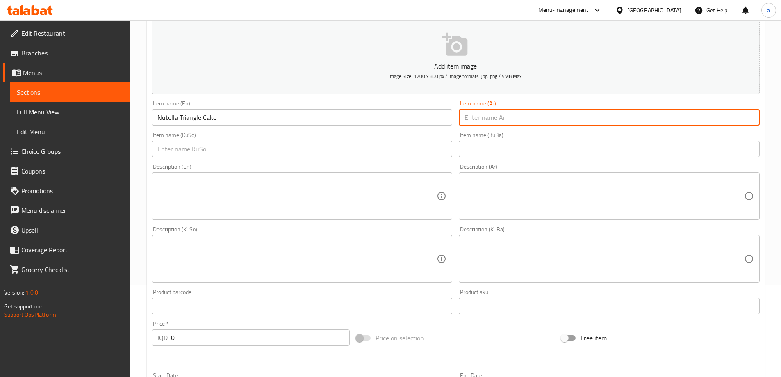
paste input "كيك نوتيلا مثلث"
type input "كيك نوتيلا مثلث"
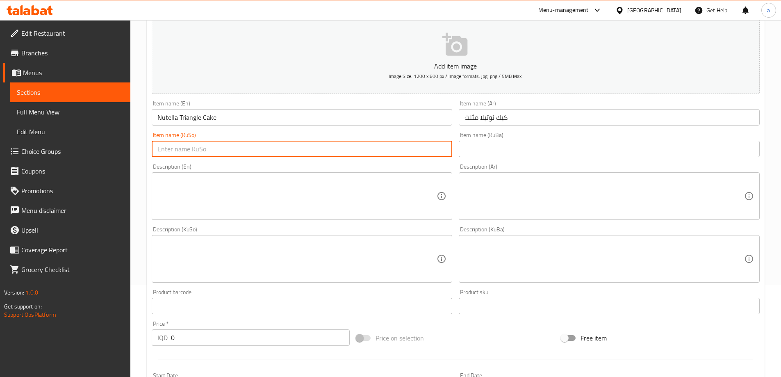
drag, startPoint x: 409, startPoint y: 143, endPoint x: 403, endPoint y: 146, distance: 6.4
click at [408, 143] on input "text" at bounding box center [302, 149] width 301 height 16
paste input "کێکی نۆتێلای سیگۆشە"
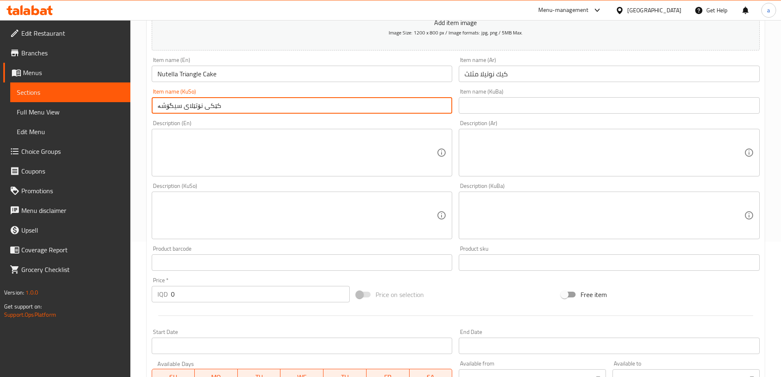
scroll to position [256, 0]
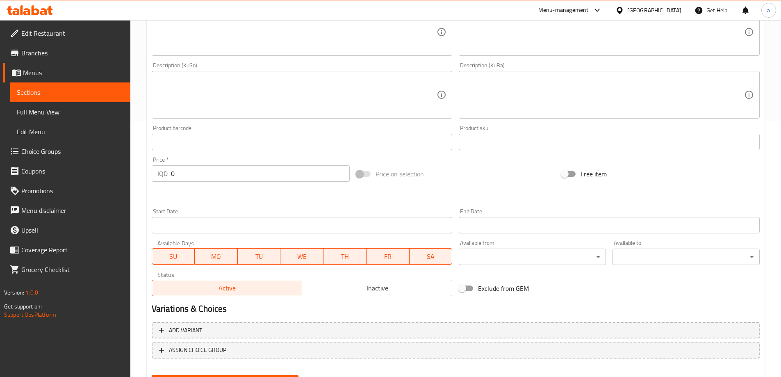
type input "کێکی نۆتێلای سیگۆشە"
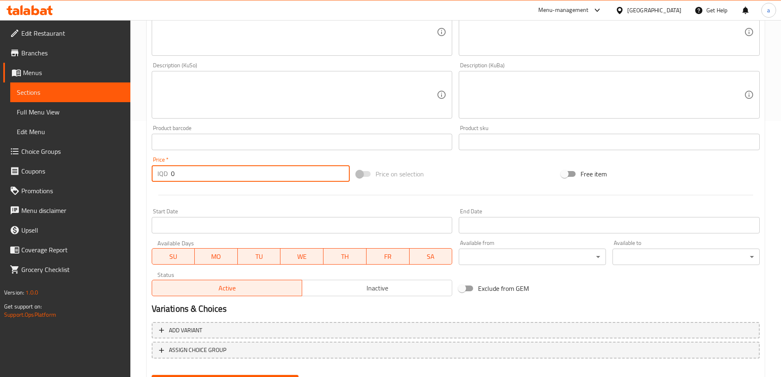
drag, startPoint x: 196, startPoint y: 174, endPoint x: 151, endPoint y: 178, distance: 45.8
click at [151, 178] on div "Price   * IQD 0 Price *" at bounding box center [250, 169] width 205 height 32
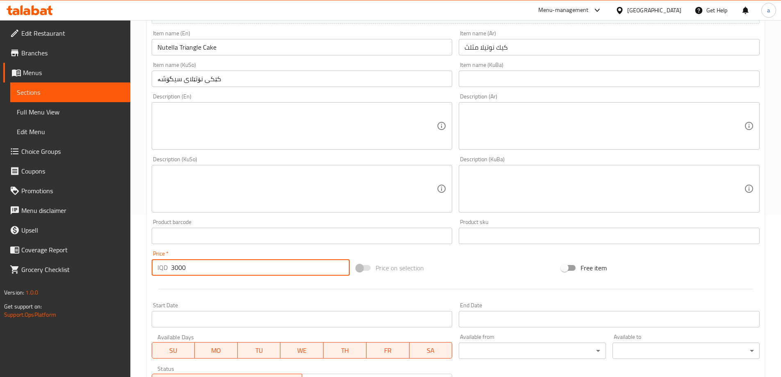
scroll to position [297, 0]
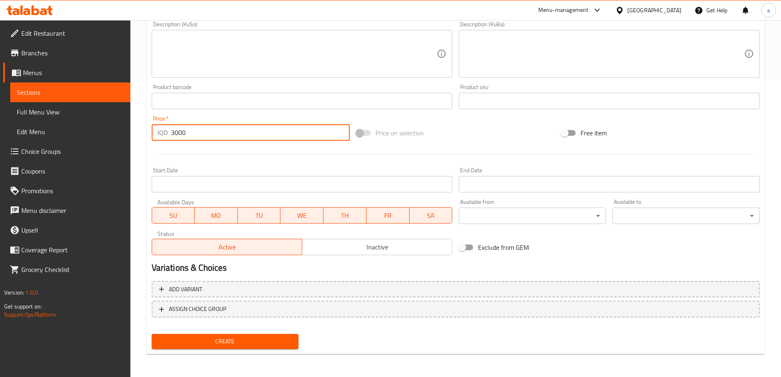
type input "3000"
click at [186, 340] on span "Create" at bounding box center [225, 341] width 134 height 10
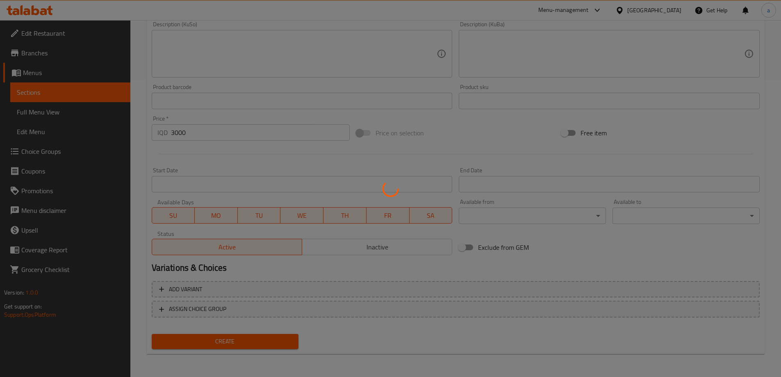
type input "0"
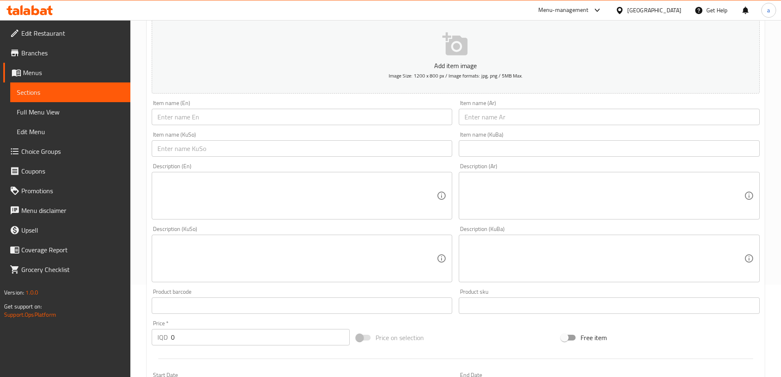
scroll to position [92, 0]
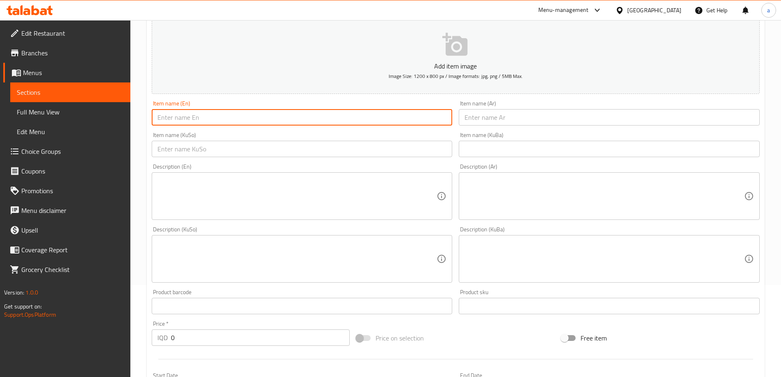
click at [297, 123] on input "text" at bounding box center [302, 117] width 301 height 16
paste input "Nutella Triangle Cake"
type input "Nutella Triangle Cake"
click at [488, 116] on input "text" at bounding box center [609, 117] width 301 height 16
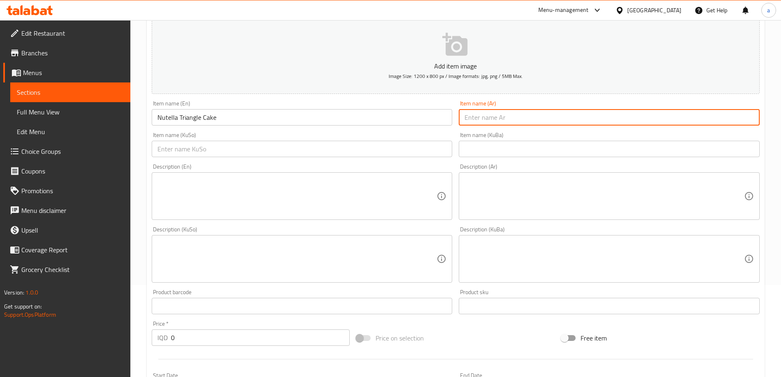
paste input "كيك نوتيلا مثلث"
type input "كيك نوتيلا مثلث"
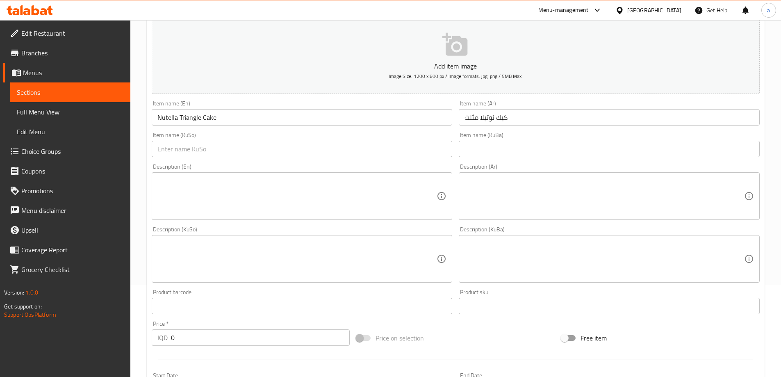
drag, startPoint x: 327, startPoint y: 136, endPoint x: 327, endPoint y: 145, distance: 9.0
click at [327, 136] on div "Item name (KuSo) Item name (KuSo)" at bounding box center [302, 144] width 301 height 25
click at [326, 151] on input "text" at bounding box center [302, 149] width 301 height 16
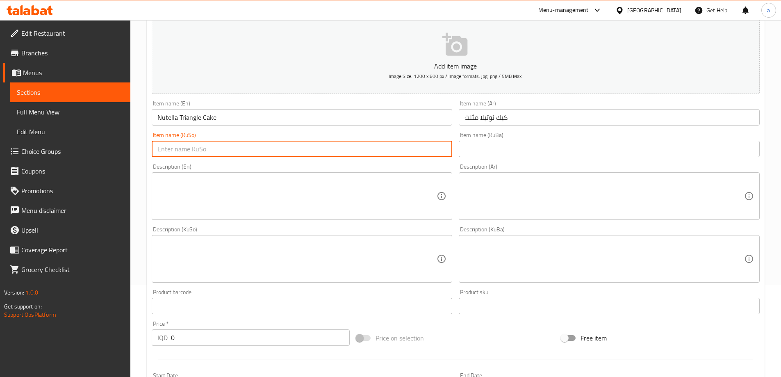
paste input "کێکی نۆتێلای سیگۆشە"
click at [194, 148] on input "کێکی نۆتێلای سیگۆشە" at bounding box center [302, 149] width 301 height 16
type input "کێکی مۆزی سیگۆشە"
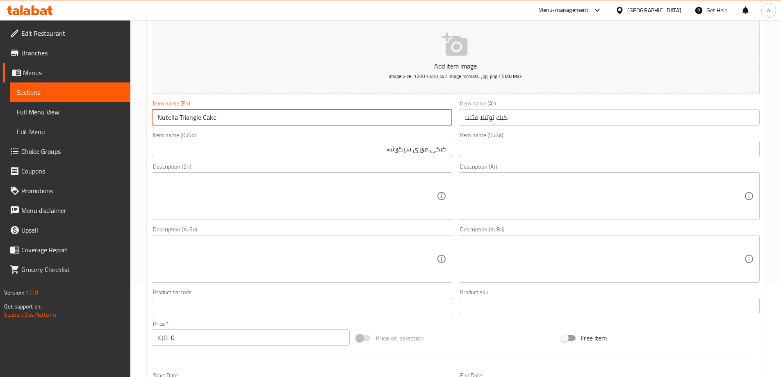
drag, startPoint x: 177, startPoint y: 117, endPoint x: 136, endPoint y: 118, distance: 41.4
click at [136, 118] on div "Home / Restaurants management / Menus / Sections / item / create Desserts secti…" at bounding box center [455, 255] width 651 height 654
type input "Banana Triangle Cake"
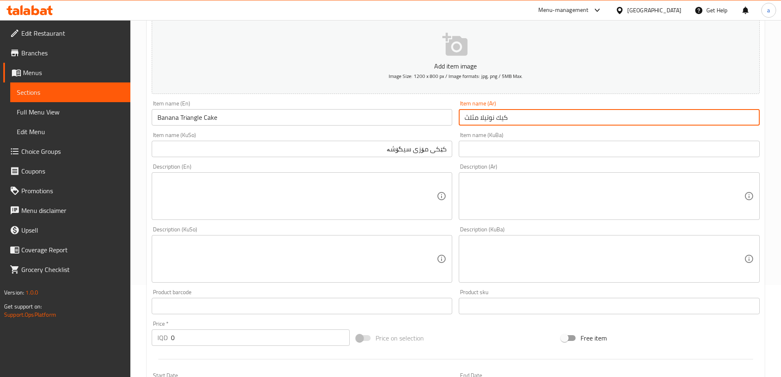
click at [489, 117] on input "كيك نوتيلا مثلث" at bounding box center [609, 117] width 301 height 16
paste input "وز"
type input "كيك موز مثلث"
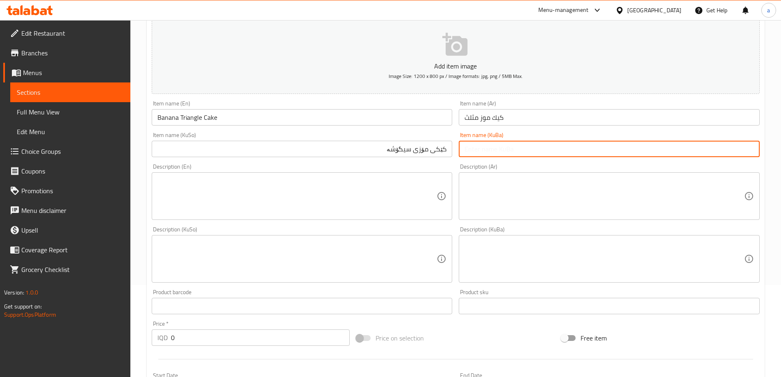
drag, startPoint x: 499, startPoint y: 143, endPoint x: 502, endPoint y: 147, distance: 4.9
click at [500, 143] on input "text" at bounding box center [609, 149] width 301 height 16
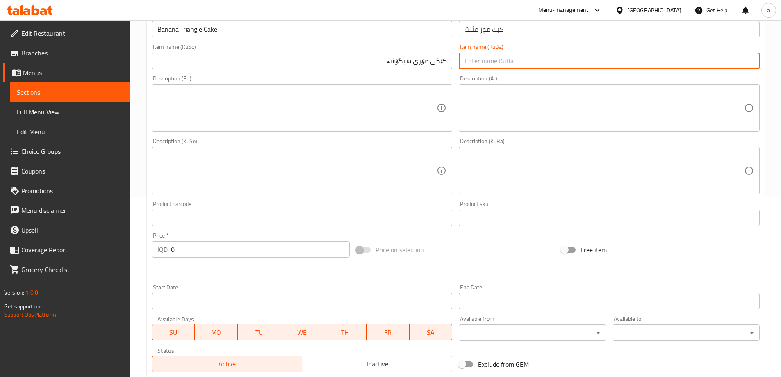
scroll to position [256, 0]
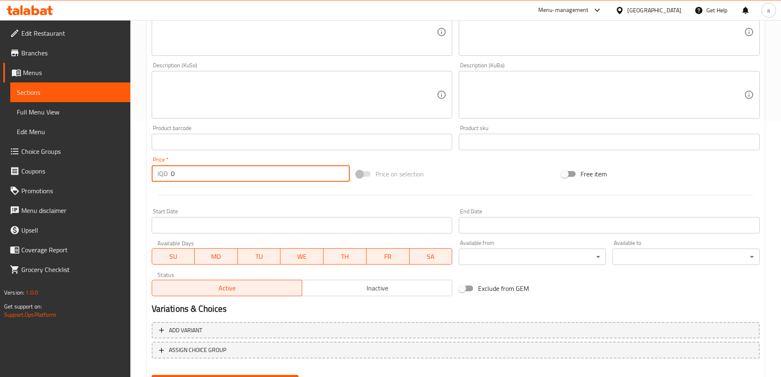
drag, startPoint x: 190, startPoint y: 176, endPoint x: 166, endPoint y: 181, distance: 24.7
click at [166, 181] on div "IQD 0 Price *" at bounding box center [251, 173] width 199 height 16
type input "3000"
click at [152, 375] on button "Create" at bounding box center [225, 382] width 147 height 15
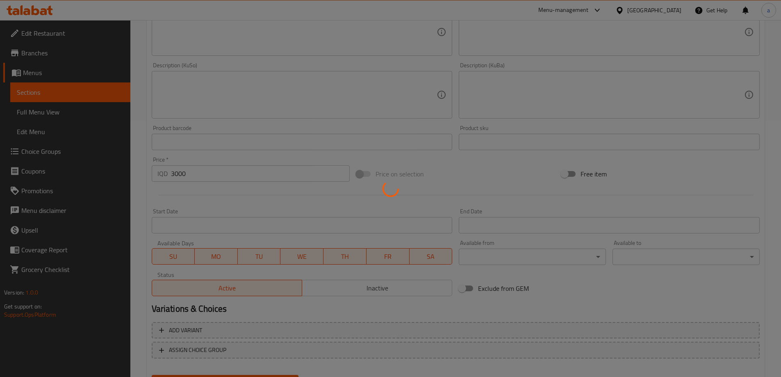
type input "0"
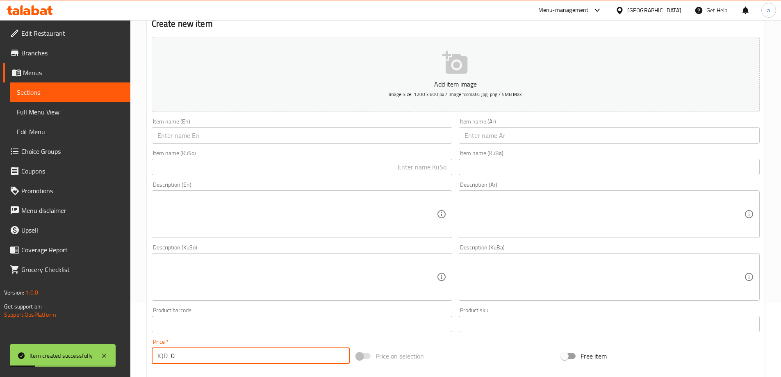
scroll to position [10, 0]
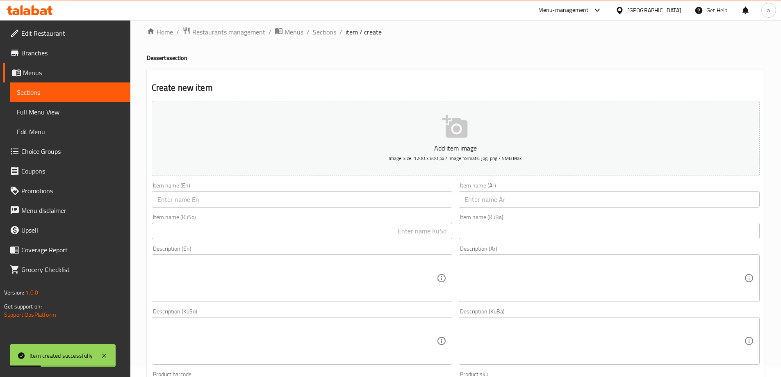
click at [256, 200] on input "text" at bounding box center [302, 199] width 301 height 16
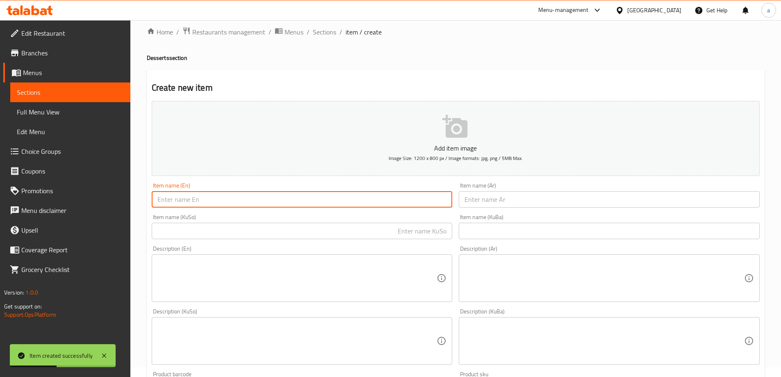
paste input "Snickers Triangle Cake"
type input "Snickers Triangle Cake"
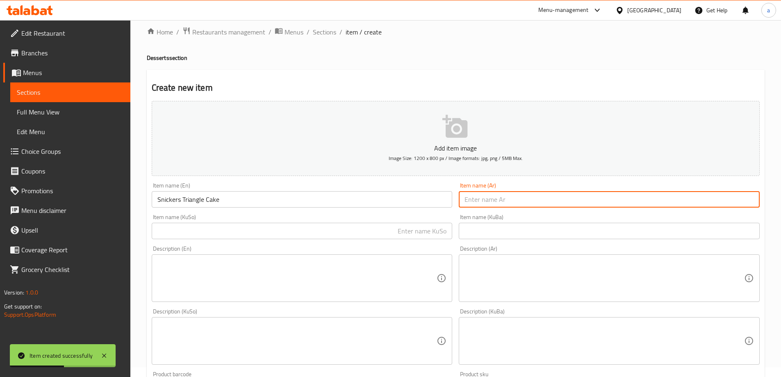
click at [470, 207] on input "text" at bounding box center [609, 199] width 301 height 16
paste input "كيك سنيكرز مثلث"
type input "كيك سنيكرز مثلث"
drag, startPoint x: 409, startPoint y: 235, endPoint x: 409, endPoint y: 240, distance: 4.2
click at [409, 238] on input "text" at bounding box center [302, 231] width 301 height 16
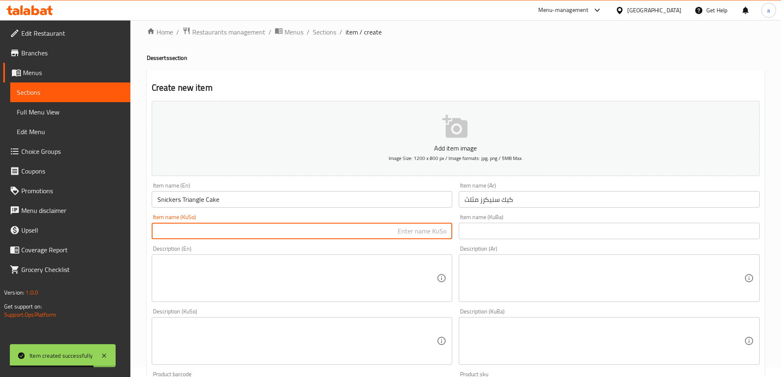
paste input "کێکی سینکەرزی سیگۆشە"
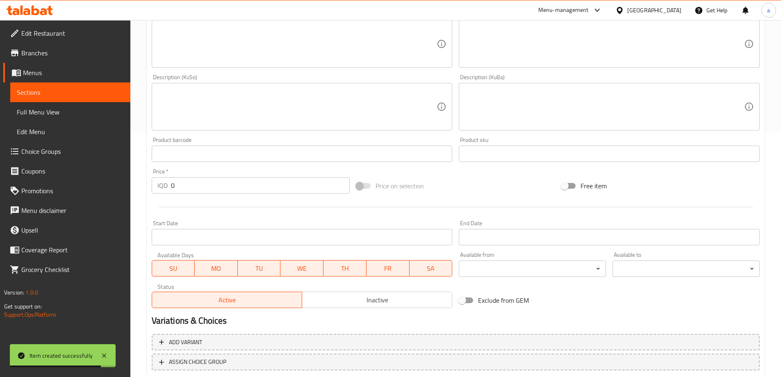
scroll to position [256, 0]
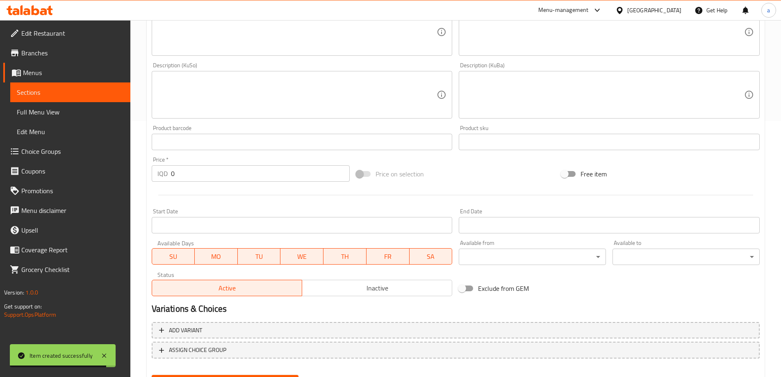
type input "کێکی سینکەرزی سیگۆشە"
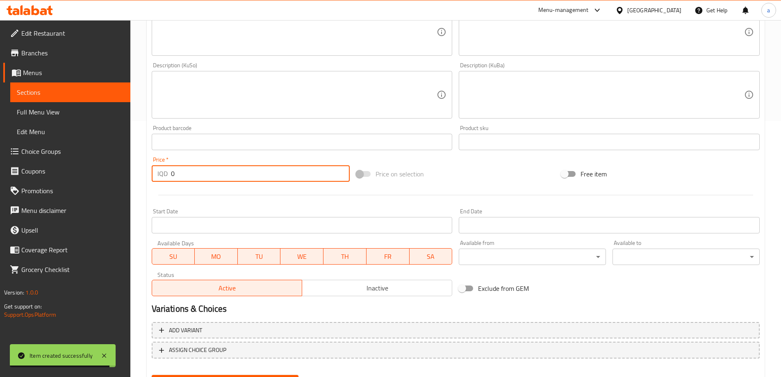
click at [148, 186] on div "Add item image Image Size: 1200 x 800 px / Image formats: jpg, png / 5MB Max. I…" at bounding box center [455, 76] width 615 height 448
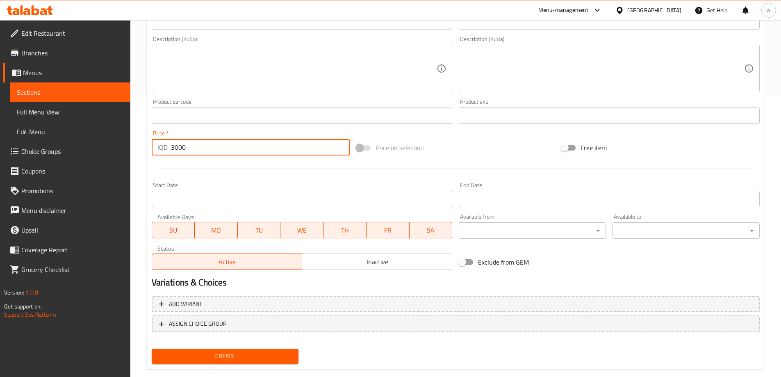
scroll to position [297, 0]
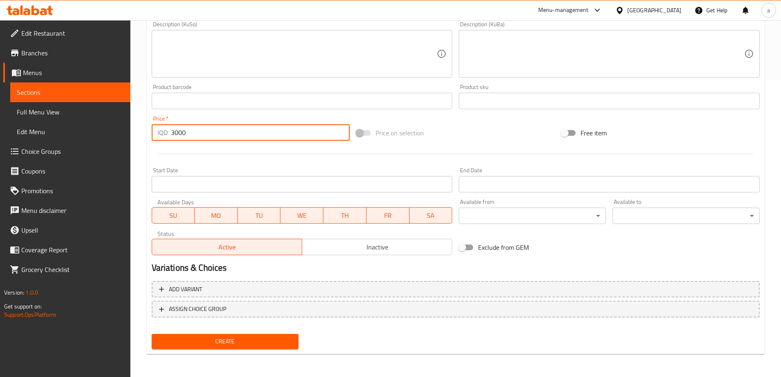
type input "3000"
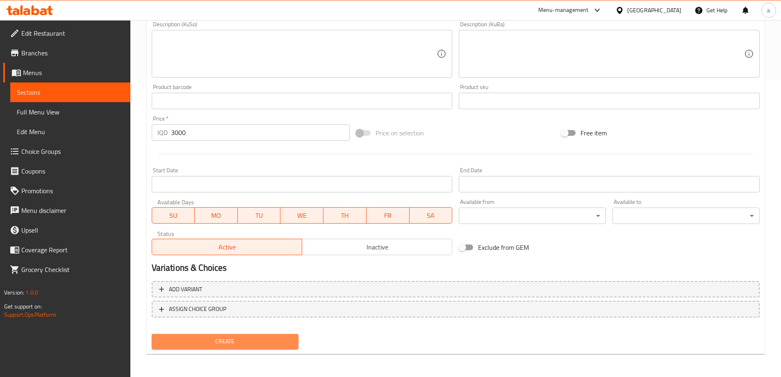
click at [226, 340] on span "Create" at bounding box center [225, 341] width 134 height 10
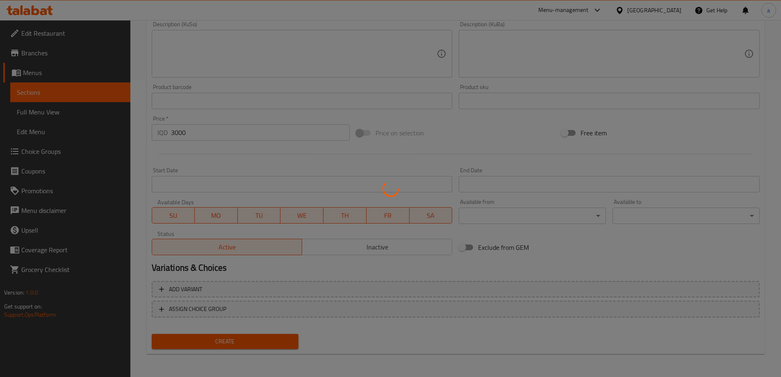
type input "0"
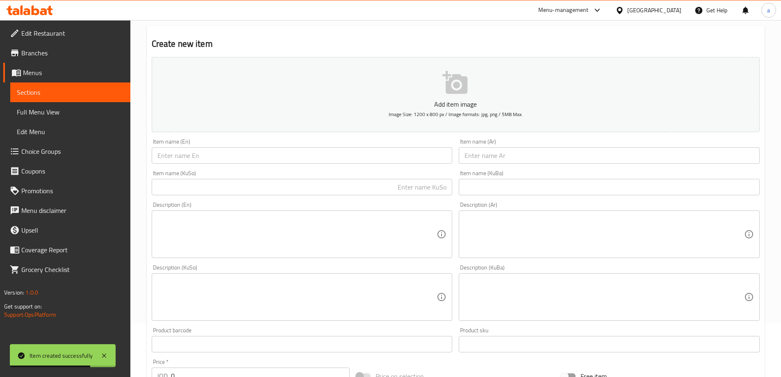
scroll to position [51, 0]
click at [268, 161] on input "text" at bounding box center [302, 158] width 301 height 16
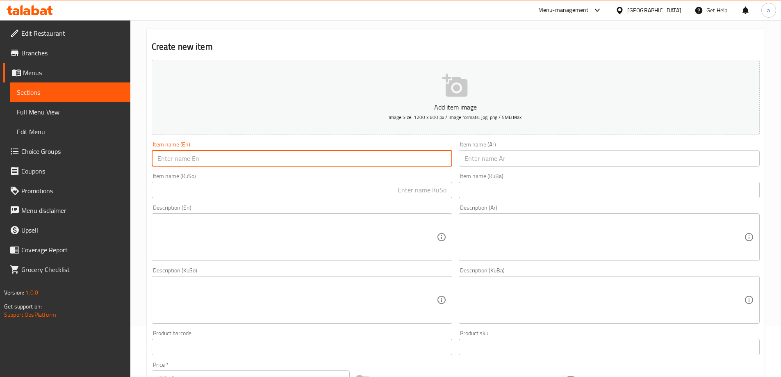
paste input "Snickers Triangle Cake"
type input "Snickers Triangle Cake"
click at [510, 153] on input "text" at bounding box center [609, 158] width 301 height 16
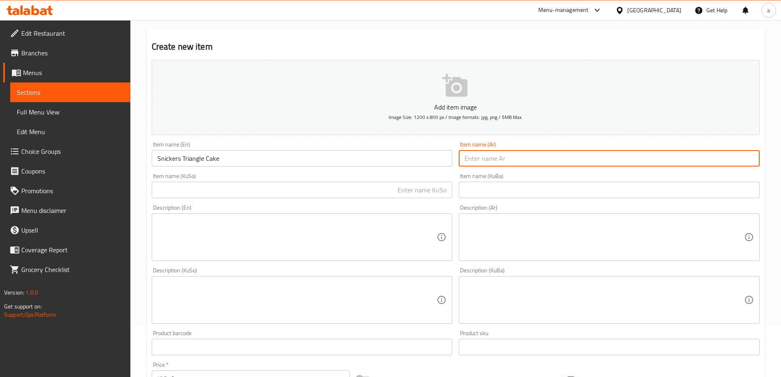
click at [507, 161] on input "text" at bounding box center [609, 158] width 301 height 16
paste input "كيك سنيكرز مثلث"
type input "كيك سنيكرز مثلث"
click at [385, 193] on input "text" at bounding box center [302, 190] width 301 height 16
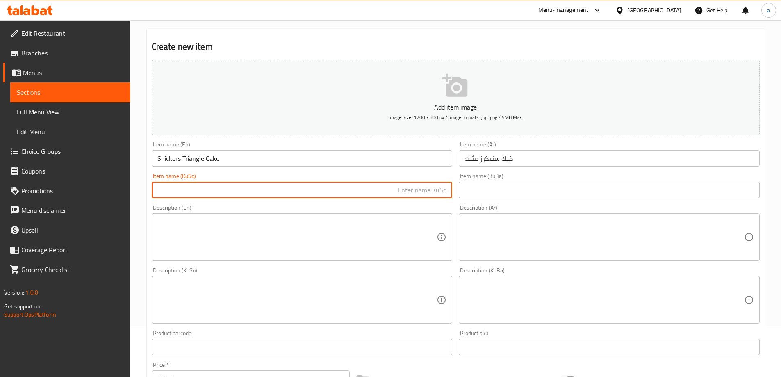
paste input "کێکی سینکەرزی سیگۆشە"
type input "کێکی سینکەرزی سیگۆشە"
click at [189, 159] on input "Snickers Triangle Cake" at bounding box center [302, 158] width 301 height 16
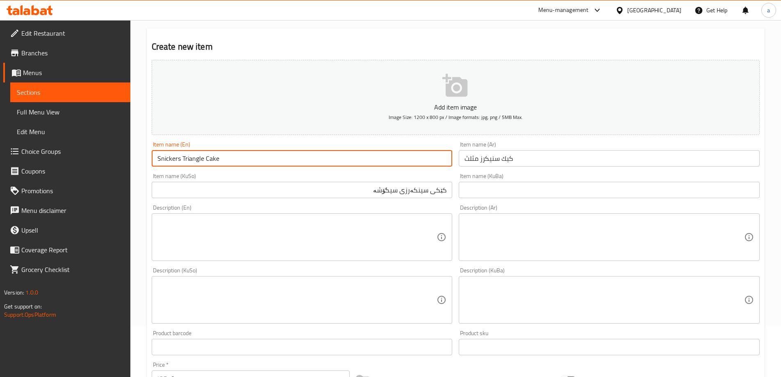
click at [178, 158] on input "Snickers Triangle Cake" at bounding box center [302, 158] width 301 height 16
paste input "کێکی سینکەرزی سیگۆشە"
paste input "Kinder"
drag, startPoint x: 171, startPoint y: 160, endPoint x: 108, endPoint y: 155, distance: 63.4
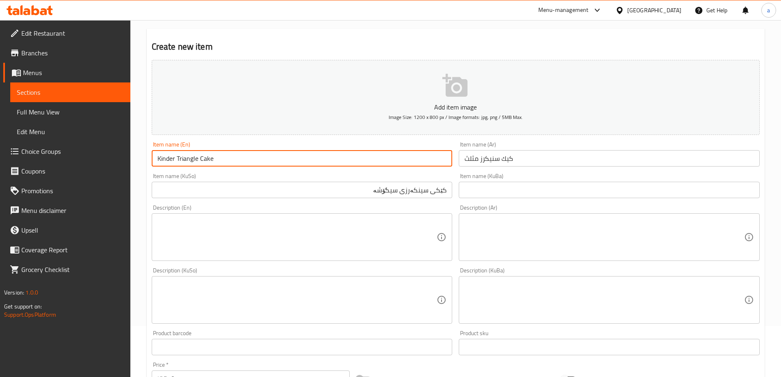
click at [108, 155] on div "Edit Restaurant Branches Menus Sections Full Menu View Edit Menu Choice Groups …" at bounding box center [390, 296] width 781 height 654
type input "Kinder Triangle Cake"
click at [486, 160] on input "كيك سنيكرز مثلث" at bounding box center [609, 158] width 301 height 16
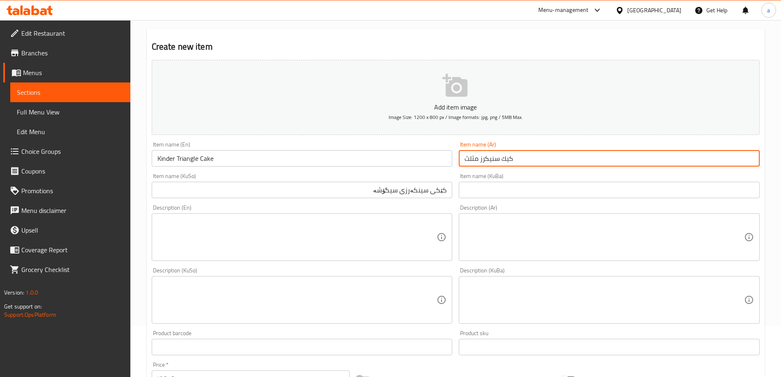
click at [486, 160] on input "كيك سنيكرز مثلث" at bounding box center [609, 158] width 301 height 16
paste input "كيندر"
type input "كيك كيندر مثلث"
click at [411, 191] on input "کێکی سینکەرزی سیگۆشە" at bounding box center [302, 190] width 301 height 16
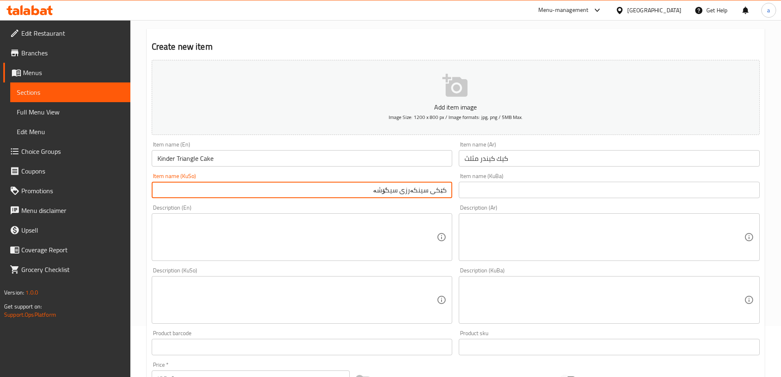
drag, startPoint x: 411, startPoint y: 191, endPoint x: 413, endPoint y: 196, distance: 5.3
click at [411, 191] on input "کێکی سینکەرزی سیگۆشە" at bounding box center [302, 190] width 301 height 16
paste input "کیندەر"
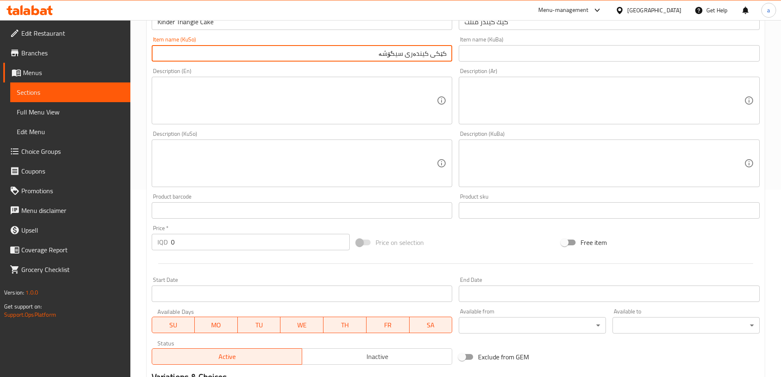
scroll to position [256, 0]
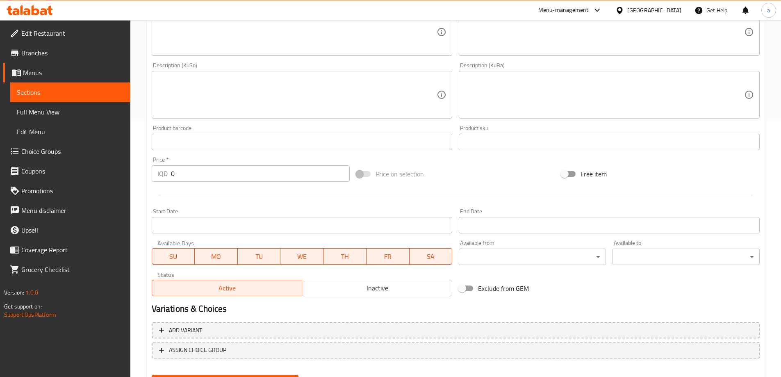
type input "کێکی کیندەری سیگۆشە"
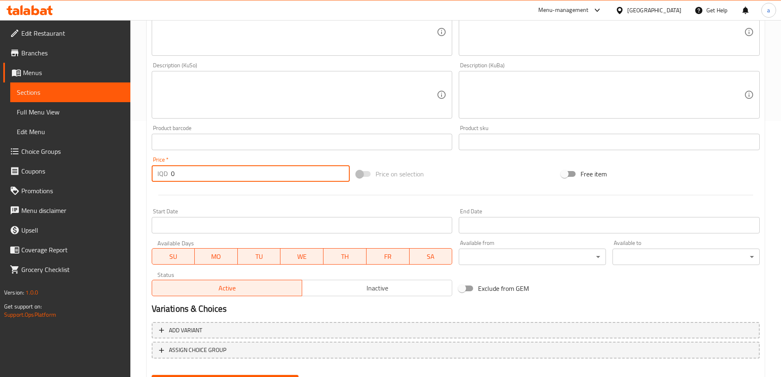
drag, startPoint x: 183, startPoint y: 168, endPoint x: 151, endPoint y: 171, distance: 32.1
click at [151, 171] on div "Price   * IQD 0 Price *" at bounding box center [250, 169] width 205 height 32
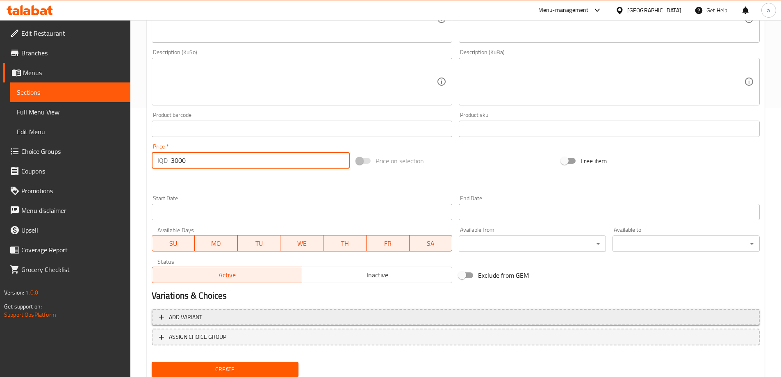
scroll to position [297, 0]
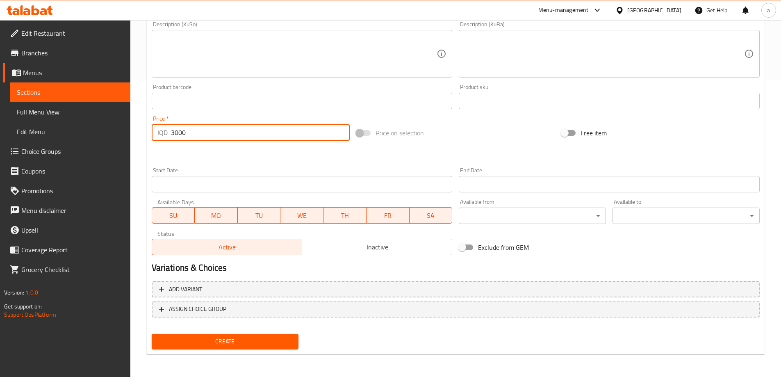
type input "3000"
click at [252, 345] on span "Create" at bounding box center [225, 341] width 134 height 10
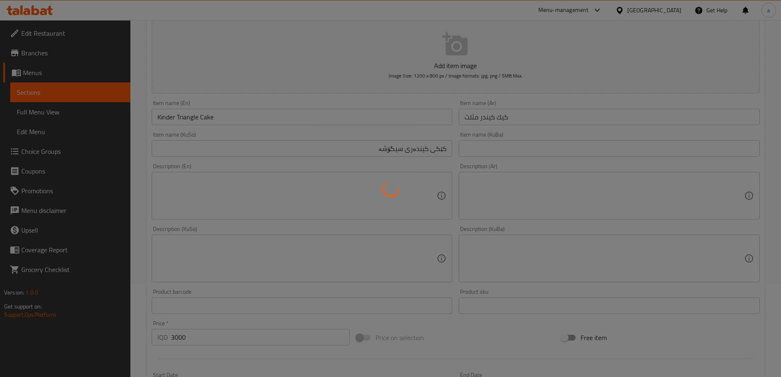
scroll to position [92, 0]
type input "0"
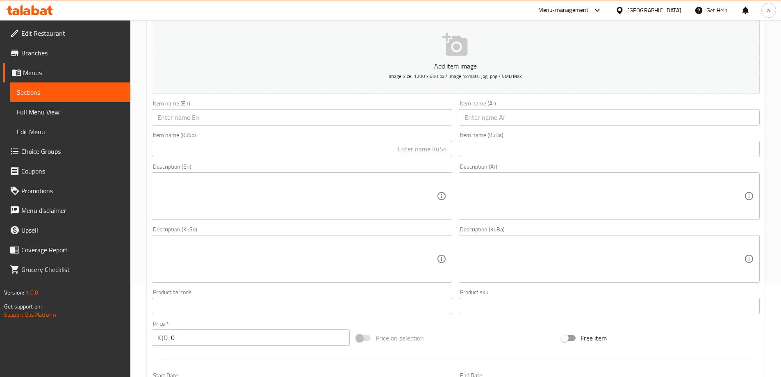
click at [286, 114] on input "text" at bounding box center [302, 117] width 301 height 16
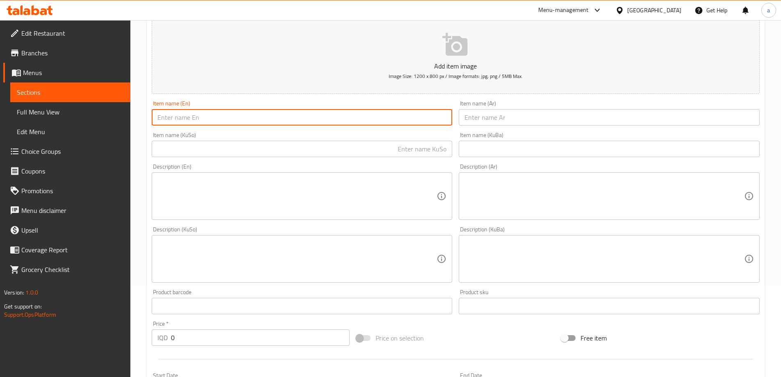
paste input "Snickers Triangle Cake"
type input "Snickers Triangle Cake"
click at [528, 117] on input "text" at bounding box center [609, 117] width 301 height 16
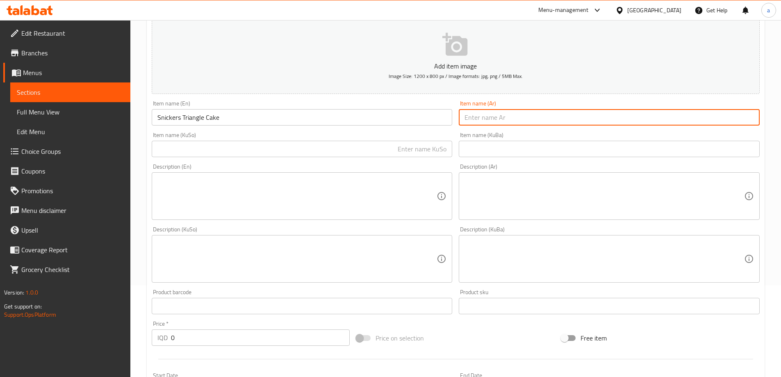
paste input "كيك سنيكرز مثلث"
type input "كيك سنيكرز مثلث"
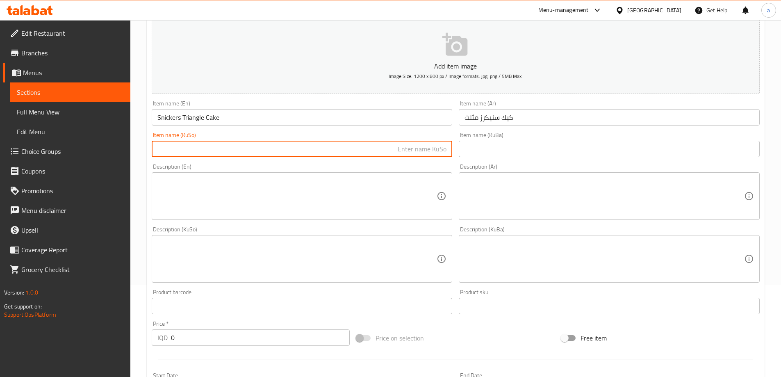
click at [365, 153] on input "text" at bounding box center [302, 149] width 301 height 16
paste input "کێکی سینکەرزی سیگۆشە"
type input "کێکی سینکەرزی سیگۆشە"
click at [171, 116] on input "Snickers Triangle Cake" at bounding box center [302, 117] width 301 height 16
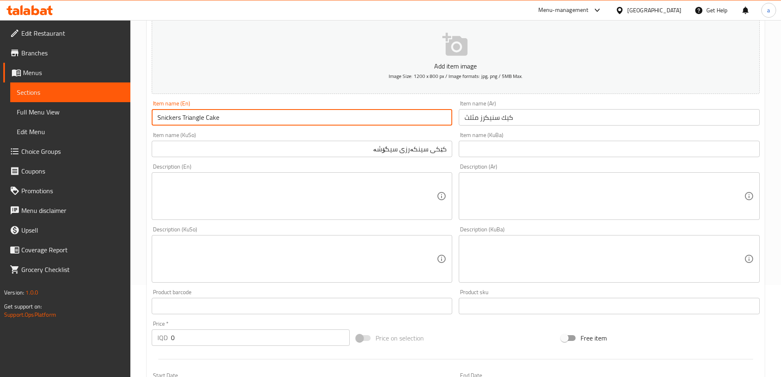
click at [171, 116] on input "Snickers Triangle Cake" at bounding box center [302, 117] width 301 height 16
paste input "Coffee"
type input "Coffee Triangle Cake"
click at [495, 120] on input "كيك سنيكرز مثلث" at bounding box center [609, 117] width 301 height 16
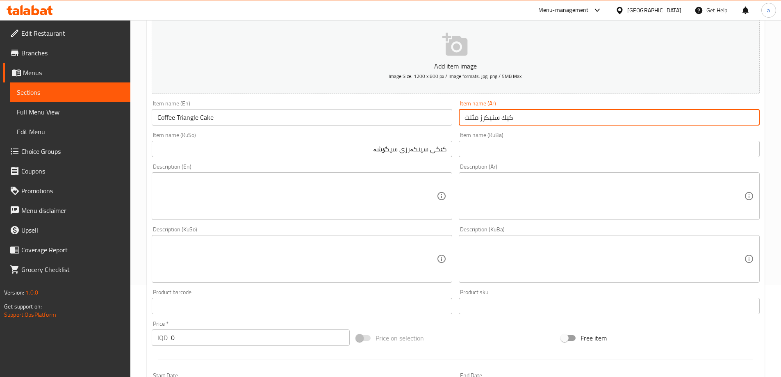
click at [495, 120] on input "كيك سنيكرز مثلث" at bounding box center [609, 117] width 301 height 16
paste input "قهوة"
type input "كيك قهوة مثلث"
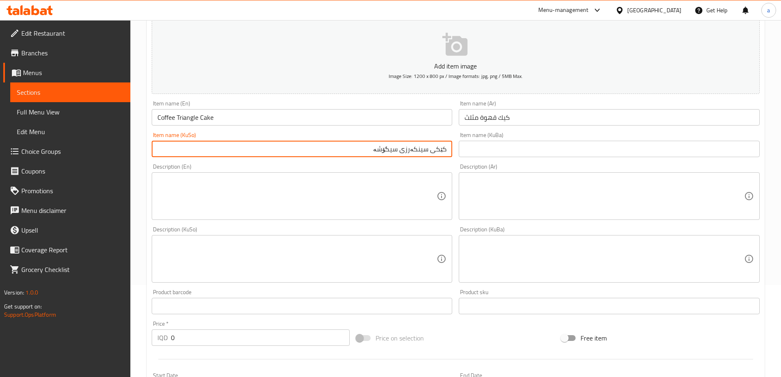
click at [405, 151] on input "کێکی سینکەرزی سیگۆشە" at bounding box center [302, 149] width 301 height 16
click at [407, 151] on input "کێکی سینکەرزی سیگۆشە" at bounding box center [302, 149] width 301 height 16
click at [415, 152] on input "کێکی سینکەرزی سیگۆشە" at bounding box center [302, 149] width 301 height 16
paste input "قاوە"
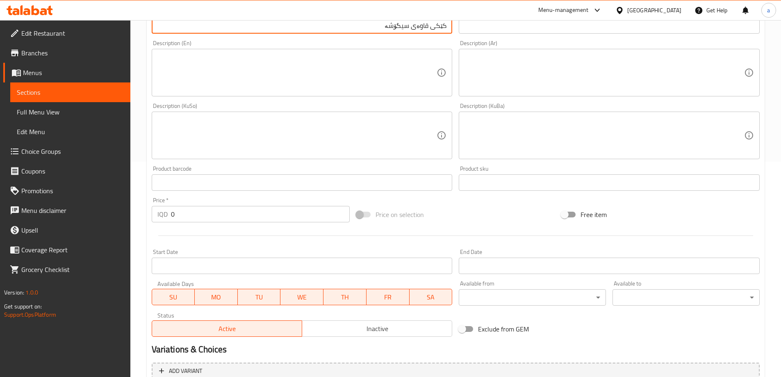
scroll to position [297, 0]
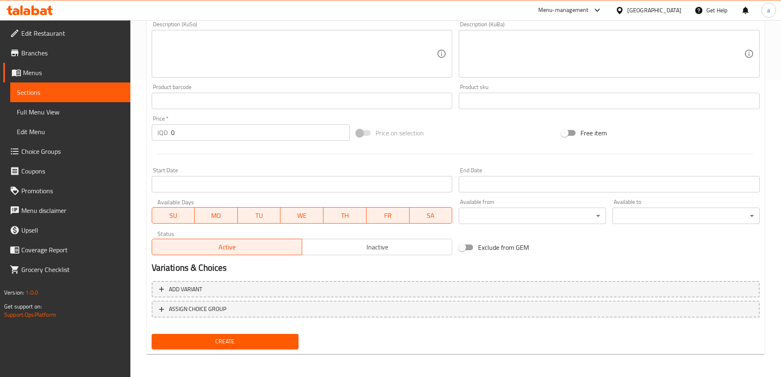
type input "کێکی قاوەی سیگۆشە"
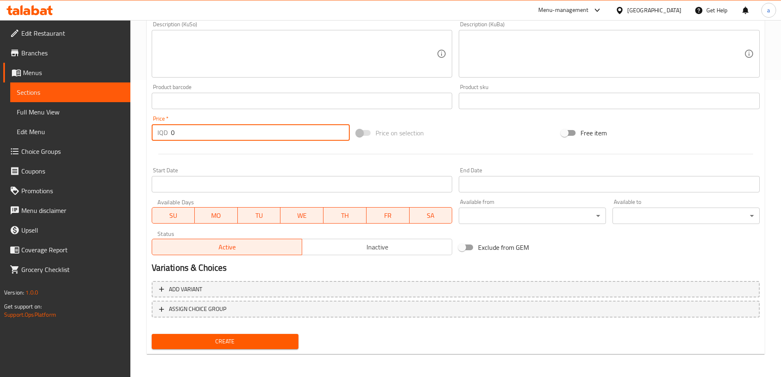
drag, startPoint x: 206, startPoint y: 140, endPoint x: 164, endPoint y: 162, distance: 46.6
click at [156, 152] on div "Add item image Image Size: 1200 x 800 px / Image formats: jpg, png / 5MB Max. I…" at bounding box center [455, 34] width 615 height 448
type input "3000"
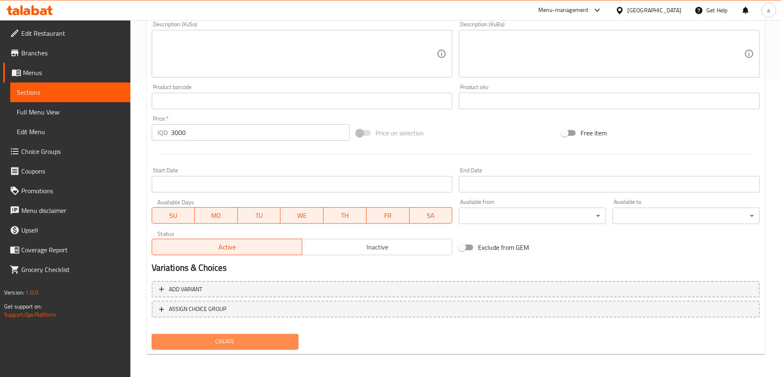
drag, startPoint x: 223, startPoint y: 345, endPoint x: 223, endPoint y: 336, distance: 9.0
click at [223, 345] on span "Create" at bounding box center [225, 341] width 134 height 10
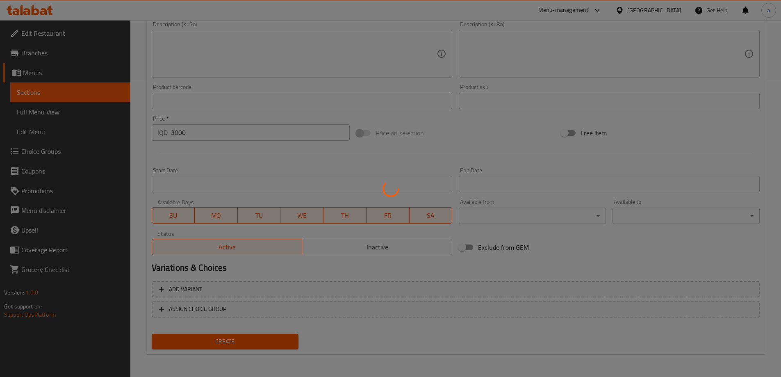
type input "0"
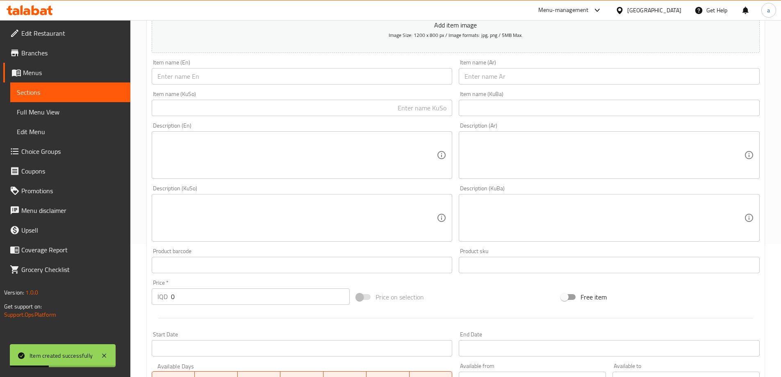
scroll to position [51, 0]
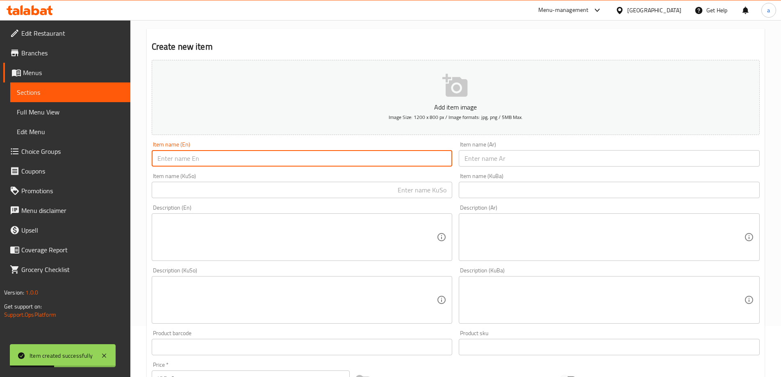
click at [249, 158] on input "text" at bounding box center [302, 158] width 301 height 16
paste input "Lotus Triangle Cake"
type input "Lotus Triangle Cake"
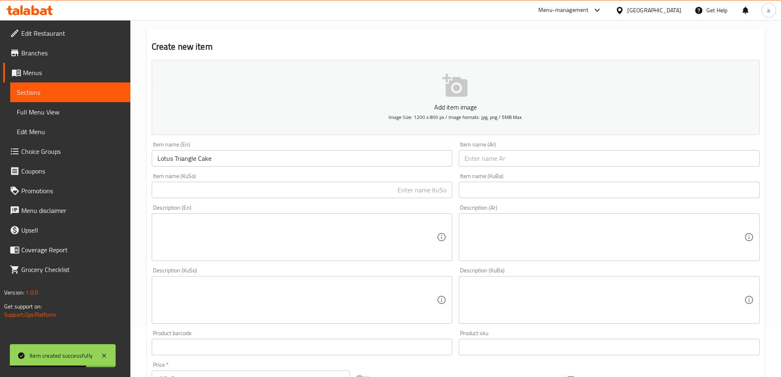
click at [475, 167] on div "Item name (Ar) Item name (Ar)" at bounding box center [610, 154] width 308 height 32
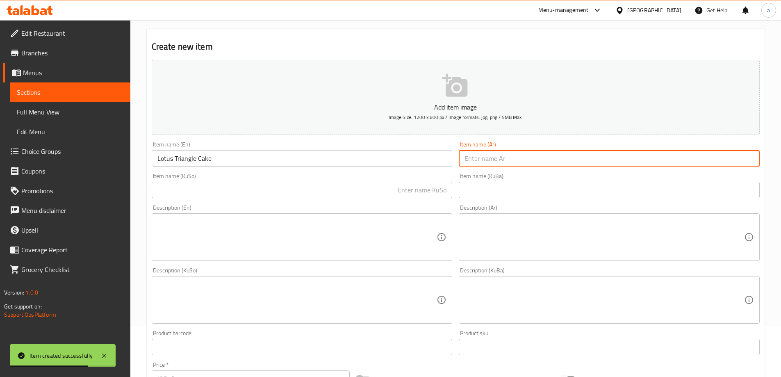
click at [480, 164] on input "text" at bounding box center [609, 158] width 301 height 16
paste input "[PERSON_NAME] مثلث"
type input "[PERSON_NAME] مثلث"
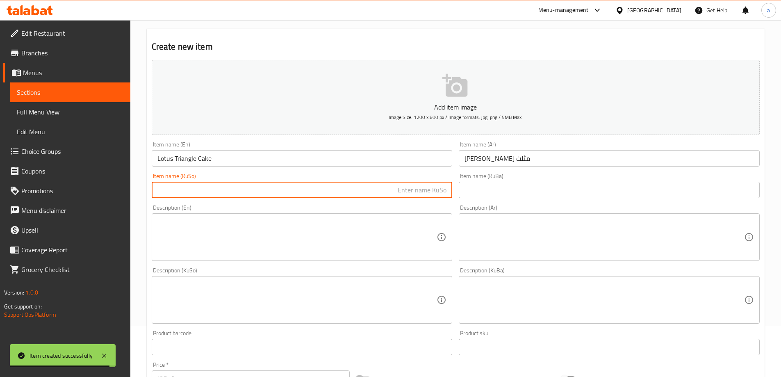
click at [363, 194] on input "text" at bounding box center [302, 190] width 301 height 16
paste input "کێکی لۆتس سیگۆشە"
type input "کێکی لۆتس سیگۆشە"
click at [490, 195] on input "text" at bounding box center [609, 190] width 301 height 16
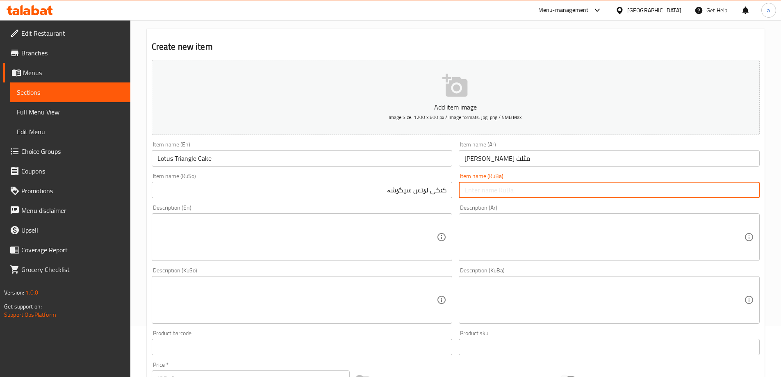
paste input "کێکی لۆتس سیگۆشە"
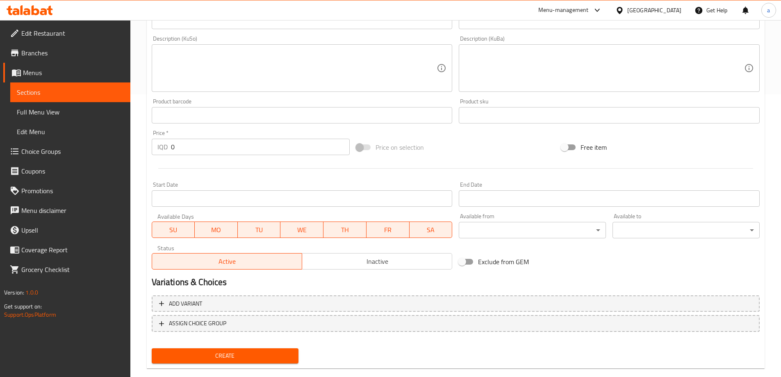
scroll to position [297, 0]
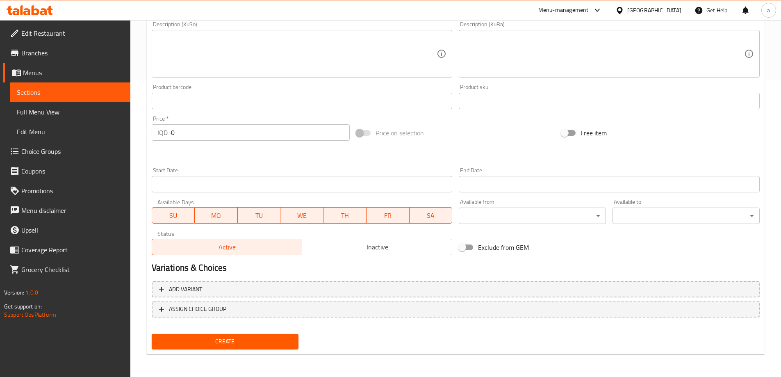
type input "کێکی لۆتس سیگۆشە"
click at [171, 143] on div "Price   * IQD 0 Price *" at bounding box center [250, 128] width 205 height 32
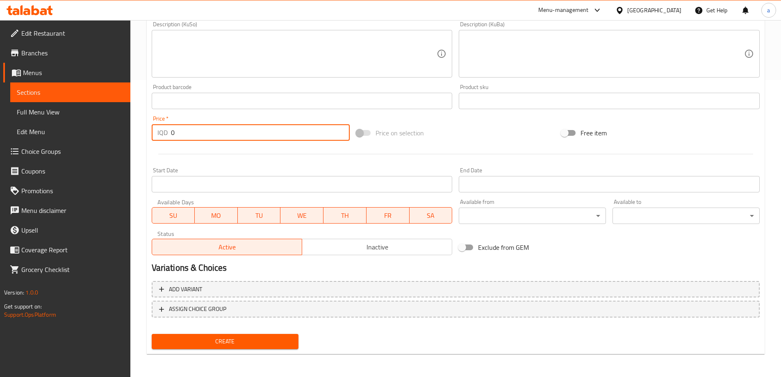
drag, startPoint x: 189, startPoint y: 132, endPoint x: 170, endPoint y: 141, distance: 20.6
click at [170, 141] on div "IQD 0 Price *" at bounding box center [251, 132] width 199 height 16
type input "3000"
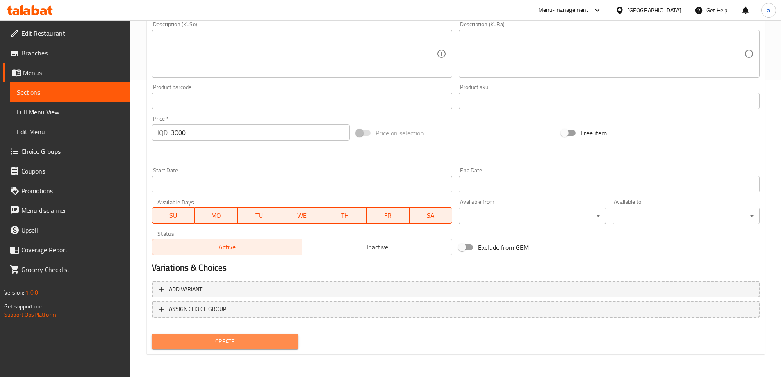
click at [219, 340] on span "Create" at bounding box center [225, 341] width 134 height 10
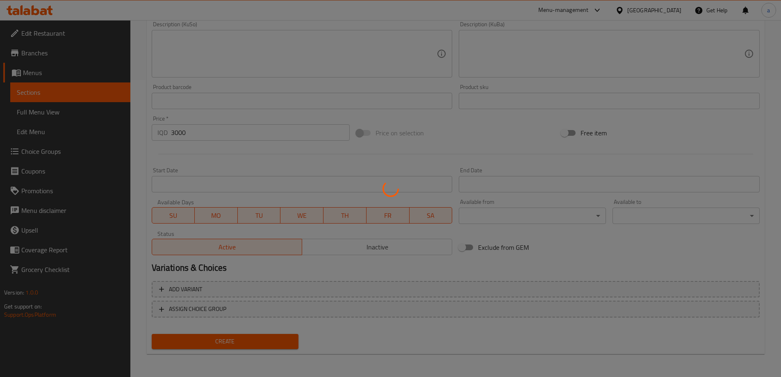
type input "0"
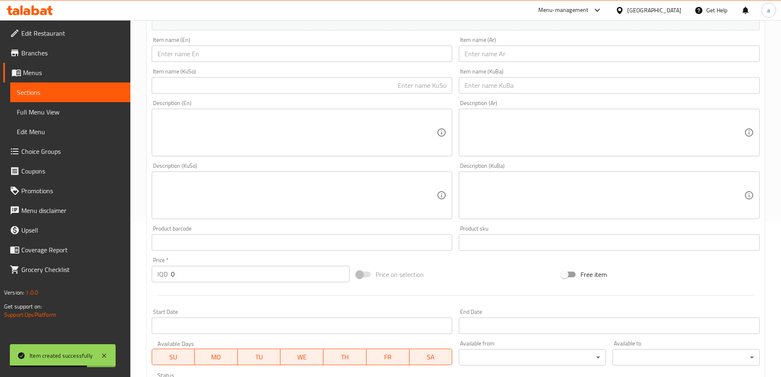
scroll to position [92, 0]
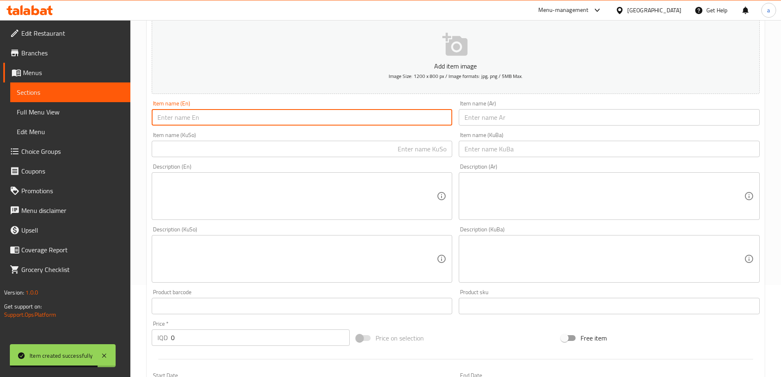
click at [298, 116] on input "text" at bounding box center [302, 117] width 301 height 16
paste input "Pistachio Triangle Cake"
type input "Pistachio Triangle Cake"
click at [500, 121] on input "text" at bounding box center [609, 117] width 301 height 16
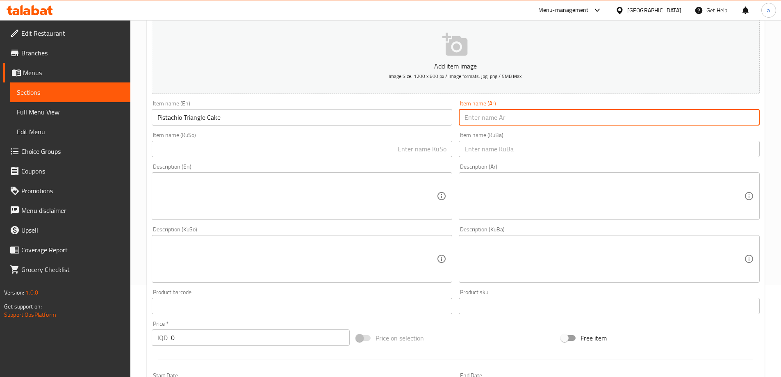
paste input "كيك بستاشيو مثلث"
type input "كيك بستاشيو مثلث"
click at [415, 156] on input "text" at bounding box center [302, 149] width 301 height 16
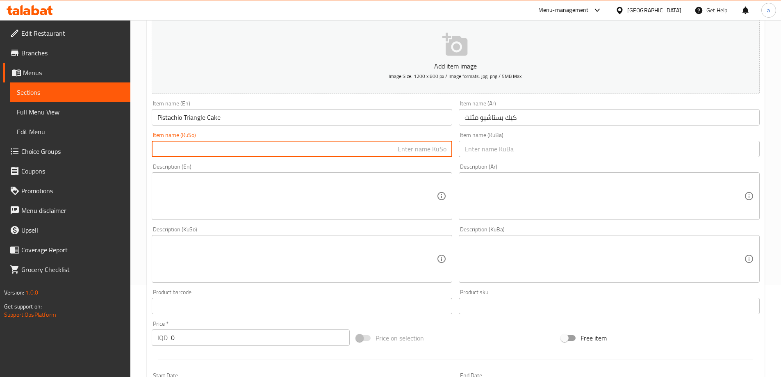
paste input "کێکی فستەقی سیگۆشە"
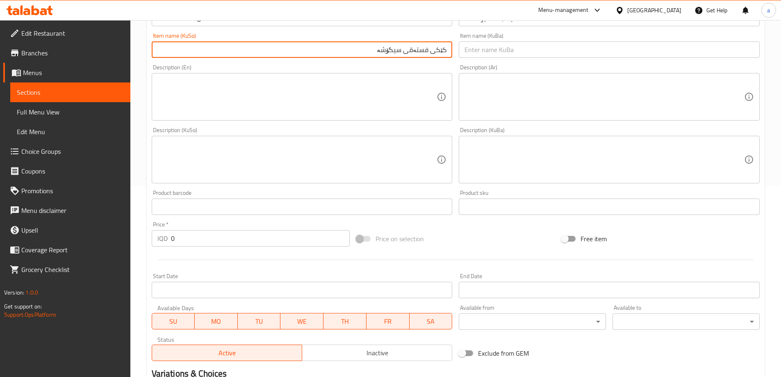
scroll to position [256, 0]
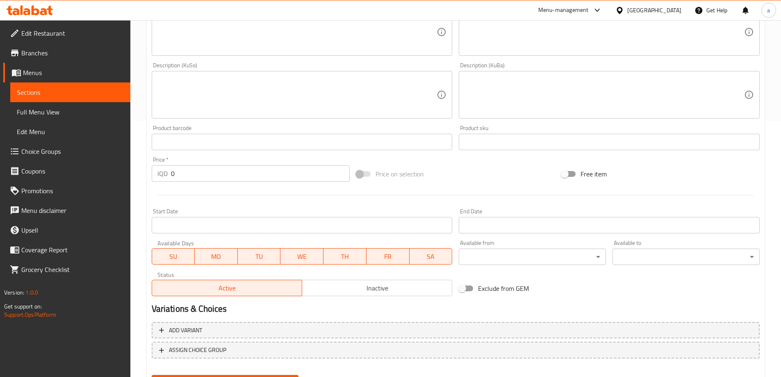
type input "کێکی فستەقی سیگۆشە"
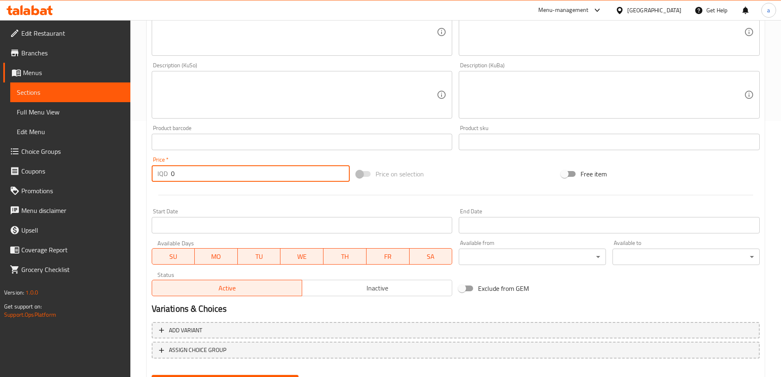
drag, startPoint x: 204, startPoint y: 167, endPoint x: 180, endPoint y: 196, distance: 37.6
click at [180, 196] on div "Add item image Image Size: 1200 x 800 px / Image formats: jpg, png / 5MB Max. I…" at bounding box center [455, 76] width 615 height 448
drag, startPoint x: 218, startPoint y: 180, endPoint x: 140, endPoint y: 182, distance: 78.4
click at [152, 178] on div "IQD 0 Price *" at bounding box center [251, 173] width 199 height 16
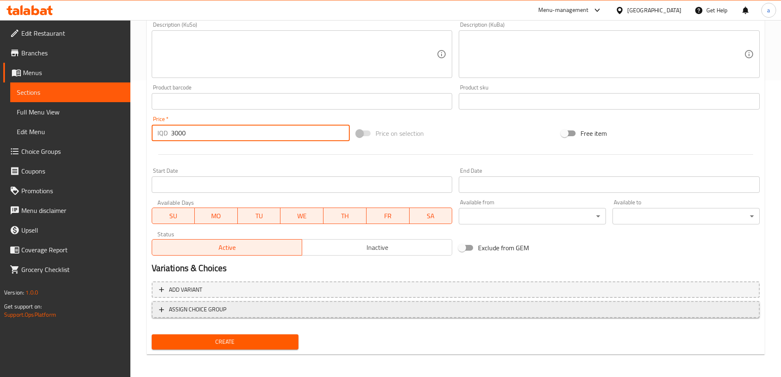
scroll to position [297, 0]
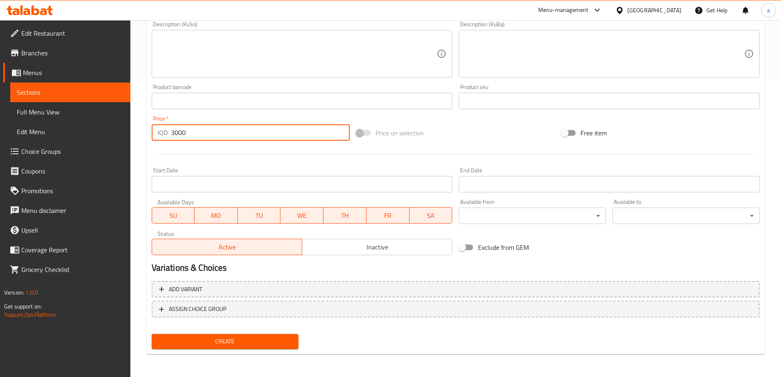
type input "3000"
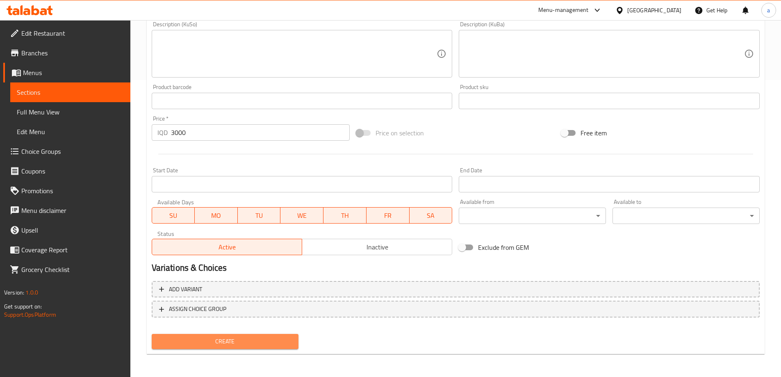
click at [217, 339] on span "Create" at bounding box center [225, 341] width 134 height 10
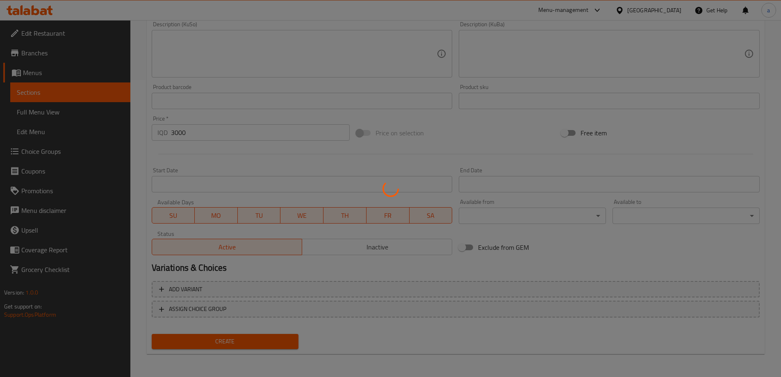
type input "0"
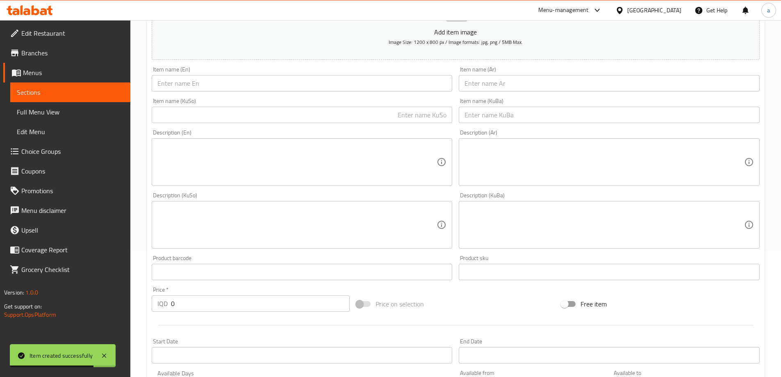
scroll to position [51, 0]
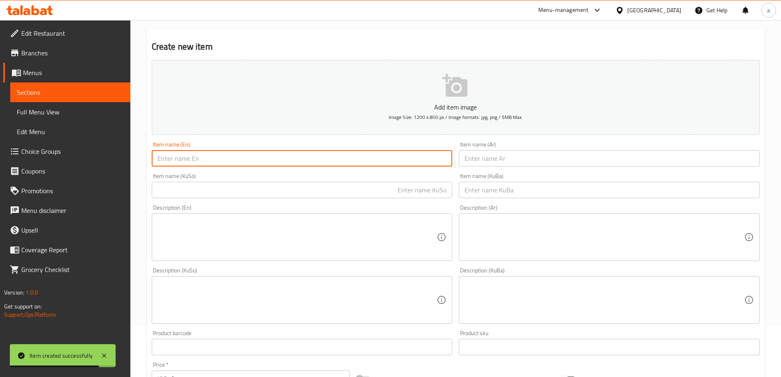
click at [341, 157] on input "text" at bounding box center [302, 158] width 301 height 16
paste input "Pistachio Triangle Cake"
type input "Pistachio Triangle Cake"
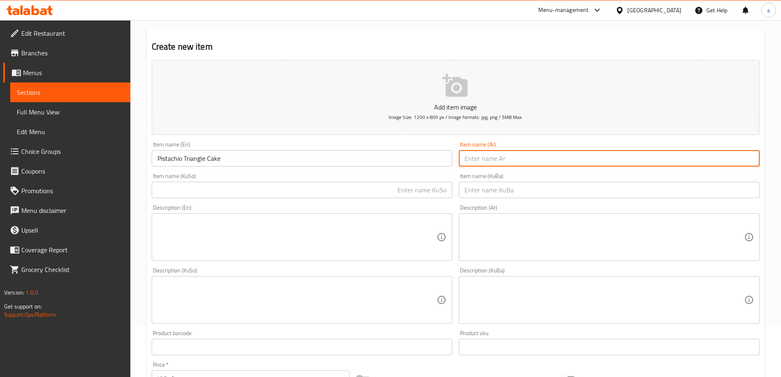
drag, startPoint x: 541, startPoint y: 156, endPoint x: 485, endPoint y: 169, distance: 57.6
click at [541, 156] on input "text" at bounding box center [609, 158] width 301 height 16
paste input "كيك بستاشيو مثلث"
type input "كيك بستاشيو مثلث"
click at [426, 190] on input "text" at bounding box center [302, 190] width 301 height 16
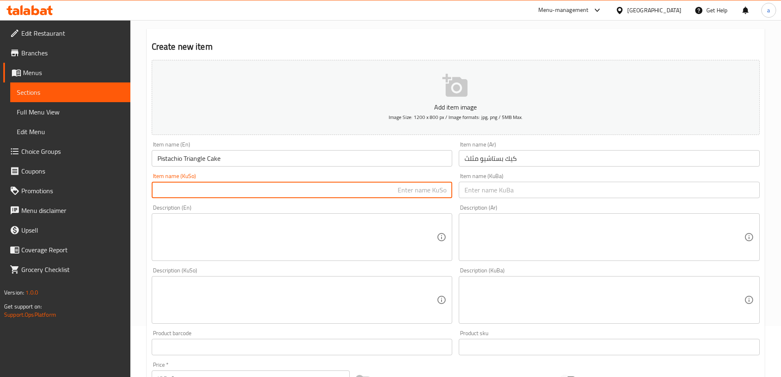
paste input "کێکی فستەقی سیگۆشە"
type input "کێکی فستەقی سیگۆشە"
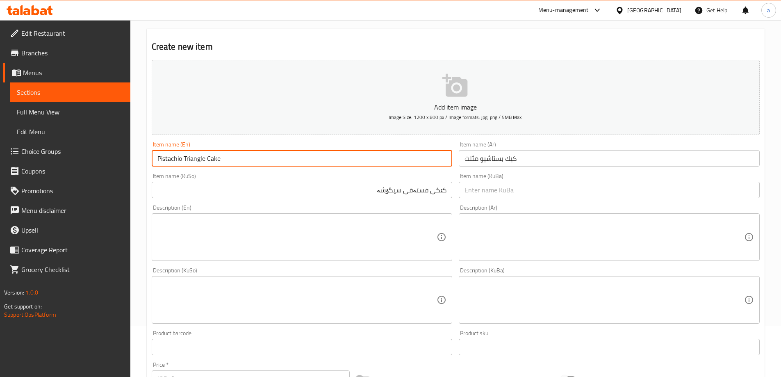
drag, startPoint x: 181, startPoint y: 160, endPoint x: 151, endPoint y: 160, distance: 30.8
click at [151, 160] on div "Item name (En) Pistachio Triangle Cake Item name (En)" at bounding box center [302, 154] width 308 height 32
paste input "Dark Fruit"
type input "Dark Fruit Triangle Cake"
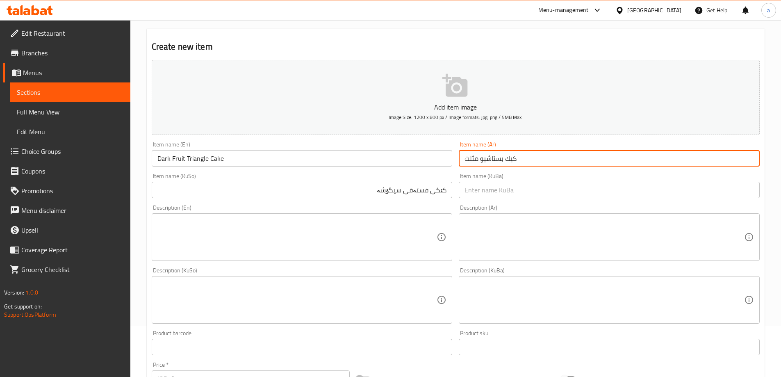
drag, startPoint x: 504, startPoint y: 158, endPoint x: 482, endPoint y: 161, distance: 22.7
click at [482, 161] on input "كيك بستاشيو مثلث" at bounding box center [609, 158] width 301 height 16
paste input "ارك فروت"
type input "كيك دارك فروت مثلث"
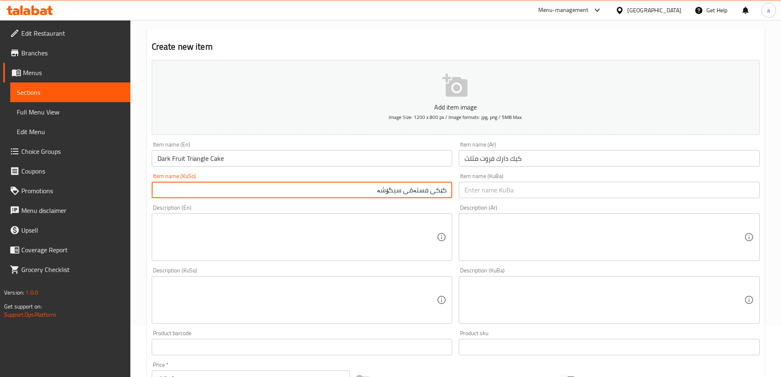
drag, startPoint x: 429, startPoint y: 189, endPoint x: 408, endPoint y: 191, distance: 21.8
click at [408, 191] on input "کێکی فستەقی سیگۆشە" at bounding box center [302, 190] width 301 height 16
drag, startPoint x: 372, startPoint y: 191, endPoint x: 454, endPoint y: 204, distance: 83.6
click at [454, 204] on div "Add item image Image Size: 1200 x 800 px / Image formats: jpg, png / 5MB Max. I…" at bounding box center [455, 281] width 615 height 448
type input "کێکی دارک فروتی سیگۆشە"
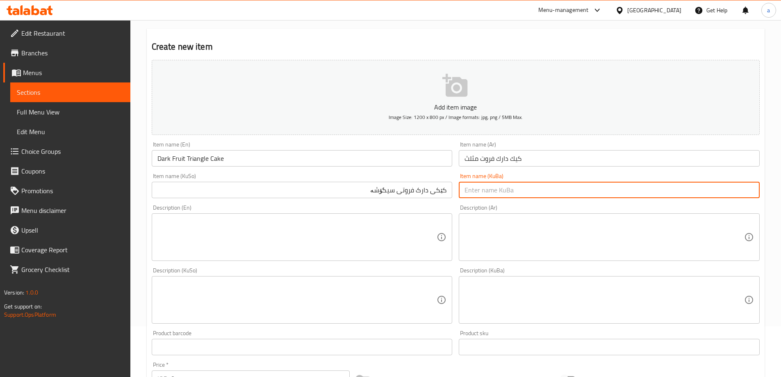
click at [504, 195] on input "text" at bounding box center [609, 190] width 301 height 16
paste input "کێکی دارک فروتی سیگۆشە"
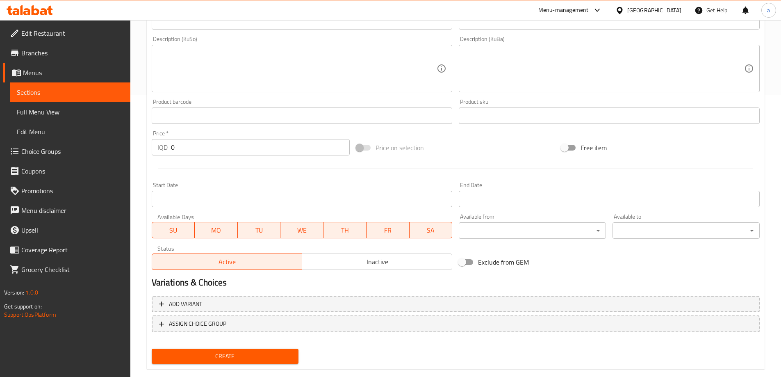
scroll to position [297, 0]
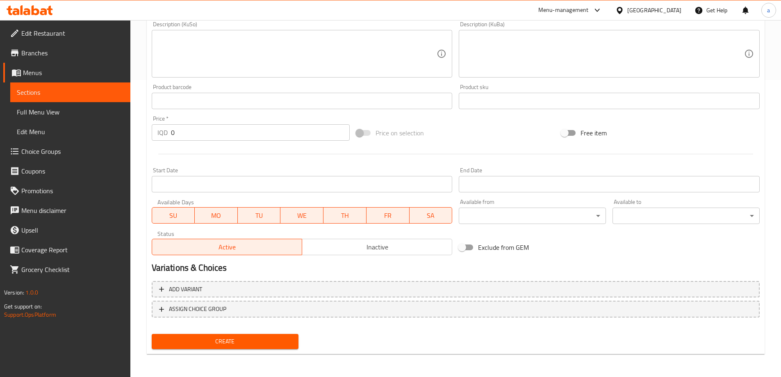
type input "کێکی دارک فروتی سیگۆشە"
click at [164, 139] on div "IQD 0 Price *" at bounding box center [251, 132] width 199 height 16
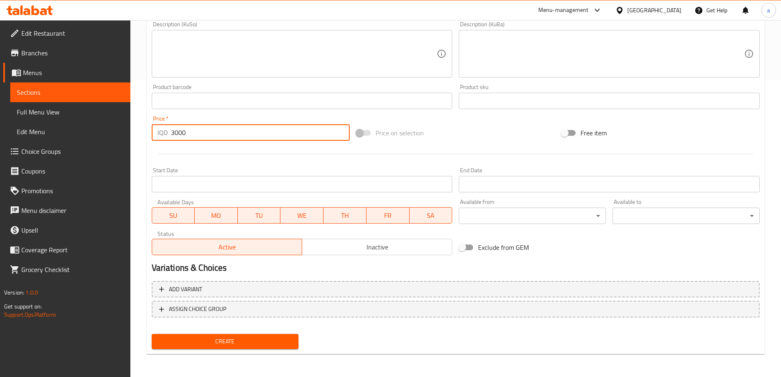
type input "3000"
click at [253, 338] on span "Create" at bounding box center [225, 341] width 134 height 10
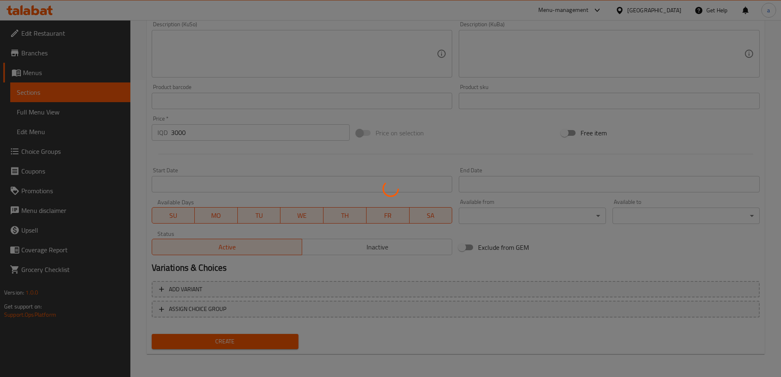
type input "0"
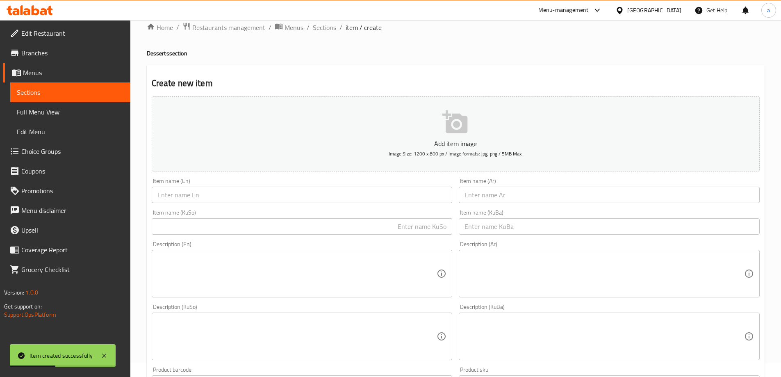
scroll to position [10, 0]
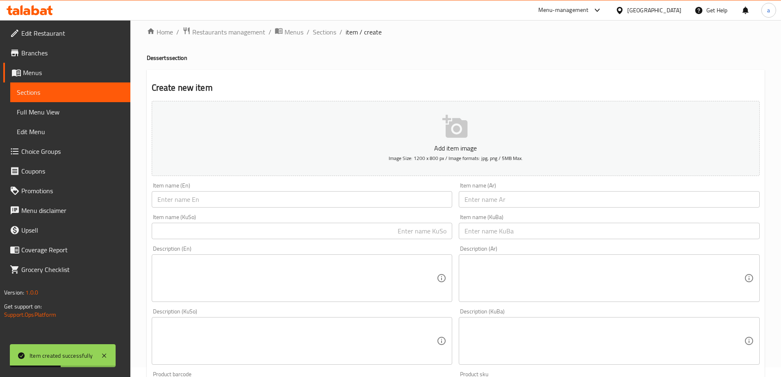
click at [94, 92] on span "Sections" at bounding box center [70, 92] width 107 height 10
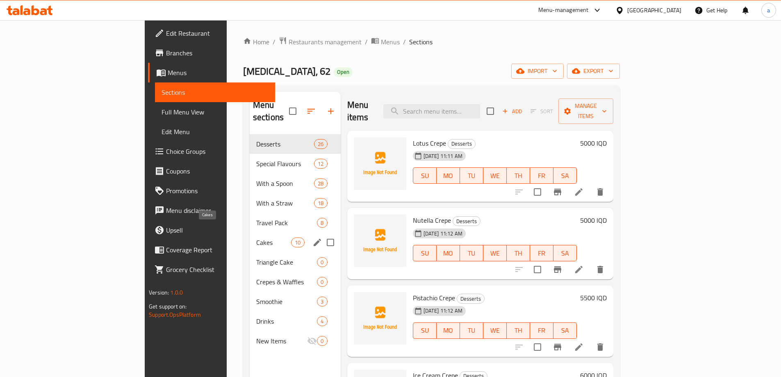
drag, startPoint x: 189, startPoint y: 231, endPoint x: 194, endPoint y: 231, distance: 4.9
click at [256, 238] on span "Cakes" at bounding box center [273, 243] width 35 height 10
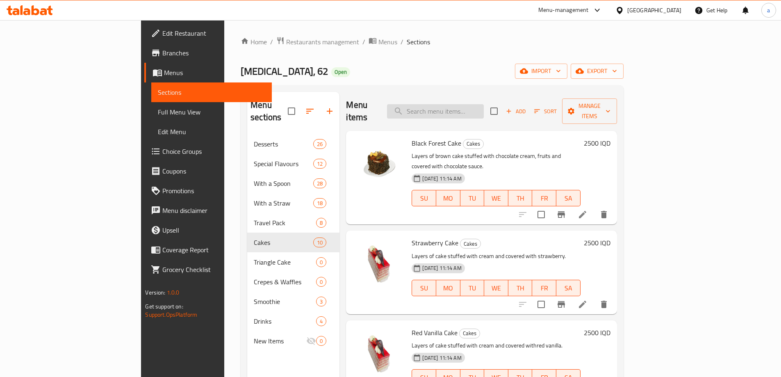
click at [447, 108] on input "search" at bounding box center [435, 111] width 97 height 14
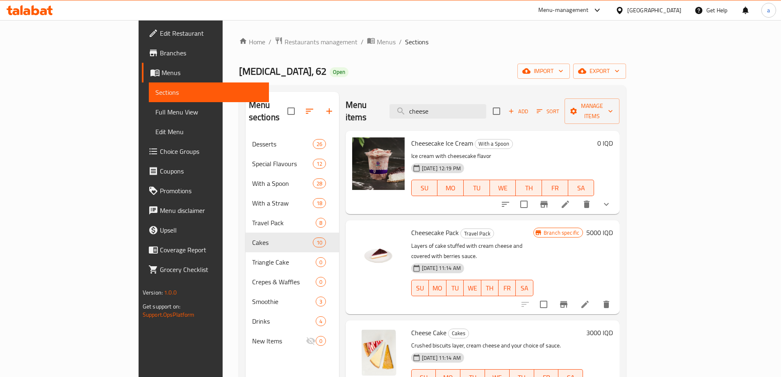
type input "cheese"
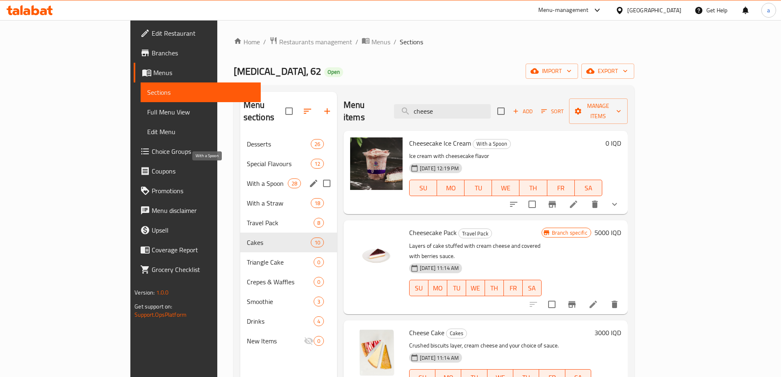
click at [247, 178] on span "With a Spoon" at bounding box center [267, 183] width 41 height 10
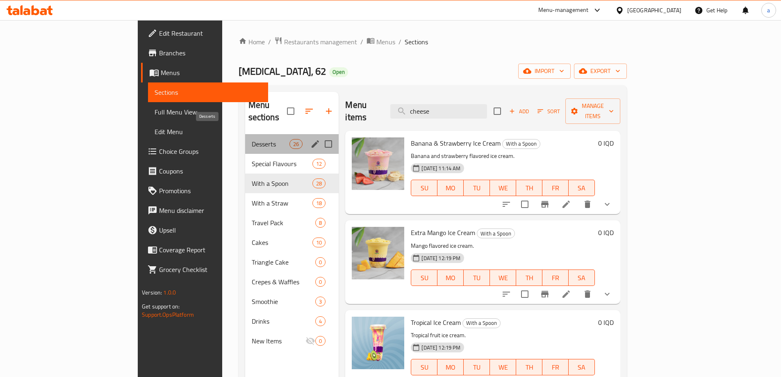
click at [252, 139] on span "Desserts" at bounding box center [271, 144] width 38 height 10
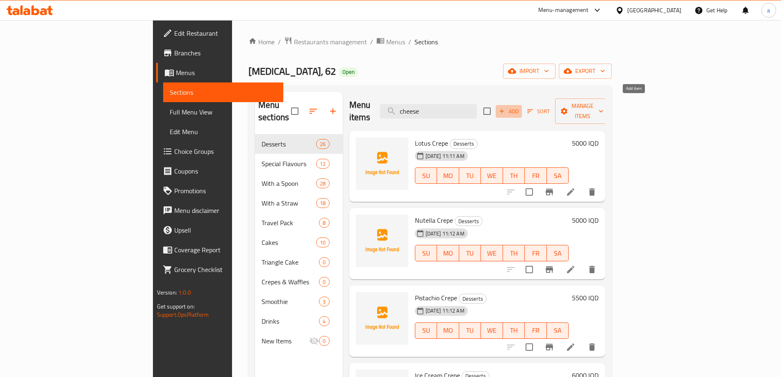
click at [520, 108] on span "Add" at bounding box center [509, 111] width 22 height 9
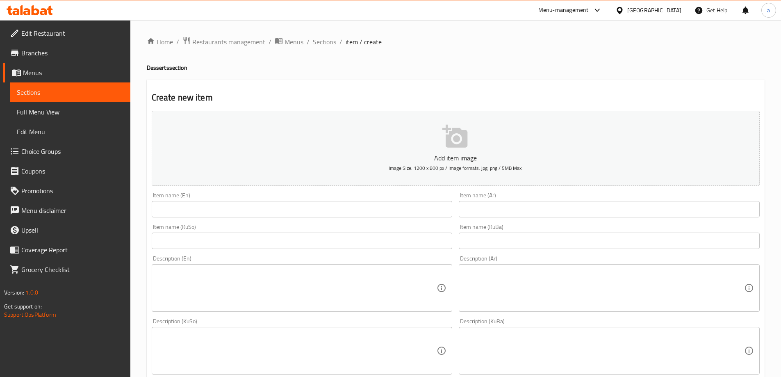
click at [274, 206] on input "text" at bounding box center [302, 209] width 301 height 16
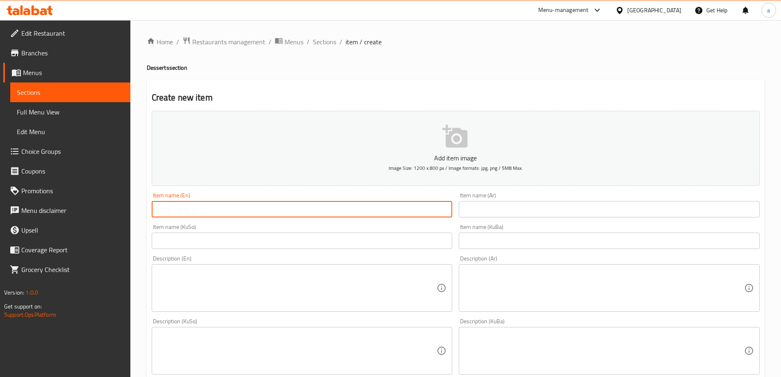
paste input "Blueberry Cheesecake"
type input "Blueberry Cheesecake"
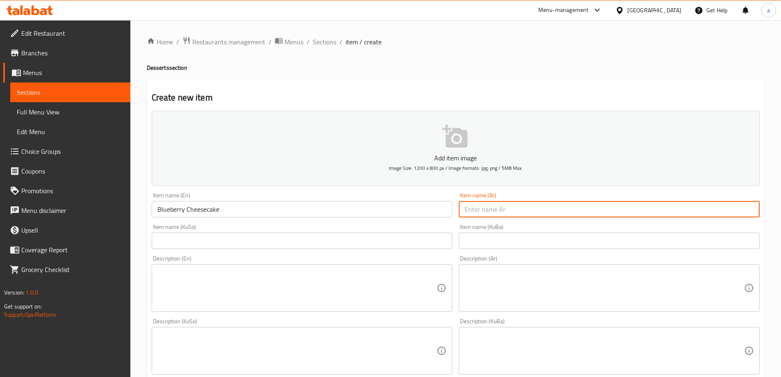
click at [583, 206] on input "text" at bounding box center [609, 209] width 301 height 16
paste input "تشيز كيك توت أزرق"
type input "تشيز كيك توت أزرق"
click at [388, 236] on input "text" at bounding box center [302, 241] width 301 height 16
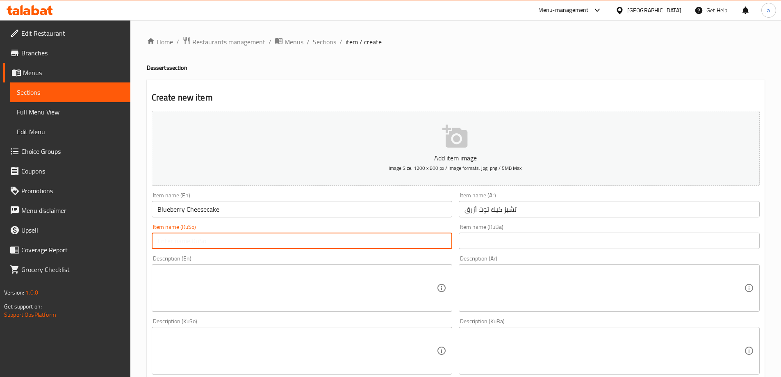
paste input "چیز کێکی تووی شین"
type input "چیز کێکی تووی شین"
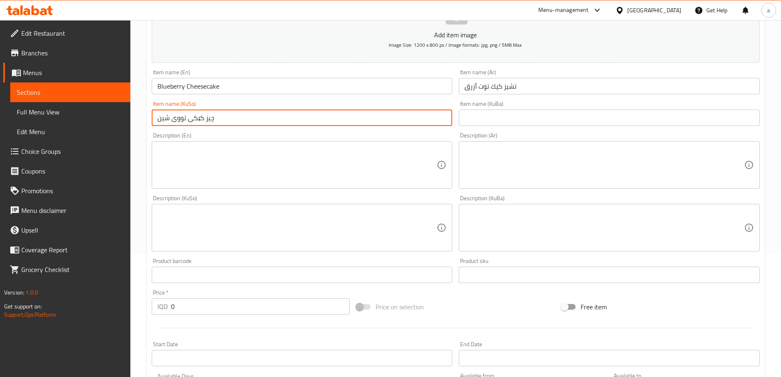
scroll to position [205, 0]
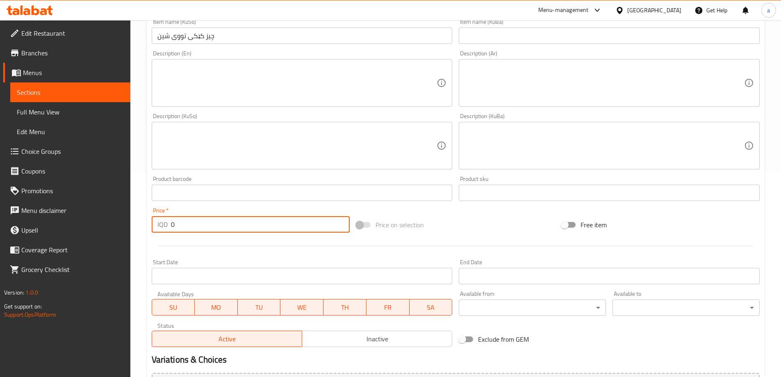
drag, startPoint x: 181, startPoint y: 224, endPoint x: 174, endPoint y: 235, distance: 13.8
click at [174, 233] on div "Price   * IQD 0 Price *" at bounding box center [250, 220] width 205 height 32
drag, startPoint x: 169, startPoint y: 227, endPoint x: 162, endPoint y: 236, distance: 11.9
click at [162, 235] on div "Price   * IQD 0 Price *" at bounding box center [250, 220] width 205 height 32
paste input "300"
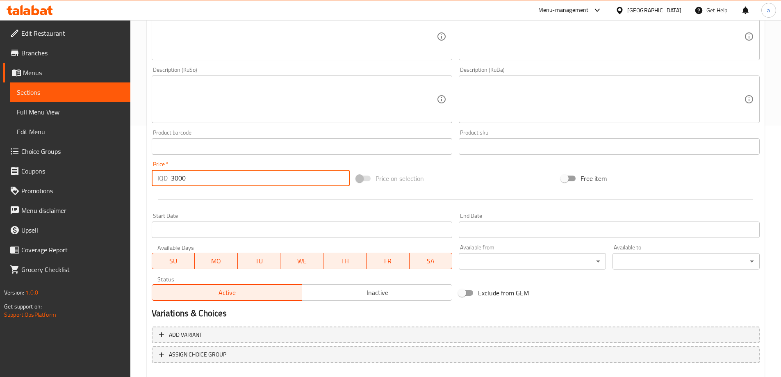
scroll to position [297, 0]
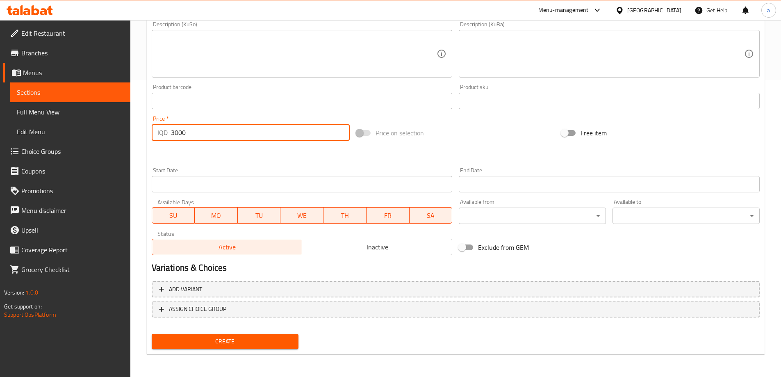
type input "3000"
drag, startPoint x: 268, startPoint y: 335, endPoint x: 261, endPoint y: 340, distance: 8.8
click at [267, 335] on button "Create" at bounding box center [225, 341] width 147 height 15
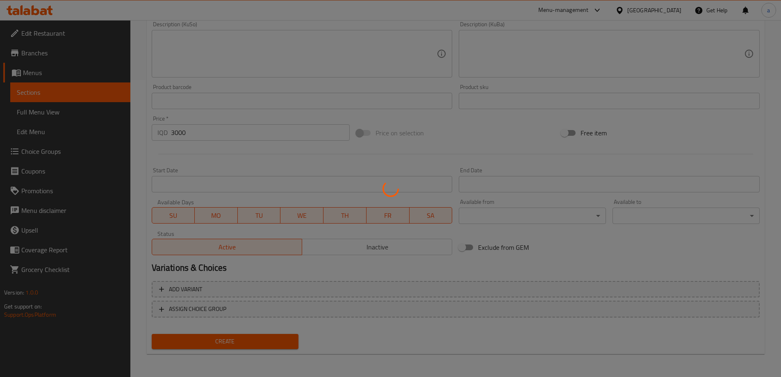
type input "0"
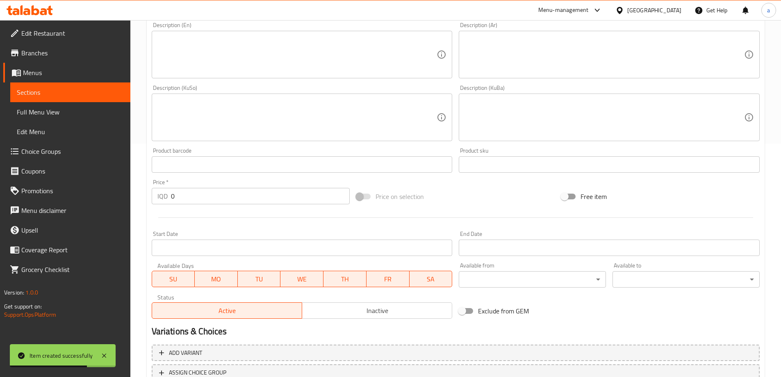
scroll to position [133, 0]
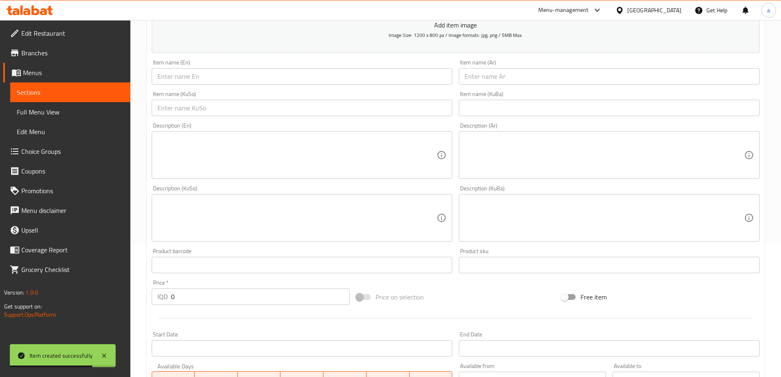
click at [251, 78] on input "text" at bounding box center [302, 76] width 301 height 16
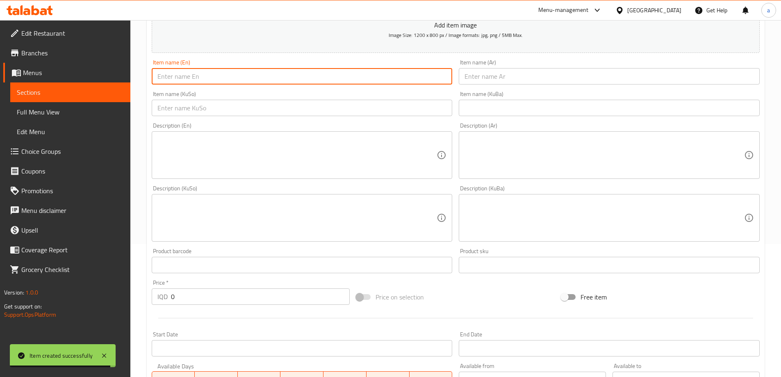
paste input "Raspberry Cheesecake"
type input "Raspberry Cheesecake"
drag, startPoint x: 505, startPoint y: 69, endPoint x: 505, endPoint y: 77, distance: 8.6
click at [505, 72] on input "text" at bounding box center [609, 76] width 301 height 16
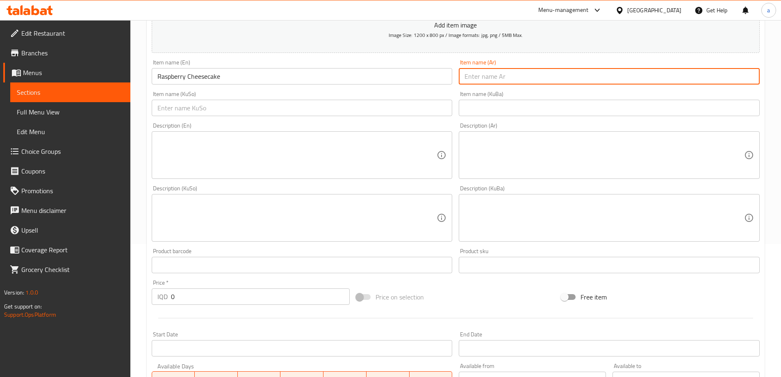
paste input "تشيز كيك توت بري"
type input "تشيز كيك توت بري"
click at [416, 105] on input "text" at bounding box center [302, 108] width 301 height 16
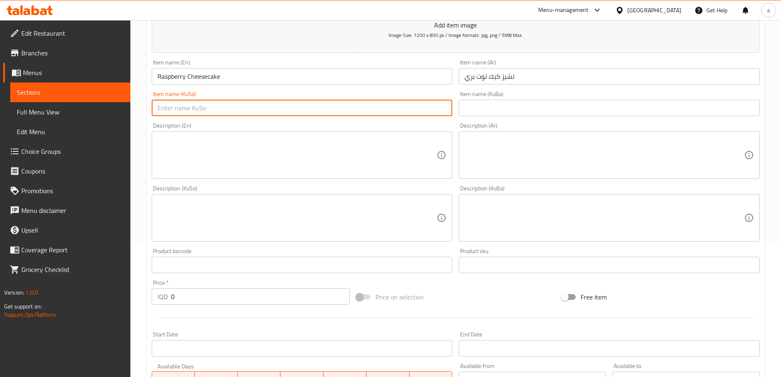
paste input "چیز کێکی تووی کێوی"
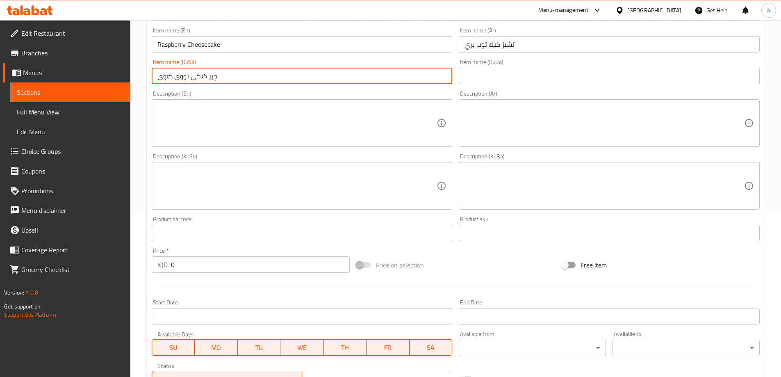
scroll to position [174, 0]
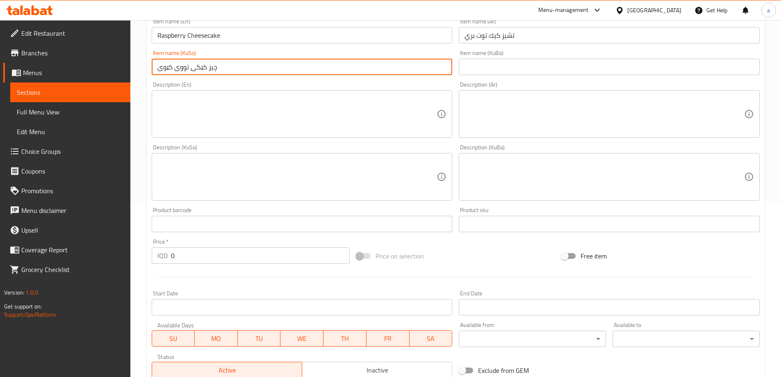
type input "چیز کێکی تووی کێوی"
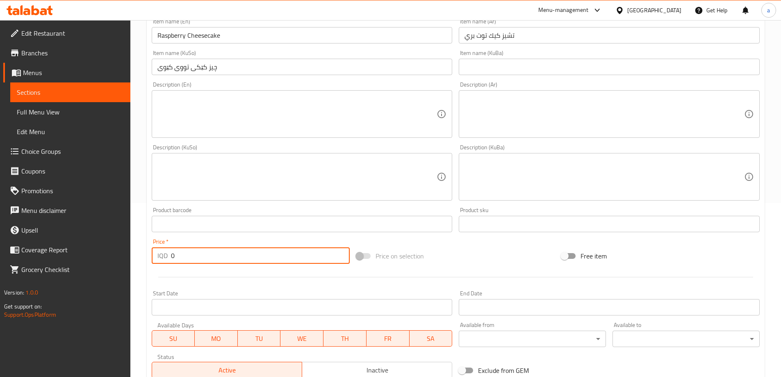
drag, startPoint x: 190, startPoint y: 256, endPoint x: 151, endPoint y: 264, distance: 39.8
click at [151, 264] on div "Price   * IQD 0 Price *" at bounding box center [250, 251] width 205 height 32
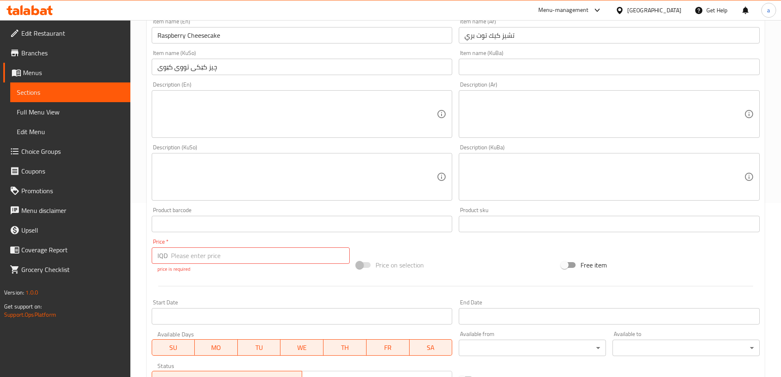
click at [289, 291] on div at bounding box center [455, 286] width 615 height 20
click at [255, 280] on div at bounding box center [455, 286] width 615 height 20
click at [304, 276] on div "Add item image Image Size: 1200 x 800 px / Image formats: jpg, png / 5MB Max. I…" at bounding box center [455, 162] width 615 height 457
click at [255, 256] on input "number" at bounding box center [260, 255] width 179 height 16
click at [223, 257] on input "number" at bounding box center [260, 255] width 179 height 16
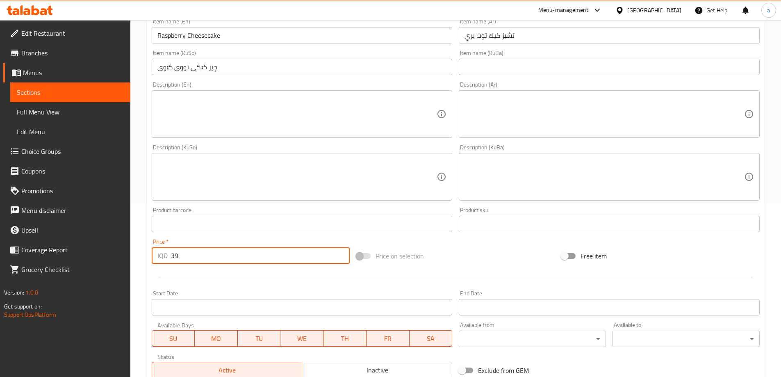
type input "3"
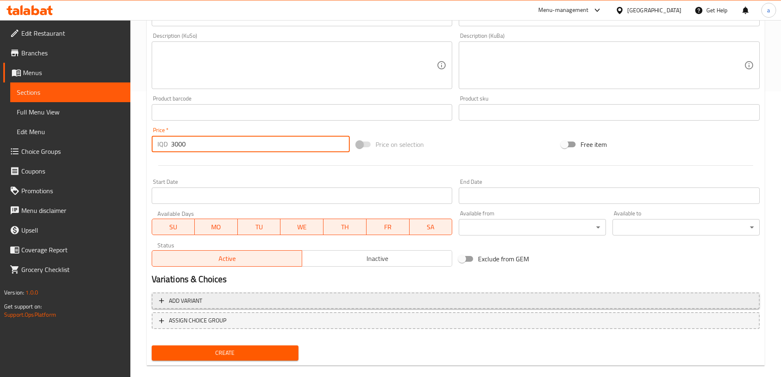
scroll to position [297, 0]
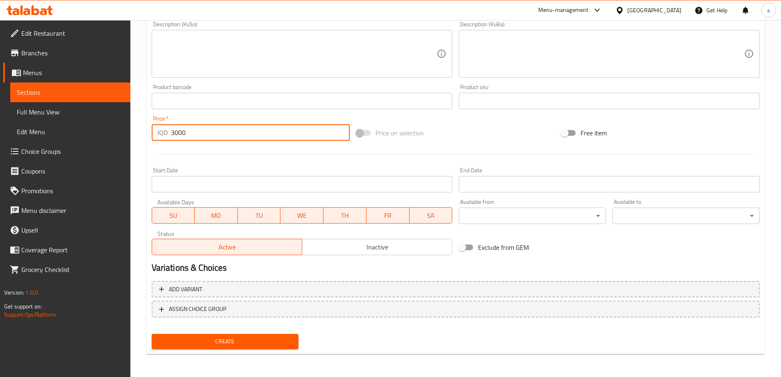
type input "3000"
click at [248, 344] on span "Create" at bounding box center [225, 341] width 134 height 10
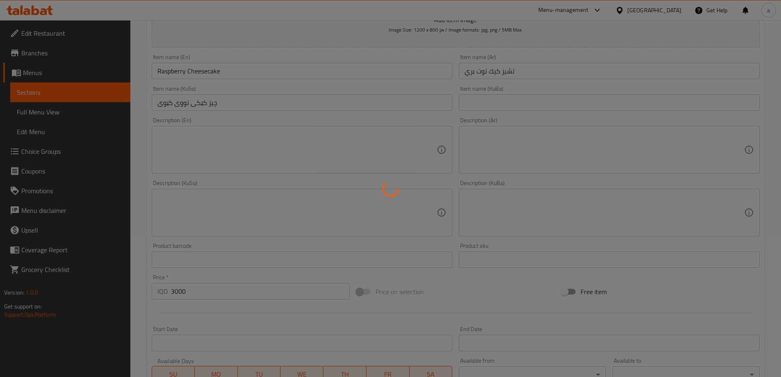
type input "0"
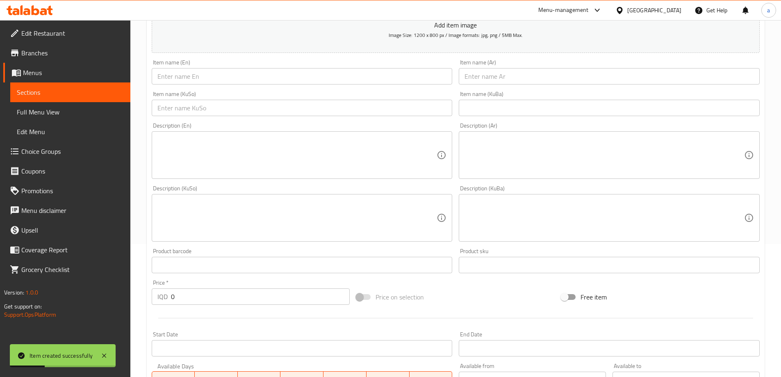
click at [256, 74] on input "text" at bounding box center [302, 76] width 301 height 16
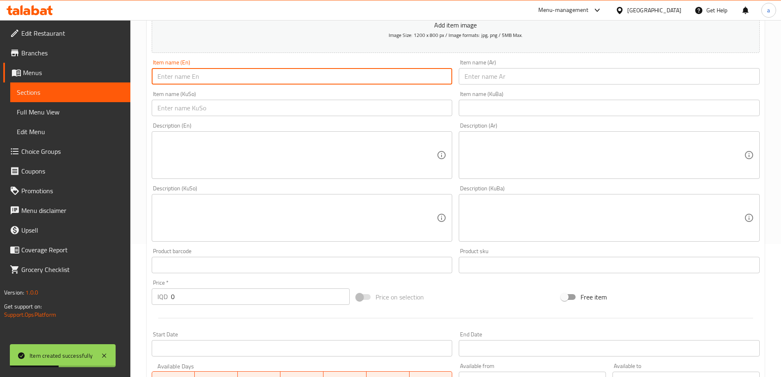
paste input "Chocolate Cheesecake"
type input "Chocolate Cheesecake"
click at [477, 86] on div "Item name (Ar) Item name (Ar)" at bounding box center [610, 72] width 308 height 32
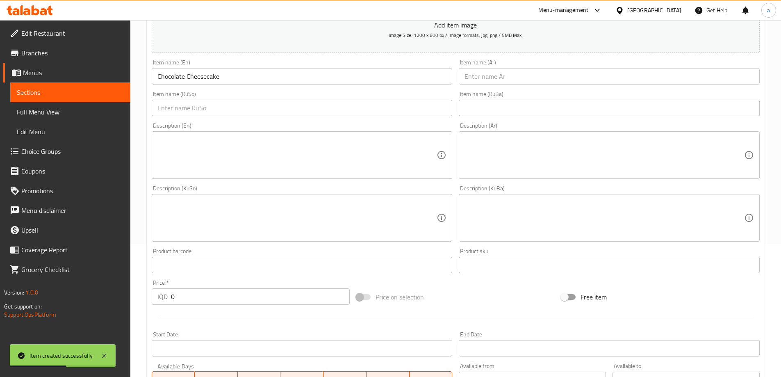
click at [484, 80] on input "text" at bounding box center [609, 76] width 301 height 16
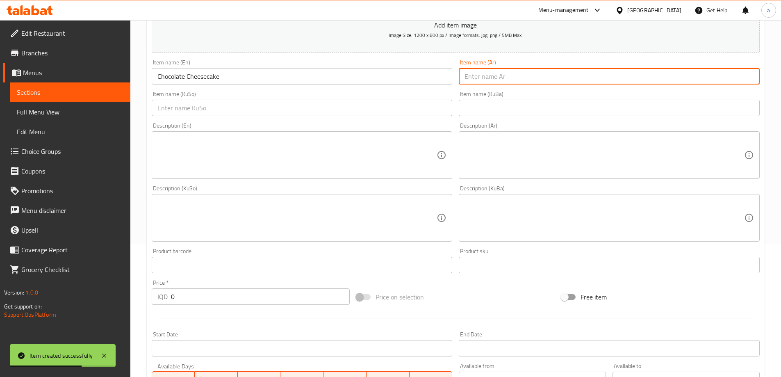
paste input "تشيز كيك شوكولاتة"
type input "تشيز كيك شوكولاتة"
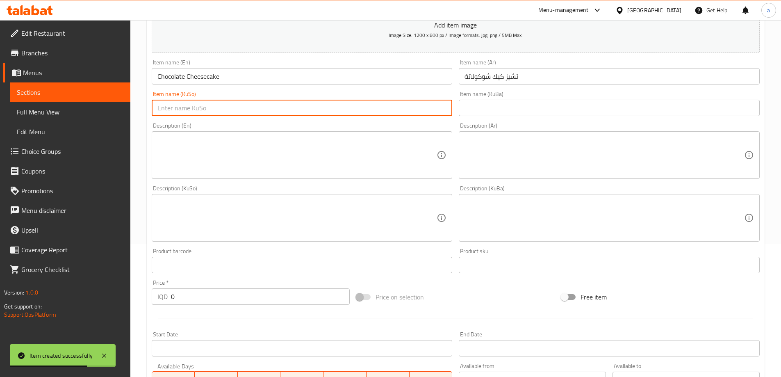
click at [422, 106] on input "text" at bounding box center [302, 108] width 301 height 16
paste input "چیز کێکی چوکولاتە"
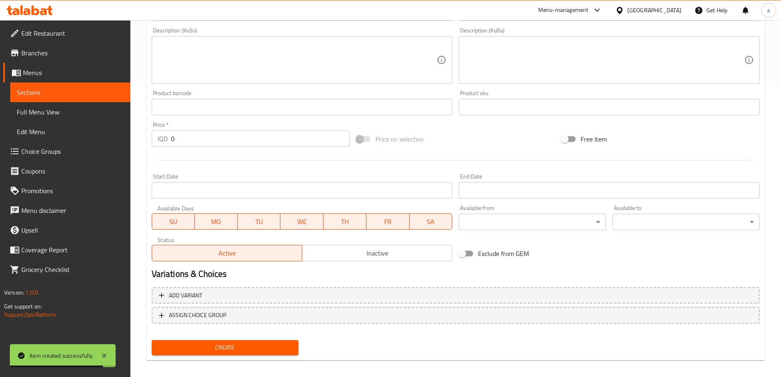
scroll to position [297, 0]
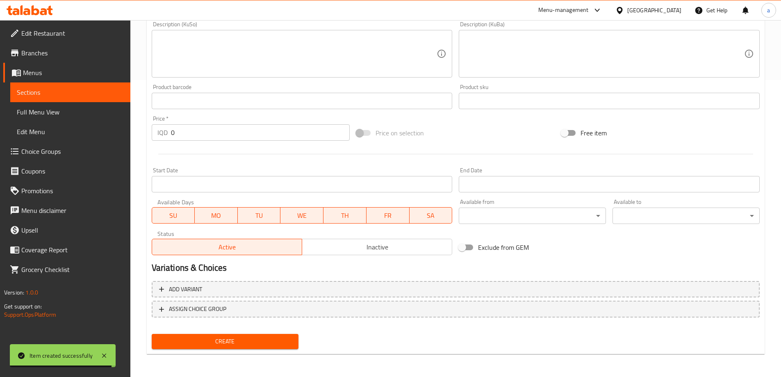
type input "چیز کێکی چوکولاتە"
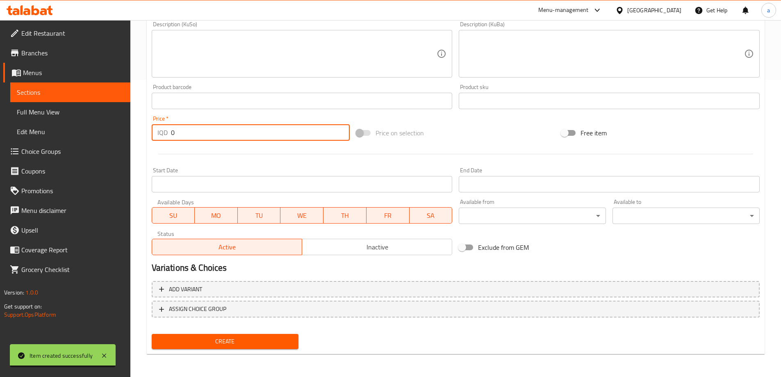
drag, startPoint x: 187, startPoint y: 138, endPoint x: 162, endPoint y: 149, distance: 27.4
click at [162, 148] on div "Add item image Image Size: 1200 x 800 px / Image formats: jpg, png / 5MB Max. I…" at bounding box center [455, 34] width 615 height 448
type input "3000"
click at [152, 334] on button "Create" at bounding box center [225, 341] width 147 height 15
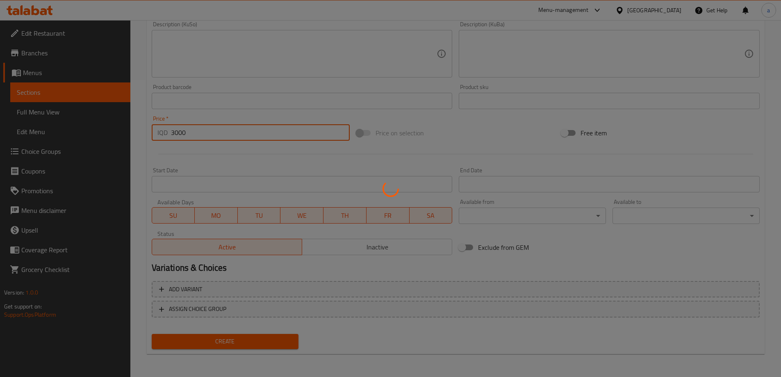
type input "0"
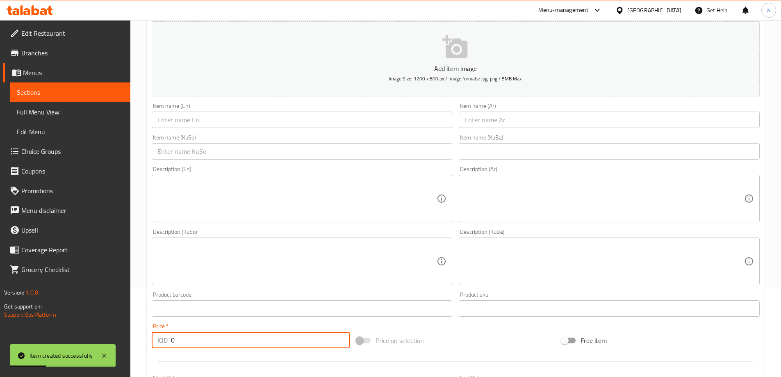
scroll to position [10, 0]
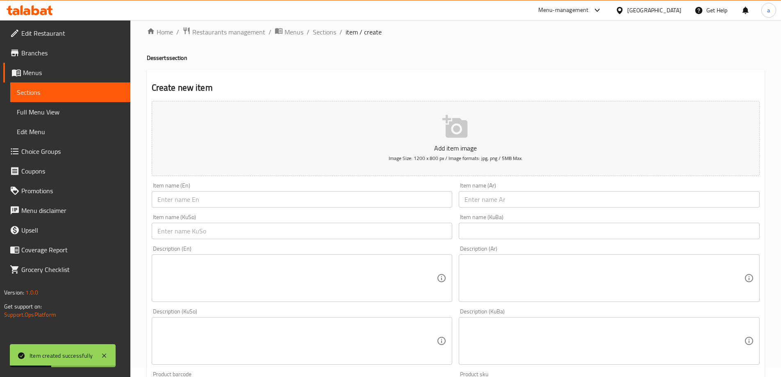
drag, startPoint x: 233, startPoint y: 217, endPoint x: 242, endPoint y: 209, distance: 11.6
click at [233, 218] on div "Item name (KuSo) Item name (KuSo)" at bounding box center [302, 226] width 301 height 25
click at [249, 200] on input "text" at bounding box center [302, 199] width 301 height 16
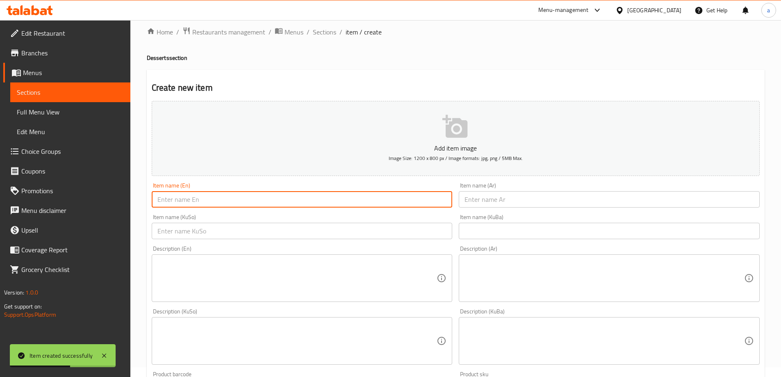
paste input "Oreo Cheesecake"
type input "Oreo Cheesecake"
click at [474, 203] on input "text" at bounding box center [609, 199] width 301 height 16
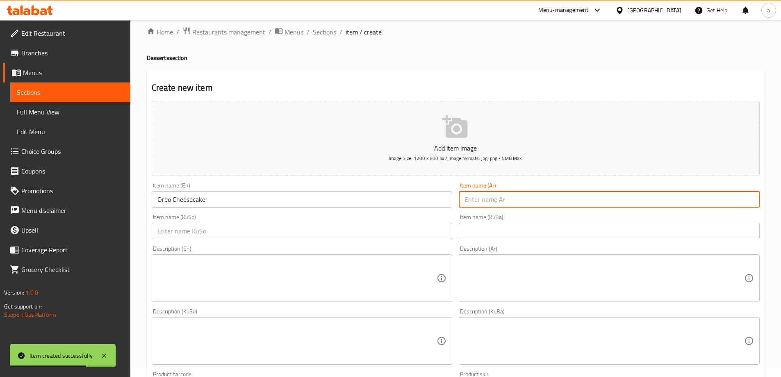
paste input "تشيز [PERSON_NAME]"
type input "تشيز [PERSON_NAME]"
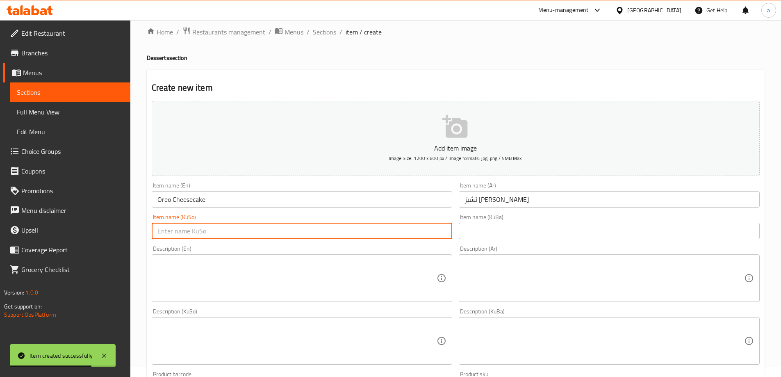
click at [421, 234] on input "text" at bounding box center [302, 231] width 301 height 16
paste input "چیز کێک ئۆریۆ"
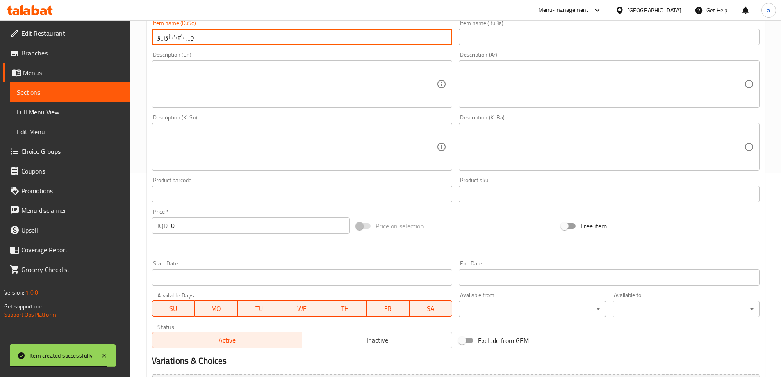
scroll to position [215, 0]
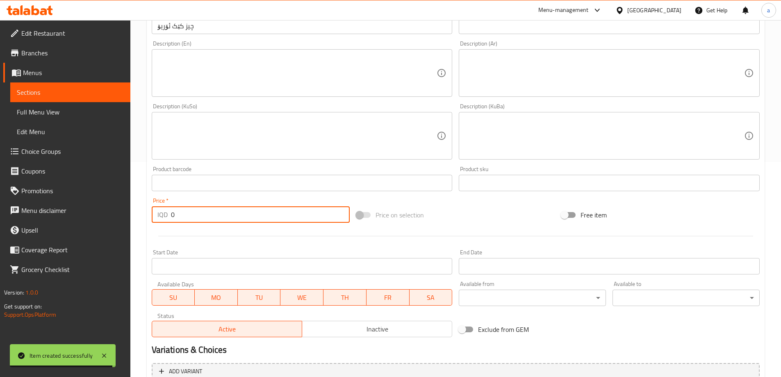
drag, startPoint x: 140, startPoint y: 238, endPoint x: 135, endPoint y: 243, distance: 7.3
click at [135, 243] on div "Home / Restaurants management / Menus / Sections / item / create Desserts secti…" at bounding box center [455, 132] width 651 height 654
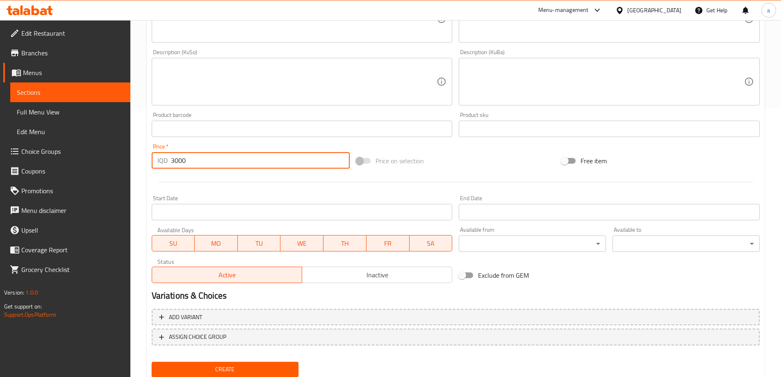
scroll to position [297, 0]
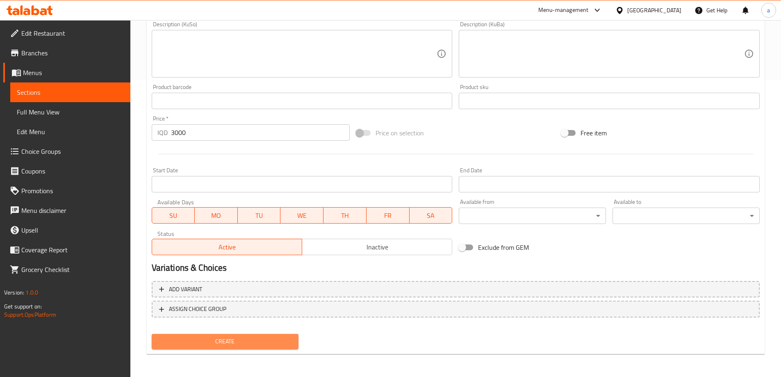
click at [217, 340] on span "Create" at bounding box center [225, 341] width 134 height 10
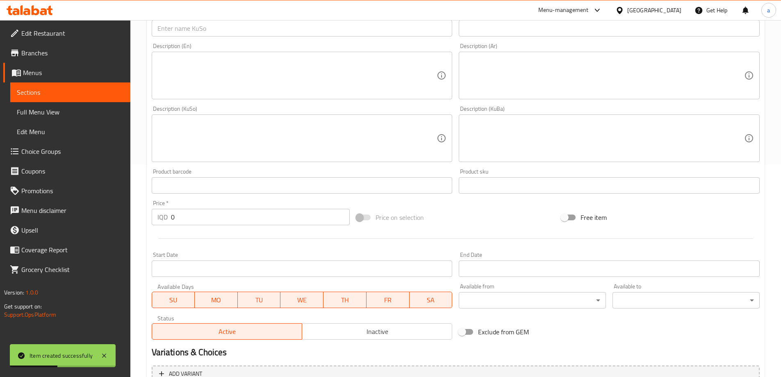
scroll to position [133, 0]
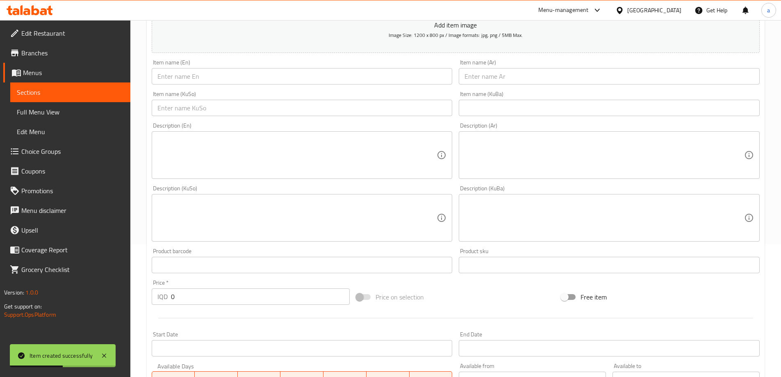
drag, startPoint x: 237, startPoint y: 73, endPoint x: 237, endPoint y: 79, distance: 6.2
click at [237, 77] on input "text" at bounding box center [302, 76] width 301 height 16
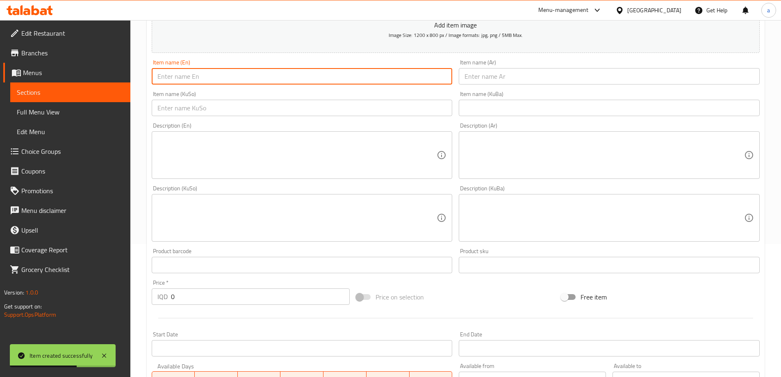
paste input "Lotus Cheesecake"
click at [511, 75] on input "text" at bounding box center [609, 76] width 301 height 16
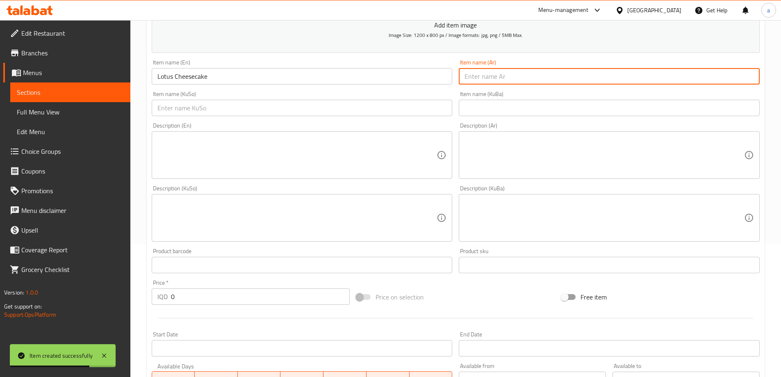
paste input "تشيز [PERSON_NAME]"
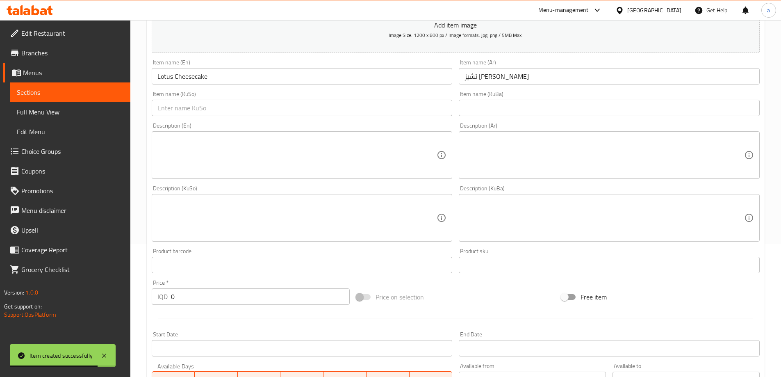
click at [354, 117] on div "Item name (KuSo) Item name (KuSo)" at bounding box center [302, 104] width 308 height 32
click at [358, 108] on input "text" at bounding box center [302, 108] width 301 height 16
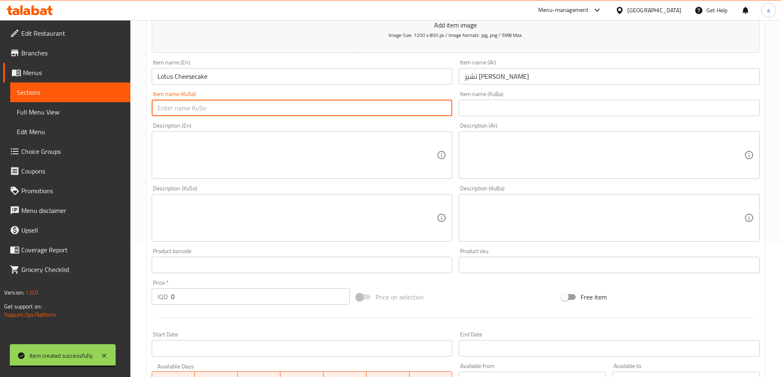
paste input "چیز کێک لۆتس"
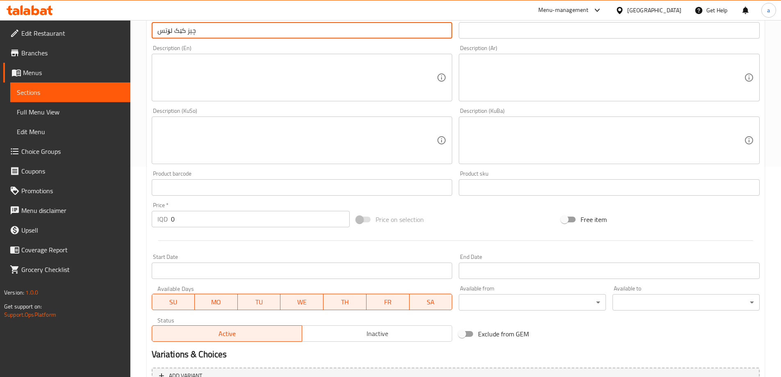
scroll to position [297, 0]
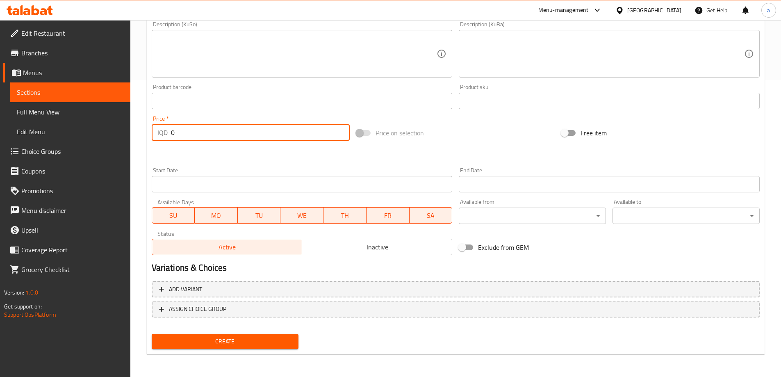
drag, startPoint x: 201, startPoint y: 135, endPoint x: 166, endPoint y: 152, distance: 38.5
click at [165, 151] on div "Add item image Image Size: 1200 x 800 px / Image formats: jpg, png / 5MB Max. I…" at bounding box center [455, 34] width 615 height 448
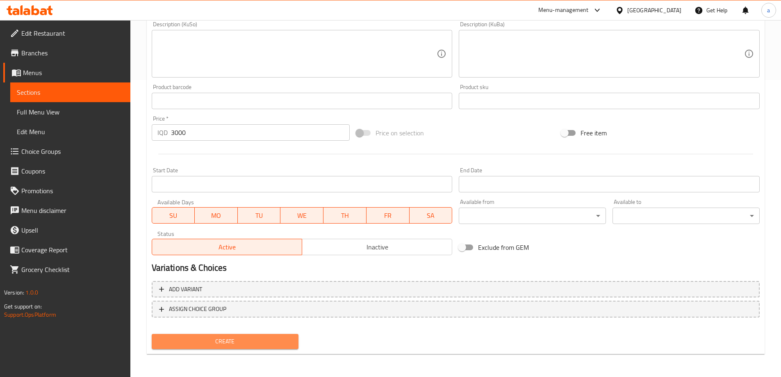
click at [212, 338] on span "Create" at bounding box center [225, 341] width 134 height 10
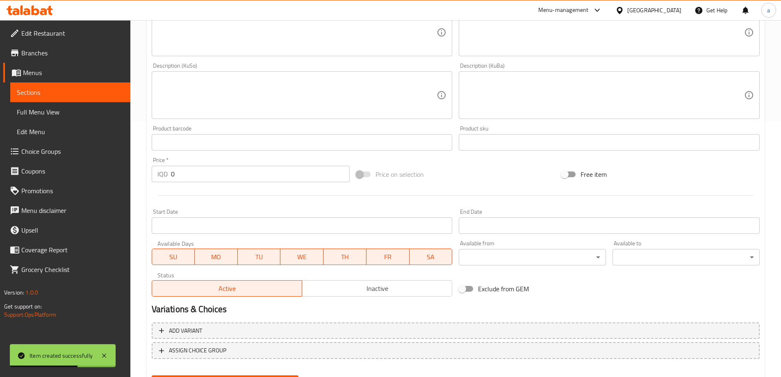
scroll to position [133, 0]
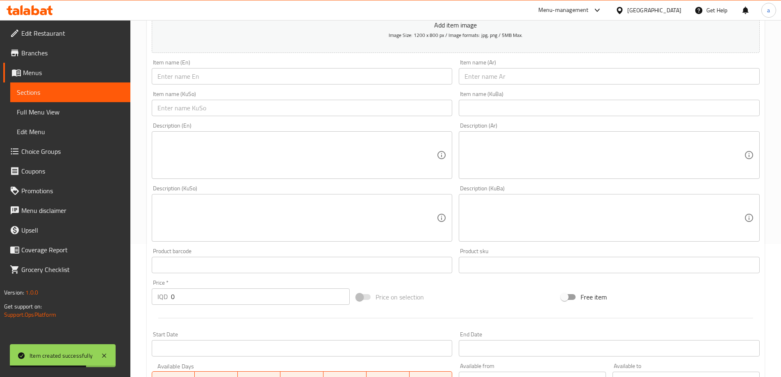
click at [242, 74] on input "text" at bounding box center [302, 76] width 301 height 16
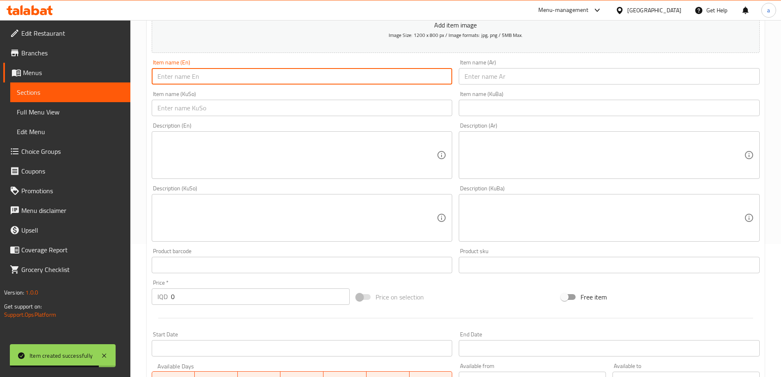
paste input "Strawberry Cheesecake"
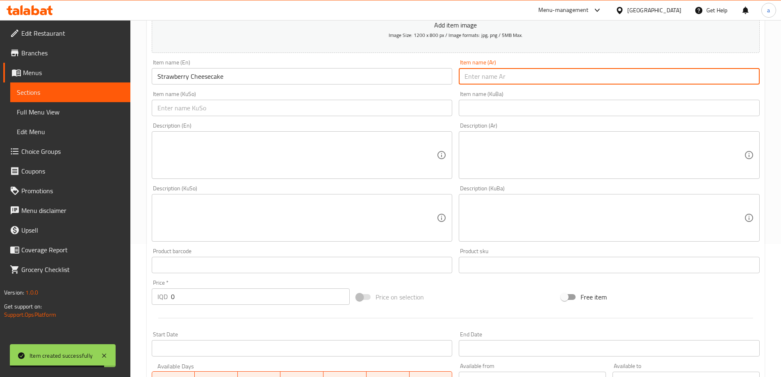
drag, startPoint x: 514, startPoint y: 73, endPoint x: 515, endPoint y: 78, distance: 4.2
click at [515, 73] on input "text" at bounding box center [609, 76] width 301 height 16
paste input "تشيز كيك فراولة"
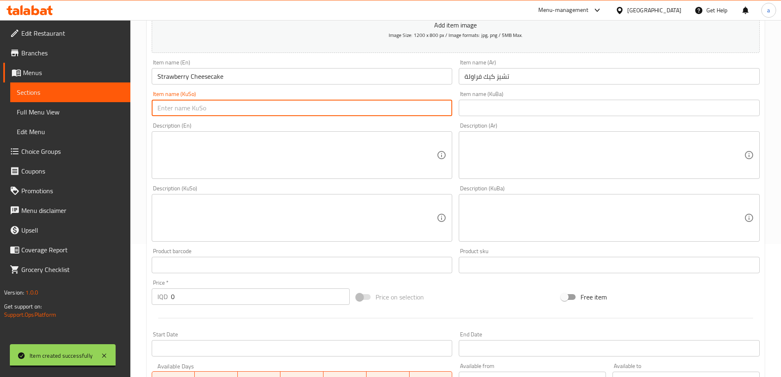
click at [407, 107] on input "text" at bounding box center [302, 108] width 301 height 16
paste
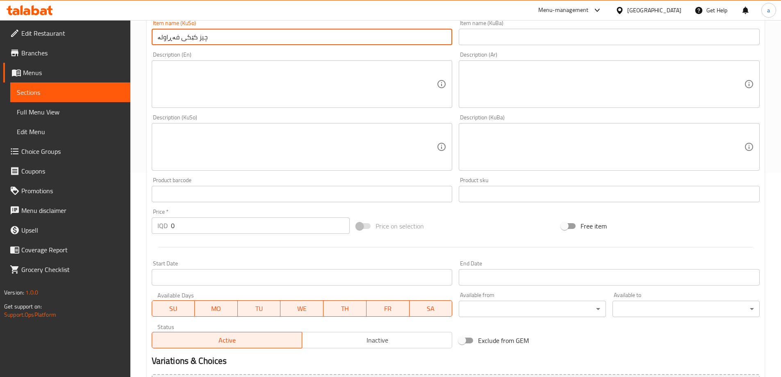
scroll to position [297, 0]
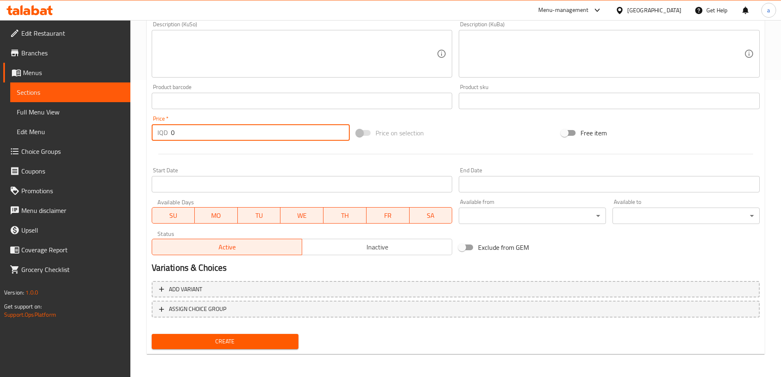
drag, startPoint x: 177, startPoint y: 136, endPoint x: 167, endPoint y: 153, distance: 19.8
click at [167, 151] on div "Add item image Image Size: 1200 x 800 px / Image formats: jpg, png / 5MB Max. I…" at bounding box center [455, 34] width 615 height 448
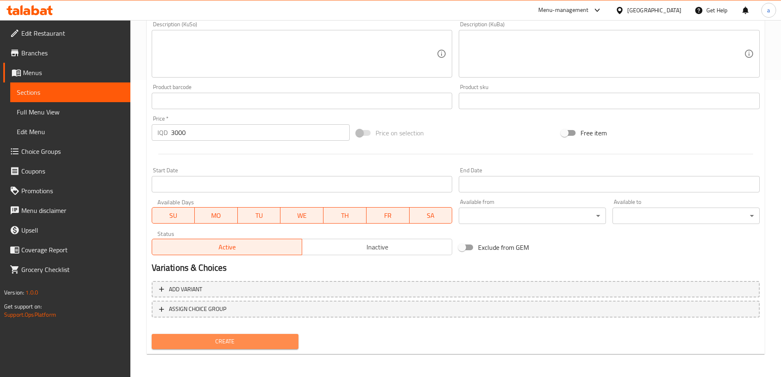
drag, startPoint x: 239, startPoint y: 347, endPoint x: 201, endPoint y: 344, distance: 38.2
click at [239, 348] on button "Create" at bounding box center [225, 341] width 147 height 15
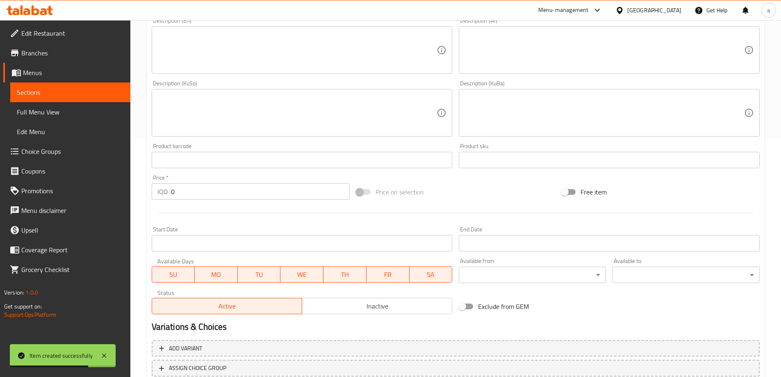
scroll to position [133, 0]
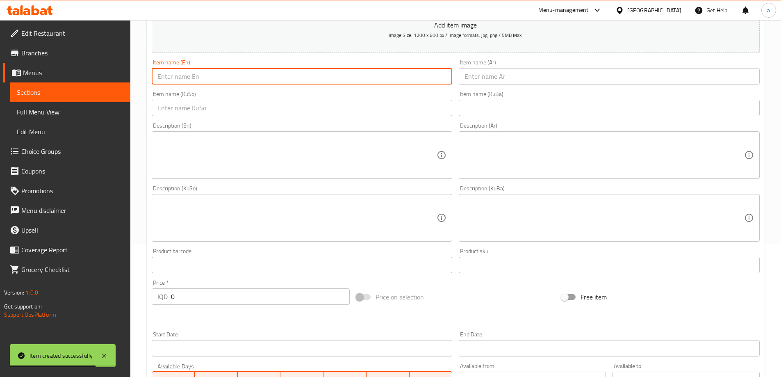
click at [249, 80] on input "text" at bounding box center [302, 76] width 301 height 16
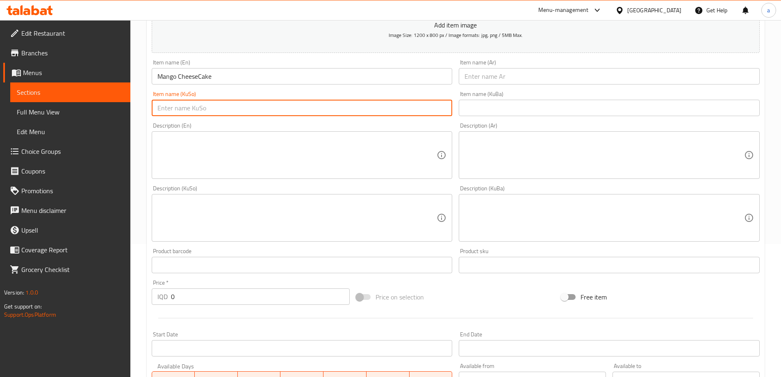
drag, startPoint x: 283, startPoint y: 101, endPoint x: 283, endPoint y: 108, distance: 6.6
click at [283, 105] on input "text" at bounding box center [302, 108] width 301 height 16
click at [491, 82] on input "text" at bounding box center [609, 76] width 301 height 16
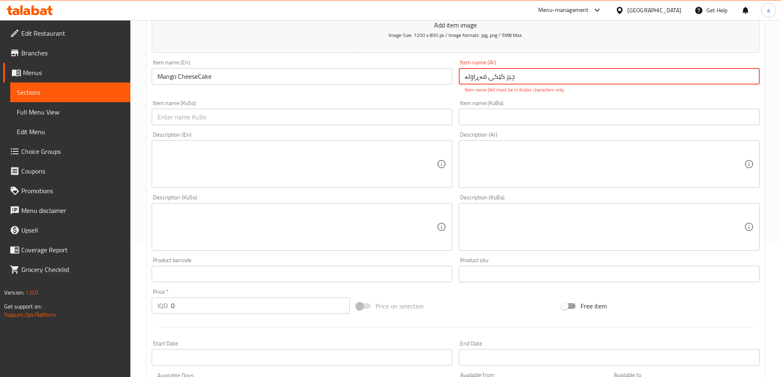
drag, startPoint x: 495, startPoint y: 71, endPoint x: 461, endPoint y: 81, distance: 34.8
click at [461, 81] on input "چیز کێکی فەڕاولە" at bounding box center [609, 76] width 301 height 16
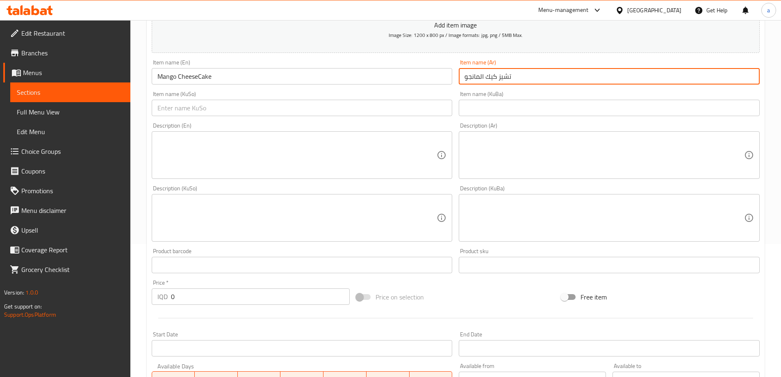
click at [480, 77] on input "تشيز كيك المانجو" at bounding box center [609, 76] width 301 height 16
drag, startPoint x: 434, startPoint y: 66, endPoint x: 383, endPoint y: 62, distance: 51.4
click at [383, 62] on div "Add item image Image Size: 1200 x 800 px / Image formats: jpg, png / 5MB Max. I…" at bounding box center [455, 199] width 615 height 448
click at [272, 107] on input "text" at bounding box center [302, 108] width 301 height 16
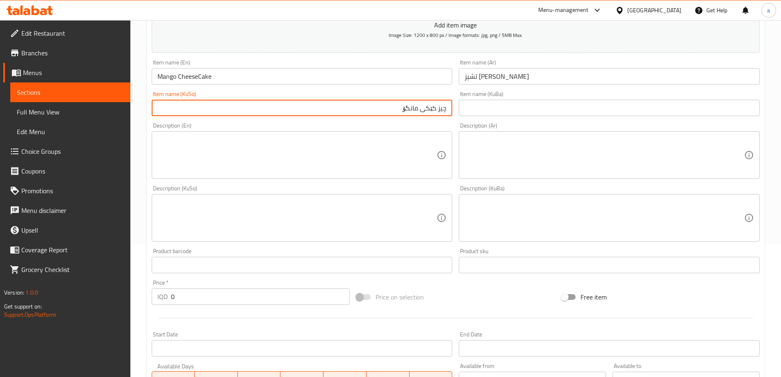
click at [412, 107] on input "چیز کێکی مانگۆ" at bounding box center [302, 108] width 301 height 16
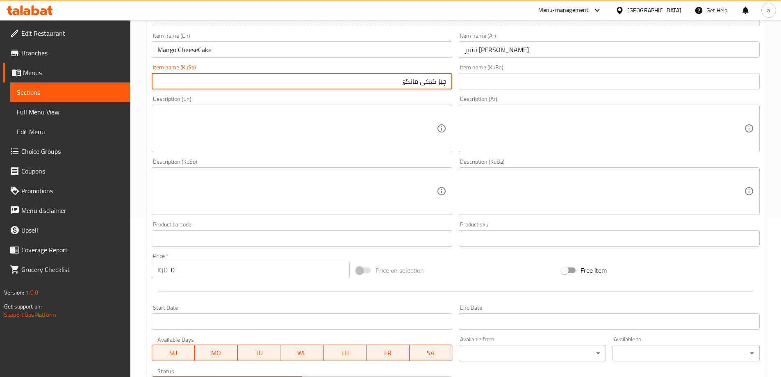
scroll to position [215, 0]
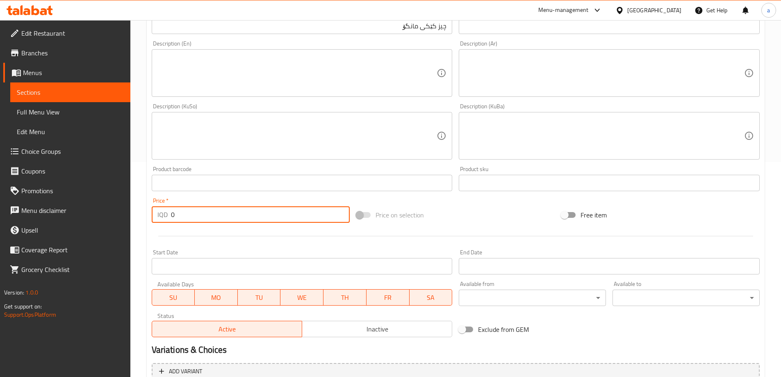
drag, startPoint x: 198, startPoint y: 220, endPoint x: 169, endPoint y: 222, distance: 29.2
click at [169, 222] on div "IQD 0 Price *" at bounding box center [251, 214] width 199 height 16
drag, startPoint x: 165, startPoint y: 222, endPoint x: 174, endPoint y: 222, distance: 8.6
click at [172, 222] on div "IQD 0 Price *" at bounding box center [251, 214] width 199 height 16
drag, startPoint x: 183, startPoint y: 219, endPoint x: 168, endPoint y: 222, distance: 15.8
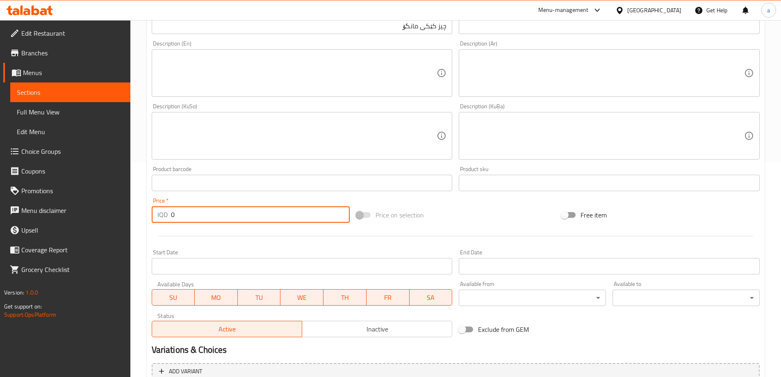
click at [168, 221] on div "IQD 0 Price *" at bounding box center [251, 214] width 199 height 16
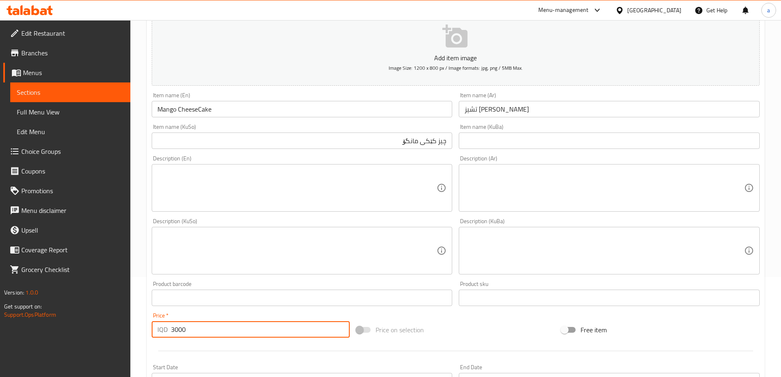
scroll to position [92, 0]
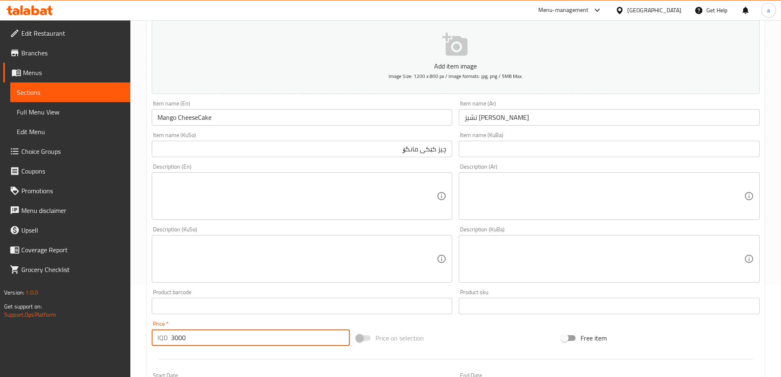
click at [198, 118] on input "Mango CheeseCake" at bounding box center [302, 117] width 301 height 16
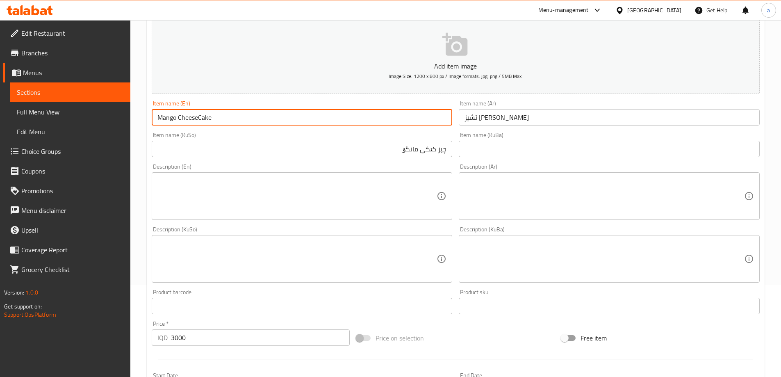
click at [201, 118] on input "Mango CheeseCake" at bounding box center [302, 117] width 301 height 16
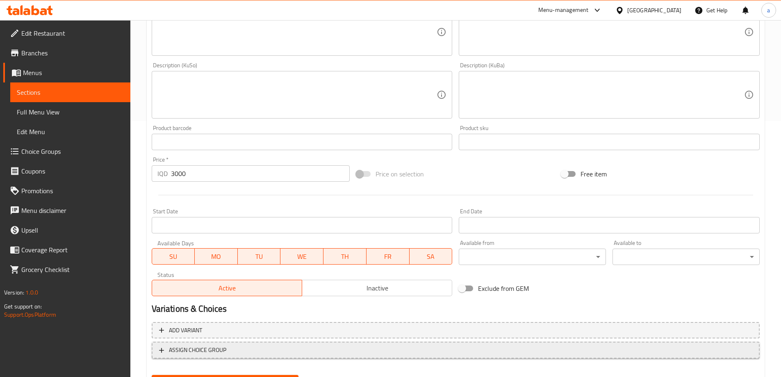
scroll to position [297, 0]
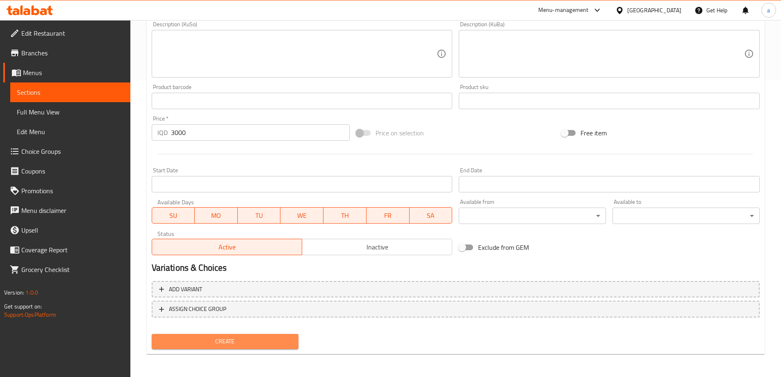
drag, startPoint x: 217, startPoint y: 342, endPoint x: 179, endPoint y: 247, distance: 101.9
click at [217, 340] on span "Create" at bounding box center [225, 341] width 134 height 10
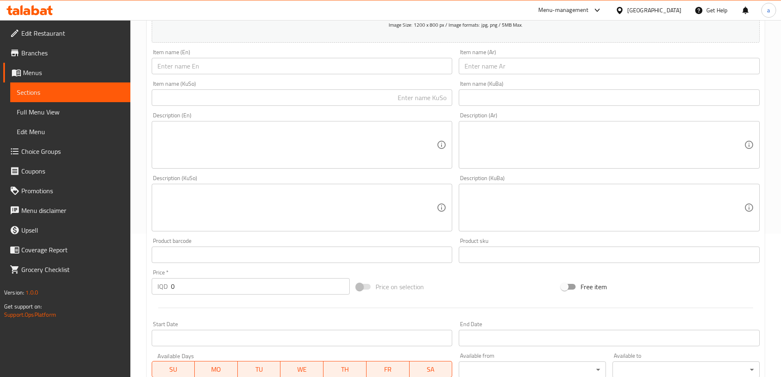
scroll to position [133, 0]
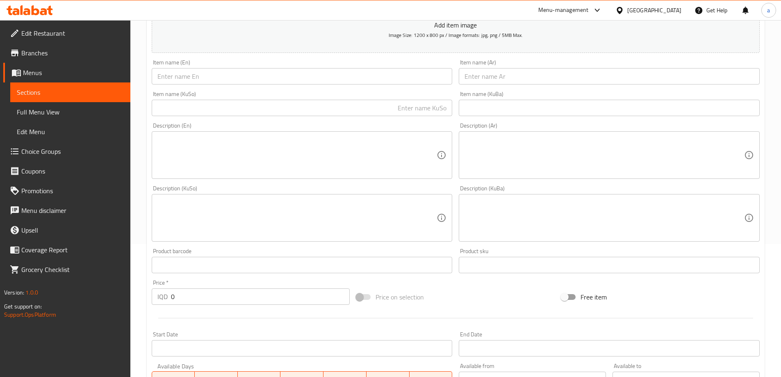
click at [329, 82] on input "text" at bounding box center [302, 76] width 301 height 16
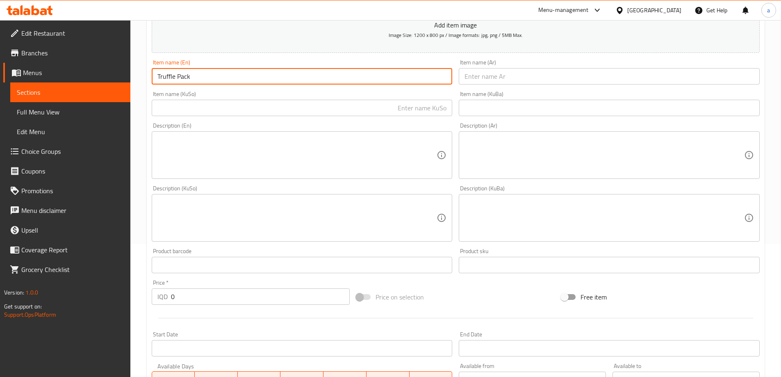
click at [483, 83] on input "text" at bounding box center [609, 76] width 301 height 16
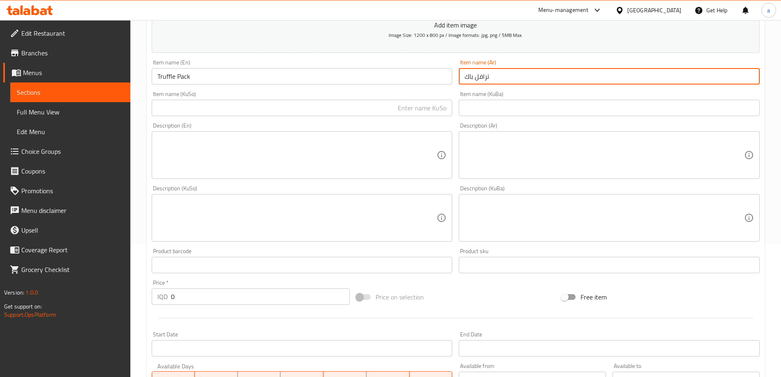
click at [410, 112] on input "text" at bounding box center [302, 108] width 301 height 16
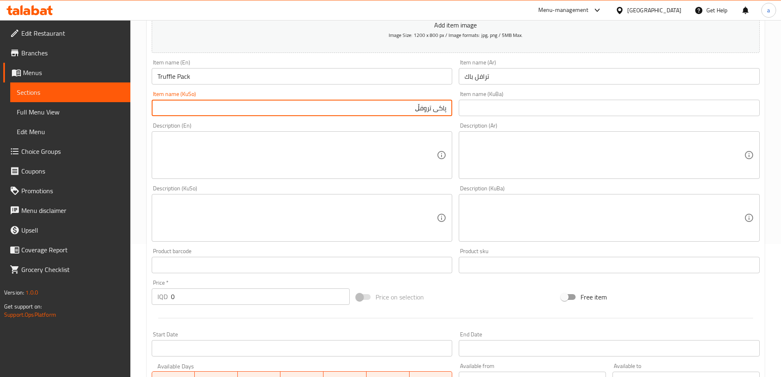
click at [513, 116] on input "text" at bounding box center [609, 108] width 301 height 16
click at [388, 115] on input "پاکی تروفڵ" at bounding box center [302, 108] width 301 height 16
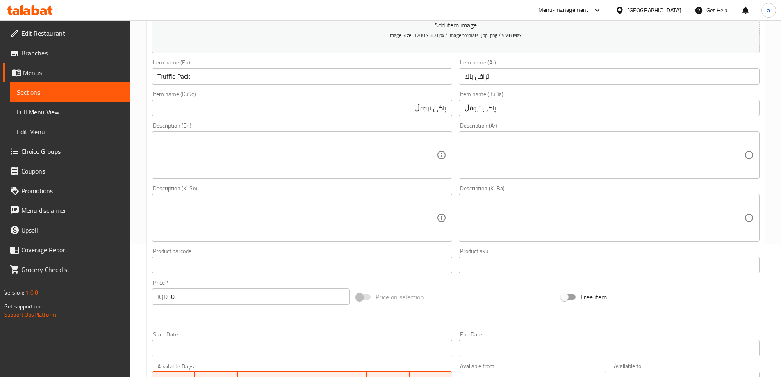
click at [244, 89] on div "Item name (KuSo) پاکی تروفڵ Item name (KuSo)" at bounding box center [302, 104] width 308 height 32
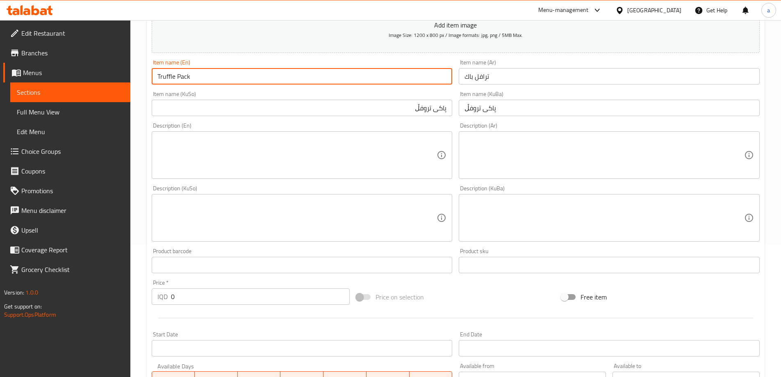
click at [246, 81] on input "Truffle Pack" at bounding box center [302, 76] width 301 height 16
click at [204, 76] on input "Truffle Pack KitKat" at bounding box center [302, 76] width 301 height 16
click at [468, 79] on input "ترافل باك" at bounding box center [609, 76] width 301 height 16
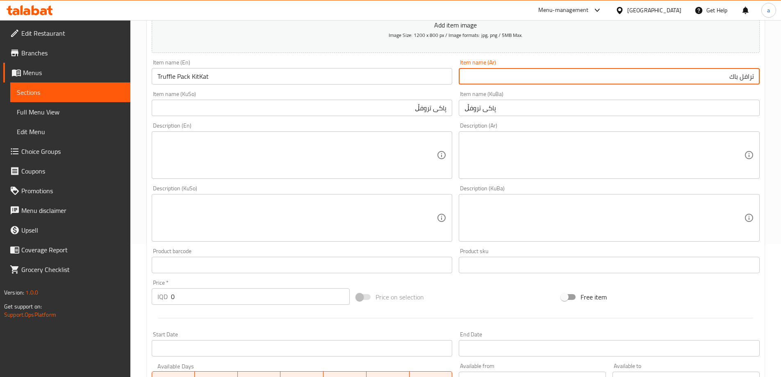
click at [628, 85] on div "Item name (Ar) ترافل باك Item name (Ar)" at bounding box center [610, 72] width 308 height 32
drag, startPoint x: 671, startPoint y: 81, endPoint x: 677, endPoint y: 81, distance: 5.3
click at [673, 81] on input "ترافل باك" at bounding box center [609, 76] width 301 height 16
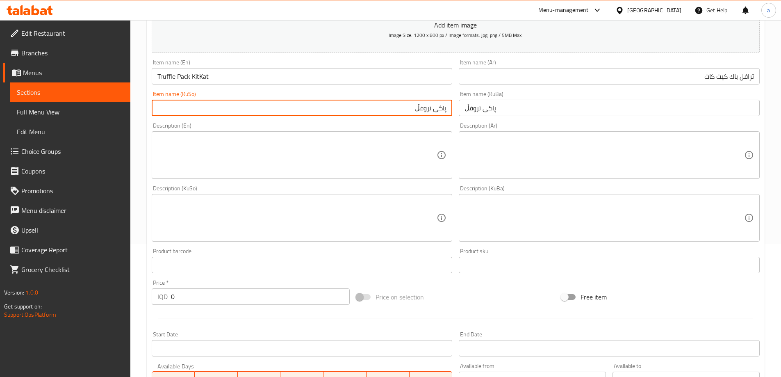
click at [404, 112] on input "پاکی تروفڵ" at bounding box center [302, 108] width 301 height 16
click at [511, 112] on input "پاکی تروفڵ" at bounding box center [609, 108] width 301 height 16
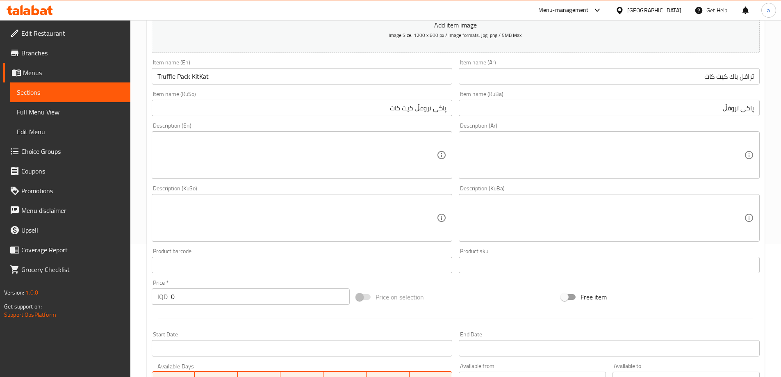
drag, startPoint x: 646, startPoint y: 101, endPoint x: 763, endPoint y: 105, distance: 117.0
click at [763, 105] on div "Create new item Add item image Image Size: 1200 x 800 px / Image formats: jpg, …" at bounding box center [456, 233] width 618 height 572
click at [716, 107] on input "پاکی تروفڵ" at bounding box center [609, 108] width 301 height 16
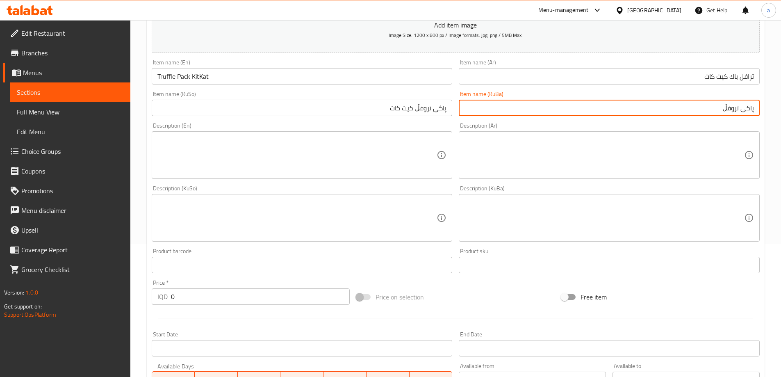
drag, startPoint x: 717, startPoint y: 107, endPoint x: 758, endPoint y: 107, distance: 41.0
click at [758, 107] on input "پاکی تروفڵ" at bounding box center [609, 108] width 301 height 16
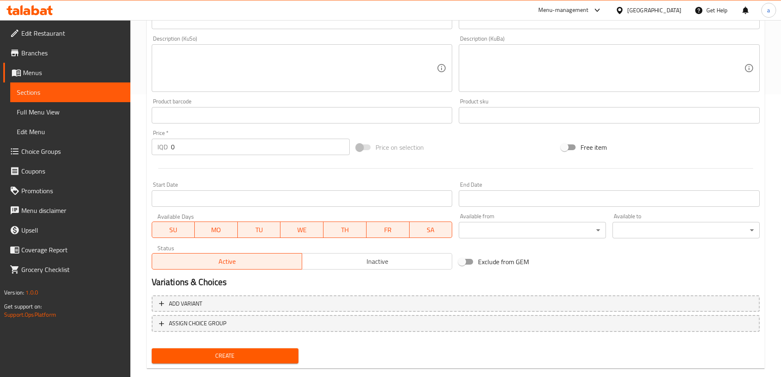
scroll to position [297, 0]
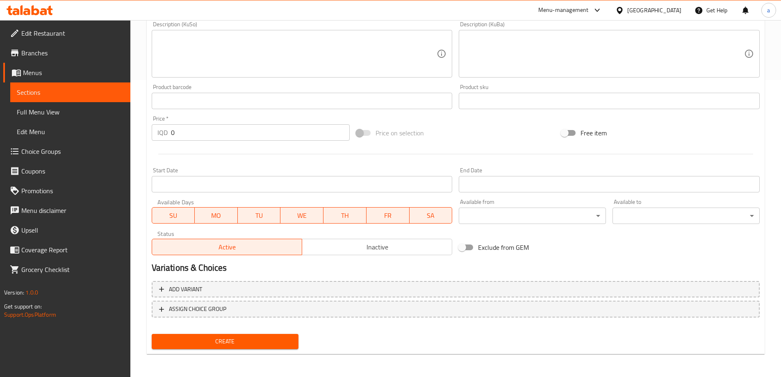
drag, startPoint x: 190, startPoint y: 126, endPoint x: 181, endPoint y: 128, distance: 8.4
click at [181, 128] on div "Price   * IQD 0 Price *" at bounding box center [251, 128] width 199 height 25
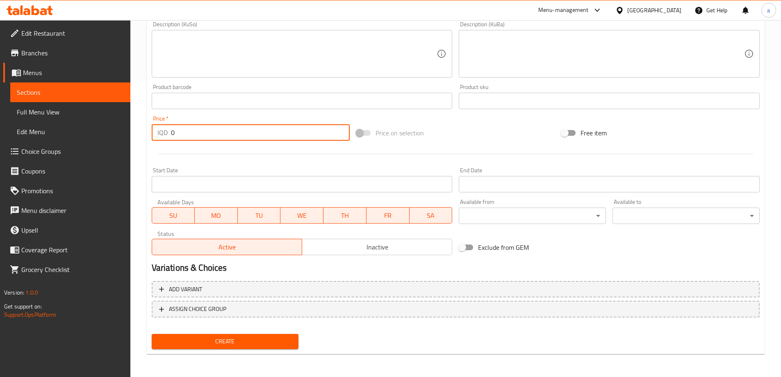
drag, startPoint x: 158, startPoint y: 133, endPoint x: 153, endPoint y: 135, distance: 5.3
click at [153, 135] on div "IQD 0 Price *" at bounding box center [251, 132] width 199 height 16
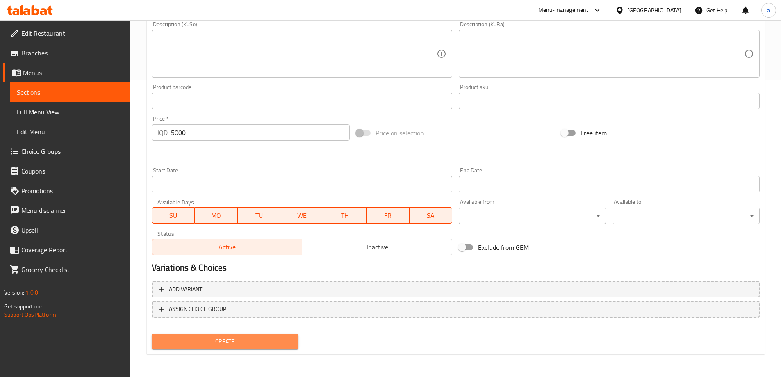
drag, startPoint x: 220, startPoint y: 340, endPoint x: 216, endPoint y: 339, distance: 4.4
click at [220, 341] on span "Create" at bounding box center [225, 341] width 134 height 10
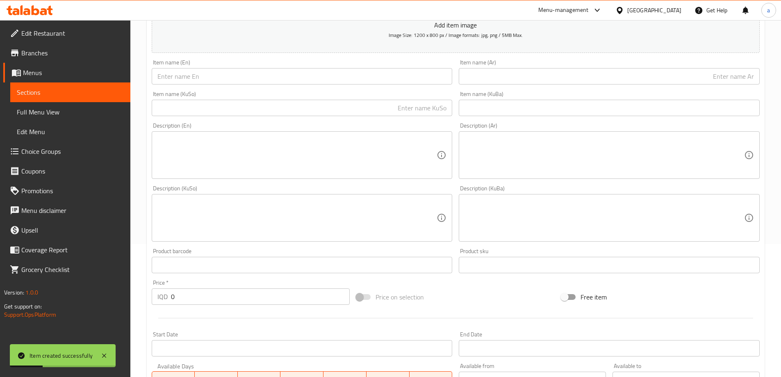
scroll to position [51, 0]
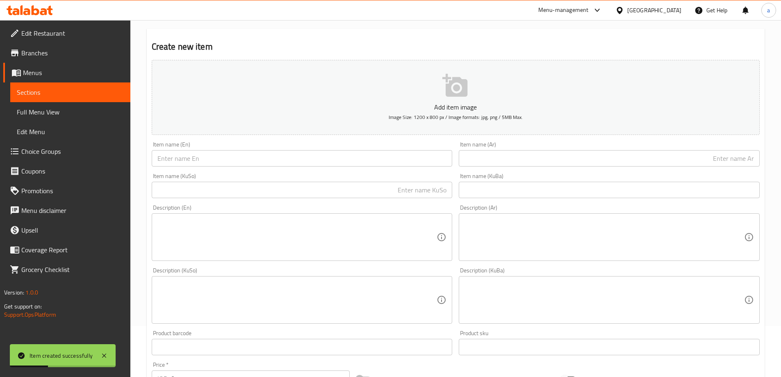
click at [264, 151] on input "text" at bounding box center [302, 158] width 301 height 16
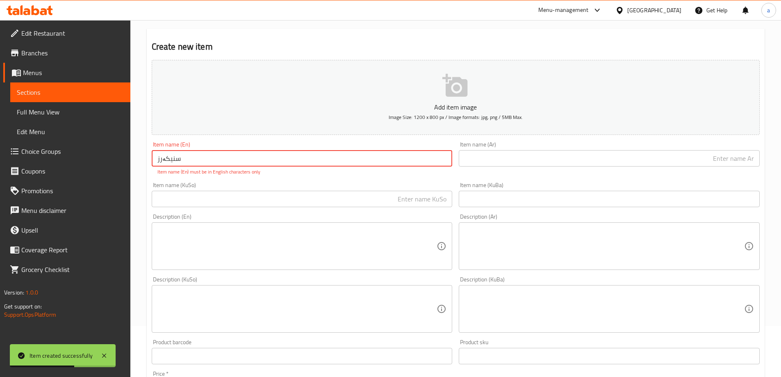
drag, startPoint x: 183, startPoint y: 164, endPoint x: 147, endPoint y: 174, distance: 36.6
click at [147, 174] on div "Create new item Add item image Image Size: 1200 x 800 px / Image formats: jpg, …" at bounding box center [456, 319] width 618 height 581
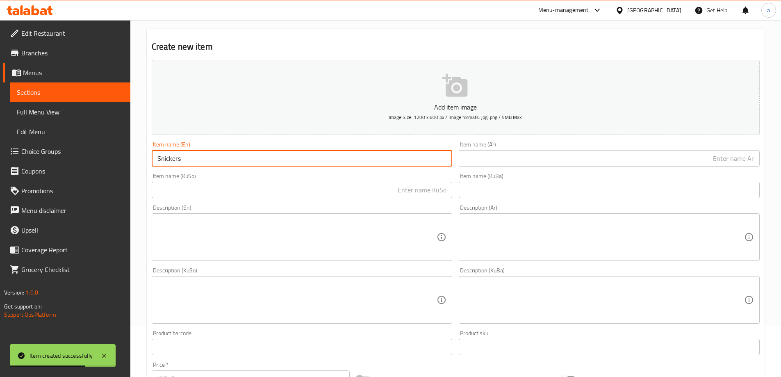
click at [228, 196] on input "text" at bounding box center [302, 190] width 301 height 16
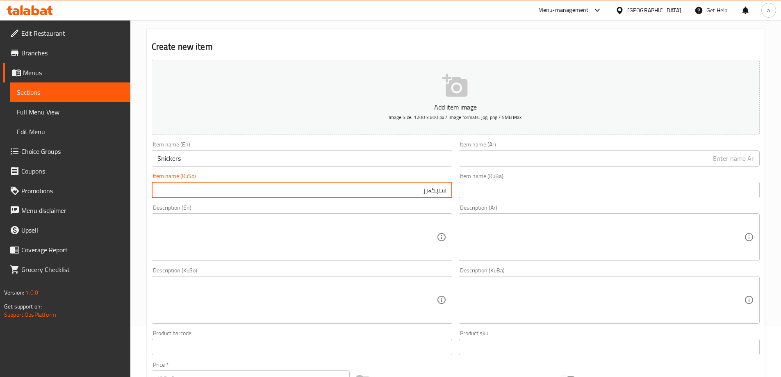
click at [502, 153] on input "text" at bounding box center [609, 158] width 301 height 16
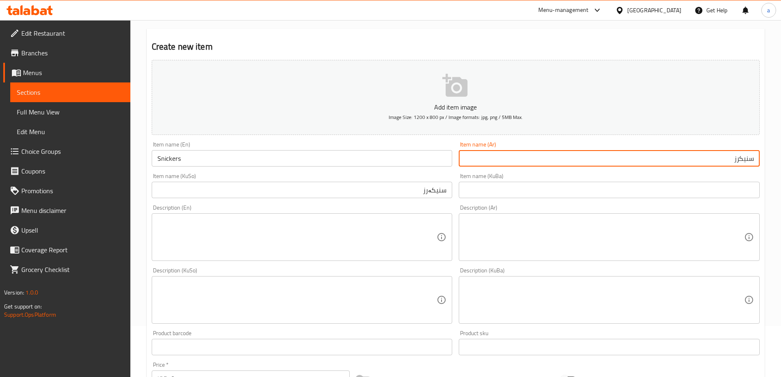
drag, startPoint x: 171, startPoint y: 160, endPoint x: 119, endPoint y: 176, distance: 54.1
click at [120, 176] on div "Edit Restaurant Branches Menus Sections Full Menu View Edit Menu Choice Groups …" at bounding box center [390, 296] width 781 height 654
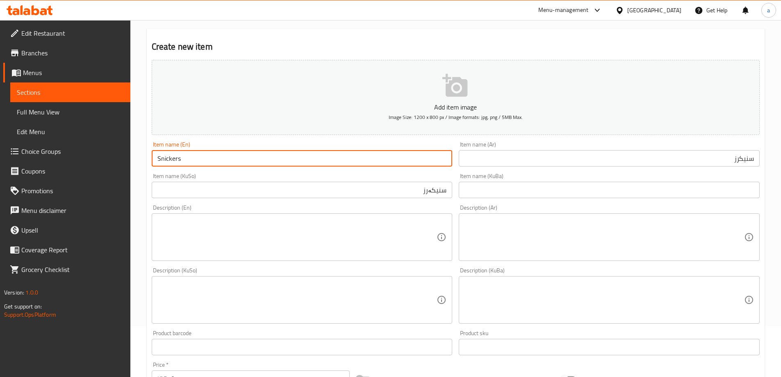
click at [216, 171] on div "Item name (KuSo) سنیکەرز Item name (KuSo)" at bounding box center [302, 186] width 308 height 32
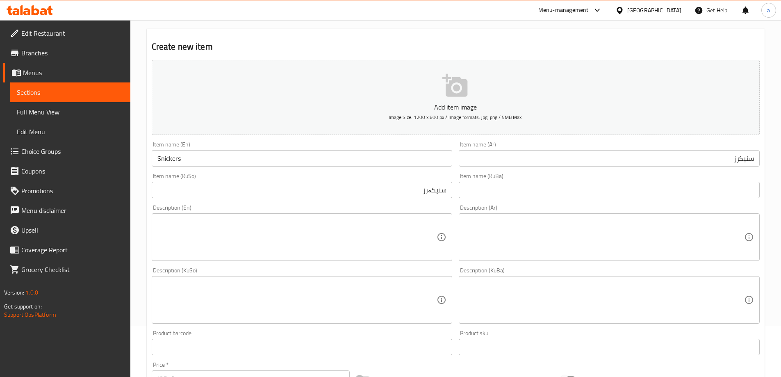
click at [218, 161] on input "Snickers" at bounding box center [302, 158] width 301 height 16
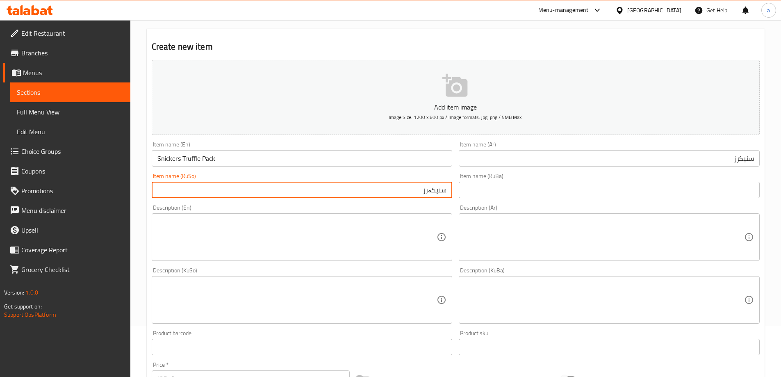
click at [387, 191] on input "سنیکەرز" at bounding box center [302, 190] width 301 height 16
drag, startPoint x: 399, startPoint y: 192, endPoint x: 420, endPoint y: 192, distance: 21.3
click at [418, 192] on input "سنیکەرز ترافل باك" at bounding box center [302, 190] width 301 height 16
click at [420, 192] on input "سنیکەرز ترافل باك" at bounding box center [302, 190] width 301 height 16
drag, startPoint x: 424, startPoint y: 188, endPoint x: 385, endPoint y: 189, distance: 38.6
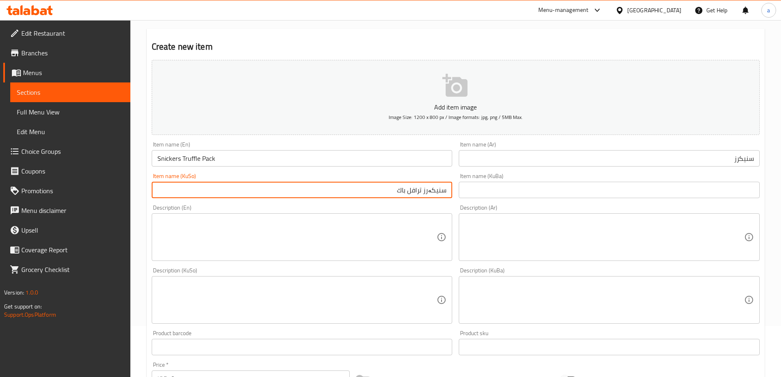
click at [385, 189] on input "سنیکەرز ترافل باك" at bounding box center [302, 190] width 301 height 16
drag, startPoint x: 425, startPoint y: 190, endPoint x: 460, endPoint y: 190, distance: 35.7
click at [460, 190] on div "Add item image Image Size: 1200 x 800 px / Image formats: jpg, png / 5MB Max. I…" at bounding box center [455, 281] width 615 height 448
click at [406, 194] on input "پاکی تروفڵ" at bounding box center [302, 190] width 301 height 16
click at [712, 162] on input "سنيكرز" at bounding box center [609, 158] width 301 height 16
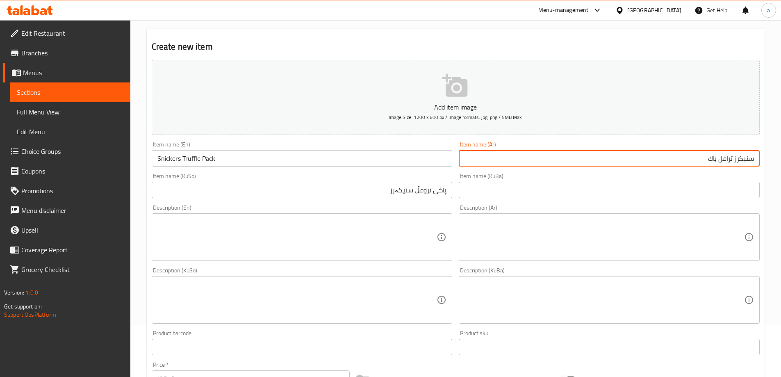
drag, startPoint x: 735, startPoint y: 158, endPoint x: 782, endPoint y: 159, distance: 46.8
click at [781, 159] on html "​ Menu-management Iraq Get Help a Edit Restaurant Branches Menus Sections Full …" at bounding box center [390, 137] width 781 height 377
click at [724, 158] on input "ترافل باك" at bounding box center [609, 158] width 301 height 16
drag, startPoint x: 752, startPoint y: 162, endPoint x: 714, endPoint y: 211, distance: 61.7
click at [752, 168] on div "Item name (Ar) ترافل باك سنيكرز Item name (Ar)" at bounding box center [610, 154] width 308 height 32
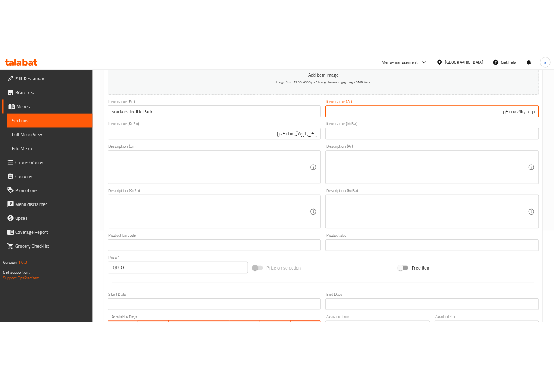
scroll to position [174, 0]
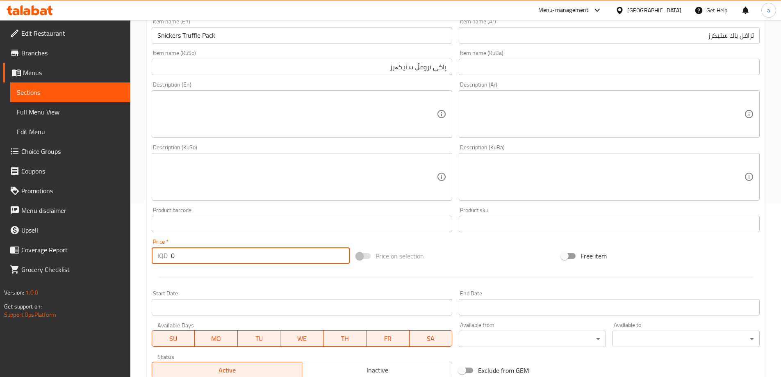
drag, startPoint x: 172, startPoint y: 262, endPoint x: 161, endPoint y: 265, distance: 11.3
click at [161, 265] on div "Price   * IQD 0 Price *" at bounding box center [250, 251] width 205 height 32
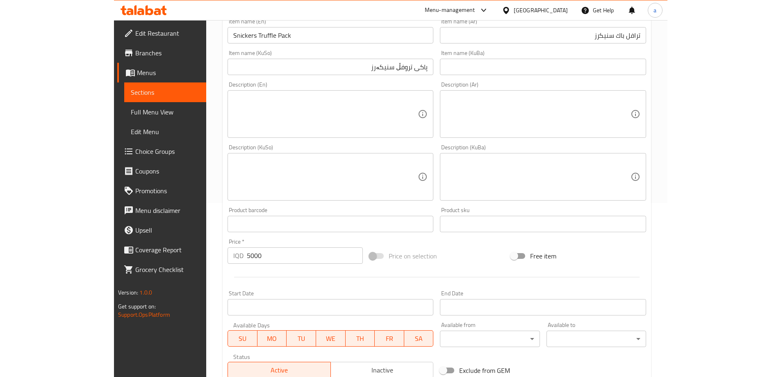
scroll to position [297, 0]
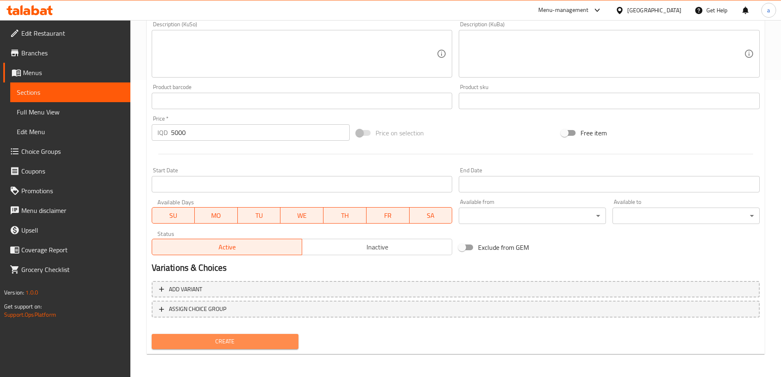
click at [251, 341] on span "Create" at bounding box center [225, 341] width 134 height 10
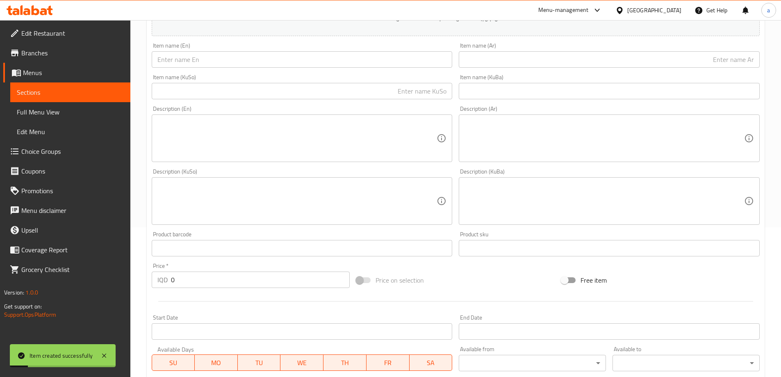
scroll to position [133, 0]
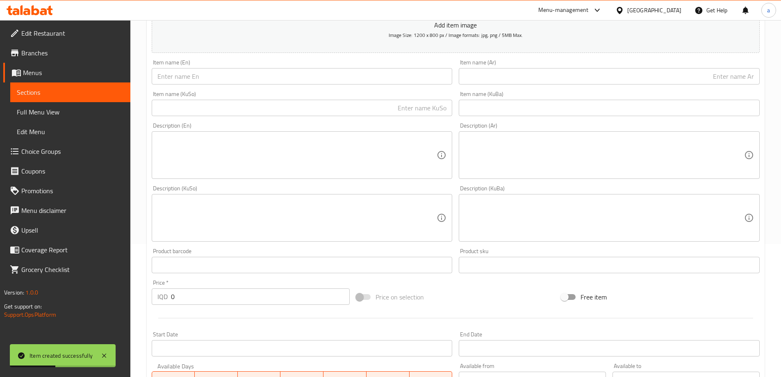
drag, startPoint x: 243, startPoint y: 75, endPoint x: 244, endPoint y: 80, distance: 5.8
click at [243, 75] on input "text" at bounding box center [302, 76] width 301 height 16
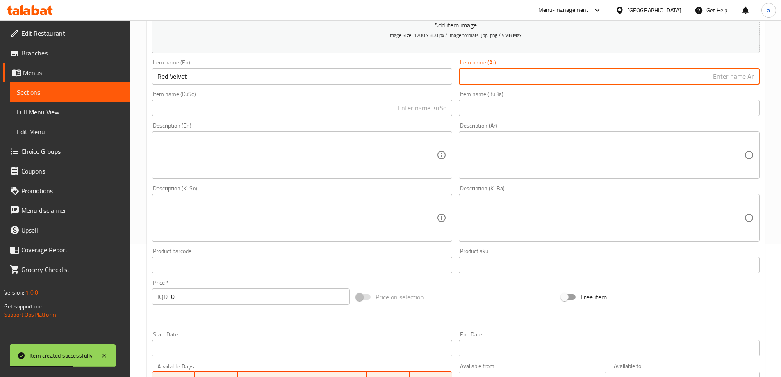
drag, startPoint x: 500, startPoint y: 78, endPoint x: 496, endPoint y: 85, distance: 7.7
click at [500, 81] on input "text" at bounding box center [609, 76] width 301 height 16
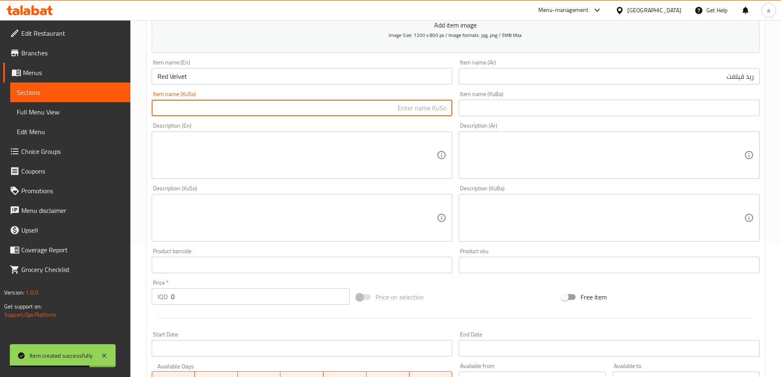
drag, startPoint x: 438, startPoint y: 110, endPoint x: 440, endPoint y: 119, distance: 9.1
click at [438, 110] on input "text" at bounding box center [302, 108] width 301 height 16
click at [446, 108] on input "رێد ڤیلڤێت" at bounding box center [302, 108] width 301 height 16
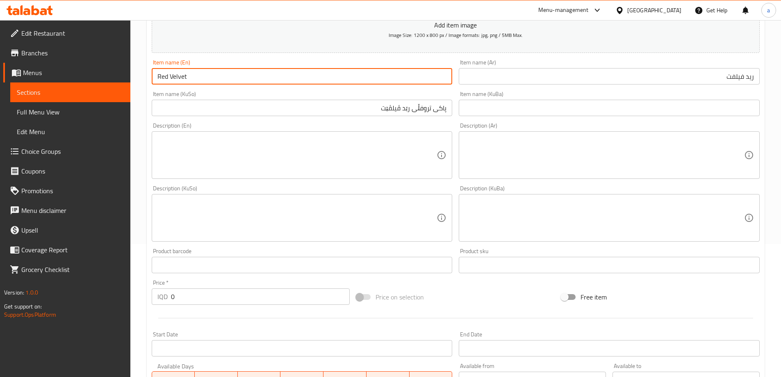
click at [436, 82] on input "Red Velvet" at bounding box center [302, 76] width 301 height 16
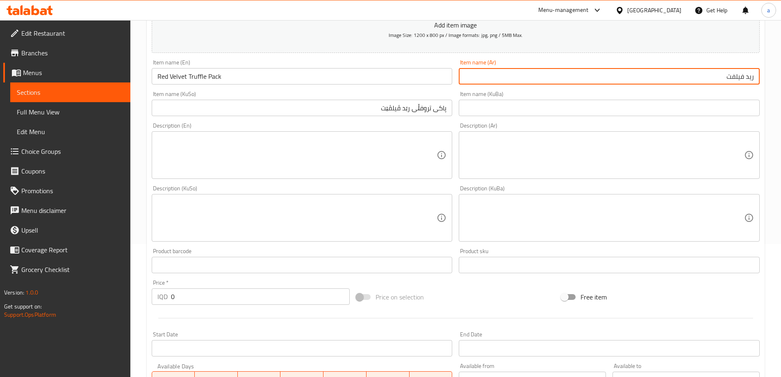
click at [675, 83] on input "ريد فيلفت" at bounding box center [609, 76] width 301 height 16
click at [755, 77] on input "ريد فيلفت" at bounding box center [609, 76] width 301 height 16
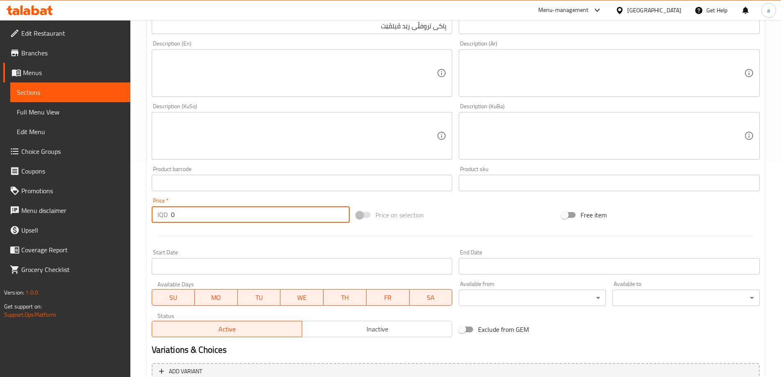
drag, startPoint x: 189, startPoint y: 209, endPoint x: 143, endPoint y: 209, distance: 45.9
click at [143, 209] on div "Home / Restaurants management / Menus / Sections / item / create Desserts secti…" at bounding box center [455, 132] width 651 height 654
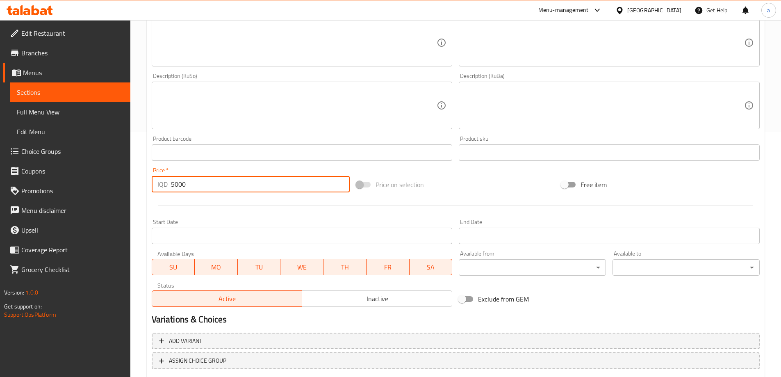
scroll to position [297, 0]
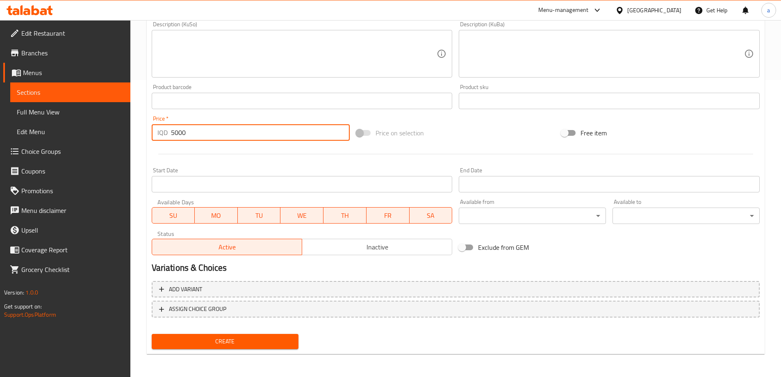
click at [222, 338] on span "Create" at bounding box center [225, 341] width 134 height 10
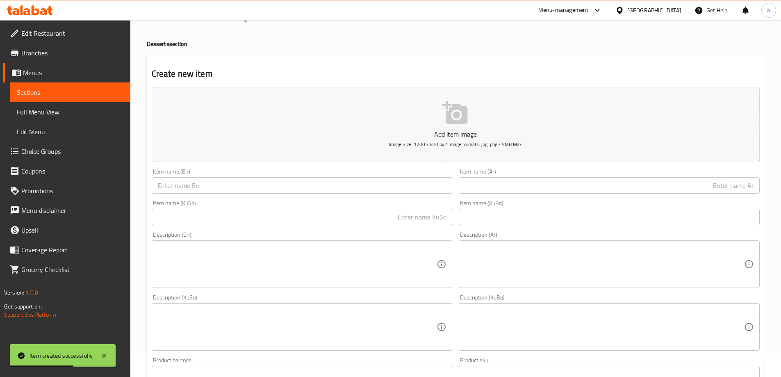
scroll to position [0, 0]
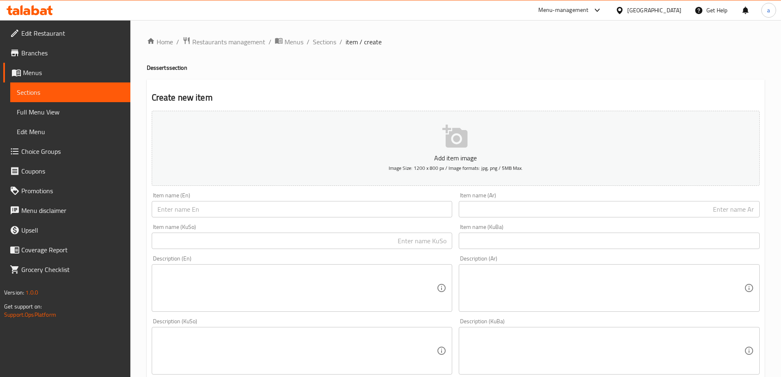
click at [76, 107] on link "Full Menu View" at bounding box center [70, 112] width 120 height 20
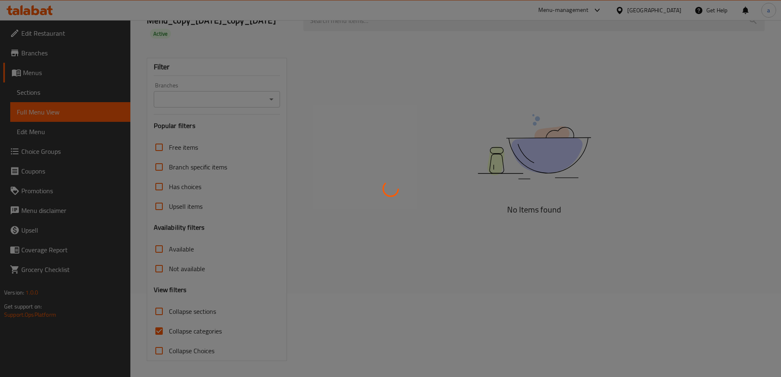
scroll to position [84, 0]
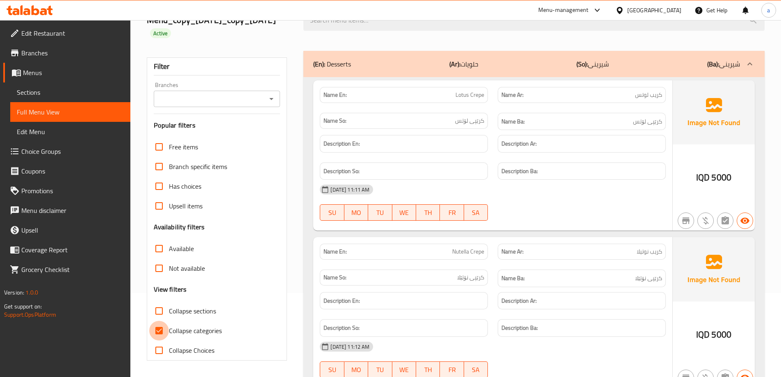
click at [164, 328] on input "Collapse categories" at bounding box center [159, 331] width 20 height 20
click at [162, 311] on input "Collapse sections" at bounding box center [159, 311] width 20 height 20
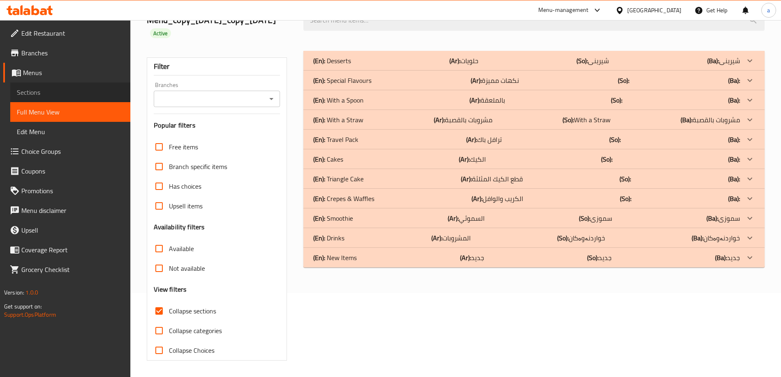
click at [79, 91] on span "Sections" at bounding box center [70, 92] width 107 height 10
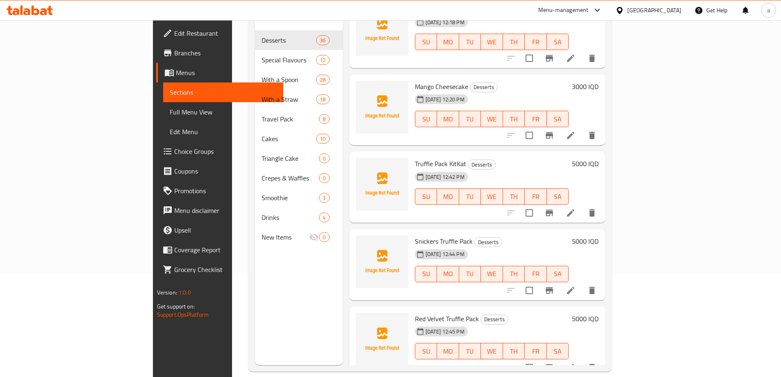
scroll to position [115, 0]
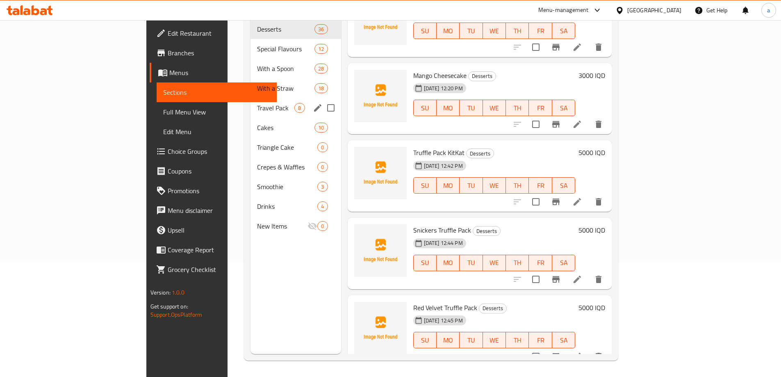
click at [257, 103] on span "Travel Pack" at bounding box center [275, 108] width 37 height 10
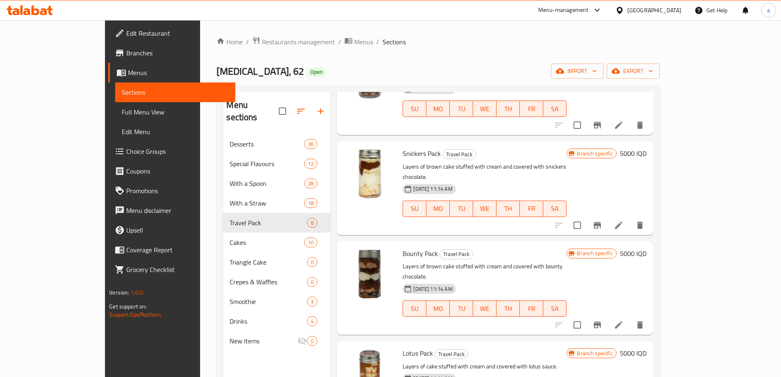
scroll to position [348, 0]
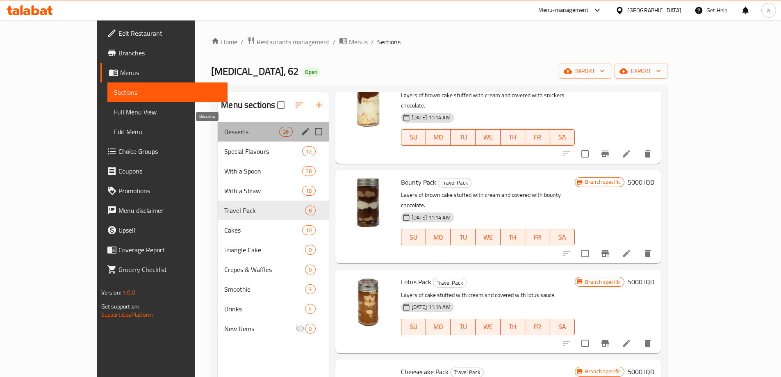
click at [224, 135] on span "Desserts" at bounding box center [251, 132] width 55 height 10
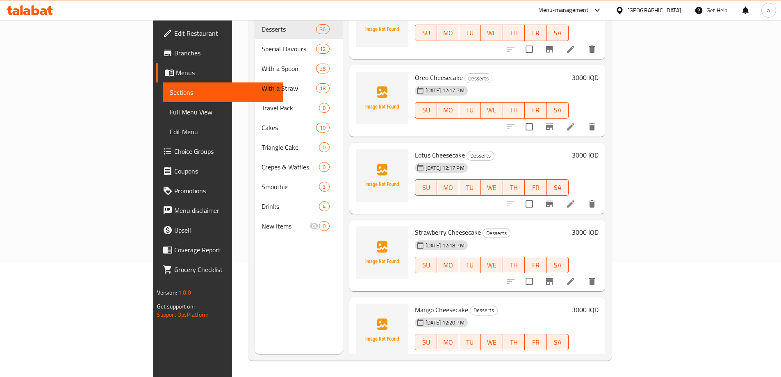
scroll to position [2428, 0]
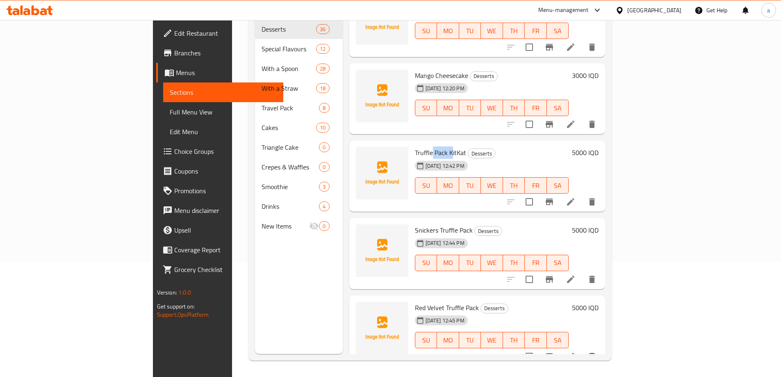
drag, startPoint x: 395, startPoint y: 137, endPoint x: 414, endPoint y: 135, distance: 19.0
click at [415, 146] on span "Truffle Pack KitKat" at bounding box center [440, 152] width 51 height 12
drag, startPoint x: 388, startPoint y: 57, endPoint x: 415, endPoint y: 52, distance: 27.6
click at [415, 63] on div "Mango Cheesecake Desserts 01-09-2025 12:20 PM SU MO TU WE TH FR SA 3000 IQD" at bounding box center [477, 98] width 256 height 71
drag, startPoint x: 429, startPoint y: 143, endPoint x: 444, endPoint y: 142, distance: 14.8
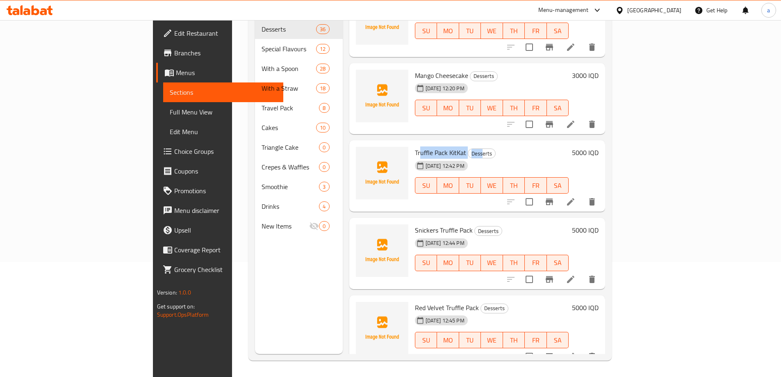
click at [444, 147] on h6 "Truffle Pack KitKat Desserts" at bounding box center [492, 152] width 154 height 11
drag, startPoint x: 411, startPoint y: 216, endPoint x: 411, endPoint y: 232, distance: 16.4
click at [418, 224] on span "Snickers Truffle Pack" at bounding box center [444, 230] width 58 height 12
drag, startPoint x: 381, startPoint y: 288, endPoint x: 417, endPoint y: 291, distance: 36.6
click at [416, 299] on div "Red Velvet Truffle Pack Desserts 01-09-2025 12:45 PM SU MO TU WE TH FR SA" at bounding box center [492, 331] width 161 height 65
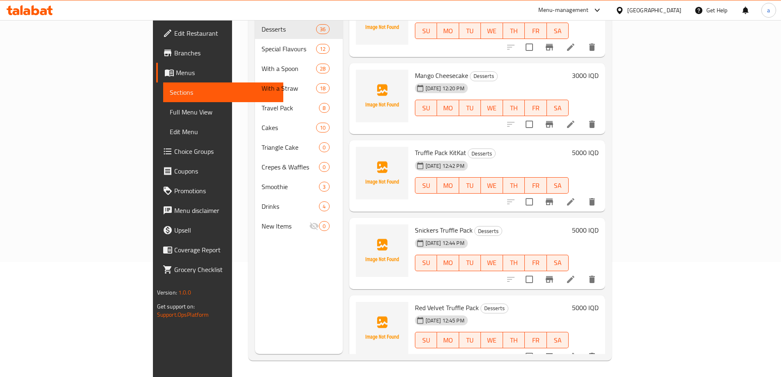
click at [458, 147] on h6 "Truffle Pack KitKat Desserts" at bounding box center [492, 152] width 154 height 11
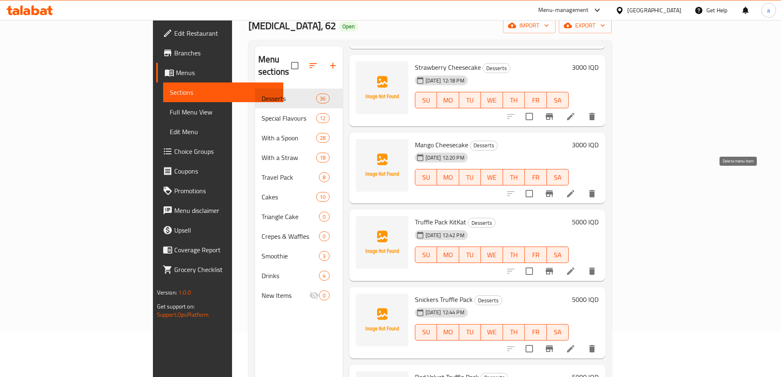
scroll to position [82, 0]
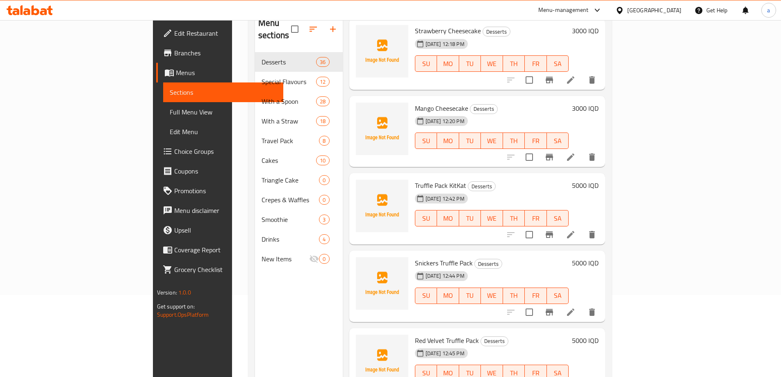
click at [602, 225] on button "delete" at bounding box center [592, 235] width 20 height 20
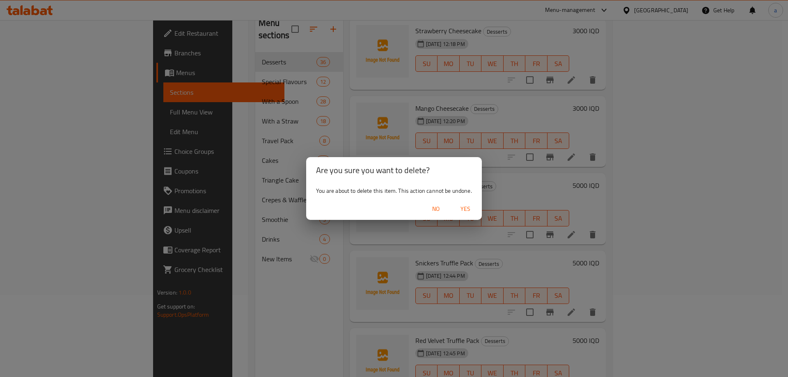
click at [460, 209] on span "Yes" at bounding box center [465, 209] width 20 height 10
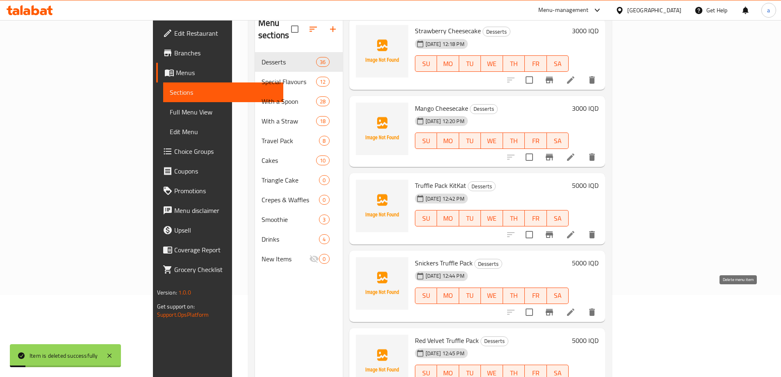
click at [597, 307] on icon "delete" at bounding box center [592, 312] width 10 height 10
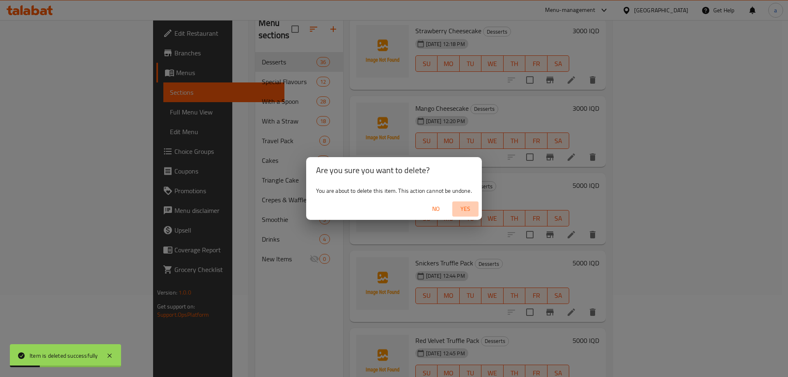
click at [471, 210] on span "Yes" at bounding box center [465, 209] width 20 height 10
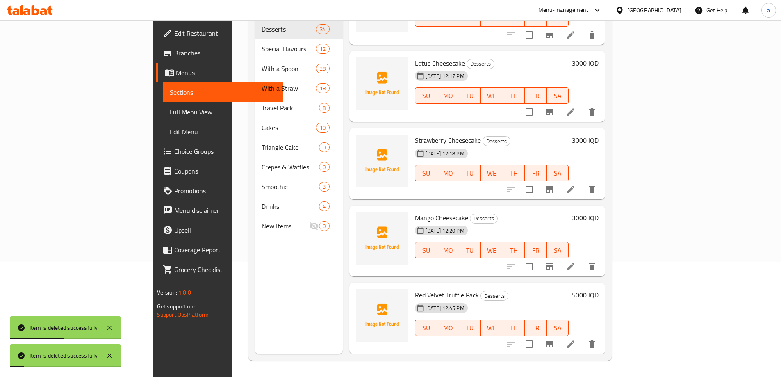
scroll to position [2274, 0]
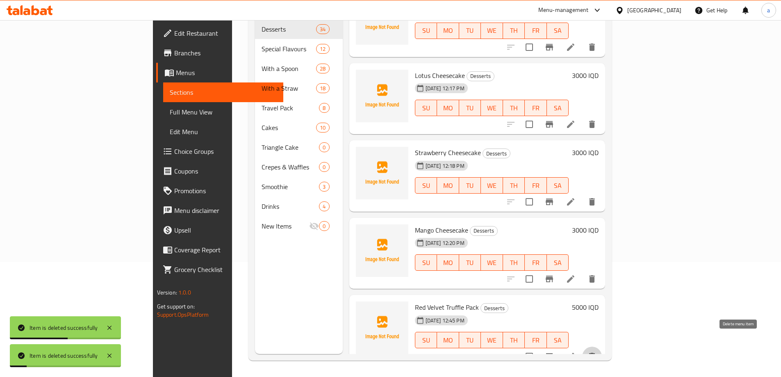
click at [602, 347] on button "delete" at bounding box center [592, 357] width 20 height 20
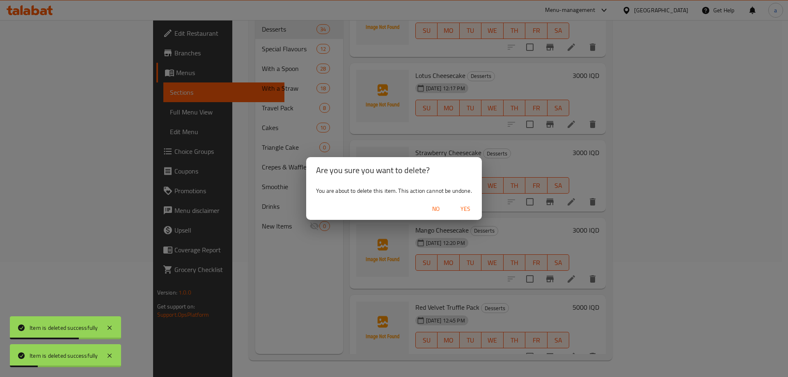
click at [471, 213] on span "Yes" at bounding box center [465, 209] width 20 height 10
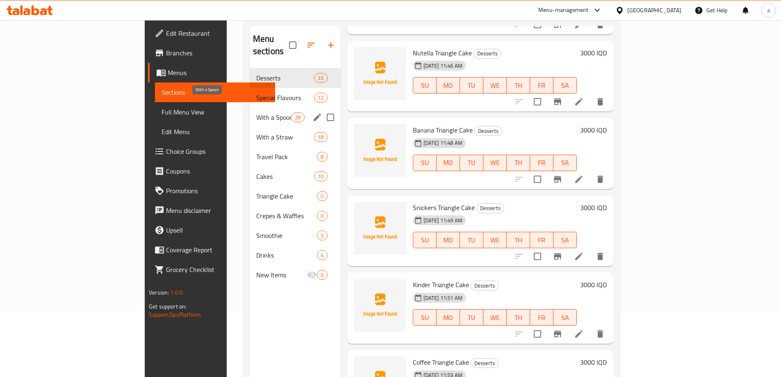
scroll to position [0, 0]
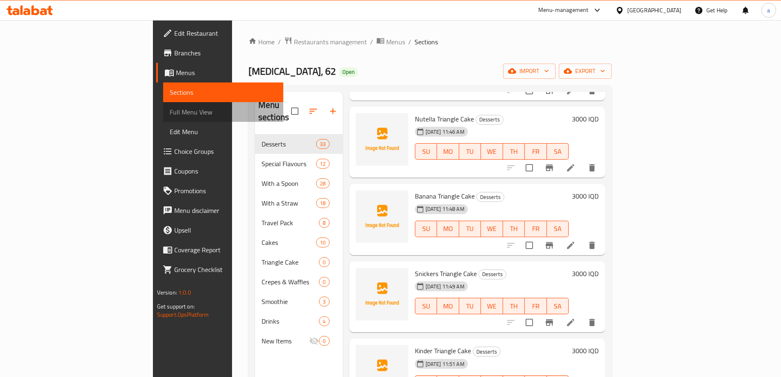
click at [170, 110] on span "Full Menu View" at bounding box center [223, 112] width 107 height 10
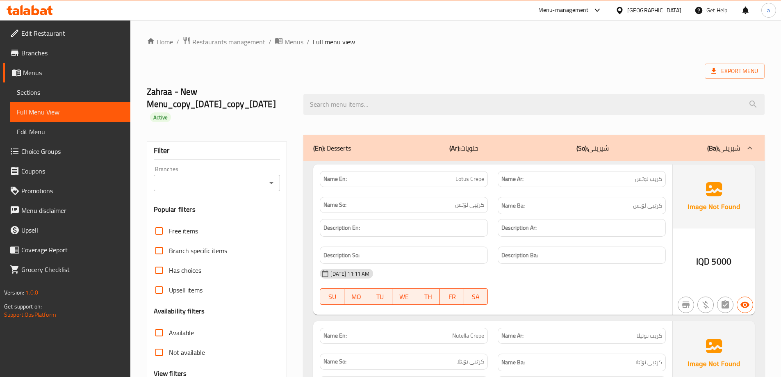
click at [269, 184] on icon "Open" at bounding box center [272, 183] width 10 height 10
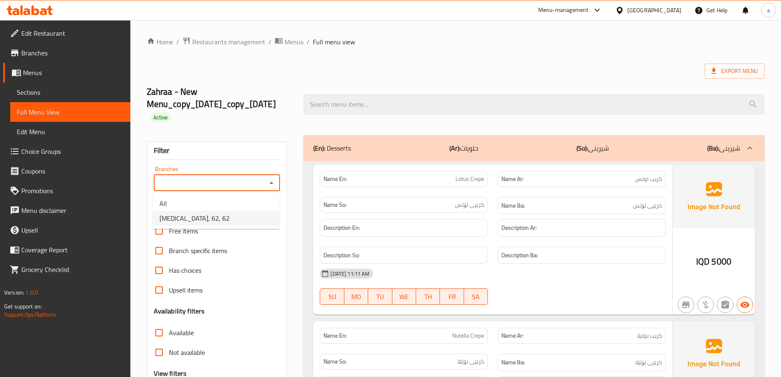
drag, startPoint x: 229, startPoint y: 215, endPoint x: 222, endPoint y: 218, distance: 7.9
click at [229, 215] on li "[MEDICAL_DATA], 62, 62" at bounding box center [216, 218] width 127 height 15
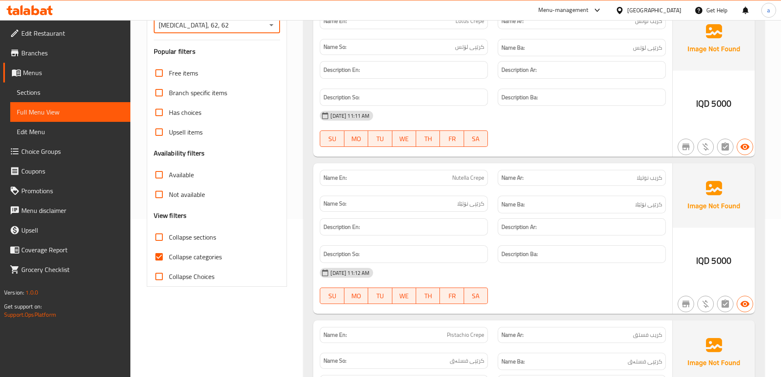
scroll to position [166, 0]
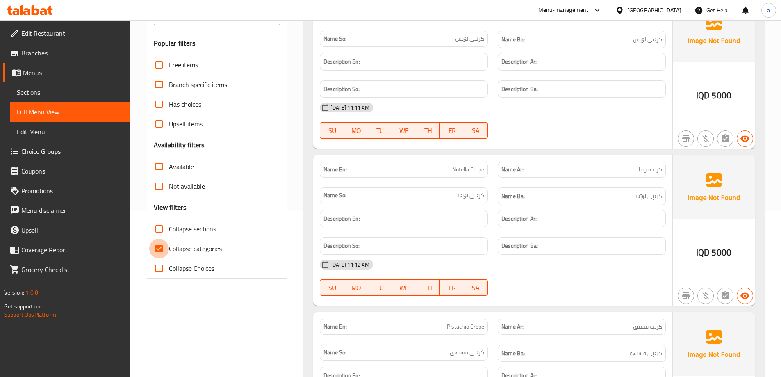
click at [163, 251] on input "Collapse categories" at bounding box center [159, 249] width 20 height 20
click at [155, 227] on input "Collapse sections" at bounding box center [159, 229] width 20 height 20
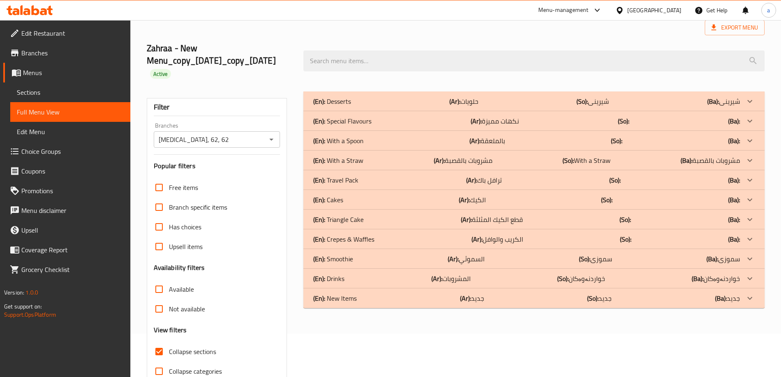
scroll to position [2, 0]
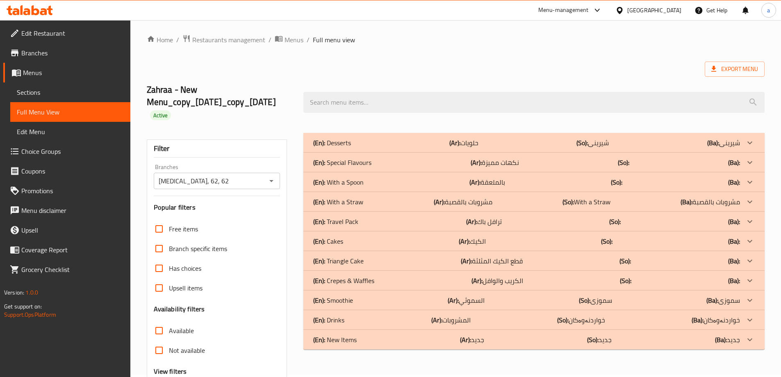
click at [87, 97] on span "Sections" at bounding box center [70, 92] width 107 height 10
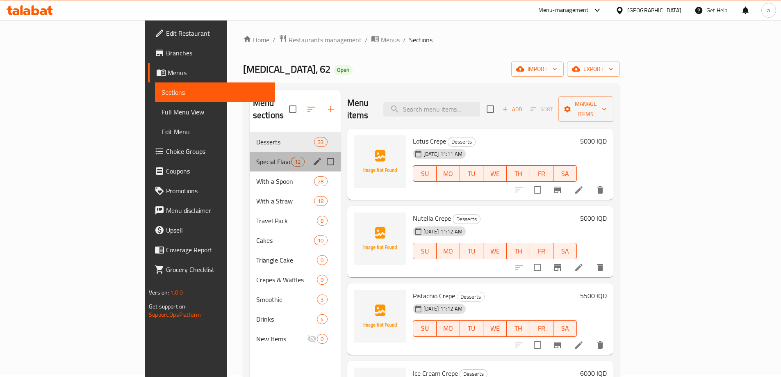
click at [256, 157] on span "Special Flavours" at bounding box center [273, 162] width 35 height 10
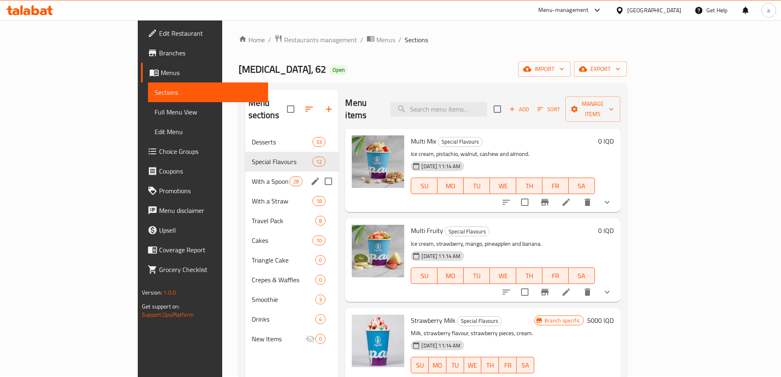
click at [252, 176] on span "With a Spoon" at bounding box center [271, 181] width 38 height 10
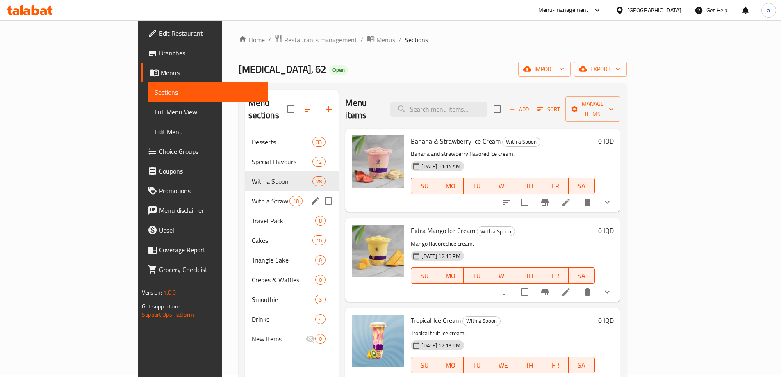
click at [252, 196] on span "With a Straw" at bounding box center [271, 201] width 38 height 10
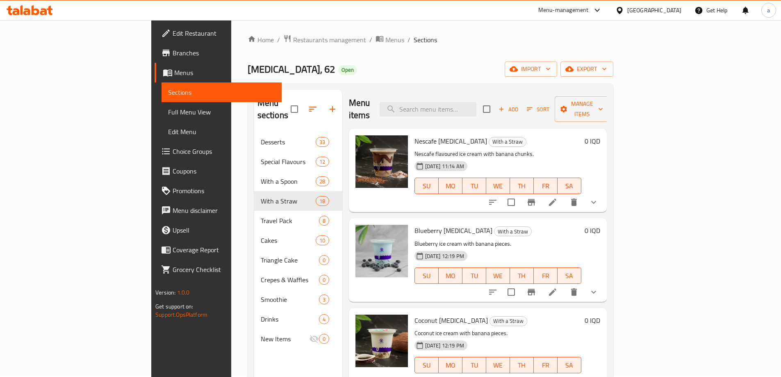
click at [168, 116] on span "Full Menu View" at bounding box center [221, 112] width 107 height 10
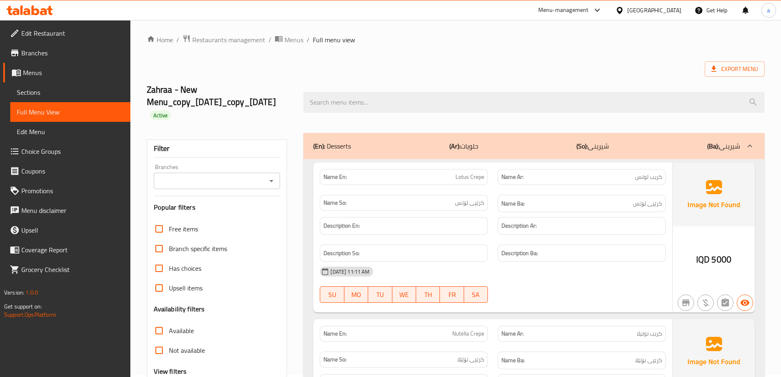
click at [267, 178] on icon "Open" at bounding box center [272, 181] width 10 height 10
click at [39, 13] on icon at bounding box center [36, 10] width 8 height 10
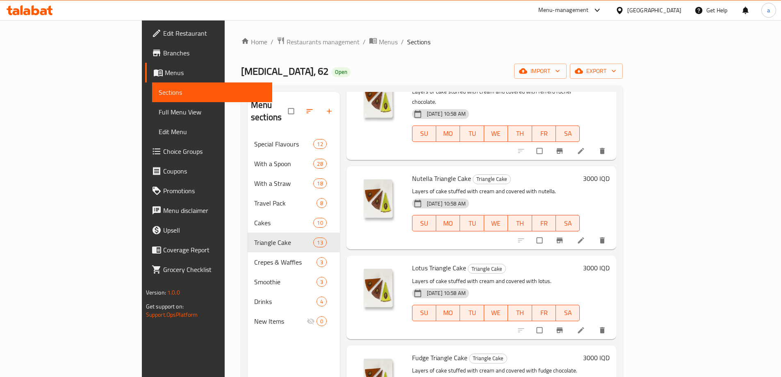
scroll to position [615, 0]
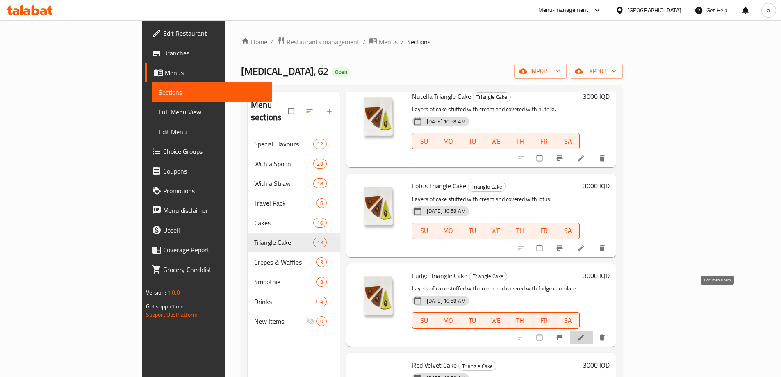
click at [585, 333] on icon at bounding box center [581, 337] width 8 height 8
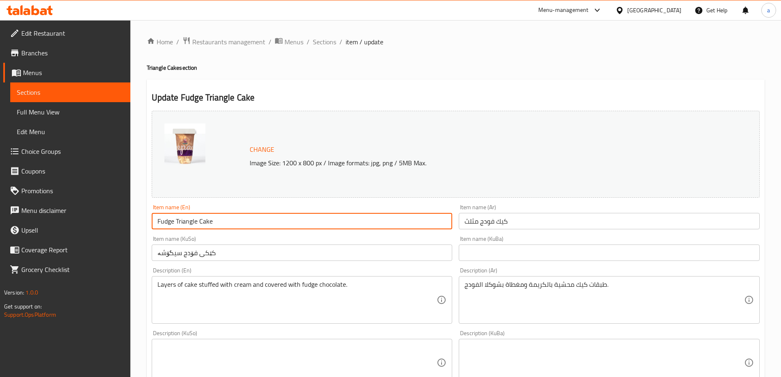
drag, startPoint x: 211, startPoint y: 220, endPoint x: 147, endPoint y: 226, distance: 63.8
click at [147, 226] on div "Update Fudge Triangle Cake Change Image Size: 1200 x 800 px / Image formats: jp…" at bounding box center [456, 372] width 618 height 584
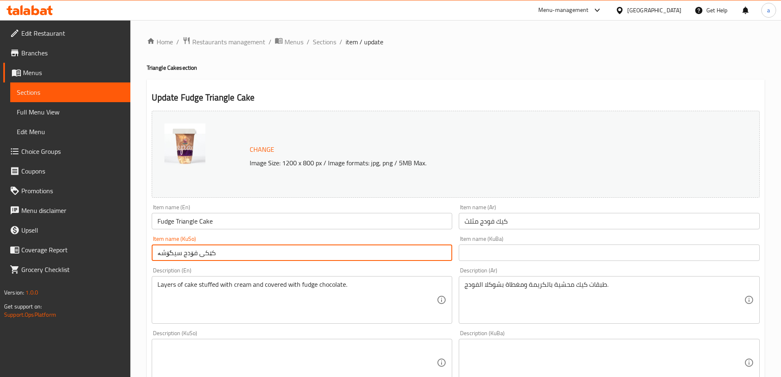
drag, startPoint x: 244, startPoint y: 251, endPoint x: 154, endPoint y: 261, distance: 91.2
click at [154, 261] on div "Item name (KuSo) کێکی فۆدج سیگۆشە Item name (KuSo)" at bounding box center [302, 249] width 308 height 32
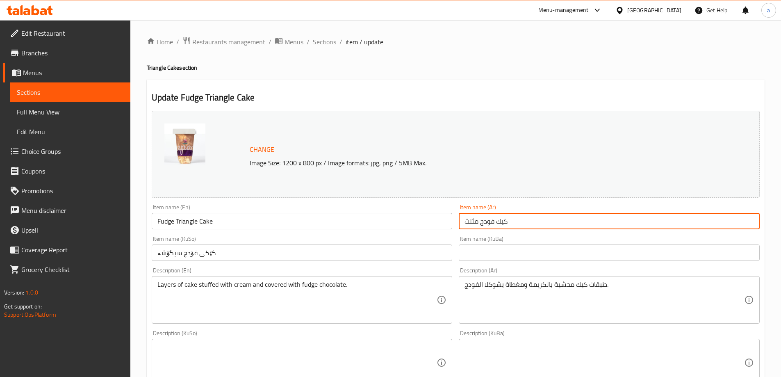
drag, startPoint x: 505, startPoint y: 224, endPoint x: 428, endPoint y: 235, distance: 77.2
click at [428, 235] on div "Change Image Size: 1200 x 800 px / Image formats: jpg, png / 5MB Max. Item name…" at bounding box center [455, 337] width 615 height 460
click at [321, 41] on span "Sections" at bounding box center [324, 42] width 23 height 10
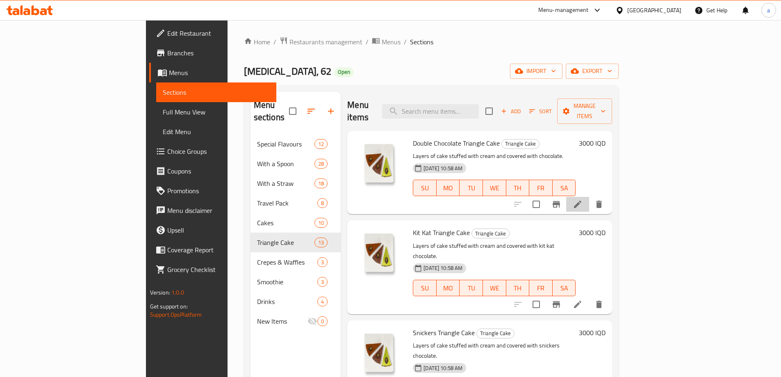
click at [589, 197] on li at bounding box center [577, 204] width 23 height 15
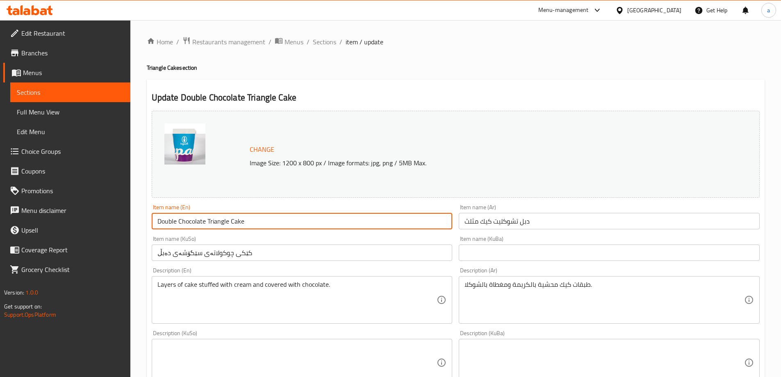
drag, startPoint x: 259, startPoint y: 223, endPoint x: 154, endPoint y: 226, distance: 105.5
click at [154, 226] on input "Double Chocolate Triangle Cake" at bounding box center [302, 221] width 301 height 16
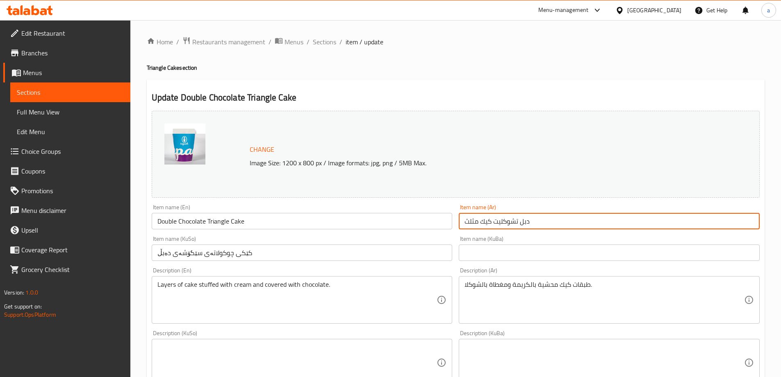
drag, startPoint x: 504, startPoint y: 224, endPoint x: 448, endPoint y: 227, distance: 55.9
click at [448, 227] on div "Change Image Size: 1200 x 800 px / Image formats: jpg, png / 5MB Max. Item name…" at bounding box center [455, 337] width 615 height 460
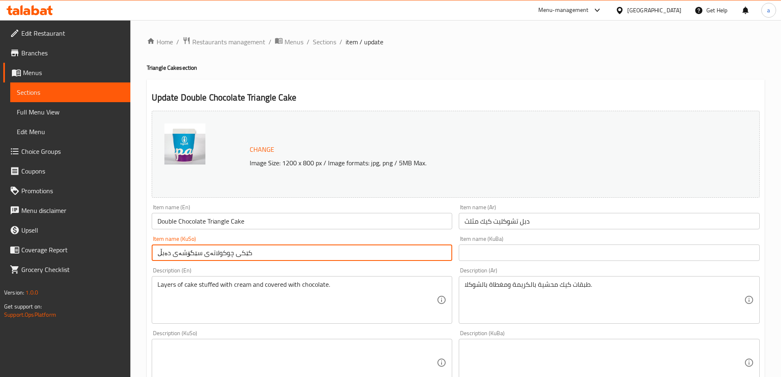
drag, startPoint x: 250, startPoint y: 254, endPoint x: 153, endPoint y: 261, distance: 97.5
click at [153, 261] on div "Item name (KuSo) کێکی چوکولاتەی سێگۆشەی دەبڵ Item name (KuSo)" at bounding box center [302, 249] width 308 height 32
drag, startPoint x: 0, startPoint y: 22, endPoint x: 466, endPoint y: 21, distance: 465.6
click at [466, 21] on div "Home / Restaurants management / Menus / Sections / item / update Triangle Cake …" at bounding box center [455, 353] width 651 height 666
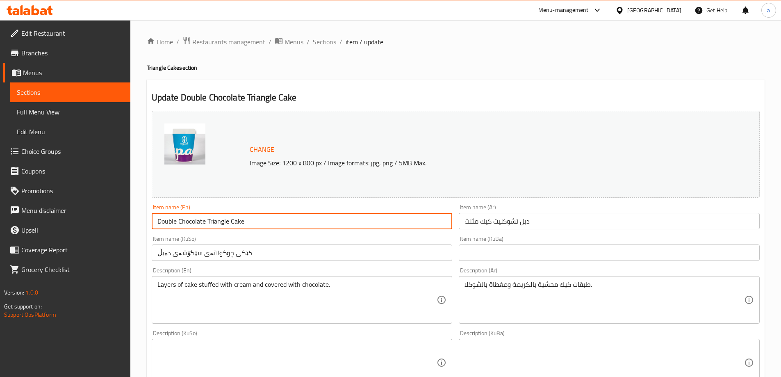
drag, startPoint x: 248, startPoint y: 225, endPoint x: 140, endPoint y: 234, distance: 108.7
click at [140, 234] on div "Home / Restaurants management / Menus / Sections / item / update Triangle Cake …" at bounding box center [455, 353] width 651 height 666
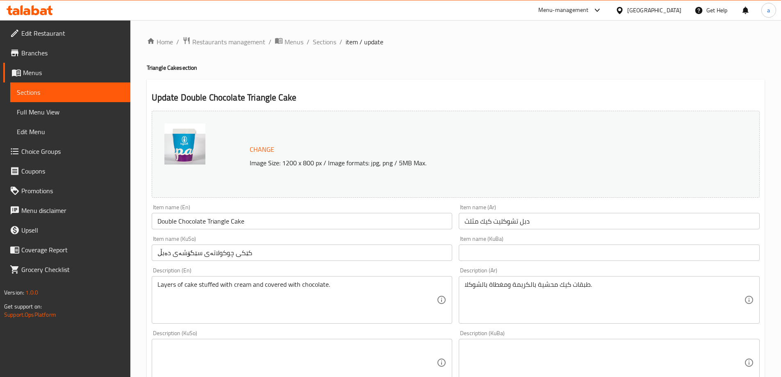
drag, startPoint x: 224, startPoint y: 258, endPoint x: 167, endPoint y: 259, distance: 57.5
click at [167, 259] on div "Item name (KuSo) کێکی چوکولاتەی سێگۆشەی دەبڵ Item name (KuSo)" at bounding box center [302, 249] width 308 height 32
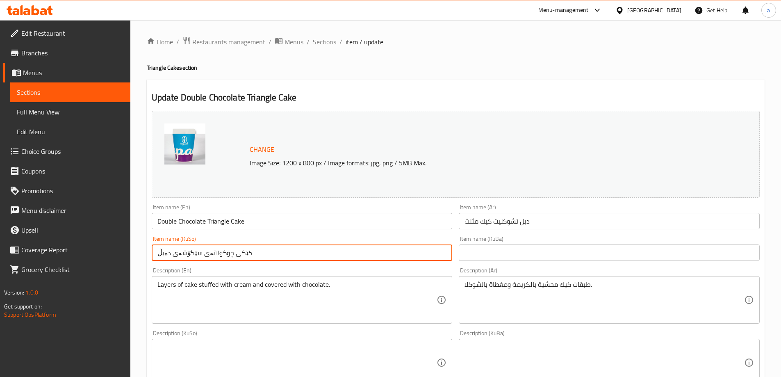
drag, startPoint x: 240, startPoint y: 260, endPoint x: 139, endPoint y: 260, distance: 101.7
click at [139, 260] on div "Home / Restaurants management / Menus / Sections / item / update Triangle Cake …" at bounding box center [455, 353] width 651 height 666
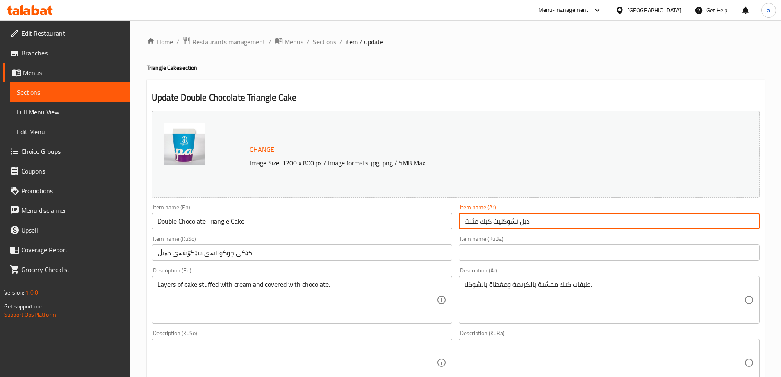
drag, startPoint x: 522, startPoint y: 222, endPoint x: 429, endPoint y: 231, distance: 92.8
click at [429, 231] on div "Change Image Size: 1200 x 800 px / Image formats: jpg, png / 5MB Max. Item name…" at bounding box center [455, 337] width 615 height 460
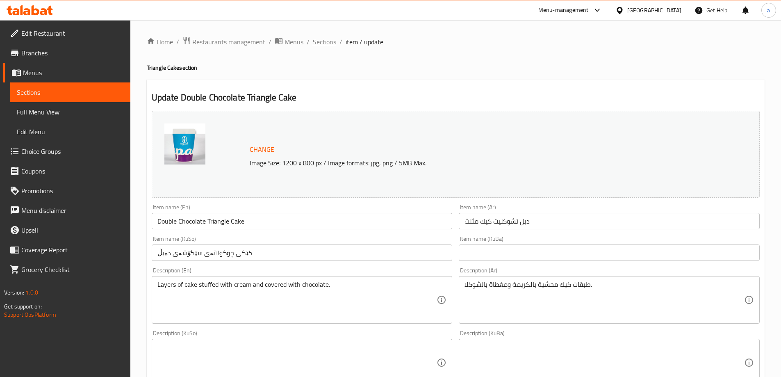
click at [318, 39] on span "Sections" at bounding box center [324, 42] width 23 height 10
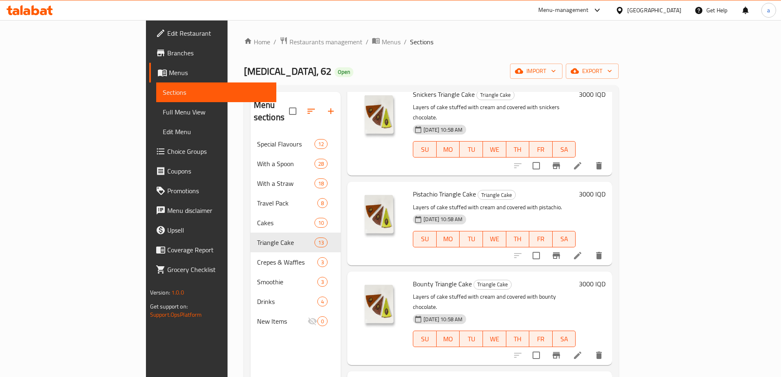
scroll to position [287, 0]
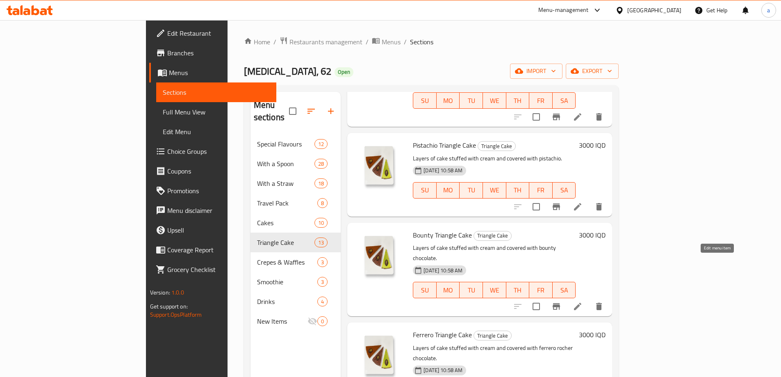
click at [583, 301] on icon at bounding box center [578, 306] width 10 height 10
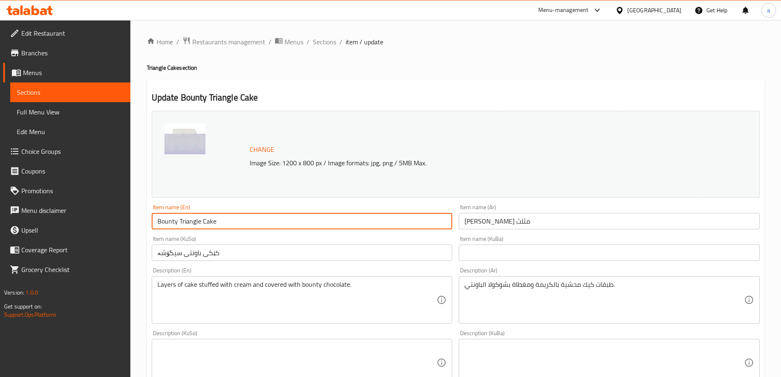
drag, startPoint x: 225, startPoint y: 222, endPoint x: 139, endPoint y: 230, distance: 85.7
click at [139, 230] on div "Home / Restaurants management / Menus / Sections / item / update Triangle Cake …" at bounding box center [455, 353] width 651 height 666
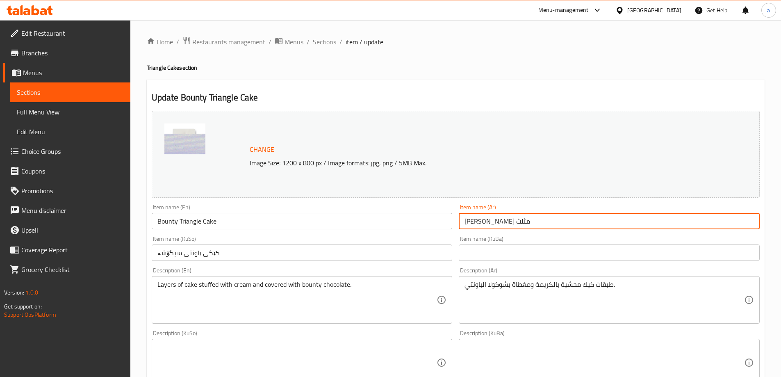
drag, startPoint x: 500, startPoint y: 222, endPoint x: 428, endPoint y: 224, distance: 71.4
click at [443, 224] on div "Change Image Size: 1200 x 800 px / Image formats: jpg, png / 5MB Max. Item name…" at bounding box center [455, 337] width 615 height 460
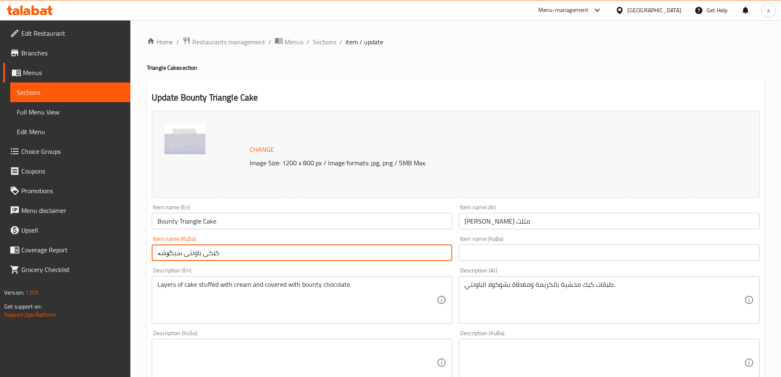
drag, startPoint x: 248, startPoint y: 256, endPoint x: 95, endPoint y: 261, distance: 152.7
click at [95, 261] on div "Edit Restaurant Branches Menus Sections Full Menu View Edit Menu Choice Groups …" at bounding box center [390, 353] width 781 height 666
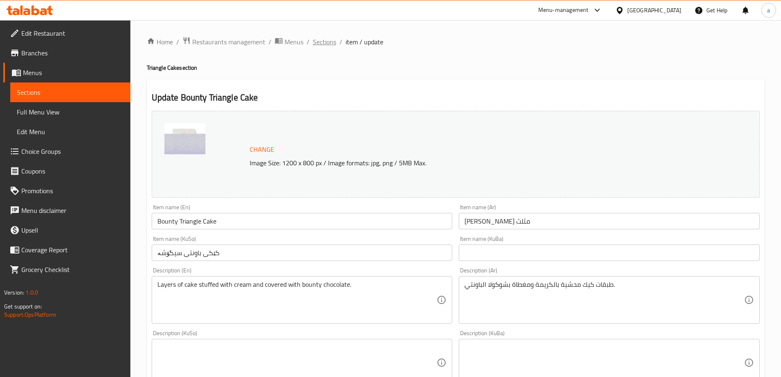
click at [324, 42] on span "Sections" at bounding box center [324, 42] width 23 height 10
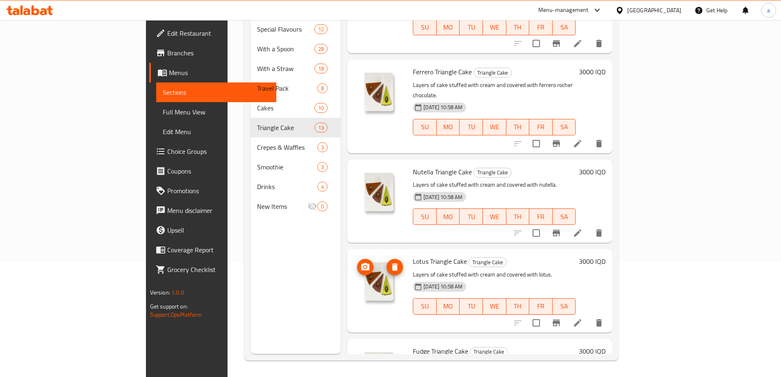
scroll to position [390, 0]
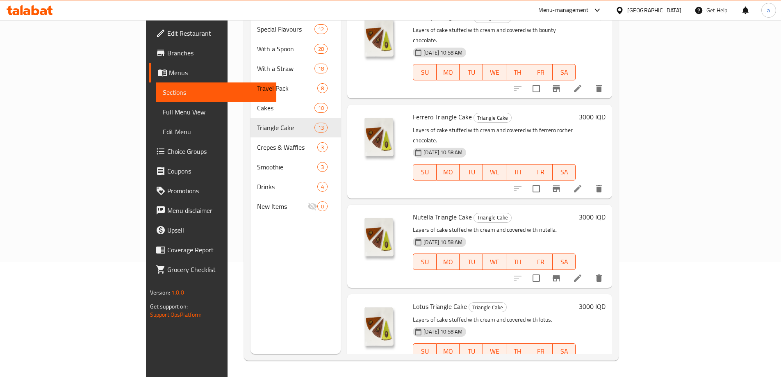
click at [589, 181] on li at bounding box center [577, 188] width 23 height 15
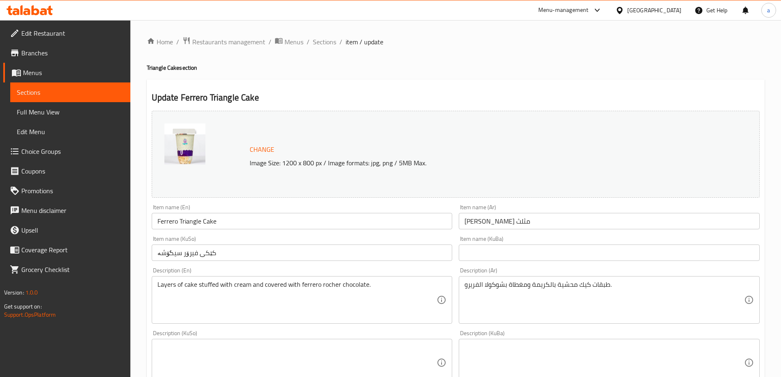
drag, startPoint x: 324, startPoint y: 234, endPoint x: 152, endPoint y: 233, distance: 172.3
click at [152, 233] on div "Item name (KuSo) کێکی فیرۆر سیگۆشە Item name (KuSo)" at bounding box center [302, 249] width 308 height 32
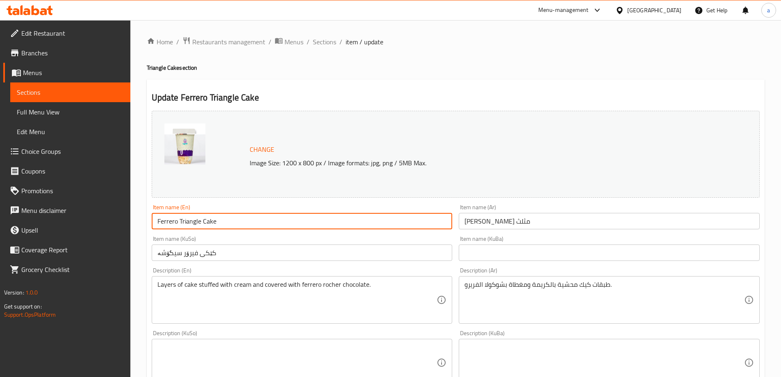
drag, startPoint x: 216, startPoint y: 222, endPoint x: 155, endPoint y: 226, distance: 61.6
click at [155, 226] on input "Ferrero Triangle Cake" at bounding box center [302, 221] width 301 height 16
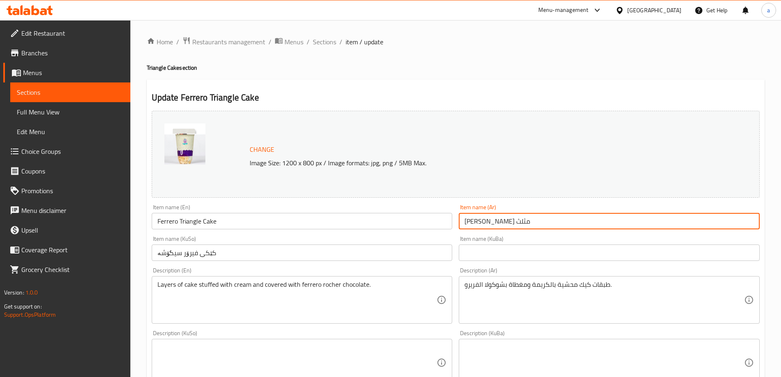
drag, startPoint x: 505, startPoint y: 224, endPoint x: 432, endPoint y: 225, distance: 73.4
click at [432, 225] on div "Change Image Size: 1200 x 800 px / Image formats: jpg, png / 5MB Max. Item name…" at bounding box center [455, 337] width 615 height 460
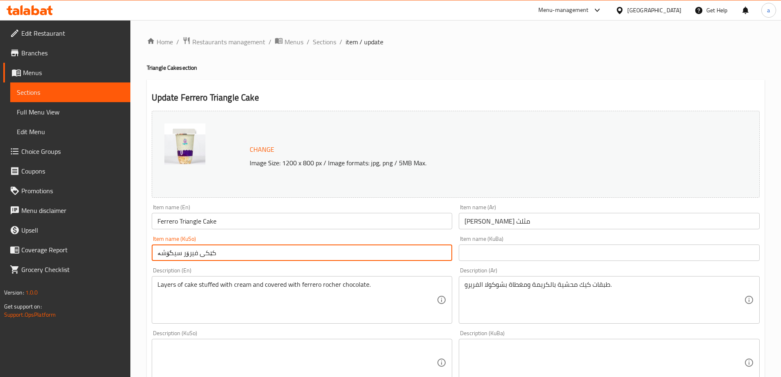
drag, startPoint x: 177, startPoint y: 256, endPoint x: 148, endPoint y: 259, distance: 28.9
click at [148, 259] on div "Item name (KuSo) کێکی فیرۆر سیگۆشە Item name (KuSo)" at bounding box center [302, 249] width 308 height 32
click at [324, 34] on div "Home / Restaurants management / Menus / Sections / item / update Triangle Cake …" at bounding box center [455, 353] width 651 height 666
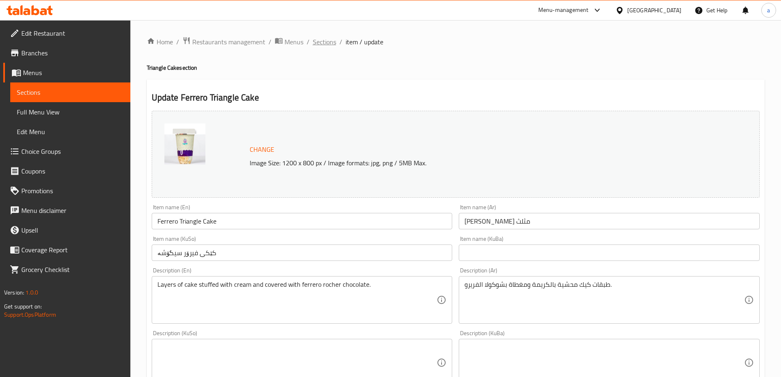
click at [319, 43] on span "Sections" at bounding box center [324, 42] width 23 height 10
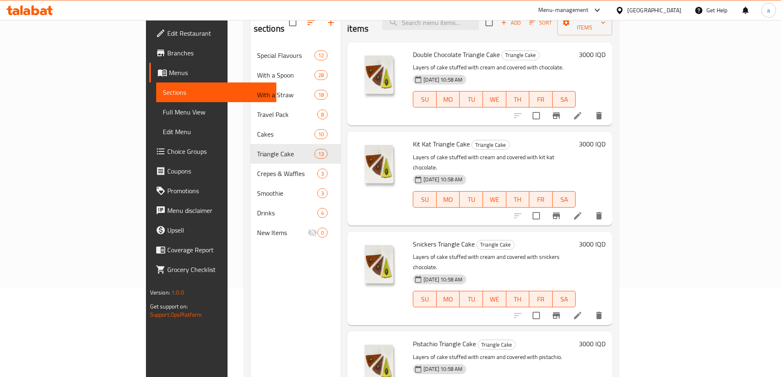
scroll to position [74, 0]
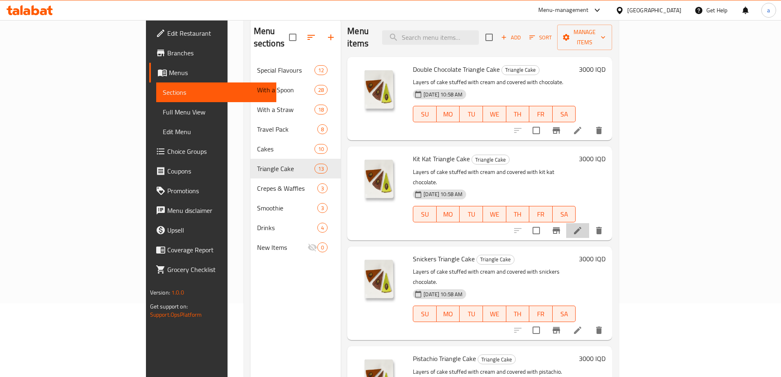
click at [589, 223] on li at bounding box center [577, 230] width 23 height 15
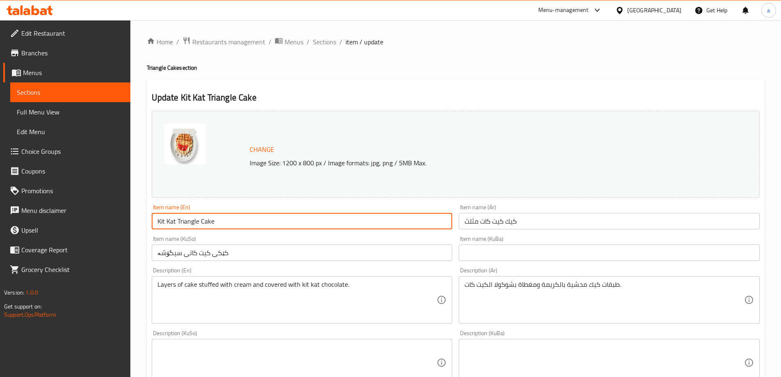
drag, startPoint x: 249, startPoint y: 217, endPoint x: 144, endPoint y: 226, distance: 105.8
click at [144, 226] on div "Home / Restaurants management / Menus / Sections / item / update Triangle Cake …" at bounding box center [455, 353] width 651 height 666
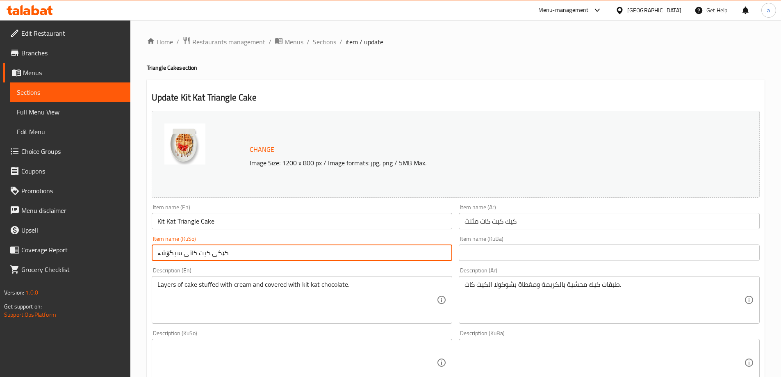
drag, startPoint x: 232, startPoint y: 253, endPoint x: 150, endPoint y: 259, distance: 82.2
click at [150, 259] on div "Item name (KuSo) کێکی کیت کاتی سیگۆشە Item name (KuSo)" at bounding box center [302, 249] width 308 height 32
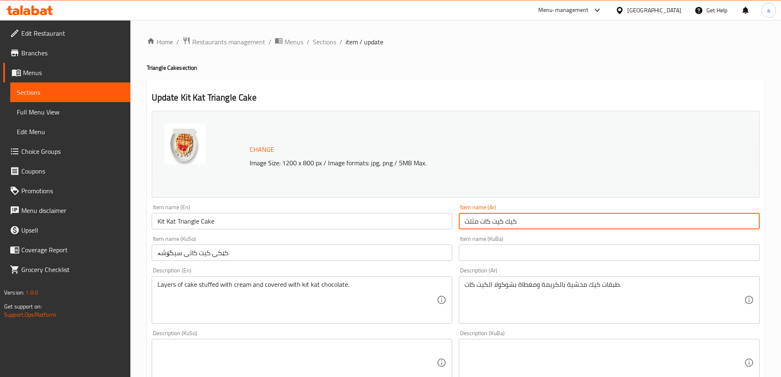
drag, startPoint x: 537, startPoint y: 223, endPoint x: 461, endPoint y: 229, distance: 75.3
click at [461, 229] on input "كيك كيت كات مثلث" at bounding box center [609, 221] width 301 height 16
click at [315, 41] on span "Sections" at bounding box center [324, 42] width 23 height 10
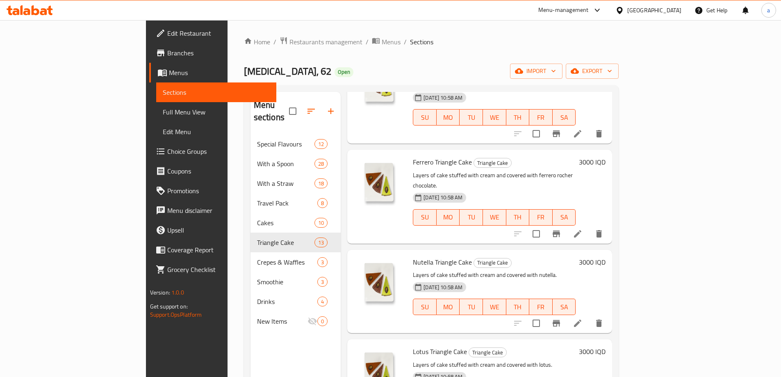
scroll to position [492, 0]
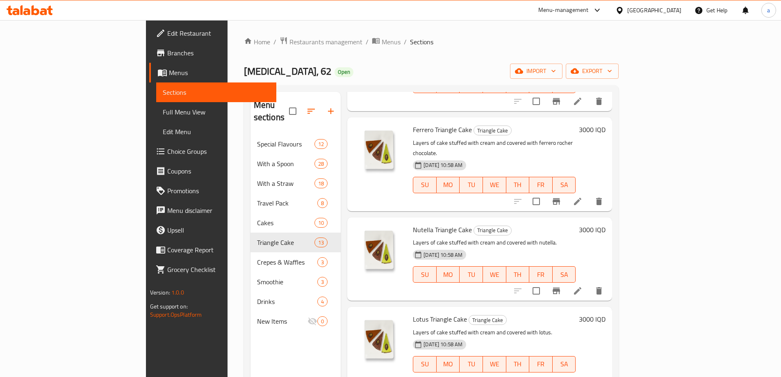
click at [583, 286] on icon at bounding box center [578, 291] width 10 height 10
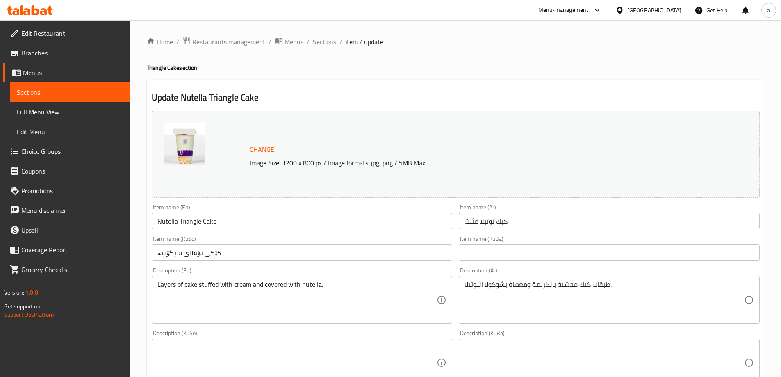
drag, startPoint x: 213, startPoint y: 211, endPoint x: 171, endPoint y: 218, distance: 41.9
click at [171, 218] on div "Item name (En) Nutella Triangle Cake Item name (En)" at bounding box center [302, 216] width 301 height 25
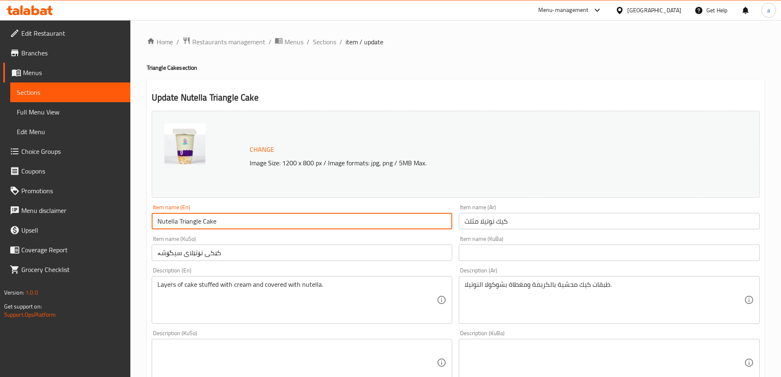
drag, startPoint x: 232, startPoint y: 222, endPoint x: 140, endPoint y: 228, distance: 92.1
click at [141, 227] on div "Home / Restaurants management / Menus / Sections / item / update Triangle Cake …" at bounding box center [455, 353] width 651 height 666
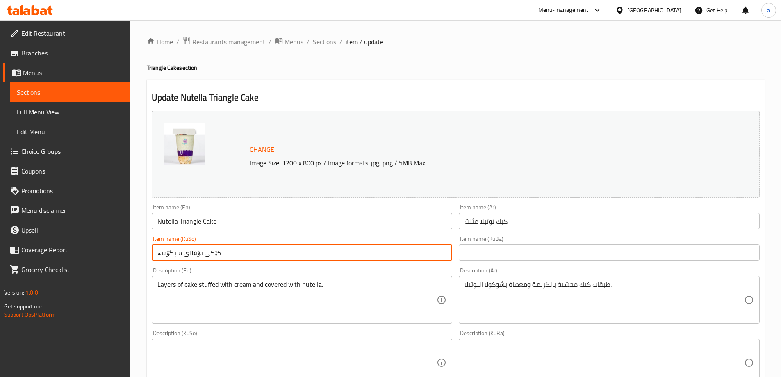
drag, startPoint x: 226, startPoint y: 250, endPoint x: 152, endPoint y: 257, distance: 74.9
click at [152, 257] on input "کێکی نۆتێلای سیگۆشە" at bounding box center [302, 252] width 301 height 16
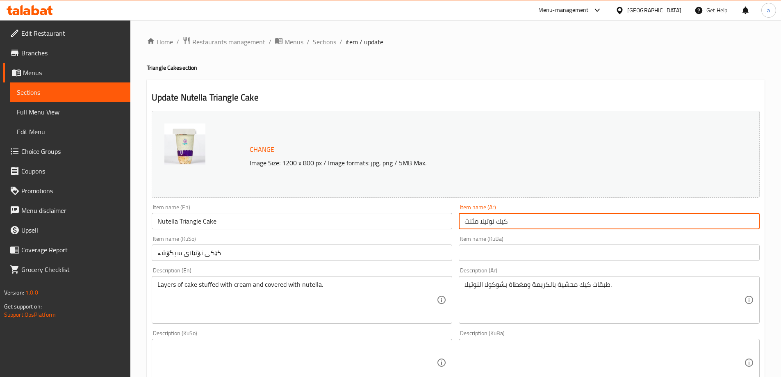
drag, startPoint x: 528, startPoint y: 220, endPoint x: 437, endPoint y: 232, distance: 91.4
click at [437, 232] on div "Change Image Size: 1200 x 800 px / Image formats: jpg, png / 5MB Max. Item name…" at bounding box center [455, 337] width 615 height 460
click at [95, 82] on link "Menus" at bounding box center [66, 73] width 127 height 20
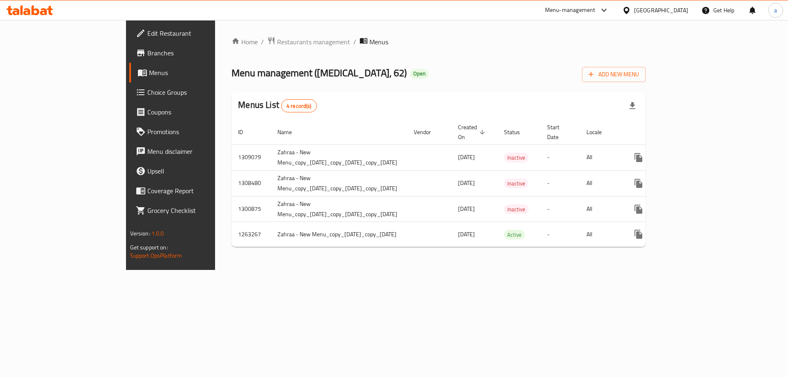
click at [147, 91] on span "Choice Groups" at bounding box center [199, 92] width 104 height 10
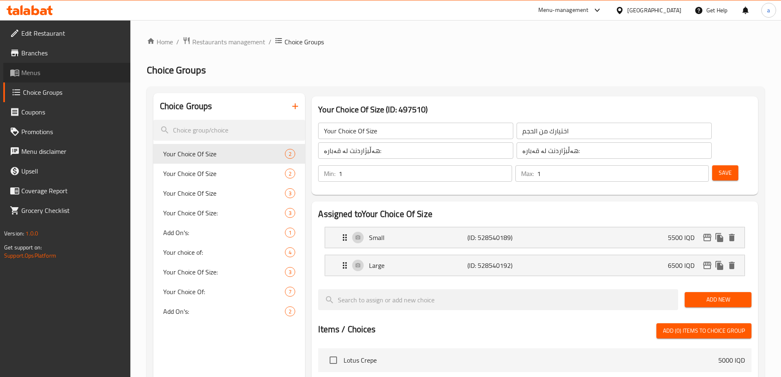
click at [83, 73] on span "Menus" at bounding box center [72, 73] width 103 height 10
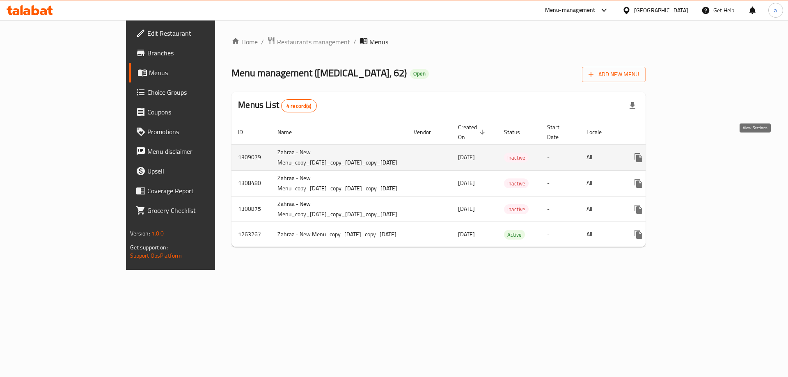
click at [702, 153] on icon "enhanced table" at bounding box center [697, 158] width 10 height 10
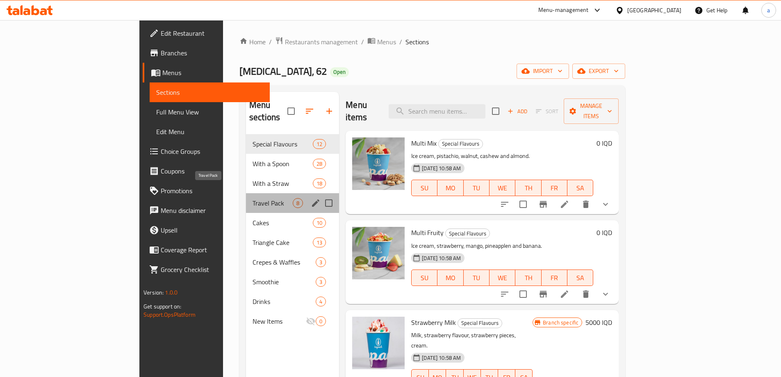
click at [253, 198] on span "Travel Pack" at bounding box center [273, 203] width 40 height 10
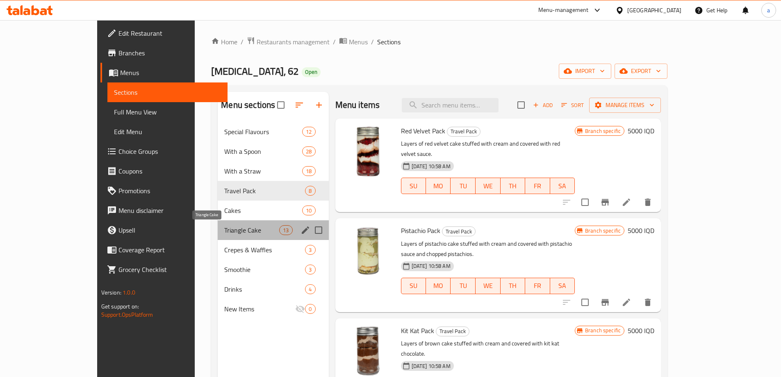
click at [224, 225] on span "Triangle Cake" at bounding box center [251, 230] width 55 height 10
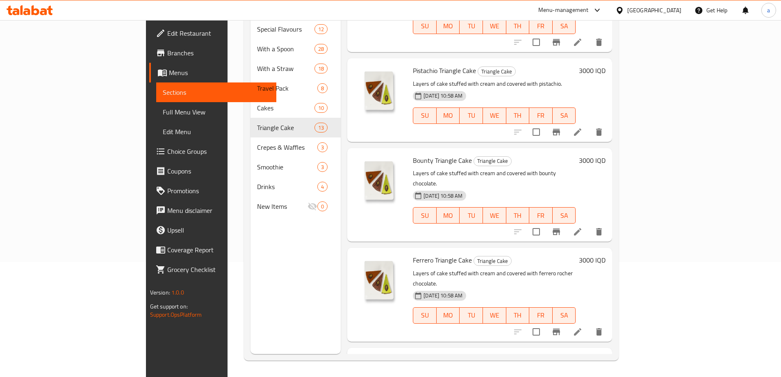
scroll to position [287, 0]
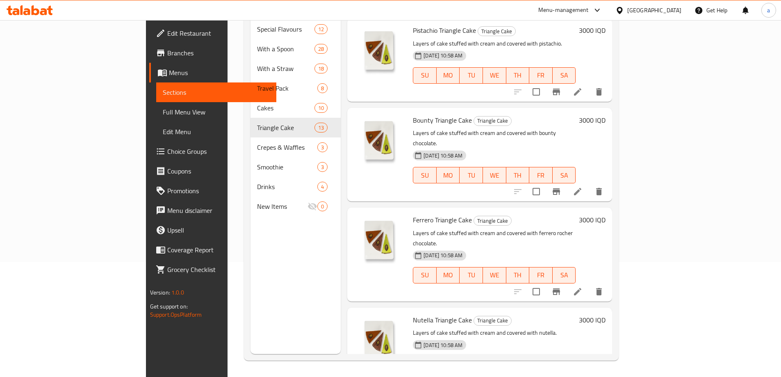
click at [410, 111] on div "Bounty Triangle Cake Triangle Cake Layers of cake stuffed with cream and covere…" at bounding box center [494, 154] width 169 height 87
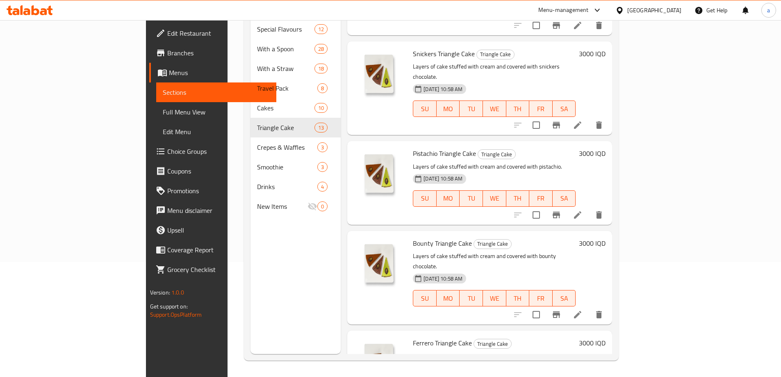
scroll to position [82, 0]
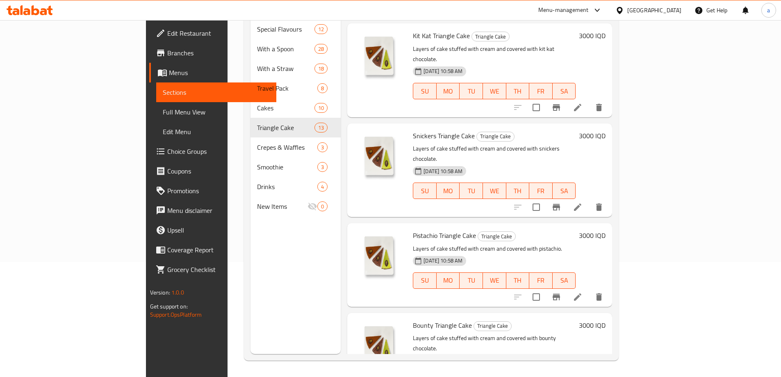
click at [583, 202] on icon at bounding box center [578, 207] width 10 height 10
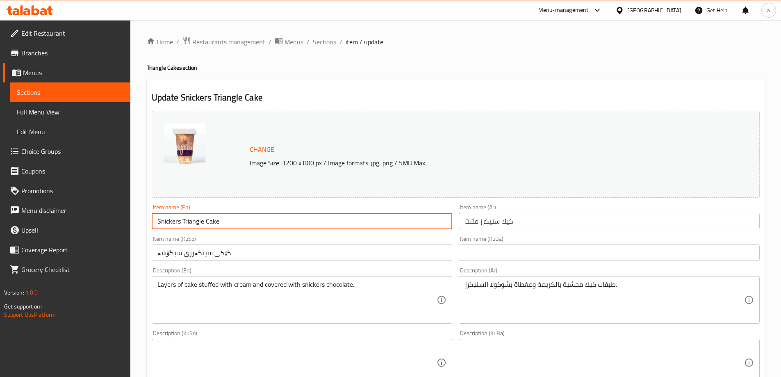
drag, startPoint x: 238, startPoint y: 220, endPoint x: 132, endPoint y: 220, distance: 106.7
click at [132, 220] on div "Home / Restaurants management / Menus / Sections / item / update Triangle Cake …" at bounding box center [455, 353] width 651 height 666
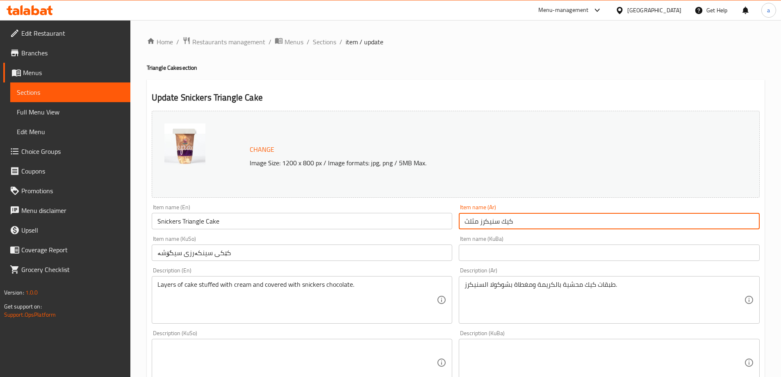
drag, startPoint x: 523, startPoint y: 220, endPoint x: 441, endPoint y: 228, distance: 82.1
click at [441, 228] on div "Change Image Size: 1200 x 800 px / Image formats: jpg, png / 5MB Max. Item name…" at bounding box center [455, 337] width 615 height 460
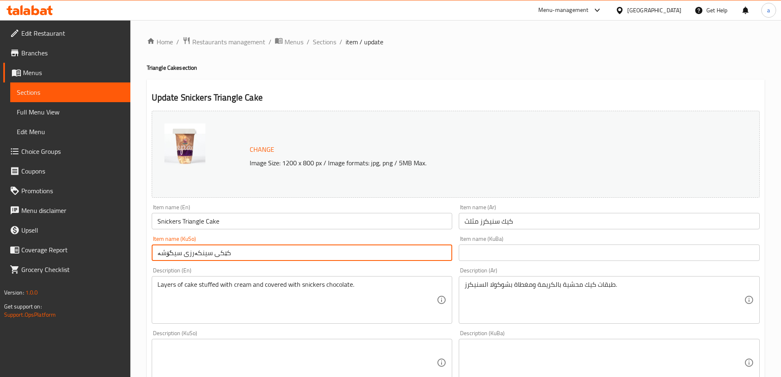
drag, startPoint x: 236, startPoint y: 256, endPoint x: 134, endPoint y: 269, distance: 103.4
click at [134, 269] on div "Home / Restaurants management / Menus / Sections / item / update Triangle Cake …" at bounding box center [455, 353] width 651 height 666
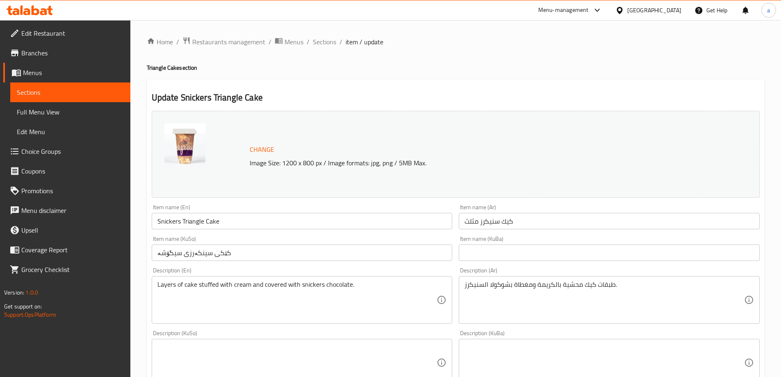
drag, startPoint x: 319, startPoint y: 46, endPoint x: 311, endPoint y: 62, distance: 18.2
click at [320, 46] on span "Sections" at bounding box center [324, 42] width 23 height 10
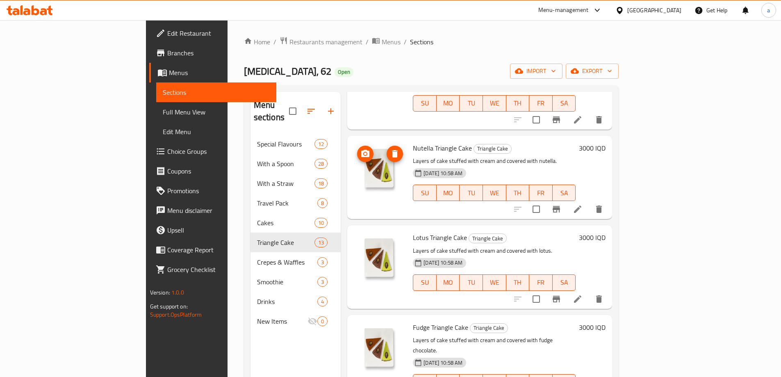
scroll to position [574, 0]
click at [583, 294] on icon at bounding box center [578, 299] width 10 height 10
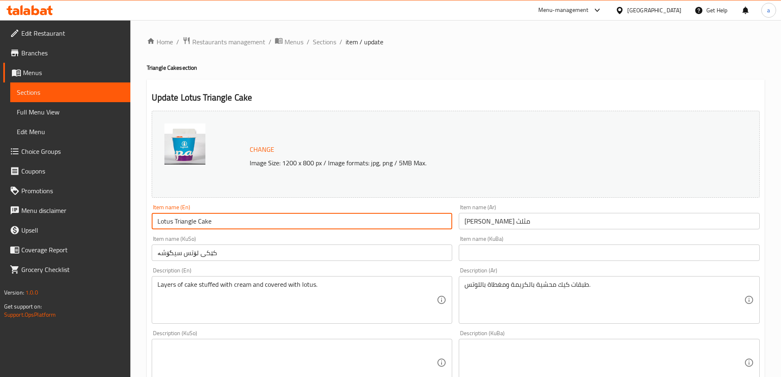
drag, startPoint x: 283, startPoint y: 221, endPoint x: 148, endPoint y: 232, distance: 135.8
click at [147, 231] on div "Update Lotus Triangle Cake Change Image Size: 1200 x 800 px / Image formats: jp…" at bounding box center [456, 372] width 618 height 584
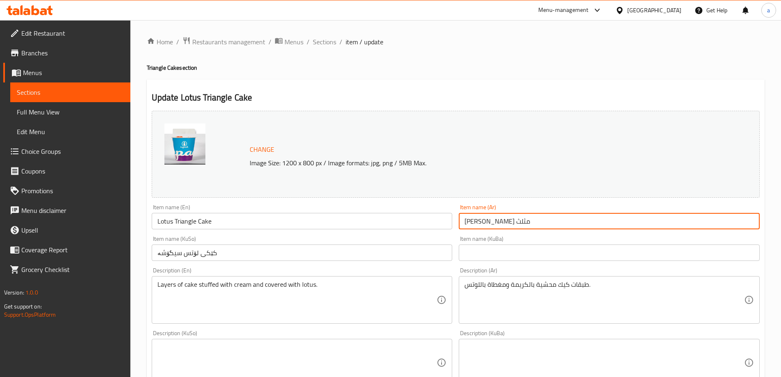
drag, startPoint x: 524, startPoint y: 220, endPoint x: 444, endPoint y: 224, distance: 80.5
click at [444, 224] on div "Change Image Size: 1200 x 800 px / Image formats: jpg, png / 5MB Max. Item name…" at bounding box center [455, 337] width 615 height 460
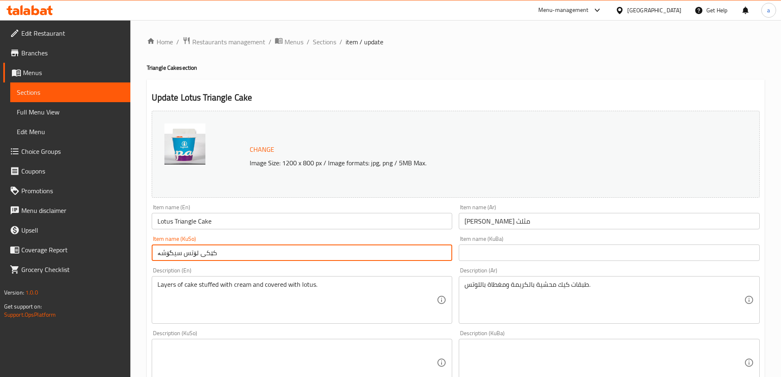
drag, startPoint x: 237, startPoint y: 250, endPoint x: 161, endPoint y: 256, distance: 75.7
click at [161, 256] on input "کێکی لۆتس سیگۆشە" at bounding box center [302, 252] width 301 height 16
click at [334, 252] on input "کێکی لۆتس سیگۆشە" at bounding box center [302, 252] width 301 height 16
drag, startPoint x: 218, startPoint y: 248, endPoint x: 144, endPoint y: 287, distance: 83.9
click at [144, 287] on div "Home / Restaurants management / Menus / Sections / item / update Triangle Cake …" at bounding box center [455, 353] width 651 height 666
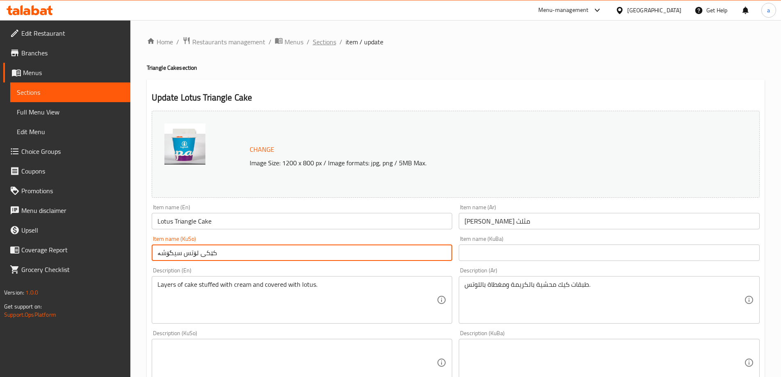
click at [320, 43] on span "Sections" at bounding box center [324, 42] width 23 height 10
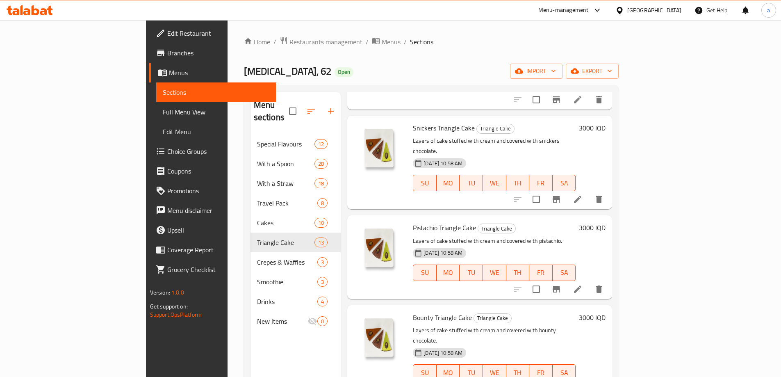
scroll to position [205, 0]
click at [583, 284] on icon at bounding box center [578, 289] width 10 height 10
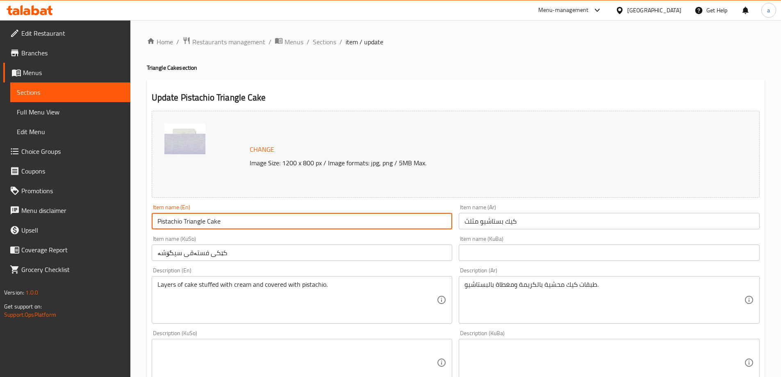
drag, startPoint x: 223, startPoint y: 217, endPoint x: 129, endPoint y: 214, distance: 94.0
click at [129, 214] on div "Edit Restaurant Branches Menus Sections Full Menu View Edit Menu Choice Groups …" at bounding box center [390, 353] width 781 height 666
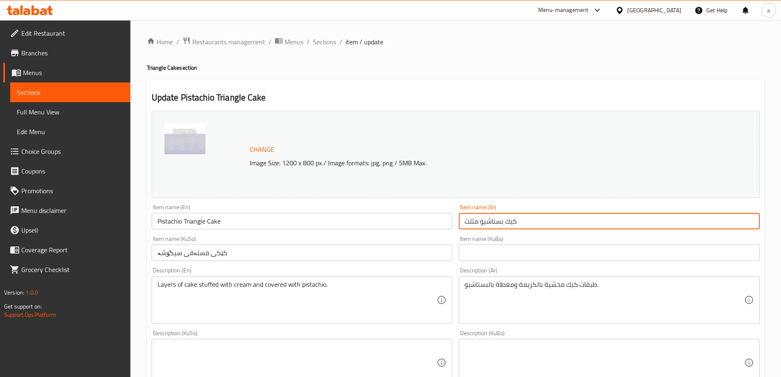
drag, startPoint x: 530, startPoint y: 219, endPoint x: 420, endPoint y: 217, distance: 109.1
click at [425, 216] on div "Change Image Size: 1200 x 800 px / Image formats: jpg, png / 5MB Max. Item name…" at bounding box center [455, 337] width 615 height 460
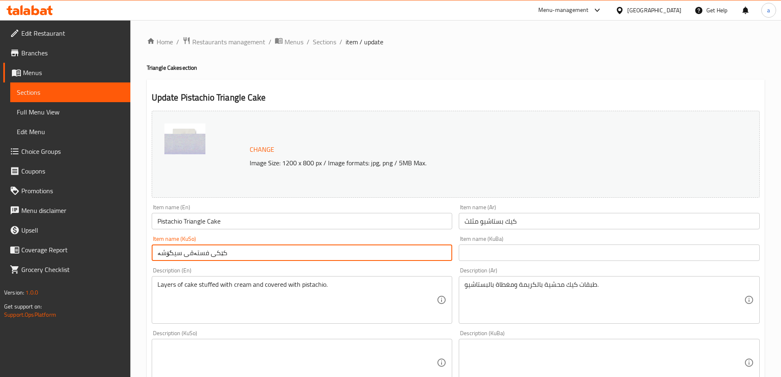
drag, startPoint x: 224, startPoint y: 249, endPoint x: 129, endPoint y: 242, distance: 95.4
click at [129, 242] on div "Edit Restaurant Branches Menus Sections Full Menu View Edit Menu Choice Groups …" at bounding box center [390, 353] width 781 height 666
drag, startPoint x: 324, startPoint y: 38, endPoint x: 330, endPoint y: 59, distance: 21.2
click at [325, 38] on span "Sections" at bounding box center [324, 42] width 23 height 10
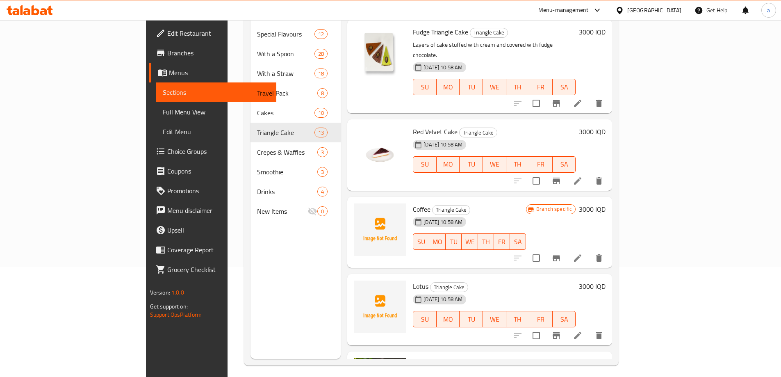
scroll to position [115, 0]
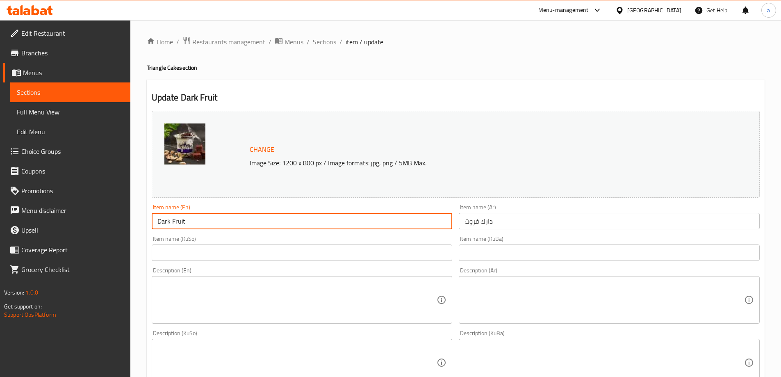
drag, startPoint x: 330, startPoint y: 223, endPoint x: 144, endPoint y: 226, distance: 185.8
click at [144, 226] on div "Home / Restaurants management / Menus / Sections / item / update Triangle Cake …" at bounding box center [455, 353] width 651 height 666
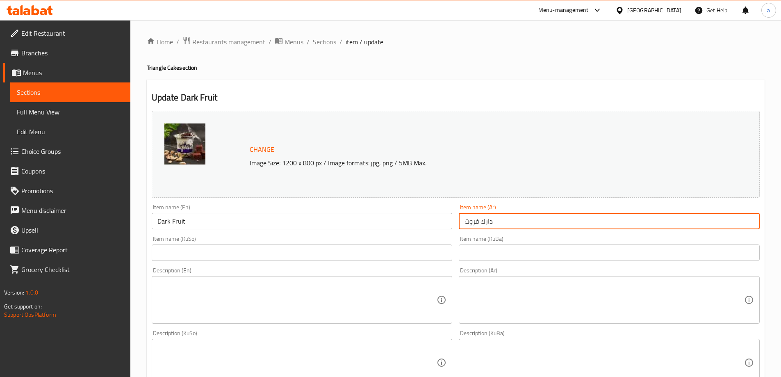
drag, startPoint x: 510, startPoint y: 220, endPoint x: 451, endPoint y: 228, distance: 60.0
click at [451, 228] on div "Change Image Size: 1200 x 800 px / Image formats: jpg, png / 5MB Max. Item name…" at bounding box center [455, 337] width 615 height 460
click at [314, 42] on span "Sections" at bounding box center [324, 42] width 23 height 10
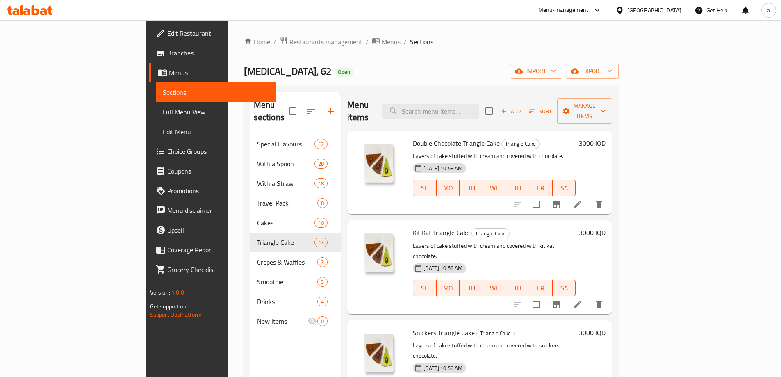
click at [474, 94] on div "Menu items Add Sort Manage items" at bounding box center [479, 111] width 265 height 39
click at [474, 104] on input "search" at bounding box center [430, 111] width 97 height 14
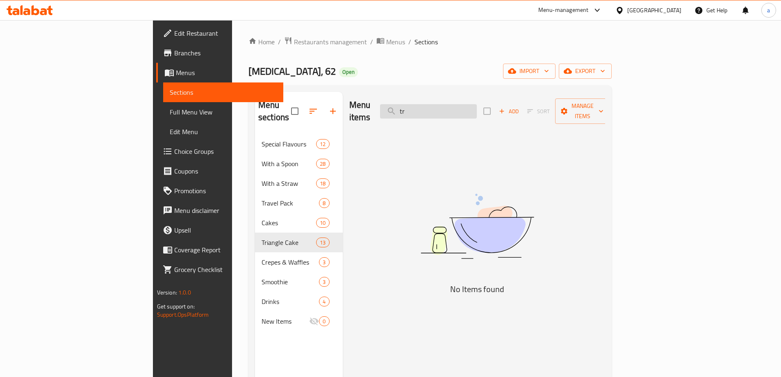
type input "t"
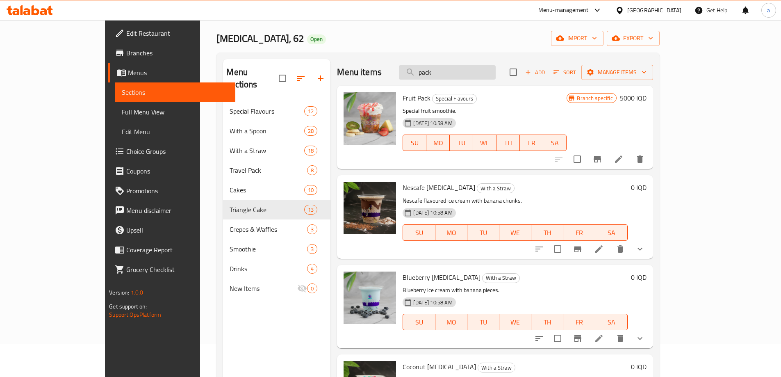
drag, startPoint x: 470, startPoint y: 74, endPoint x: 450, endPoint y: 78, distance: 20.4
click at [450, 78] on input "pack" at bounding box center [447, 72] width 97 height 14
paste input "Truffle P"
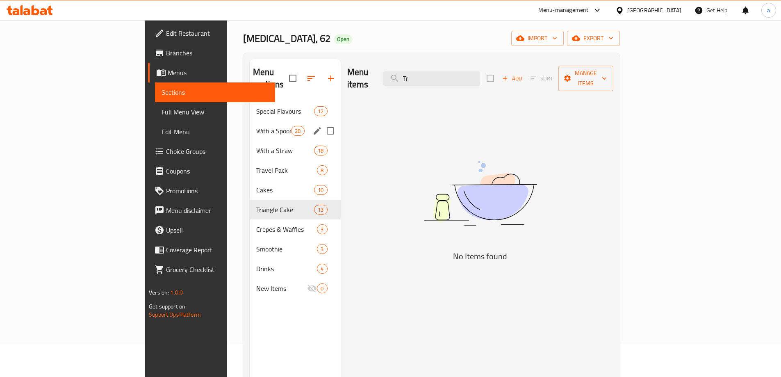
type input "T"
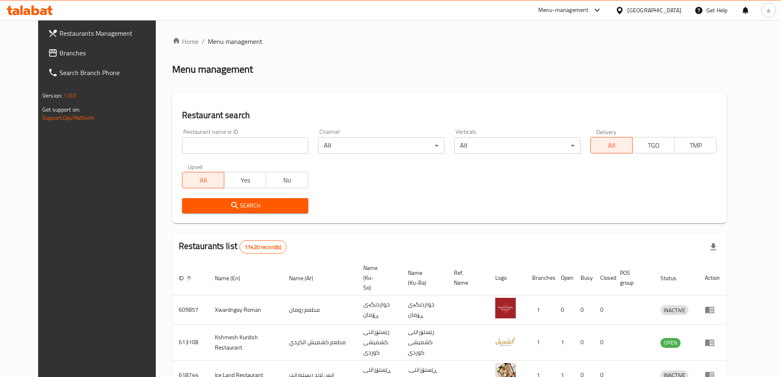
click at [93, 56] on span "Branches" at bounding box center [110, 53] width 103 height 10
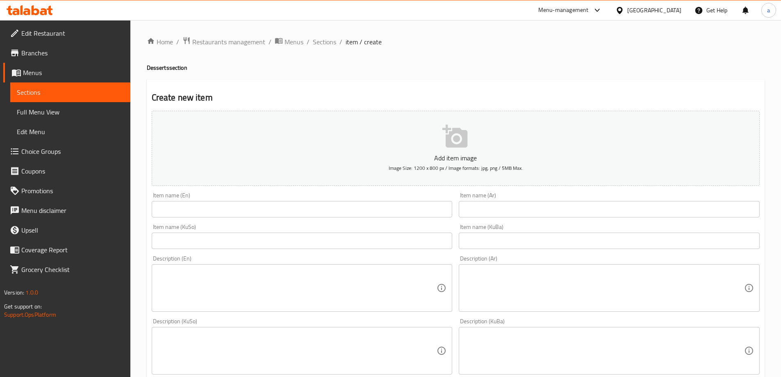
click at [75, 105] on link "Full Menu View" at bounding box center [70, 112] width 120 height 20
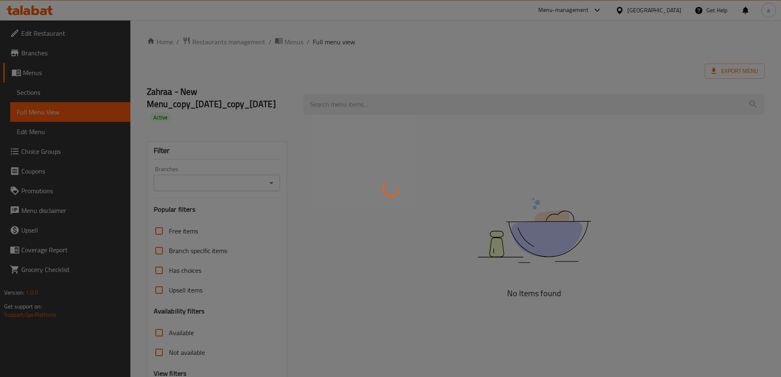
click at [91, 138] on div at bounding box center [390, 188] width 781 height 377
click at [91, 134] on div at bounding box center [390, 188] width 781 height 377
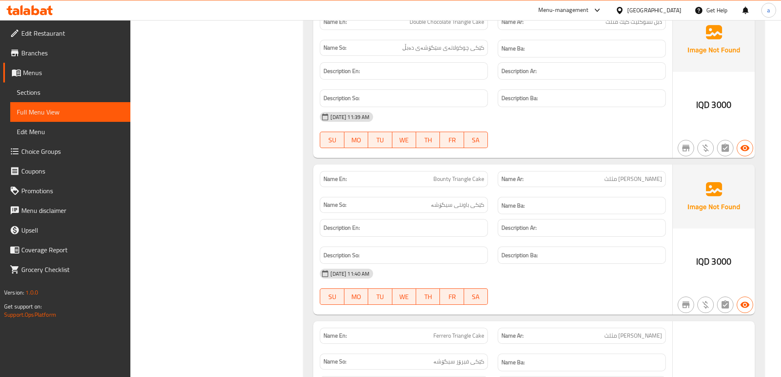
scroll to position [2297, 0]
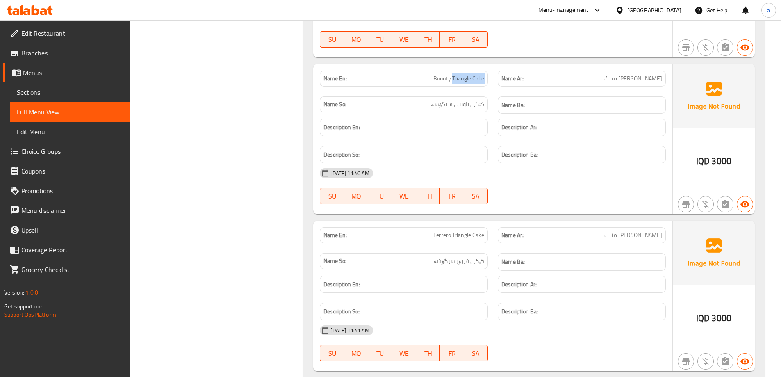
drag, startPoint x: 452, startPoint y: 76, endPoint x: 500, endPoint y: 73, distance: 48.1
click at [500, 73] on div "Name En: Bounty Triangle Cake Name Ar: كيك باونتي مثلث Name So: کێکی باونتی سیگ…" at bounding box center [493, 92] width 356 height 53
copy span "Triangle Cake"
drag, startPoint x: 662, startPoint y: 79, endPoint x: 617, endPoint y: 80, distance: 45.9
click at [617, 80] on p "Name Ar: [PERSON_NAME] مثلث" at bounding box center [582, 78] width 161 height 9
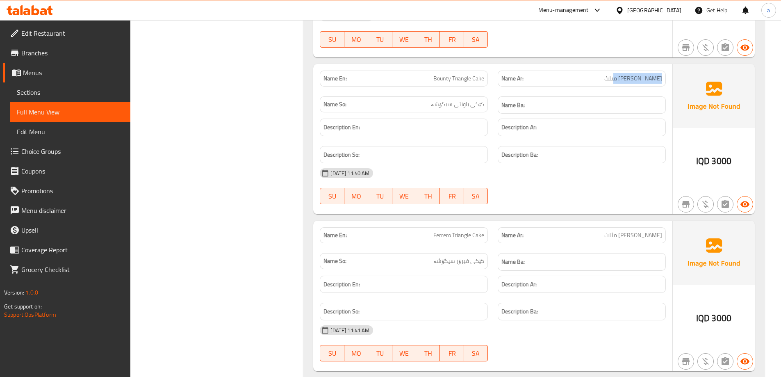
copy span "[PERSON_NAME] مثلث"
drag, startPoint x: 484, startPoint y: 105, endPoint x: 405, endPoint y: 105, distance: 78.3
click at [405, 105] on p "Name So: کێکی باونتی سیگۆشە" at bounding box center [404, 104] width 161 height 9
copy span "کێکی باونتی سیگۆشە"
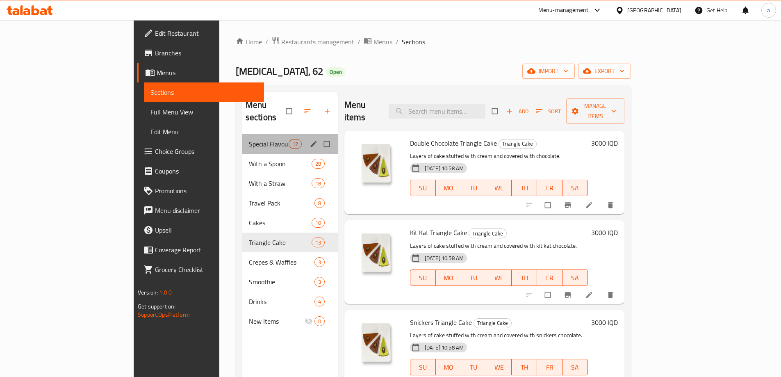
click at [242, 139] on div "Special Flavours 12" at bounding box center [290, 144] width 96 height 20
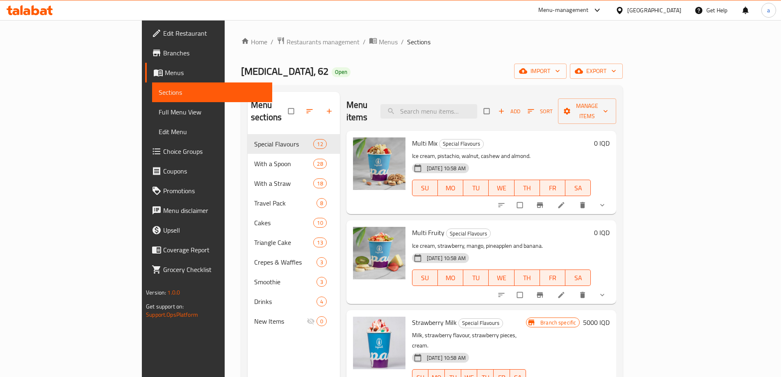
click at [248, 118] on div "Menu sections" at bounding box center [294, 111] width 92 height 39
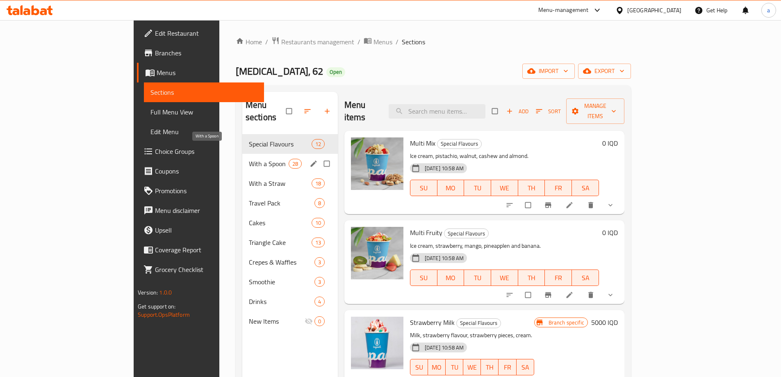
click at [249, 159] on span "With a Spoon" at bounding box center [269, 164] width 40 height 10
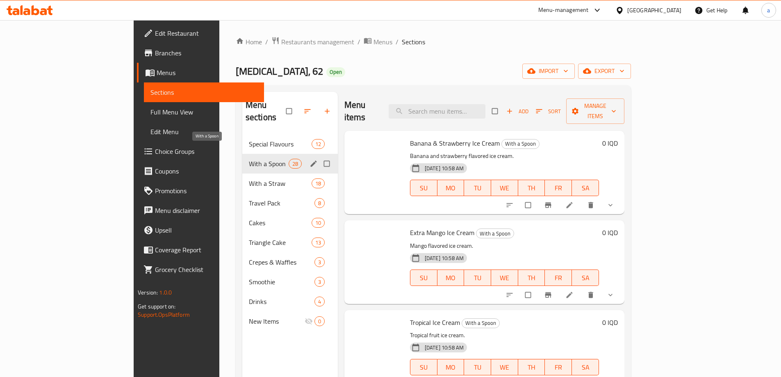
click at [249, 178] on span "With a Straw" at bounding box center [280, 183] width 63 height 10
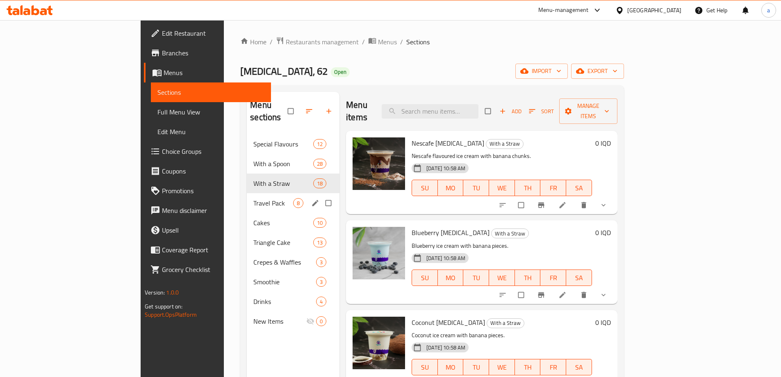
click at [247, 193] on div "Travel Pack 8" at bounding box center [293, 203] width 93 height 20
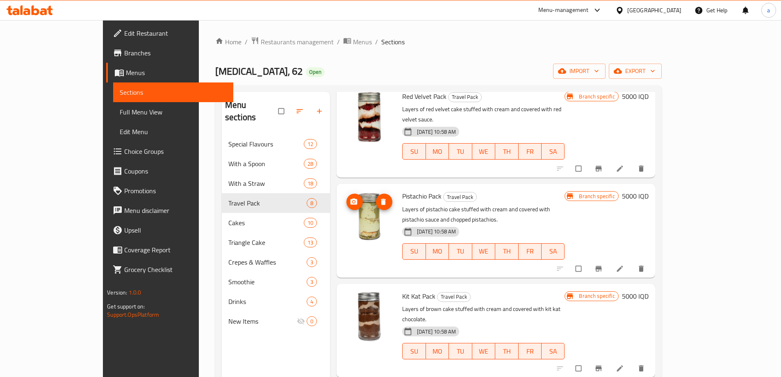
scroll to position [82, 0]
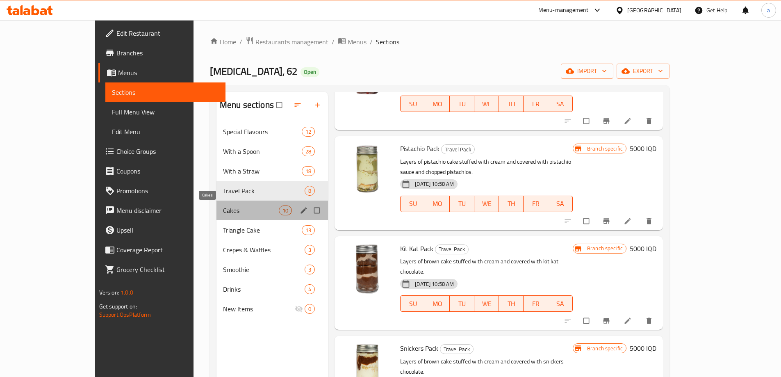
click at [228, 212] on span "Cakes" at bounding box center [251, 211] width 56 height 10
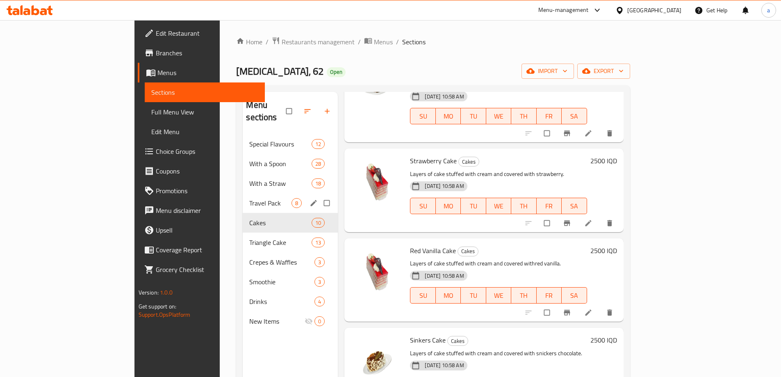
click at [249, 198] on span "Travel Pack" at bounding box center [270, 203] width 42 height 10
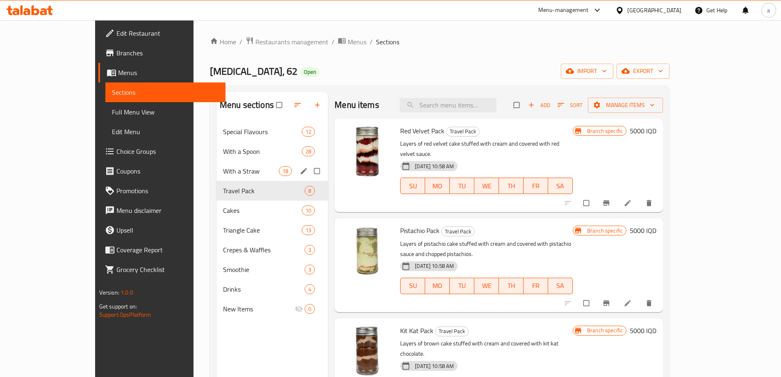
click at [217, 176] on div "With a Straw 18" at bounding box center [273, 171] width 112 height 20
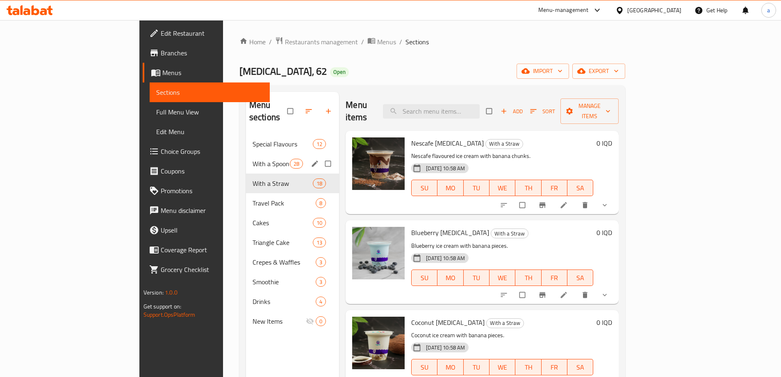
click at [253, 159] on span "With a Spoon" at bounding box center [271, 164] width 37 height 10
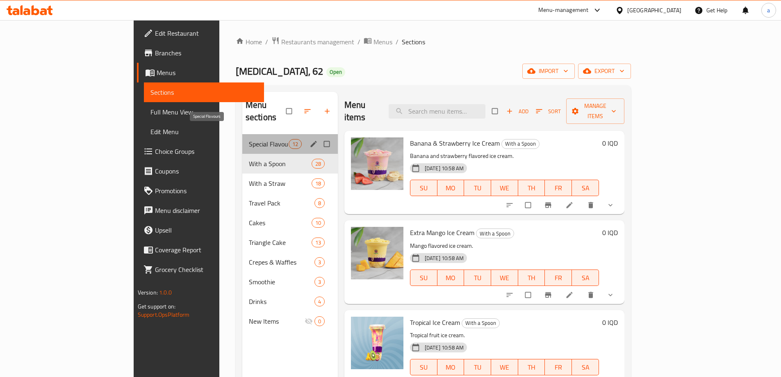
click at [249, 139] on span "Special Flavours" at bounding box center [269, 144] width 40 height 10
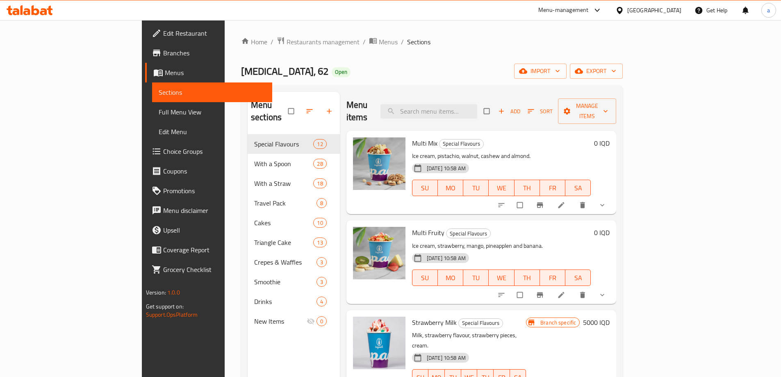
click at [159, 109] on span "Full Menu View" at bounding box center [212, 112] width 107 height 10
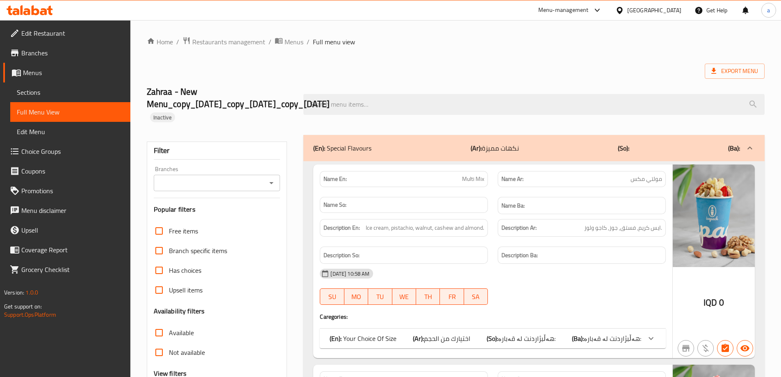
click at [271, 181] on icon "Open" at bounding box center [272, 183] width 10 height 10
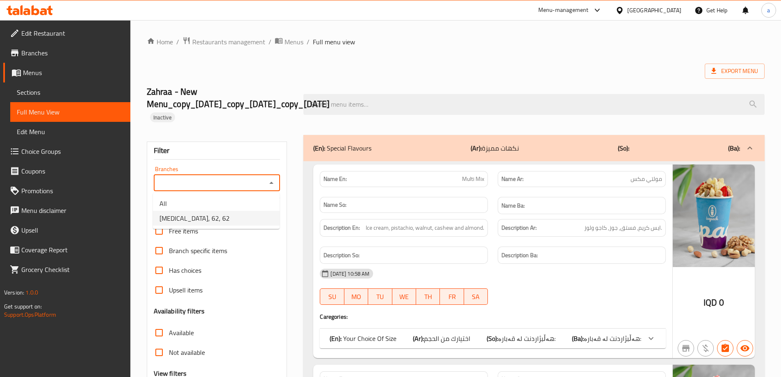
click at [240, 217] on li "[MEDICAL_DATA], 62, 62" at bounding box center [216, 218] width 127 height 15
type input "[MEDICAL_DATA], 62, 62"
click at [71, 55] on span "Branches" at bounding box center [72, 53] width 103 height 10
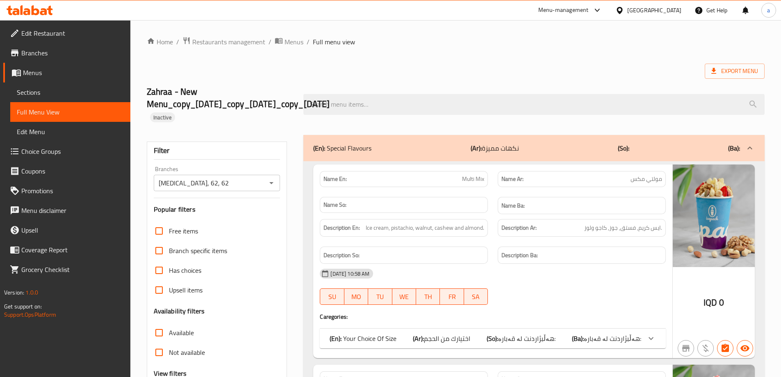
click at [84, 68] on span "Menus" at bounding box center [73, 73] width 101 height 10
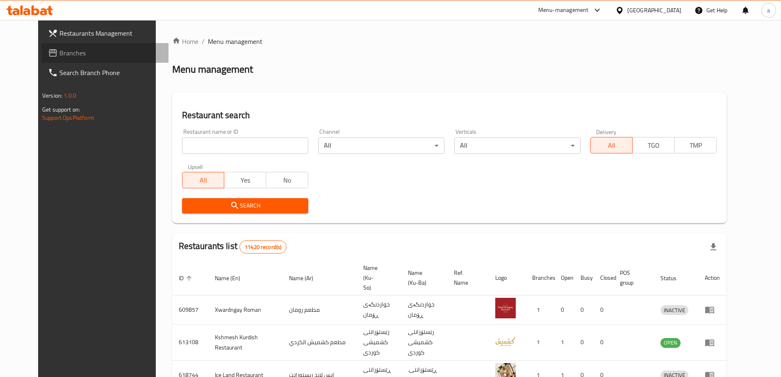
click at [65, 50] on span "Branches" at bounding box center [110, 53] width 103 height 10
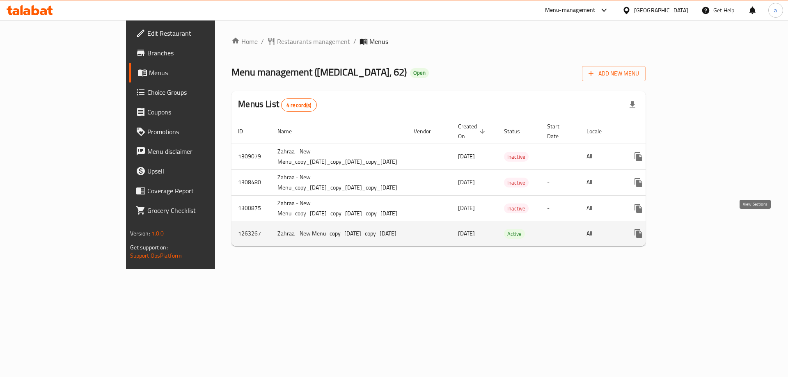
click at [707, 226] on link "enhanced table" at bounding box center [697, 234] width 20 height 20
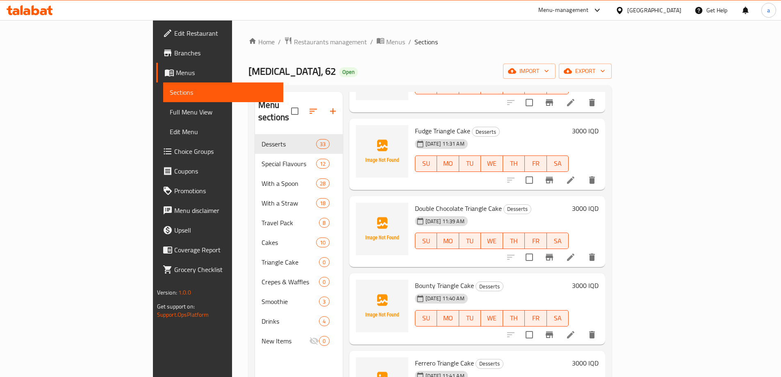
scroll to position [984, 0]
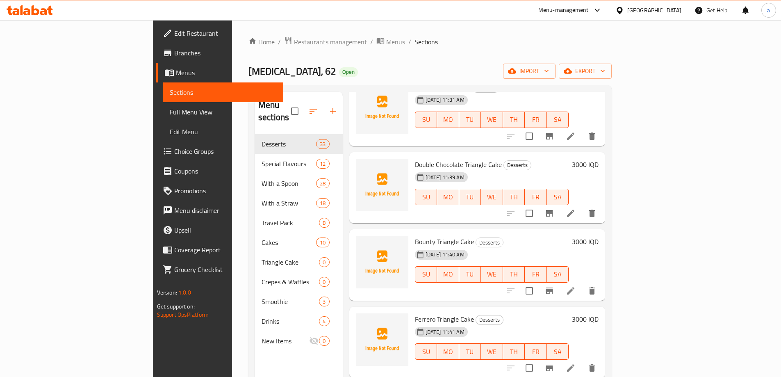
click at [163, 105] on link "Full Menu View" at bounding box center [223, 112] width 120 height 20
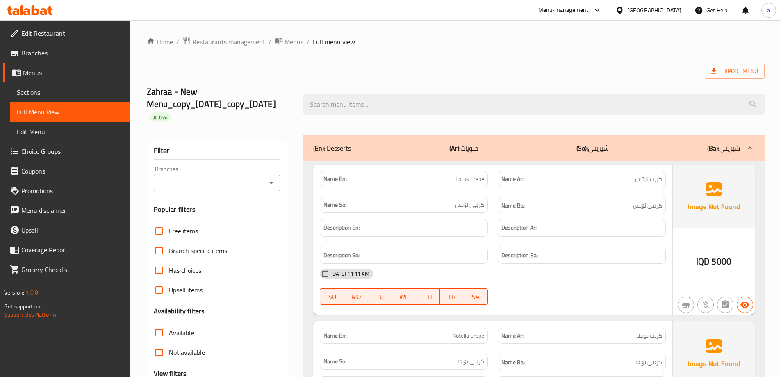
click at [272, 185] on icon "Open" at bounding box center [272, 183] width 10 height 10
click at [274, 186] on icon "Close" at bounding box center [272, 183] width 10 height 10
click at [274, 186] on icon "Open" at bounding box center [272, 183] width 10 height 10
click at [256, 217] on div "Filter Branches Branches Popular filters Free items Branch specific items Has c…" at bounding box center [217, 293] width 141 height 303
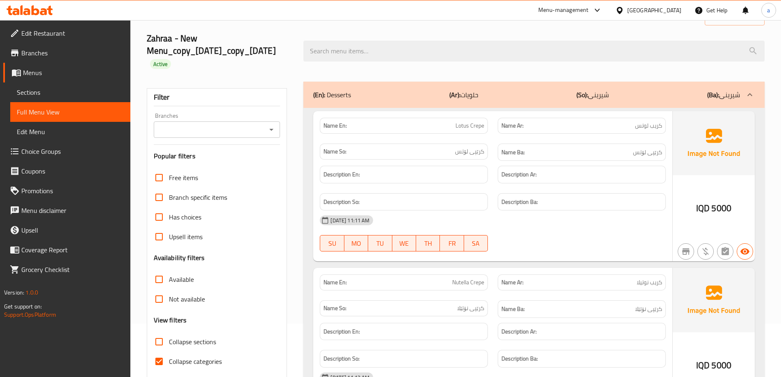
scroll to position [123, 0]
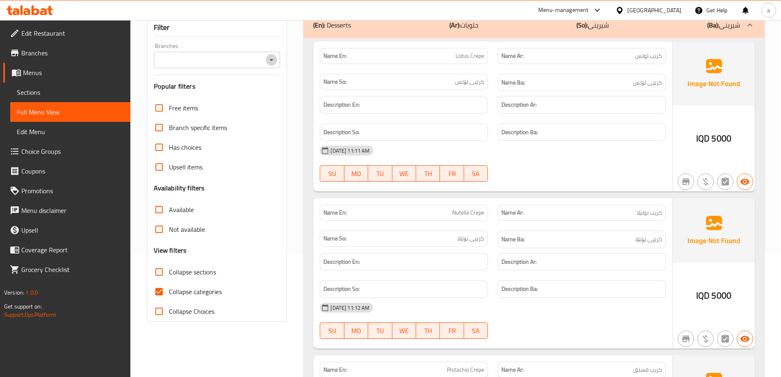
click at [272, 62] on icon "Open" at bounding box center [272, 60] width 10 height 10
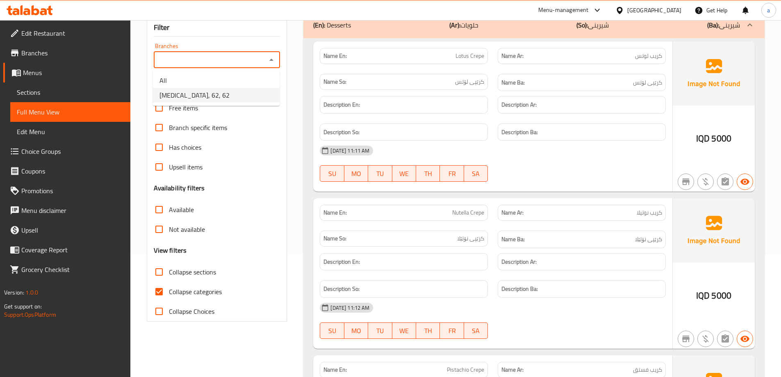
click at [264, 89] on li "[MEDICAL_DATA], 62, 62" at bounding box center [216, 95] width 127 height 15
type input "[MEDICAL_DATA], 62, 62"
click at [160, 270] on input "Collapse sections" at bounding box center [159, 272] width 20 height 20
checkbox input "true"
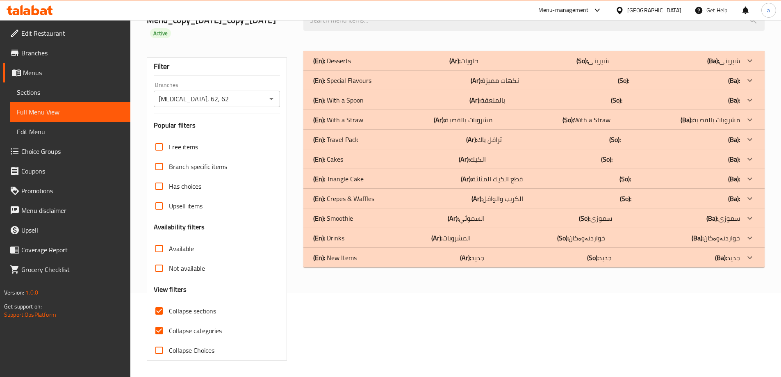
scroll to position [84, 0]
click at [438, 60] on div "(En): Desserts (Ar): حلويات (So): شیرینی (Ba): شیرینی" at bounding box center [526, 61] width 427 height 10
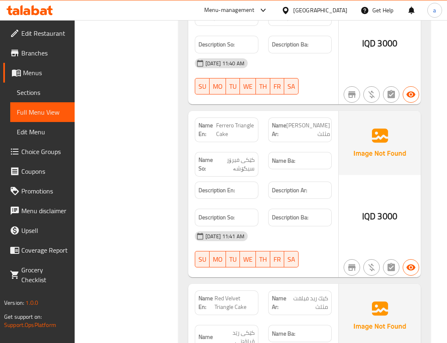
scroll to position [2643, 0]
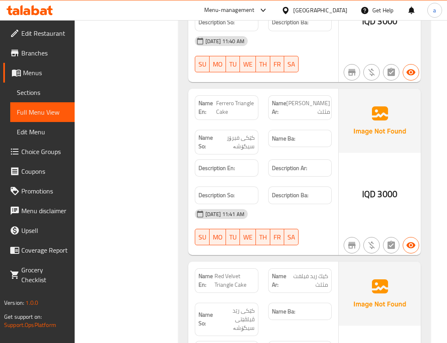
click at [48, 95] on link "Sections" at bounding box center [42, 92] width 64 height 20
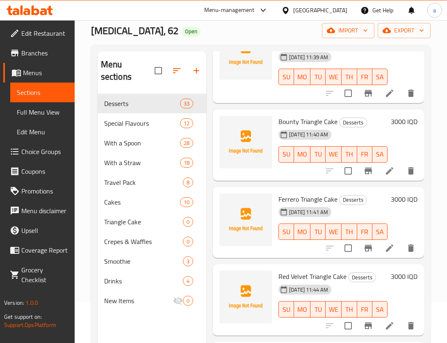
scroll to position [1119, 0]
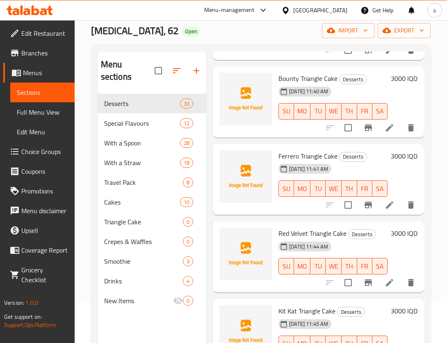
click at [385, 205] on icon at bounding box center [390, 205] width 10 height 10
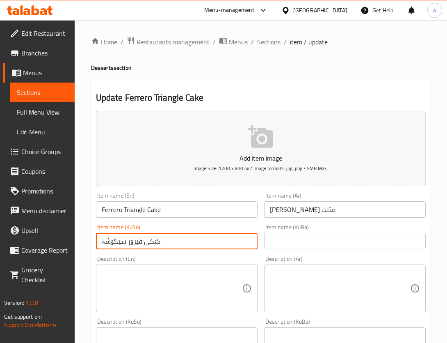
click at [133, 244] on input "کێکی فیرۆر سیگۆشە" at bounding box center [177, 241] width 162 height 16
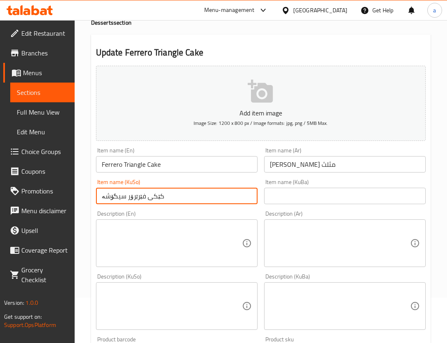
scroll to position [112, 0]
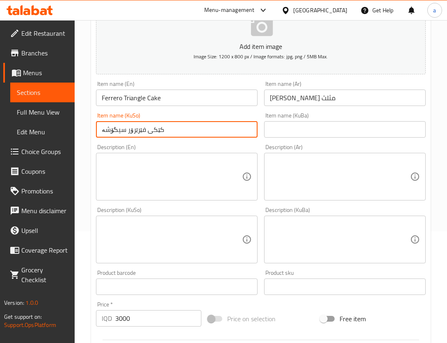
click at [125, 129] on input "کێکی فێرێرۆر سیگۆشە" at bounding box center [177, 129] width 162 height 16
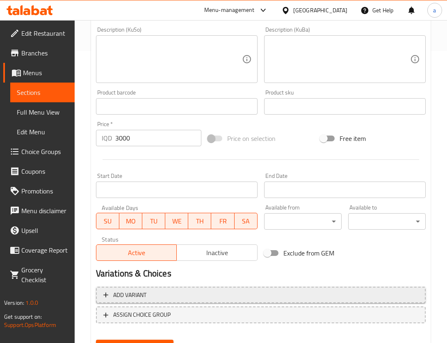
scroll to position [331, 0]
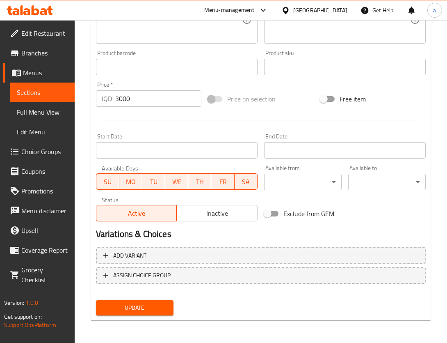
type input "کێکی فێرێرۆری سیگۆشە"
click at [128, 300] on button "Update" at bounding box center [135, 307] width 78 height 15
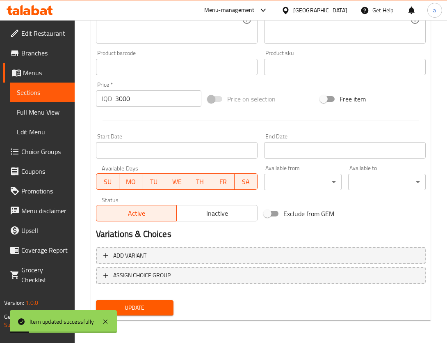
click at [48, 117] on span "Full Menu View" at bounding box center [42, 112] width 51 height 10
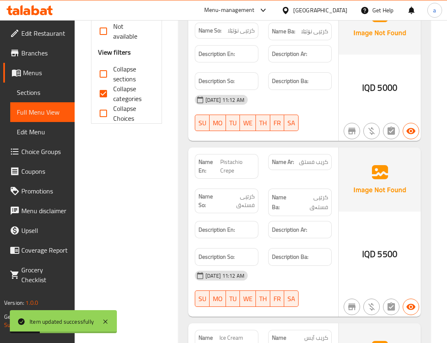
click at [107, 72] on input "Collapse sections" at bounding box center [104, 74] width 20 height 20
checkbox input "true"
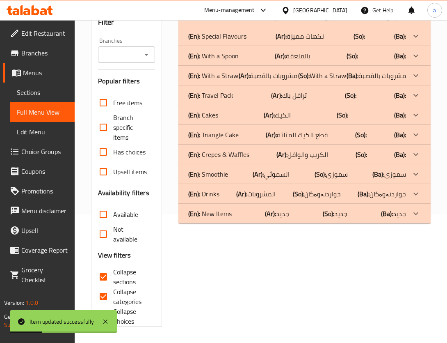
click at [107, 286] on input "Collapse categories" at bounding box center [104, 296] width 20 height 20
checkbox input "false"
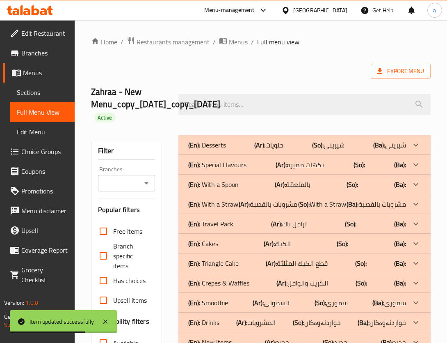
click at [145, 181] on icon "Open" at bounding box center [147, 183] width 10 height 10
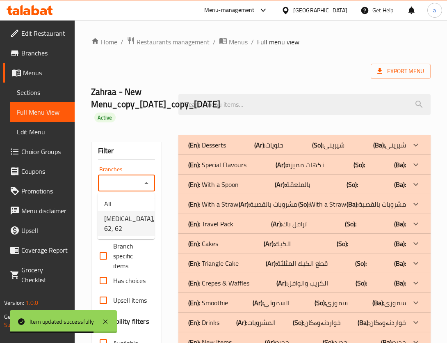
click at [134, 215] on span "[MEDICAL_DATA], 62, 62" at bounding box center [129, 223] width 50 height 20
type input "[MEDICAL_DATA], 62, 62"
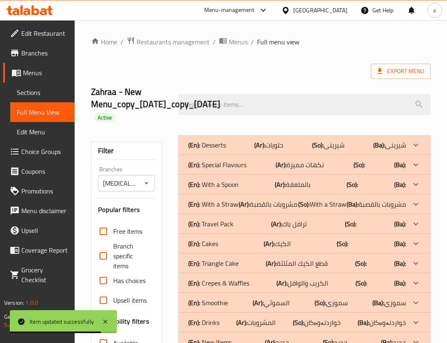
click at [227, 148] on div "(En): Desserts (Ar): حلويات (So): شیرینی (Ba): شیرینی" at bounding box center [297, 145] width 218 height 10
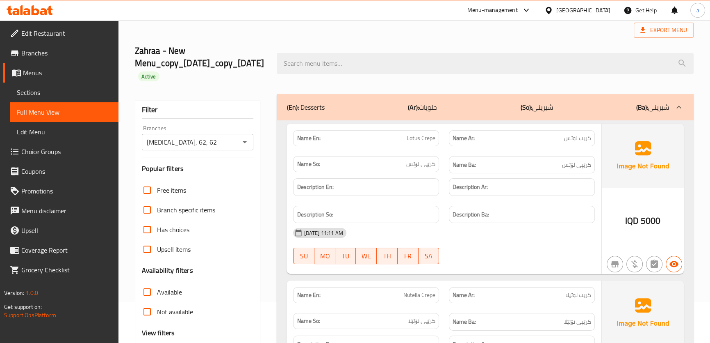
scroll to position [112, 0]
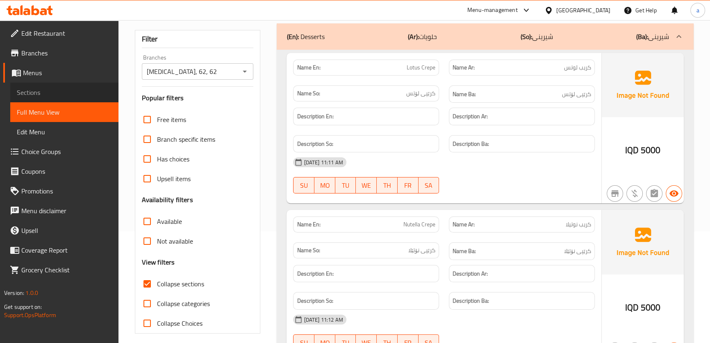
click at [66, 99] on link "Sections" at bounding box center [64, 92] width 108 height 20
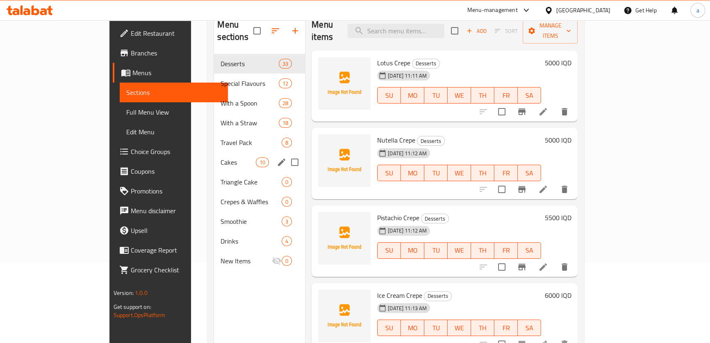
scroll to position [37, 0]
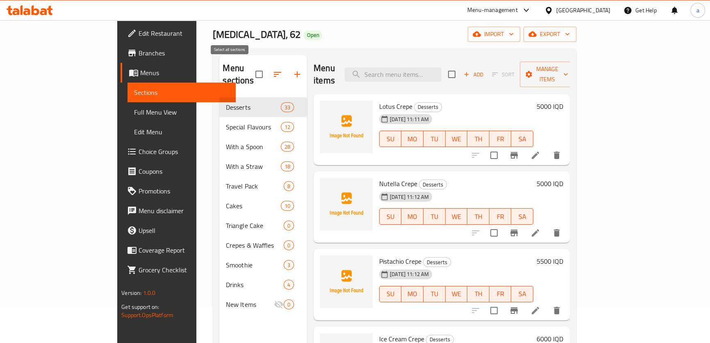
click at [251, 68] on input "checkbox" at bounding box center [259, 74] width 17 height 17
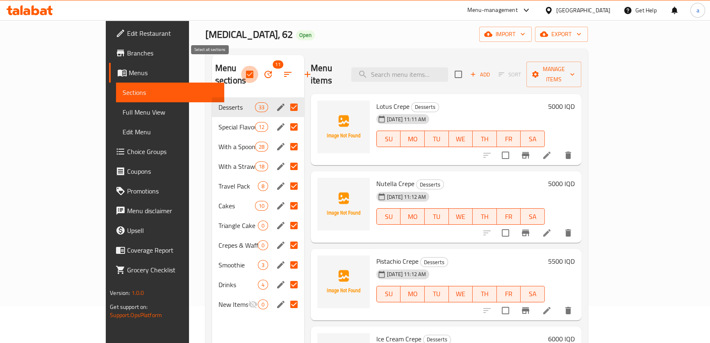
click at [241, 69] on input "checkbox" at bounding box center [249, 74] width 17 height 17
checkbox input "false"
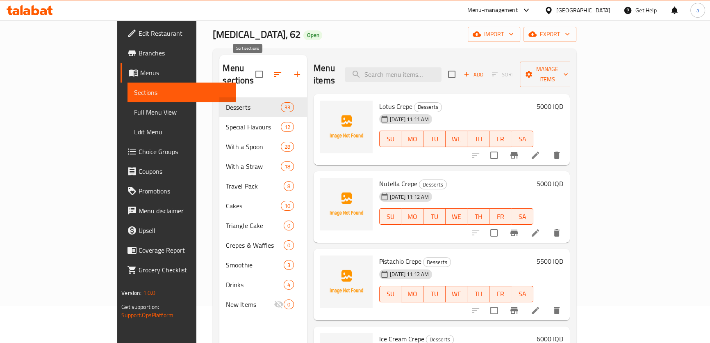
click at [273, 69] on icon "button" at bounding box center [278, 74] width 10 height 10
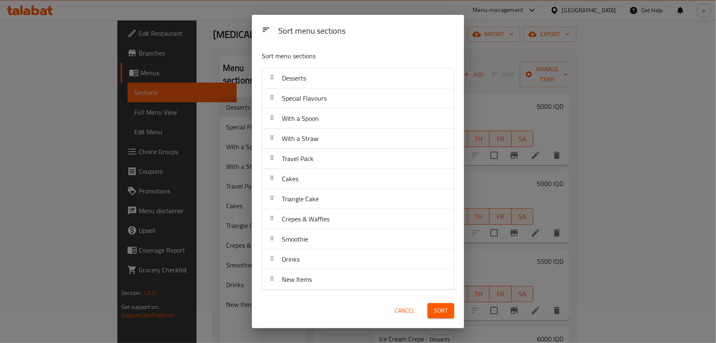
click at [397, 311] on span "Cancel" at bounding box center [405, 310] width 20 height 10
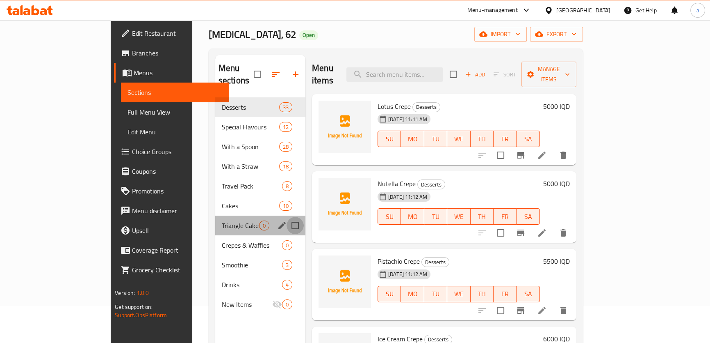
click at [287, 217] on input "Menu sections" at bounding box center [295, 225] width 17 height 17
checkbox input "true"
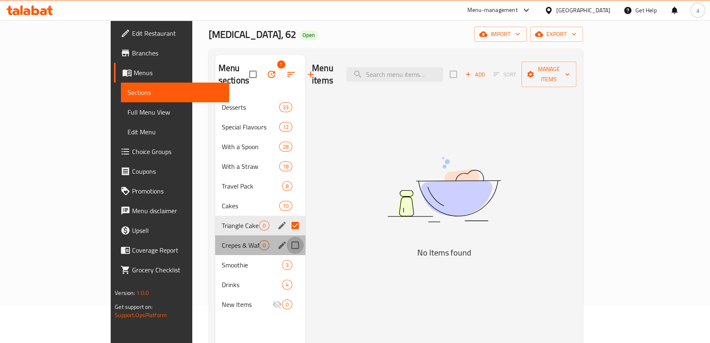
click at [287, 236] on input "Menu sections" at bounding box center [295, 244] width 17 height 17
checkbox input "true"
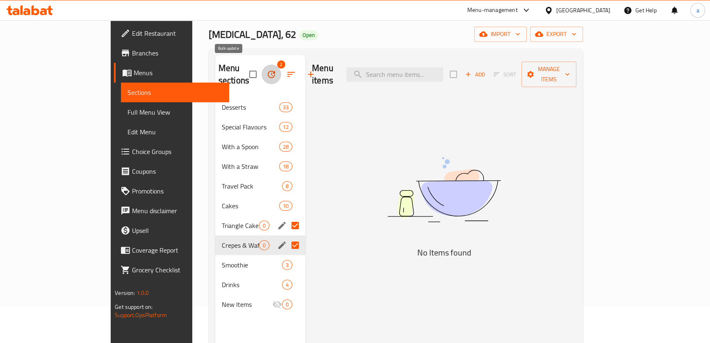
click at [267, 69] on icon "button" at bounding box center [272, 74] width 10 height 10
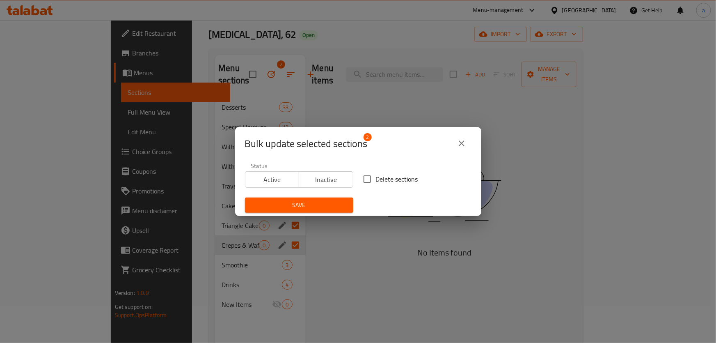
click at [369, 180] on input "Delete sections" at bounding box center [367, 178] width 17 height 17
checkbox input "true"
click at [330, 202] on span "Save" at bounding box center [298, 205] width 95 height 10
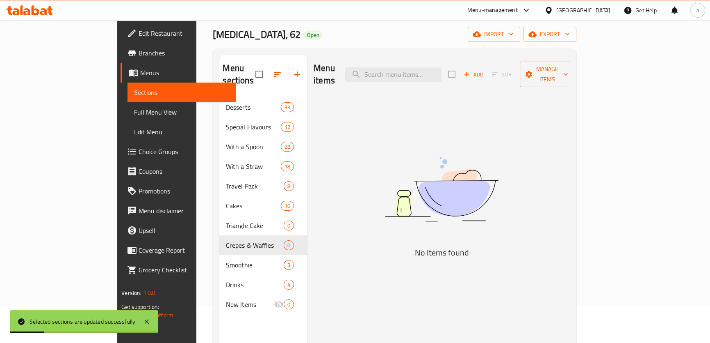
click at [134, 115] on span "Full Menu View" at bounding box center [181, 112] width 95 height 10
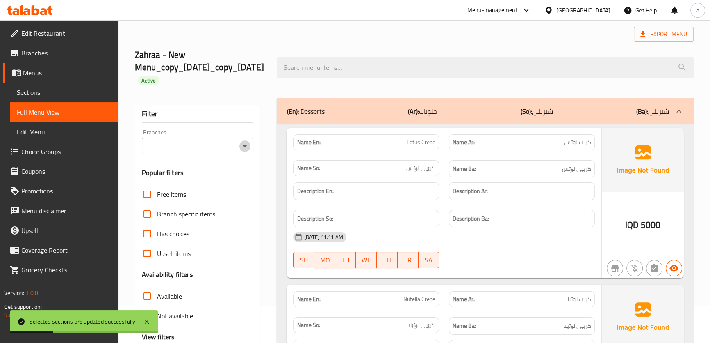
click at [245, 145] on icon "Open" at bounding box center [245, 146] width 4 height 2
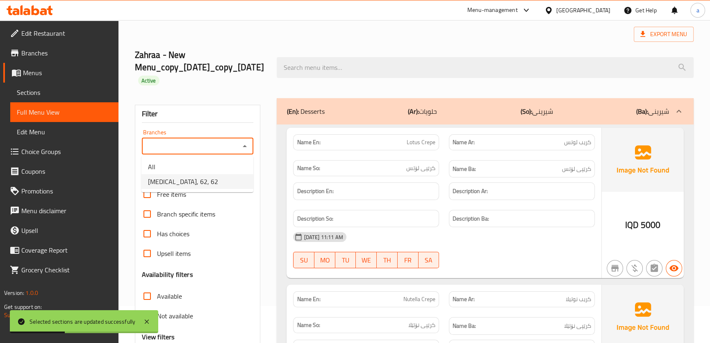
click at [237, 176] on li "[MEDICAL_DATA], 62, 62" at bounding box center [198, 181] width 112 height 15
type input "[MEDICAL_DATA], 62, 62"
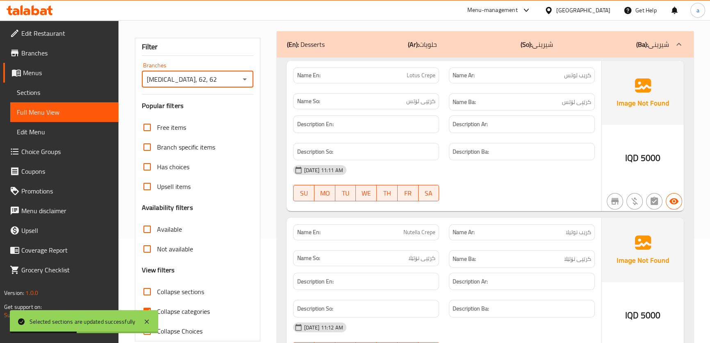
scroll to position [186, 0]
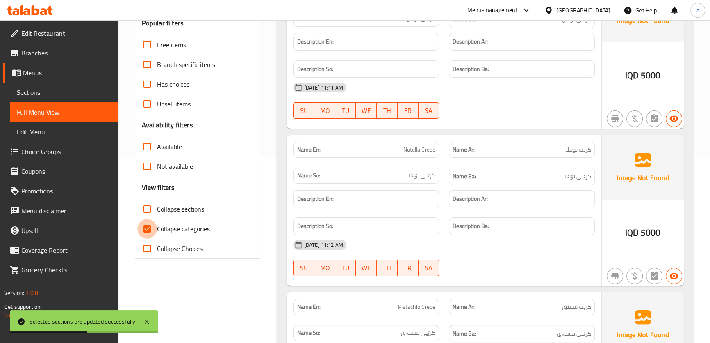
click at [148, 226] on input "Collapse categories" at bounding box center [147, 229] width 20 height 20
checkbox input "false"
click at [152, 208] on input "Collapse sections" at bounding box center [147, 209] width 20 height 20
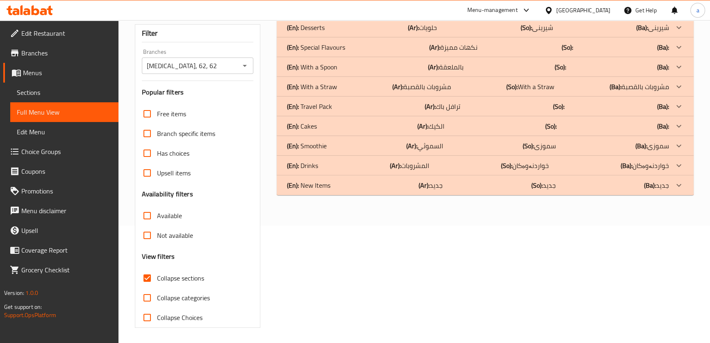
scroll to position [118, 0]
click at [144, 276] on input "Collapse sections" at bounding box center [147, 277] width 20 height 20
checkbox input "false"
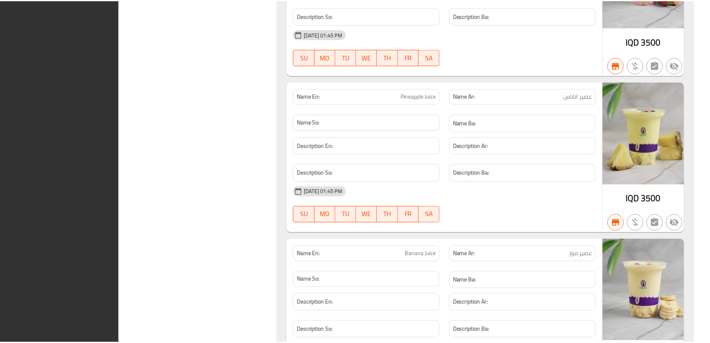
scroll to position [33062, 0]
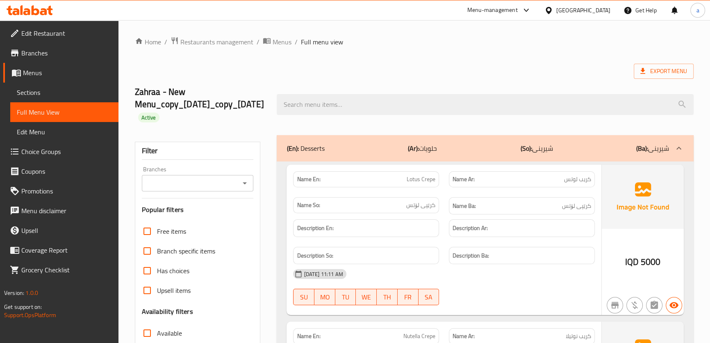
click at [243, 184] on icon "Open" at bounding box center [245, 183] width 10 height 10
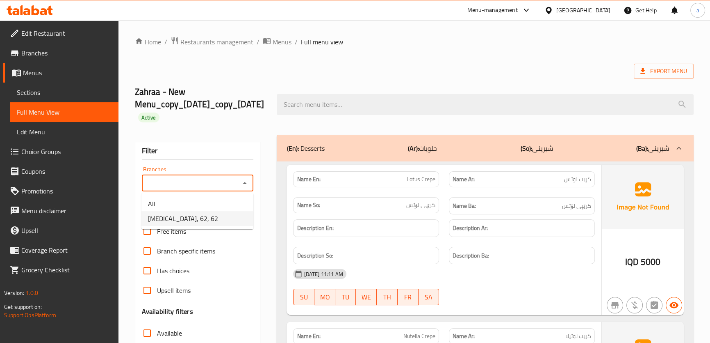
click at [202, 214] on li "[MEDICAL_DATA], 62, 62" at bounding box center [198, 218] width 112 height 15
type input "[MEDICAL_DATA], 62, 62"
